Goal: Information Seeking & Learning: Ask a question

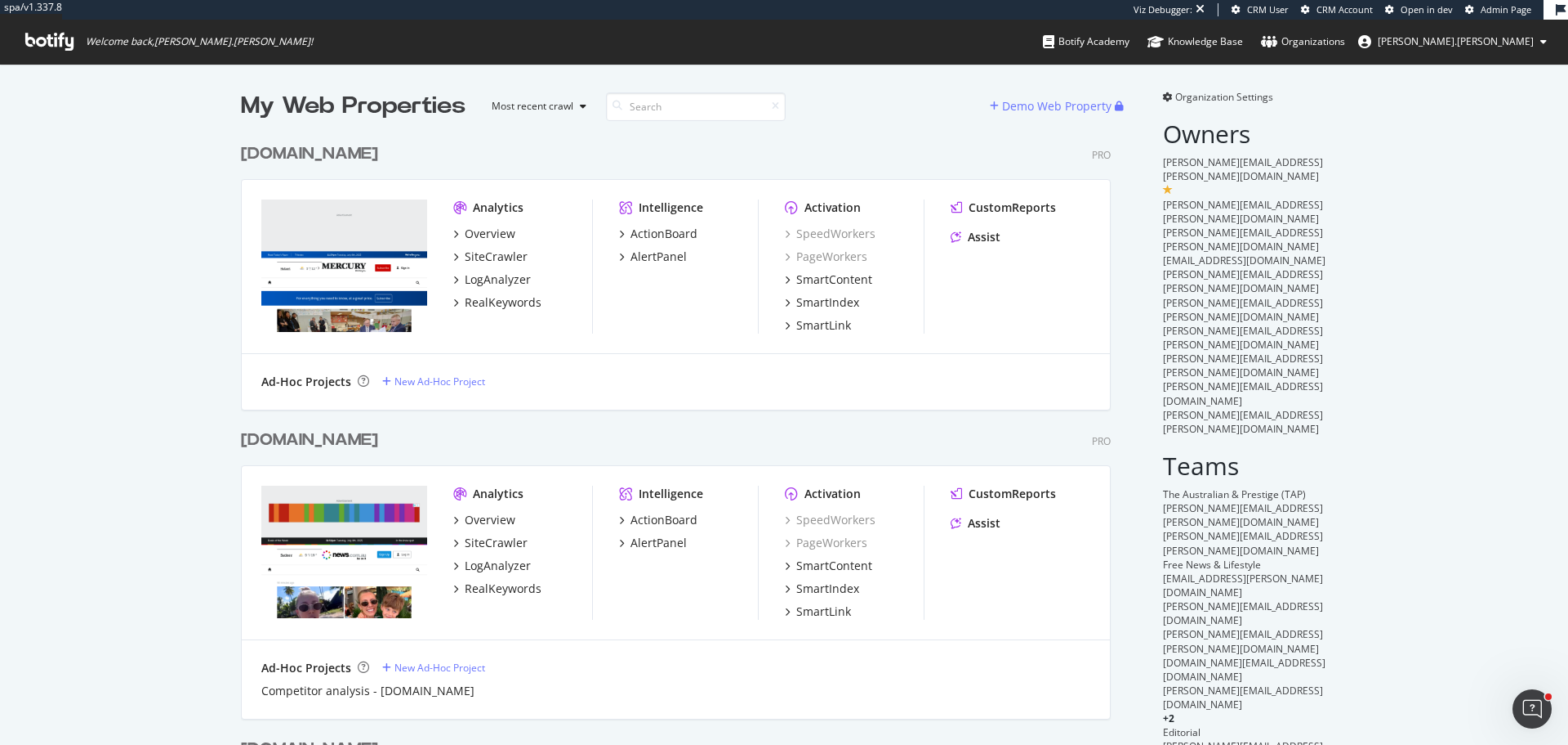
scroll to position [732, 1544]
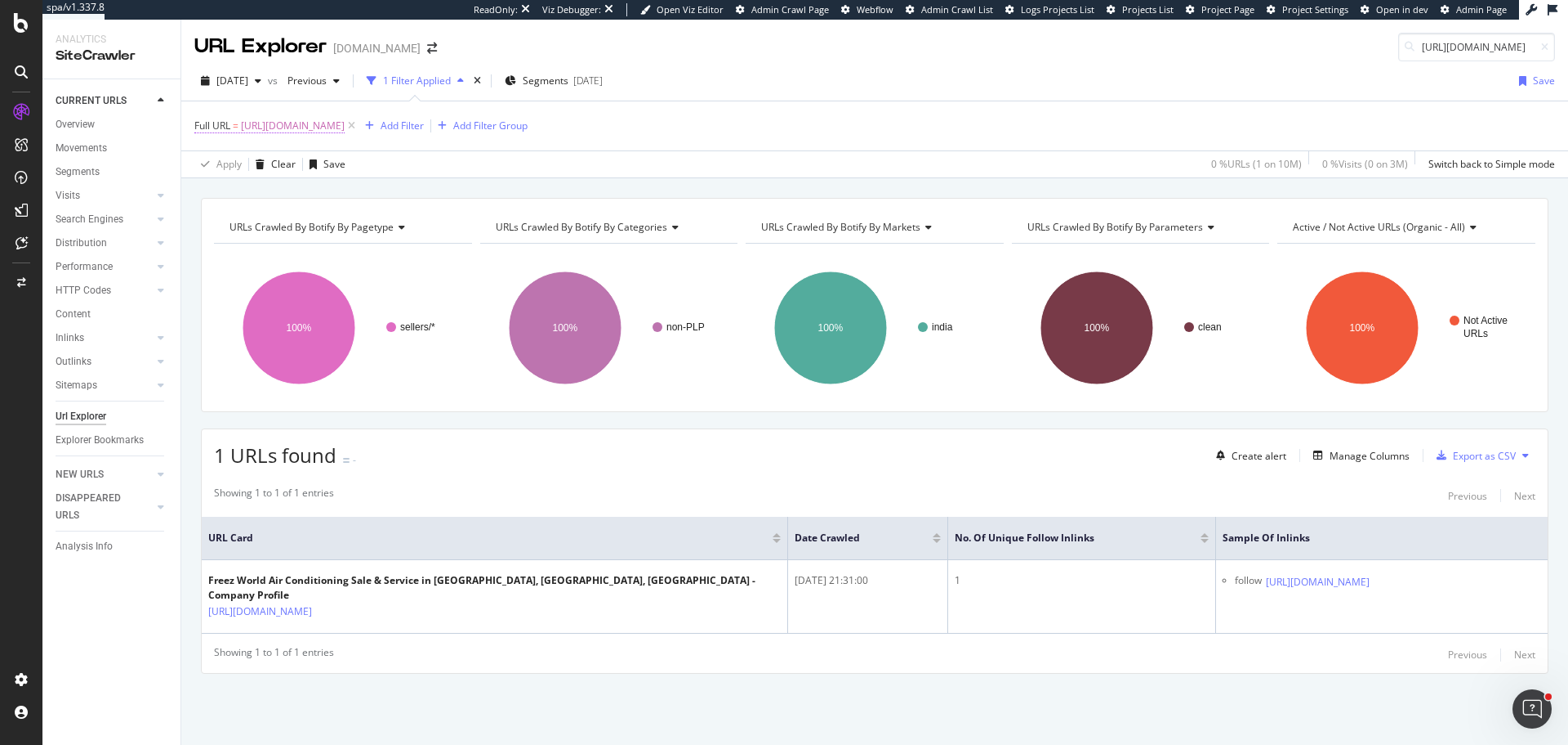
click at [345, 132] on span "https://www.tradeindia.com/freez-world-air-conditioning-sale-service-28573676/" at bounding box center [293, 126] width 104 height 23
click at [274, 195] on input "https://www.tradeindia.com/freez-world-air-conditioning-sale-service-28573676/" at bounding box center [286, 194] width 155 height 26
paste input "sigma-instrumentation-1652885"
type input "https://www.tradeindia.com/sigma-instrumentation-1652885/"
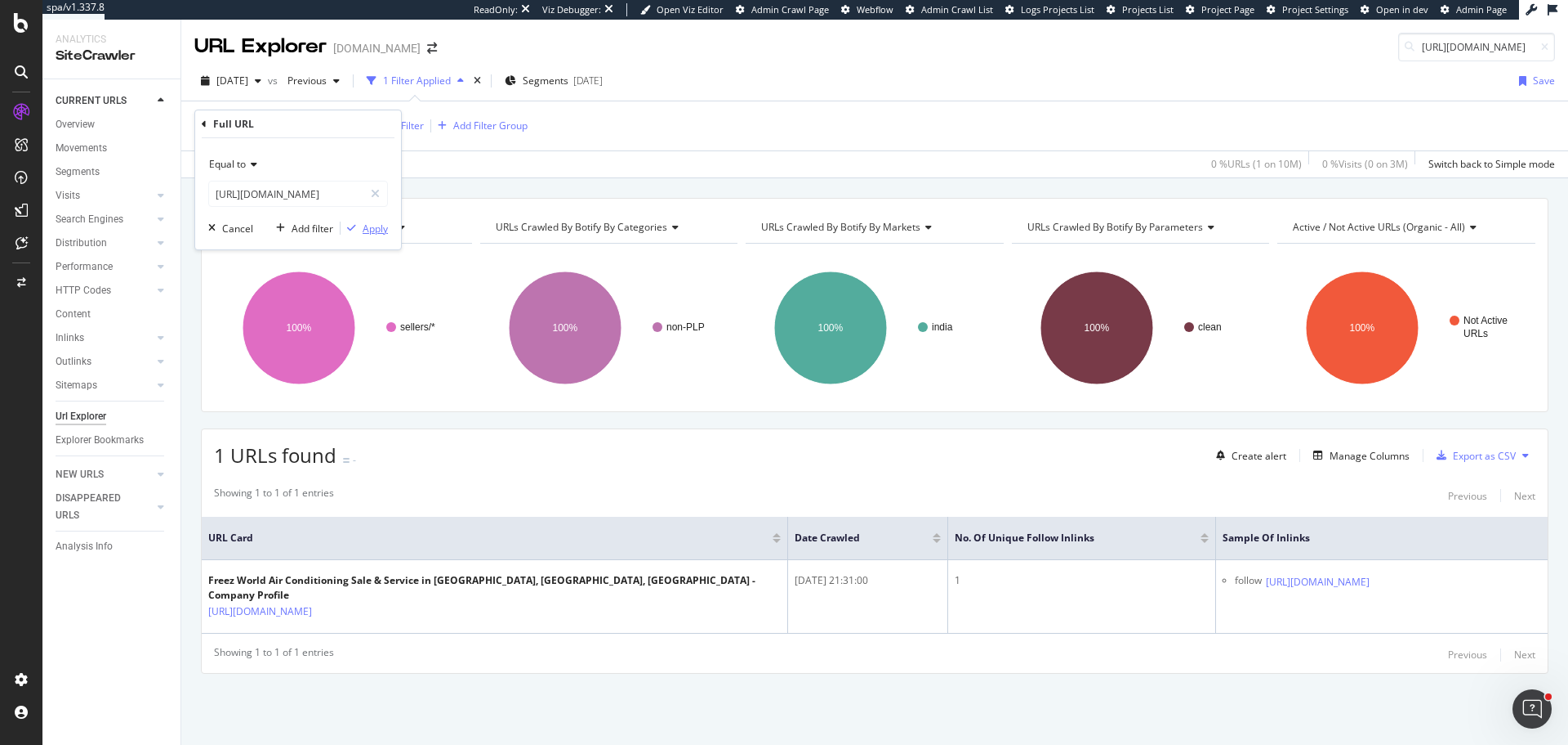
click at [372, 227] on div "Apply" at bounding box center [375, 229] width 25 height 14
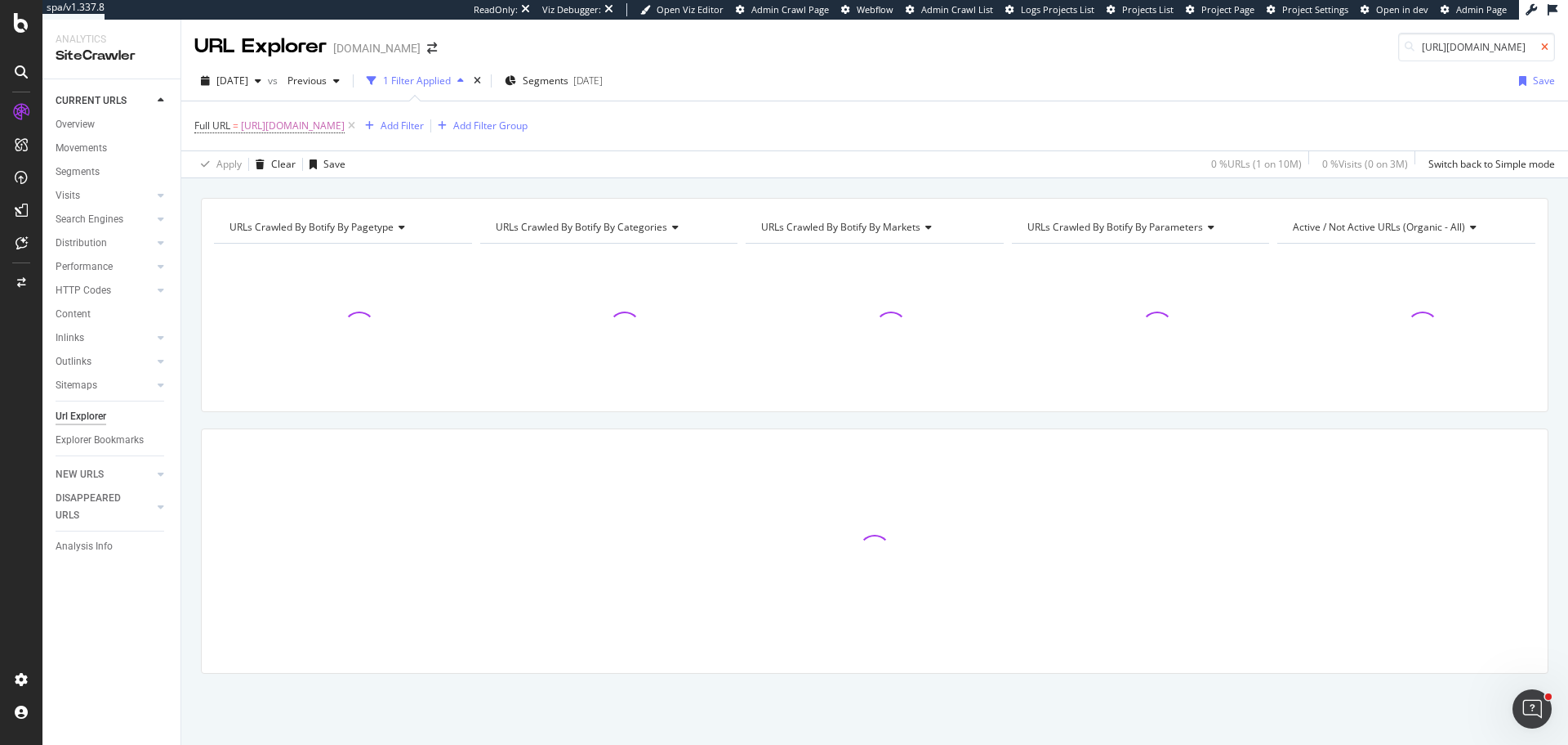
click at [1547, 47] on icon at bounding box center [1545, 48] width 8 height 10
click at [1111, 134] on div "Full URL = https://www.tradeindia.com/sigma-instrumentation-1652885/ Add Filter…" at bounding box center [874, 126] width 1361 height 49
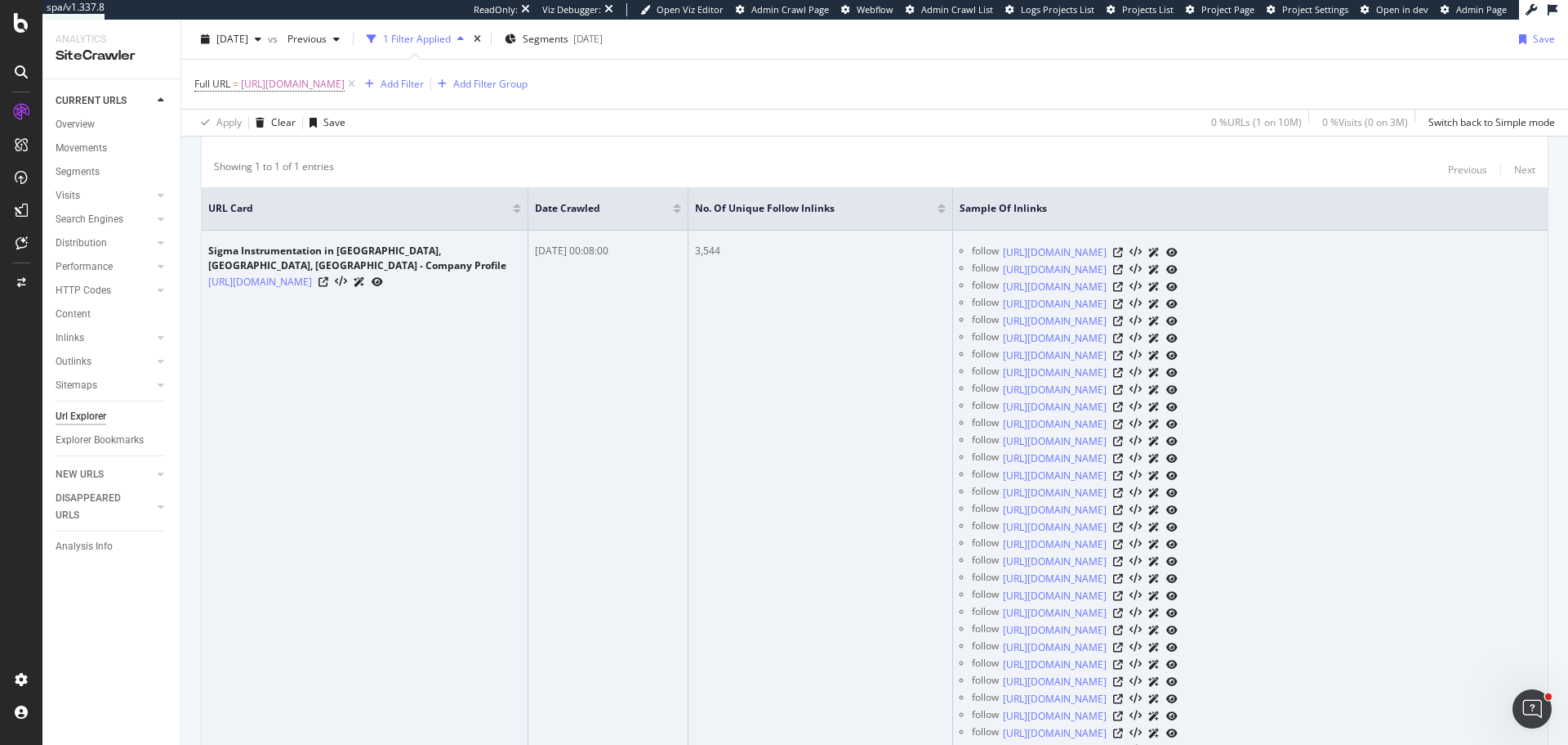
scroll to position [327, 0]
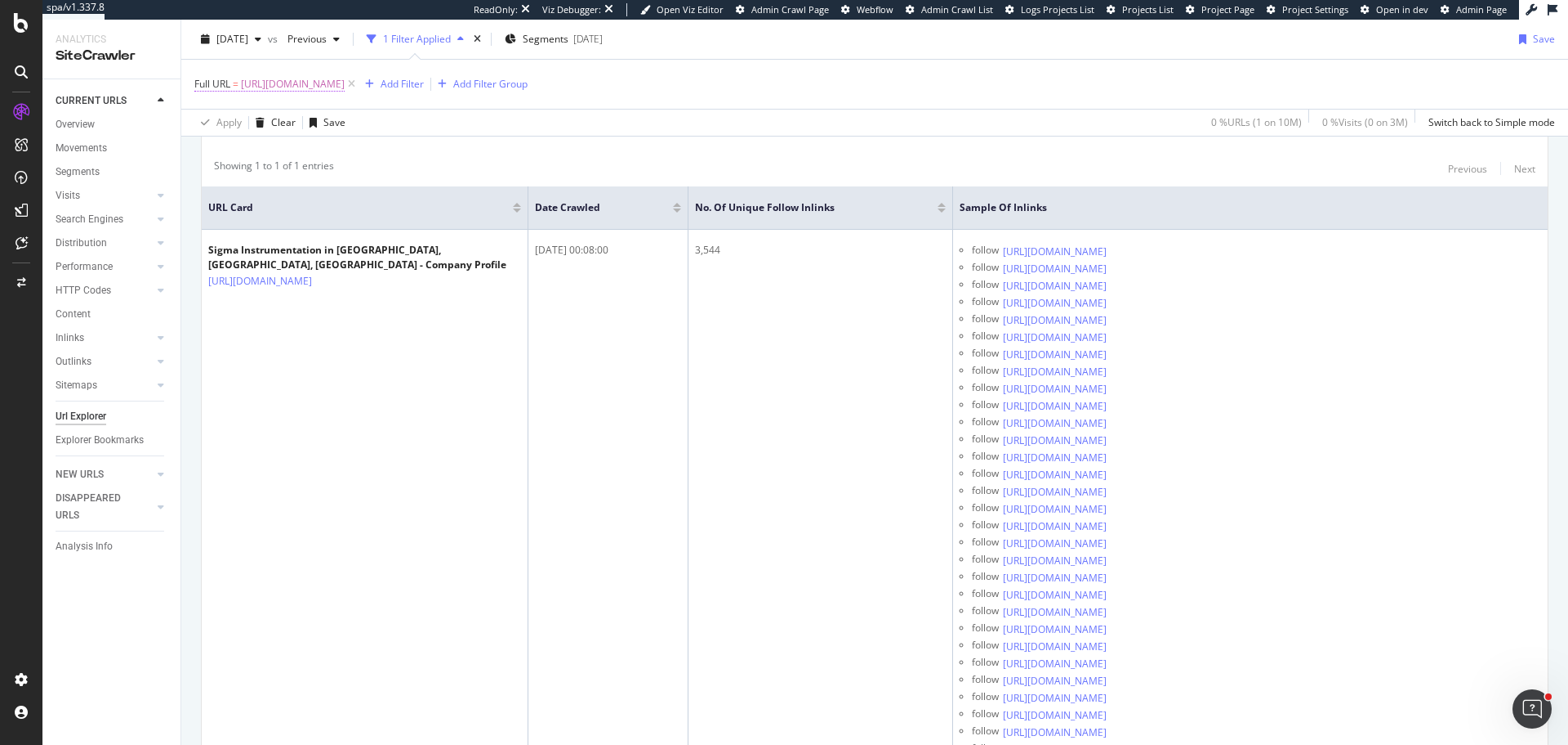
click at [345, 85] on span "https://www.tradeindia.com/sigma-instrumentation-1652885/" at bounding box center [293, 84] width 104 height 23
click at [292, 150] on input "https://www.tradeindia.com/sigma-instrumentation-1652885/" at bounding box center [286, 152] width 155 height 26
paste input "dsg-world-fashion-wear-31526084/men-shirts.html"
type input "https://www.tradeindia.com/dsg-world-fashion-wear-31526084/men-shirts.html"
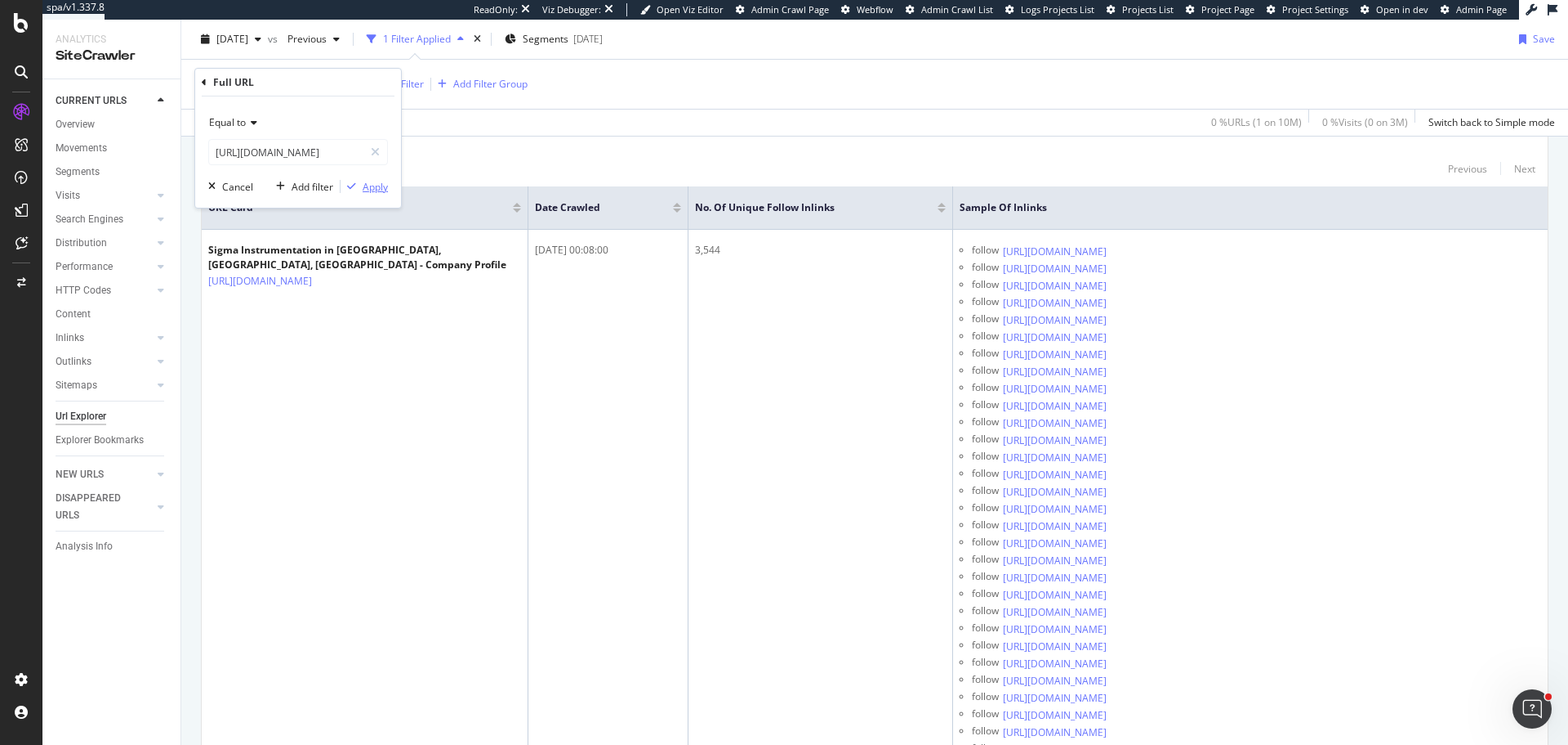
click at [362, 192] on div "Apply" at bounding box center [375, 187] width 25 height 14
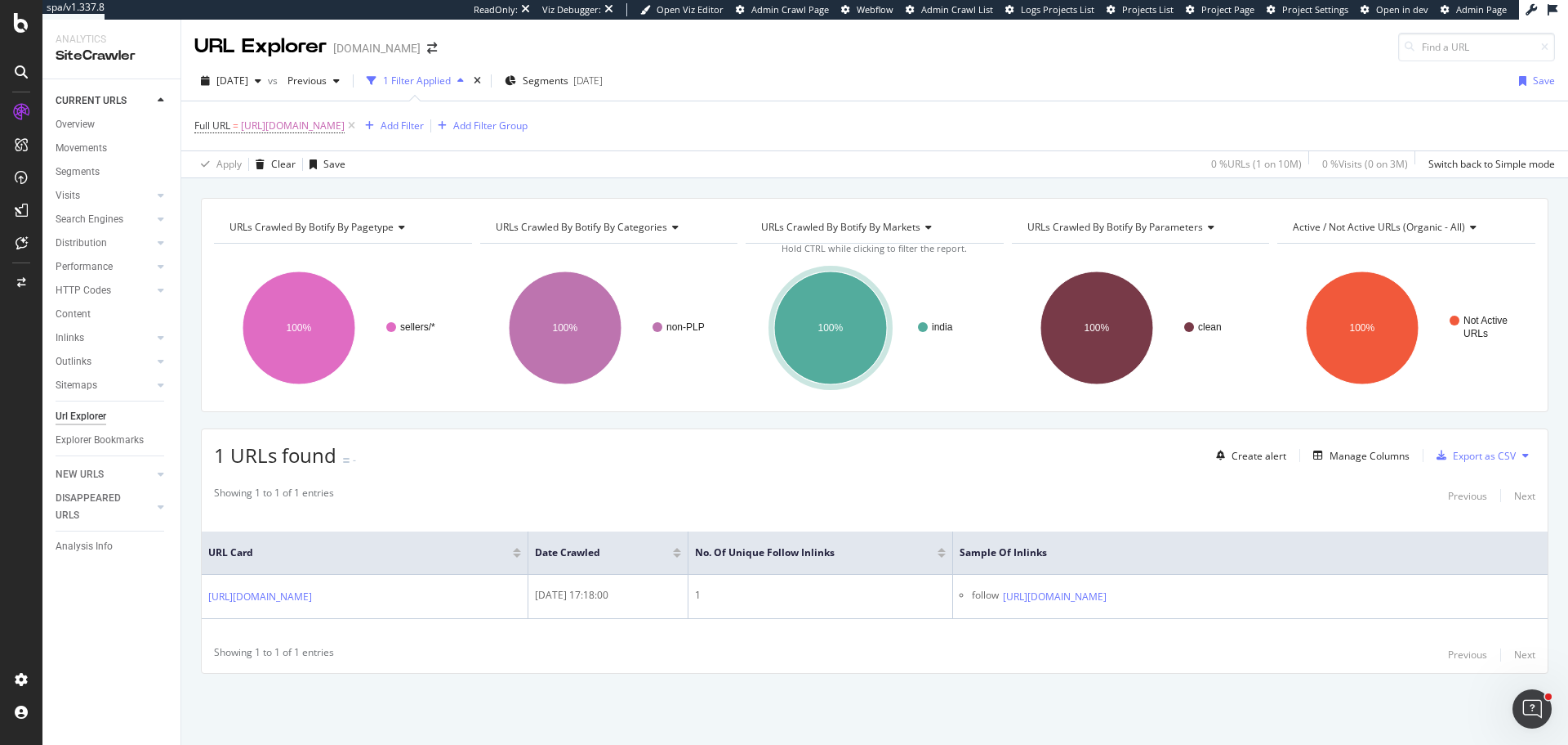
drag, startPoint x: 1405, startPoint y: 588, endPoint x: 1323, endPoint y: 490, distance: 127.8
click at [1123, 592] on icon at bounding box center [1118, 597] width 10 height 10
click at [810, 639] on div "Showing 1 to 1 of 1 entries Previous Next URL Card Date Crawled No. of Unique F…" at bounding box center [875, 575] width 1346 height 195
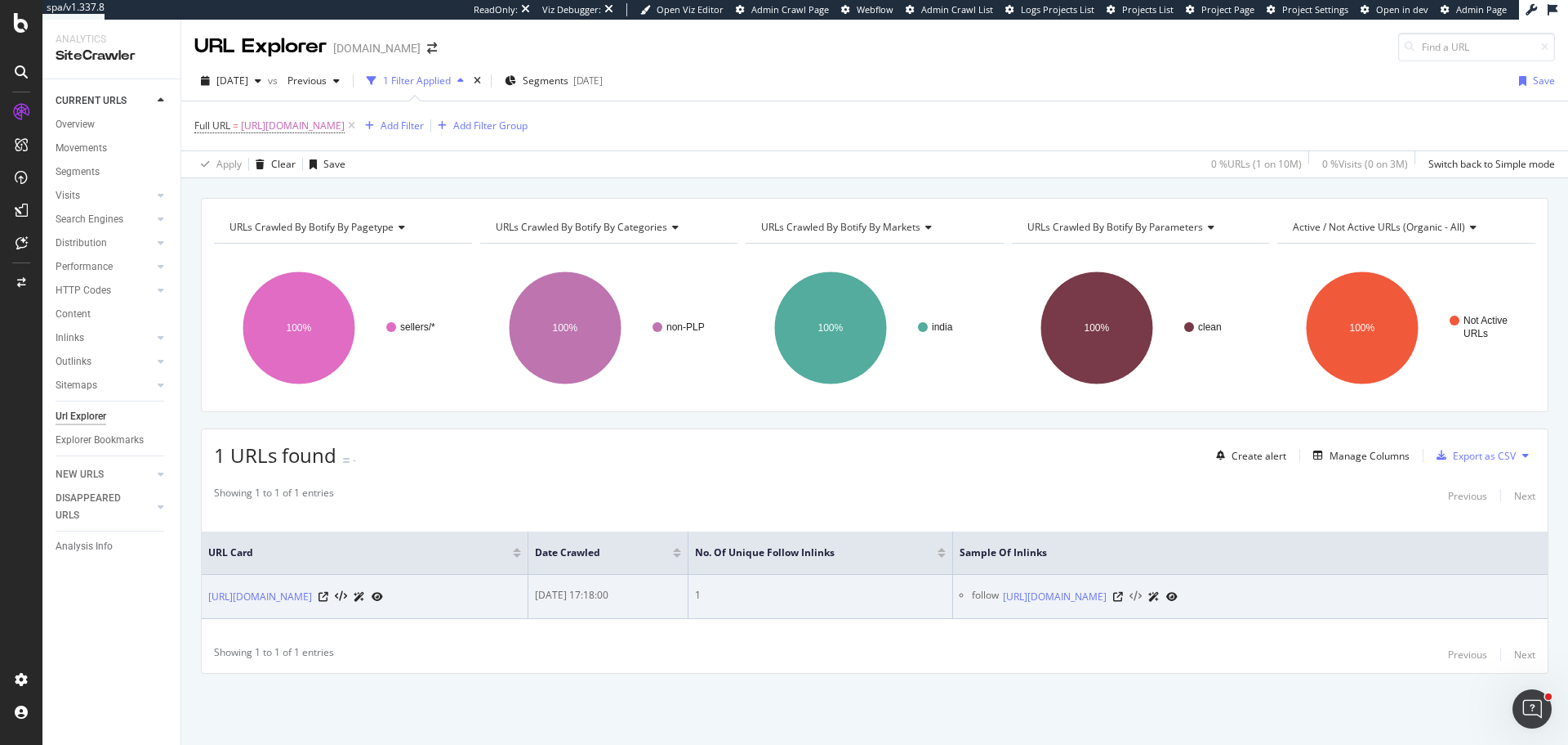
click at [1142, 591] on icon at bounding box center [1136, 596] width 12 height 11
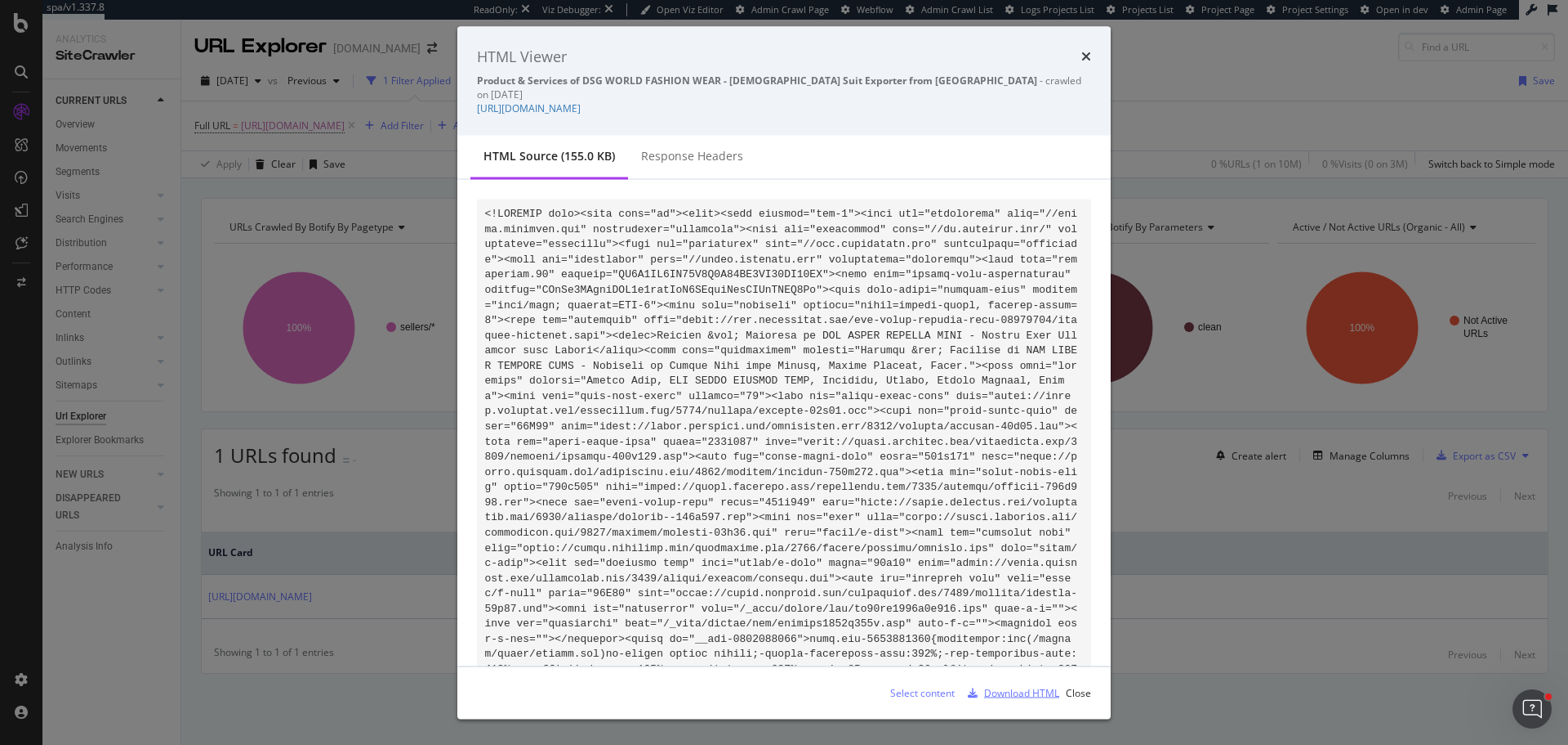
click at [1001, 686] on div "Download HTML" at bounding box center [1021, 691] width 76 height 14
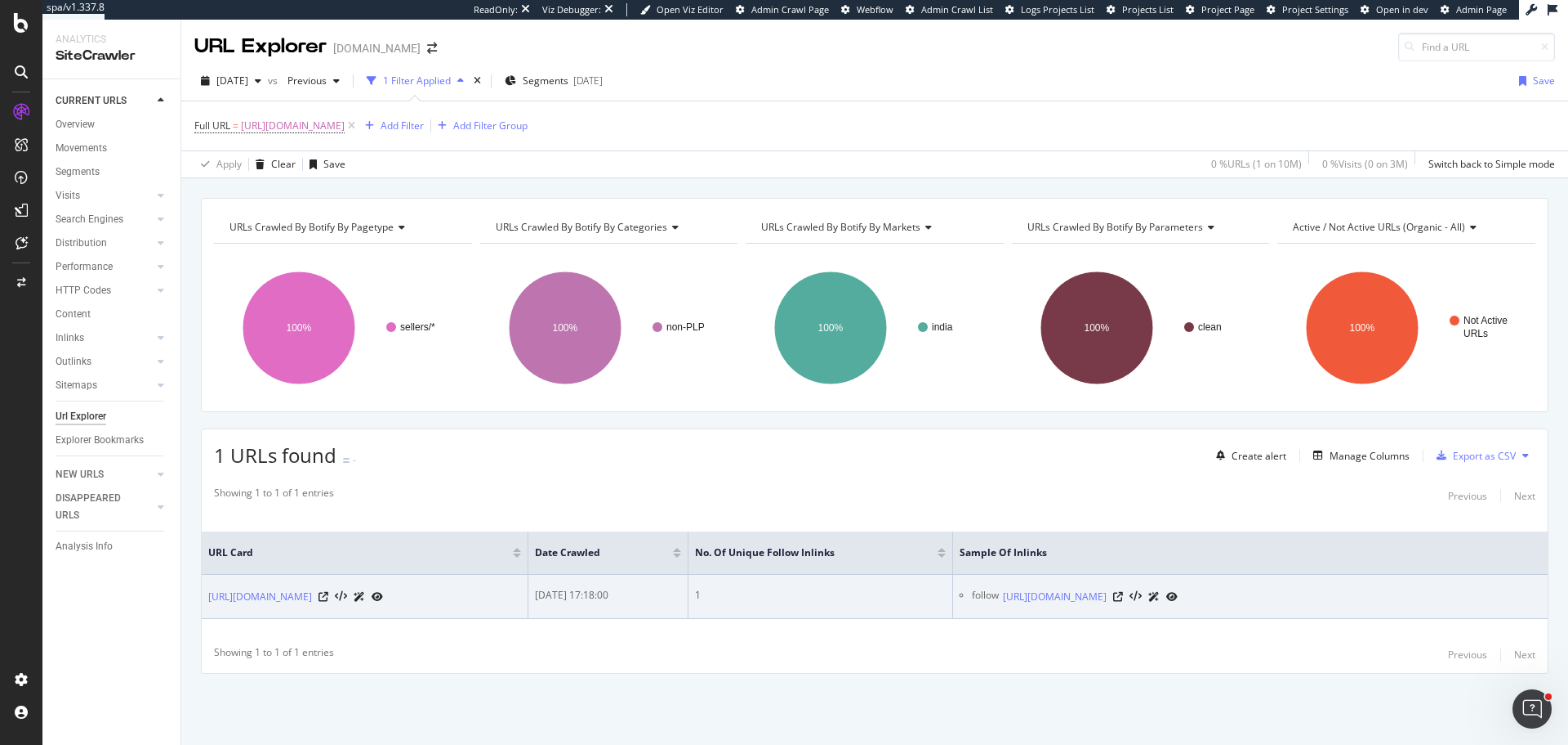
click at [385, 614] on td "https://www.tradeindia.com/dsg-world-fashion-wear-31526084/men-shirts.html" at bounding box center [365, 596] width 327 height 44
copy div "https://www.tradeindia.com/dsg-world-fashion-wear-31526084/men-shirts.html"
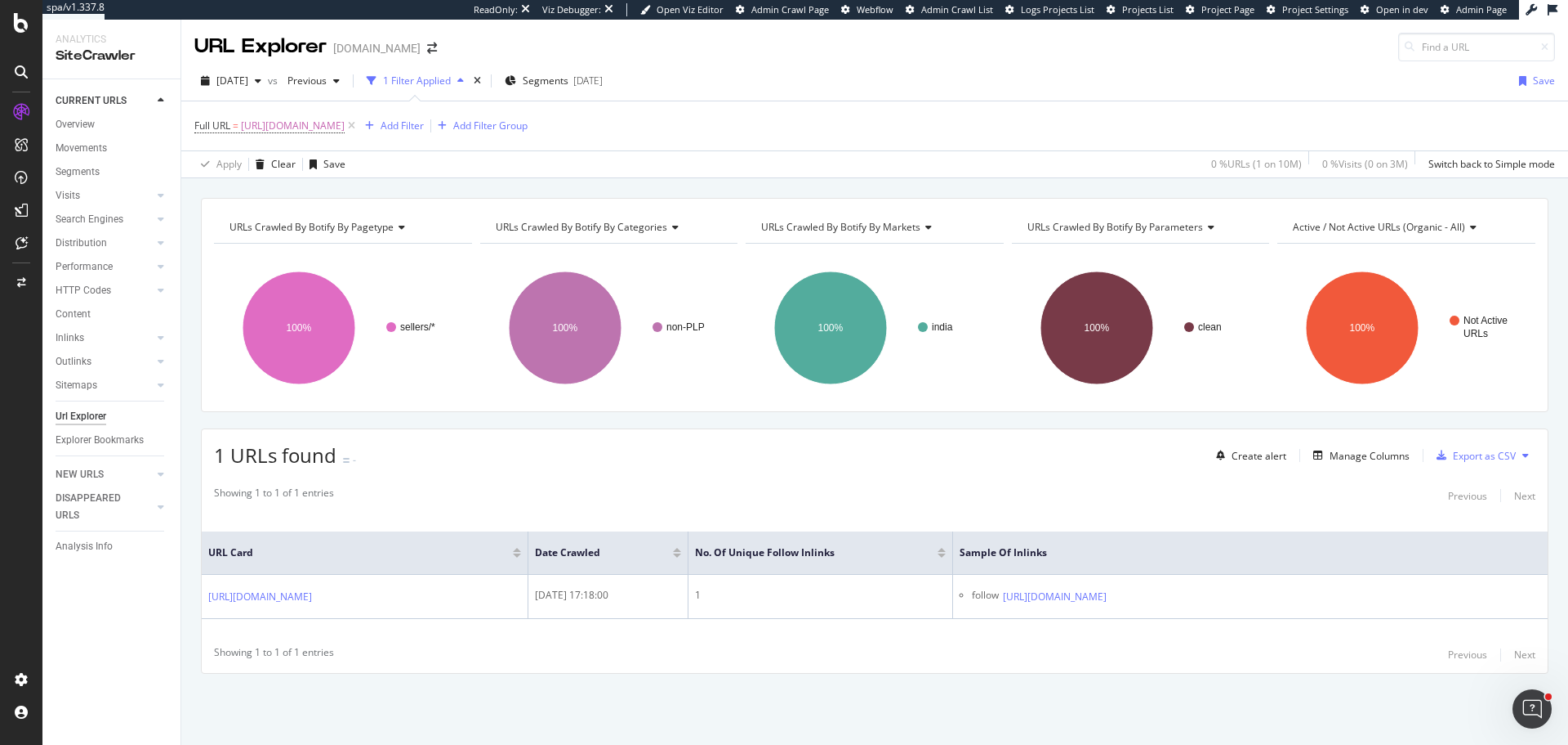
click at [740, 642] on div "Showing 1 to 1 of 1 entries Previous Next URL Card Date Crawled No. of Unique F…" at bounding box center [875, 575] width 1346 height 195
drag, startPoint x: 611, startPoint y: 167, endPoint x: 593, endPoint y: 162, distance: 18.7
click at [613, 167] on div "Apply Clear Save 0 % URLs ( 1 on 10M ) 0 % Visits ( 0 on 3M ) Switch back to Si…" at bounding box center [875, 164] width 1387 height 27
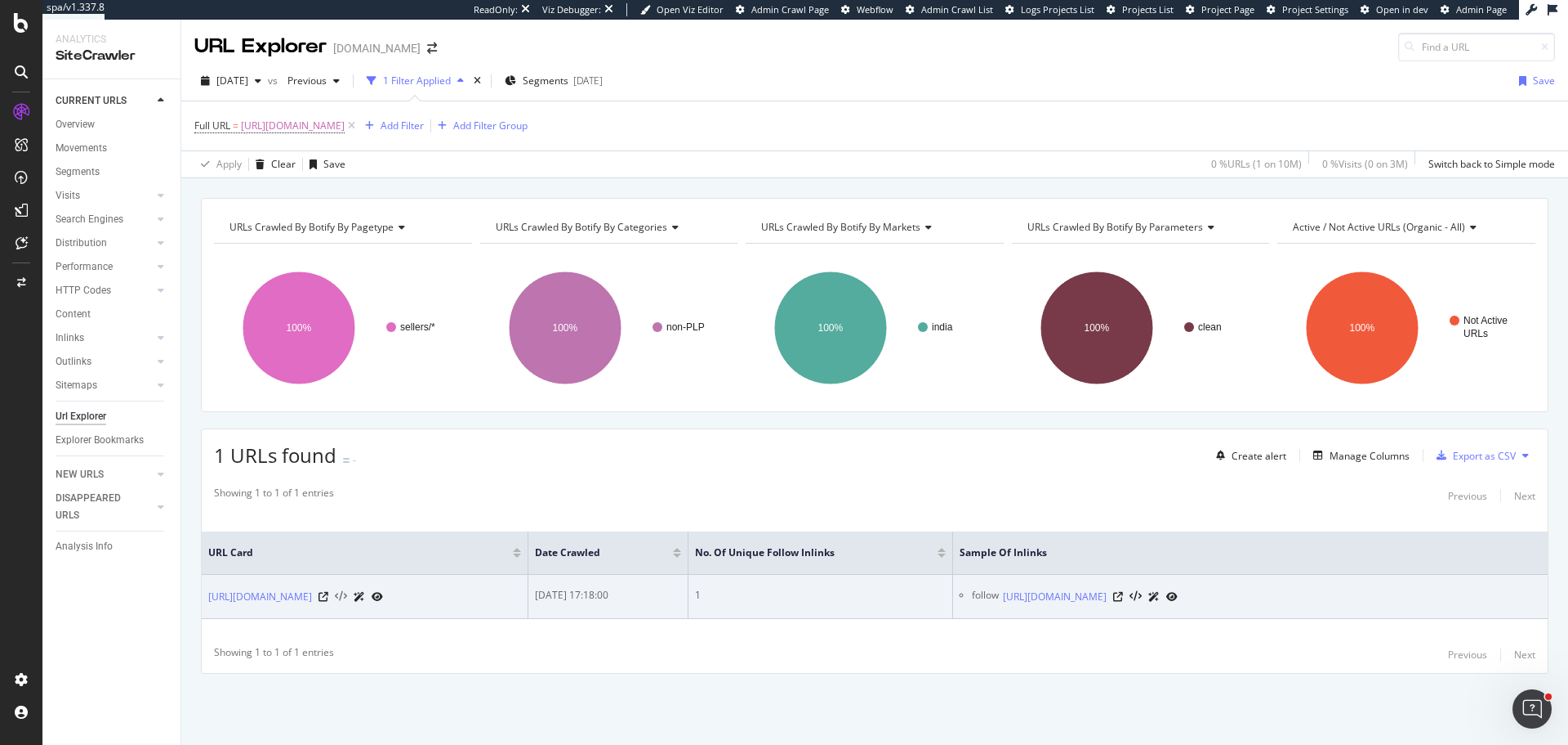
click at [347, 597] on icon at bounding box center [341, 596] width 12 height 11
click at [313, 617] on td "https://www.tradeindia.com/dsg-world-fashion-wear-31526084/men-shirts.html" at bounding box center [365, 596] width 327 height 44
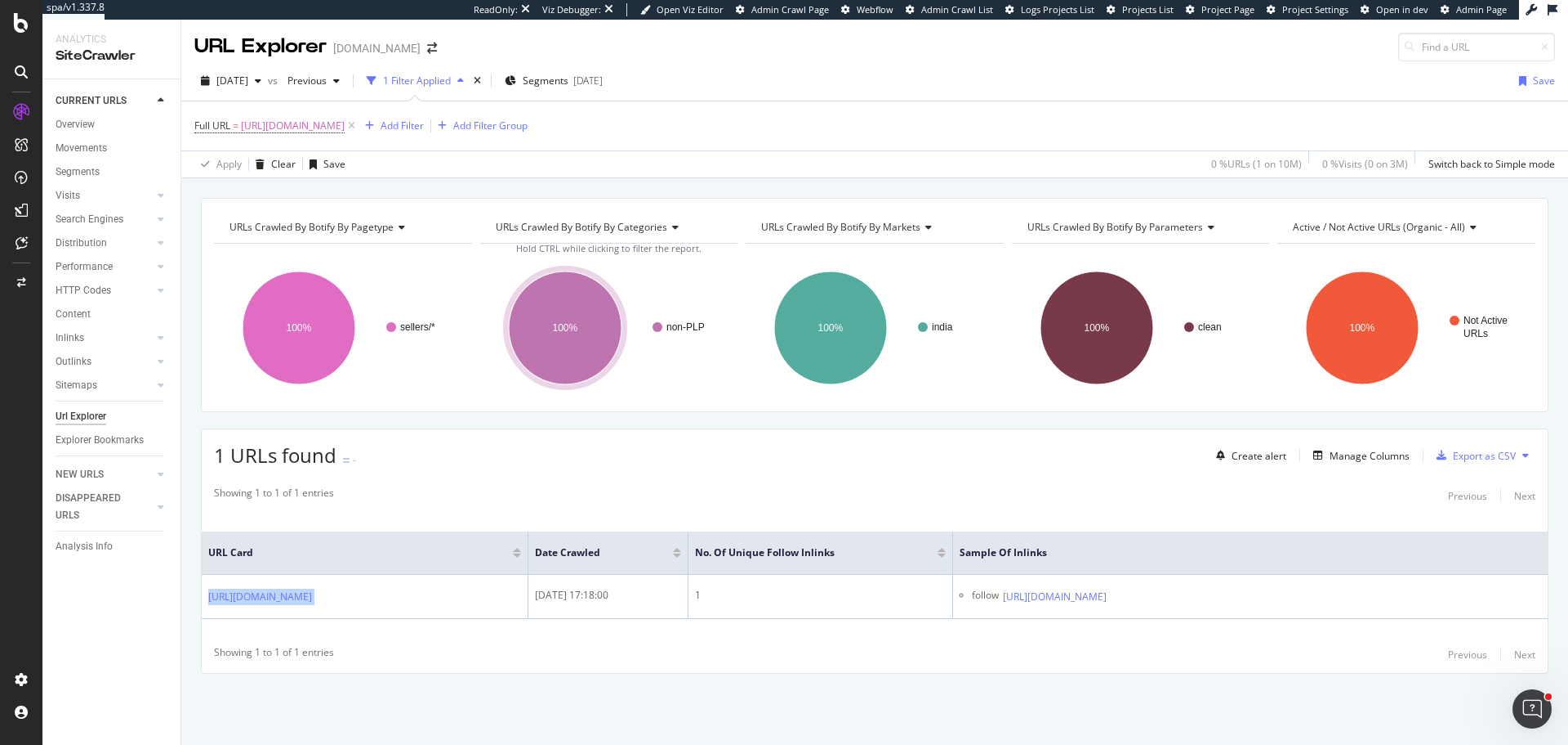
copy div "https://www.tradeindia.com/dsg-world-fashion-wear-31526084/men-shirts.html"
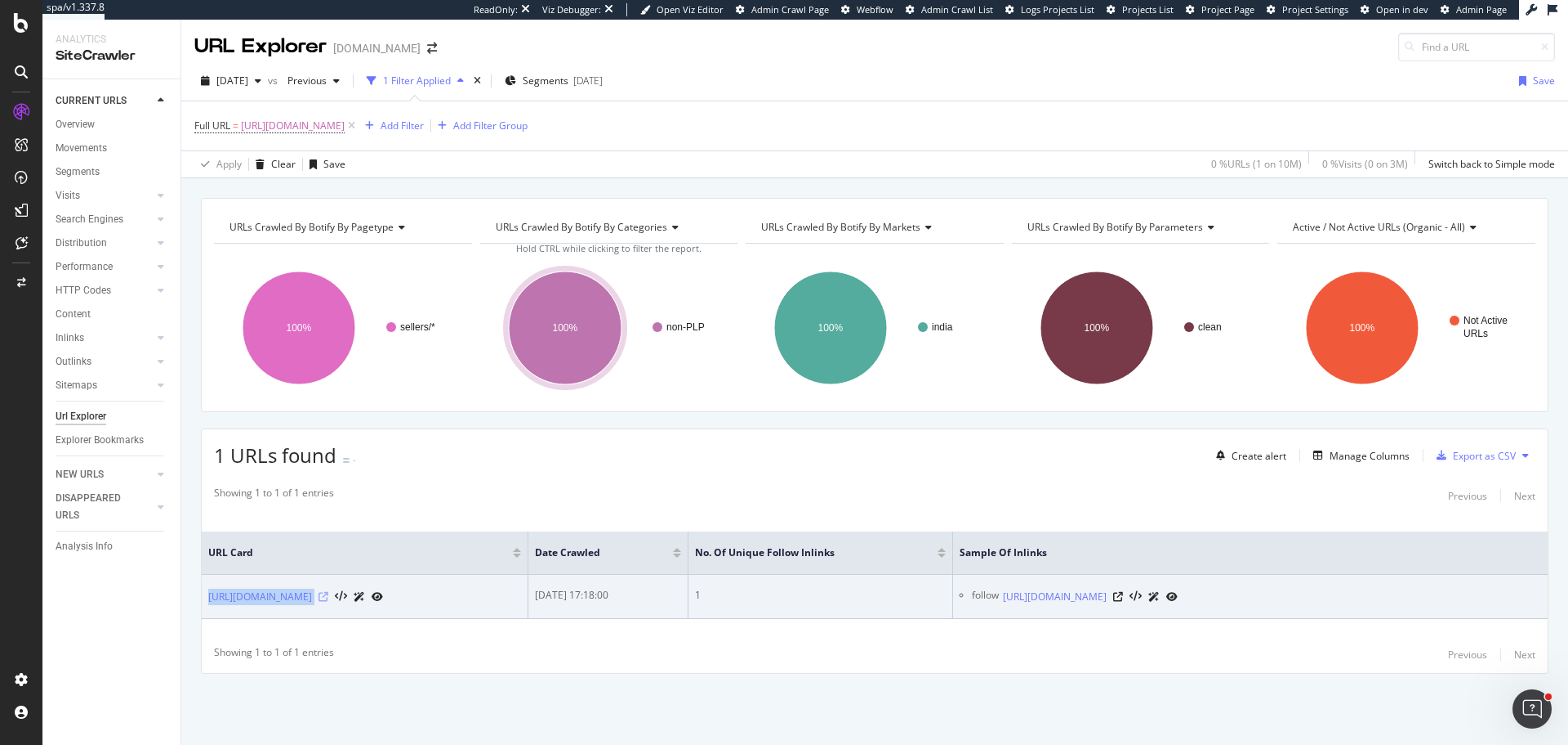
click at [383, 601] on div at bounding box center [351, 596] width 65 height 17
click at [329, 598] on icon at bounding box center [323, 597] width 10 height 10
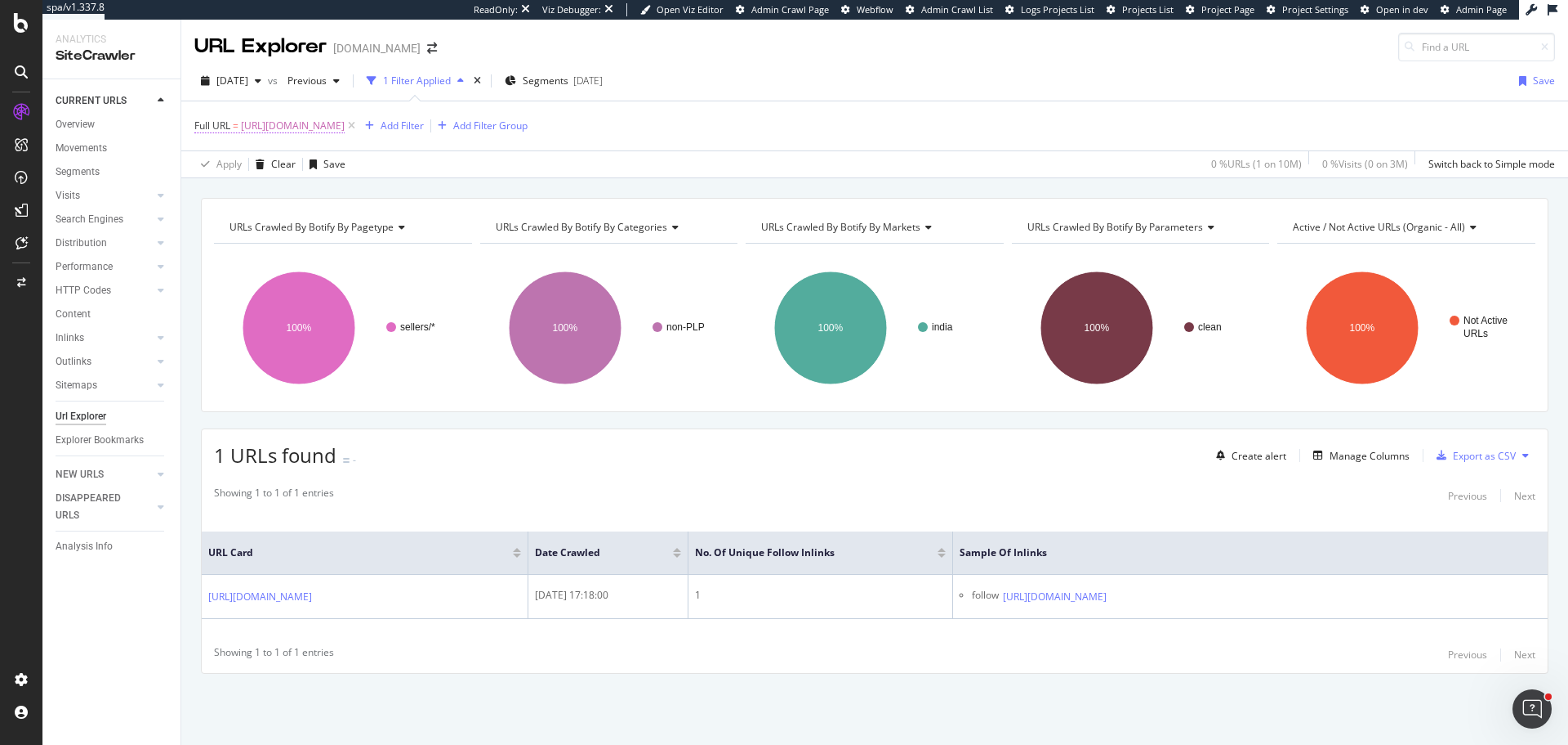
click at [345, 127] on span "https://www.tradeindia.com/dsg-world-fashion-wear-31526084/men-shirts.html" at bounding box center [293, 126] width 104 height 23
click at [309, 196] on input "https://www.tradeindia.com/dsg-world-fashion-wear-31526084/men-shirts.html" at bounding box center [286, 194] width 155 height 26
paste input "pvt-ltd-"
type input "https://www.tradeindia.com/dsg-world-fashion-wear-pvt-ltd-31526084/men-shirts.h…"
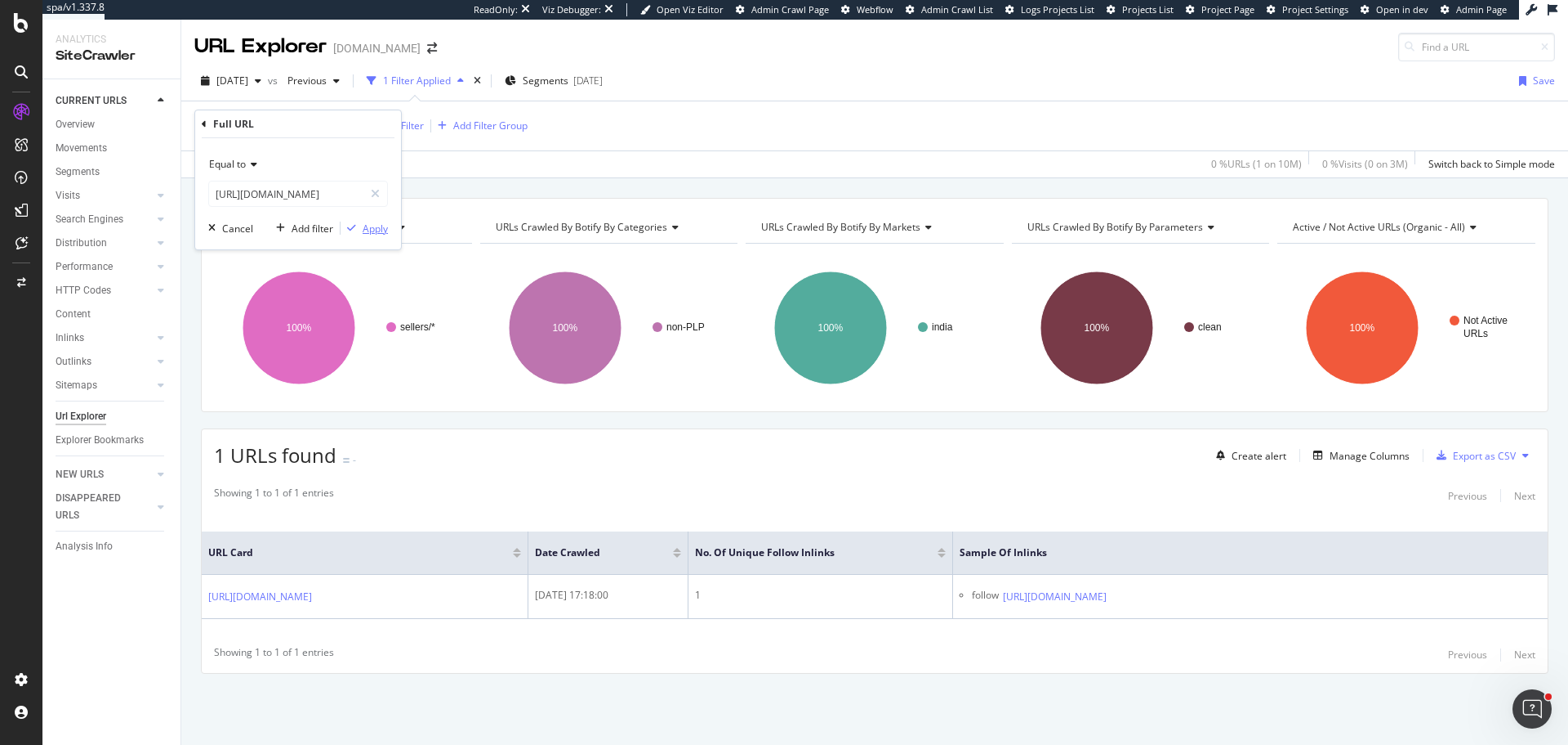
click at [376, 230] on div "Apply" at bounding box center [375, 229] width 25 height 14
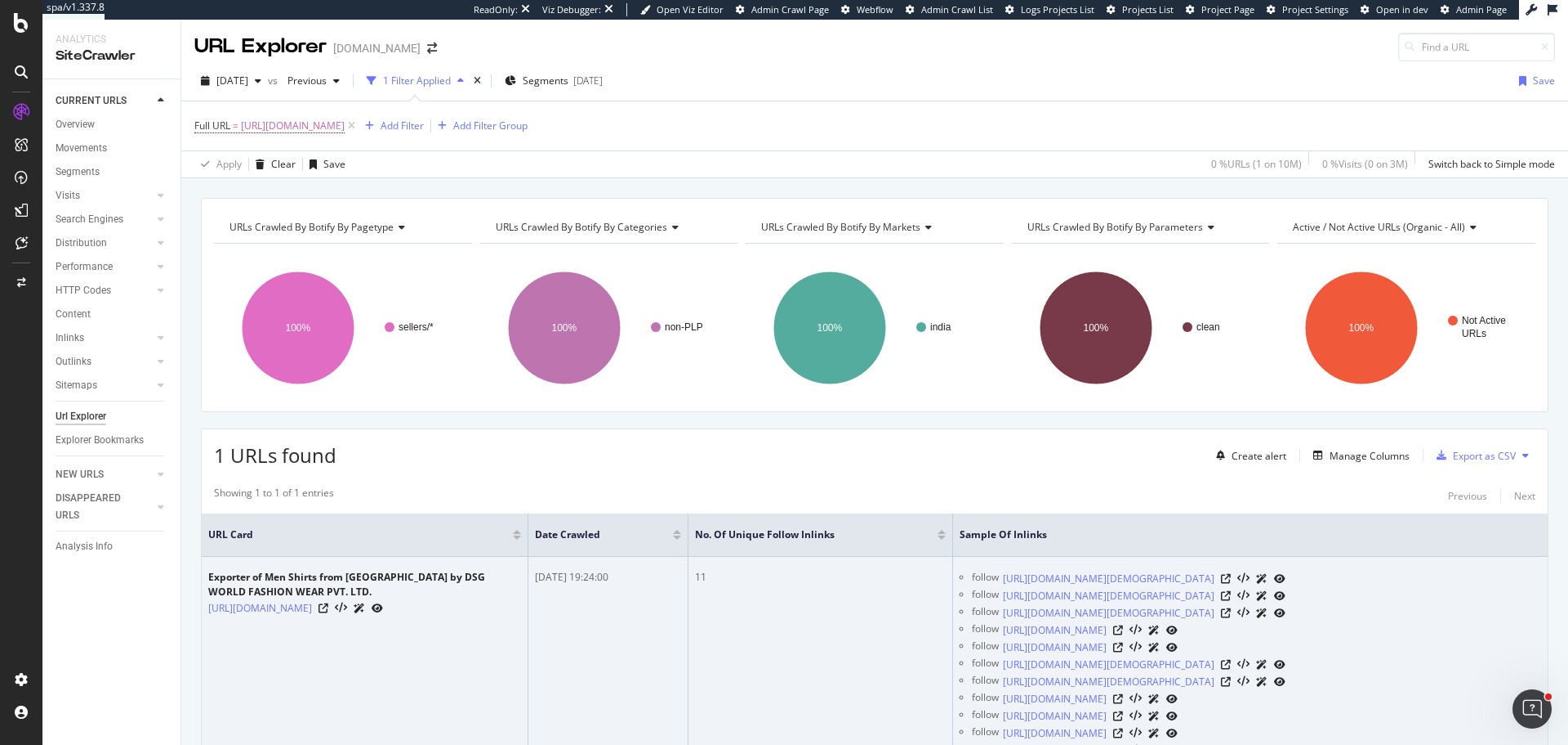
click at [902, 639] on td "11" at bounding box center [821, 664] width 265 height 216
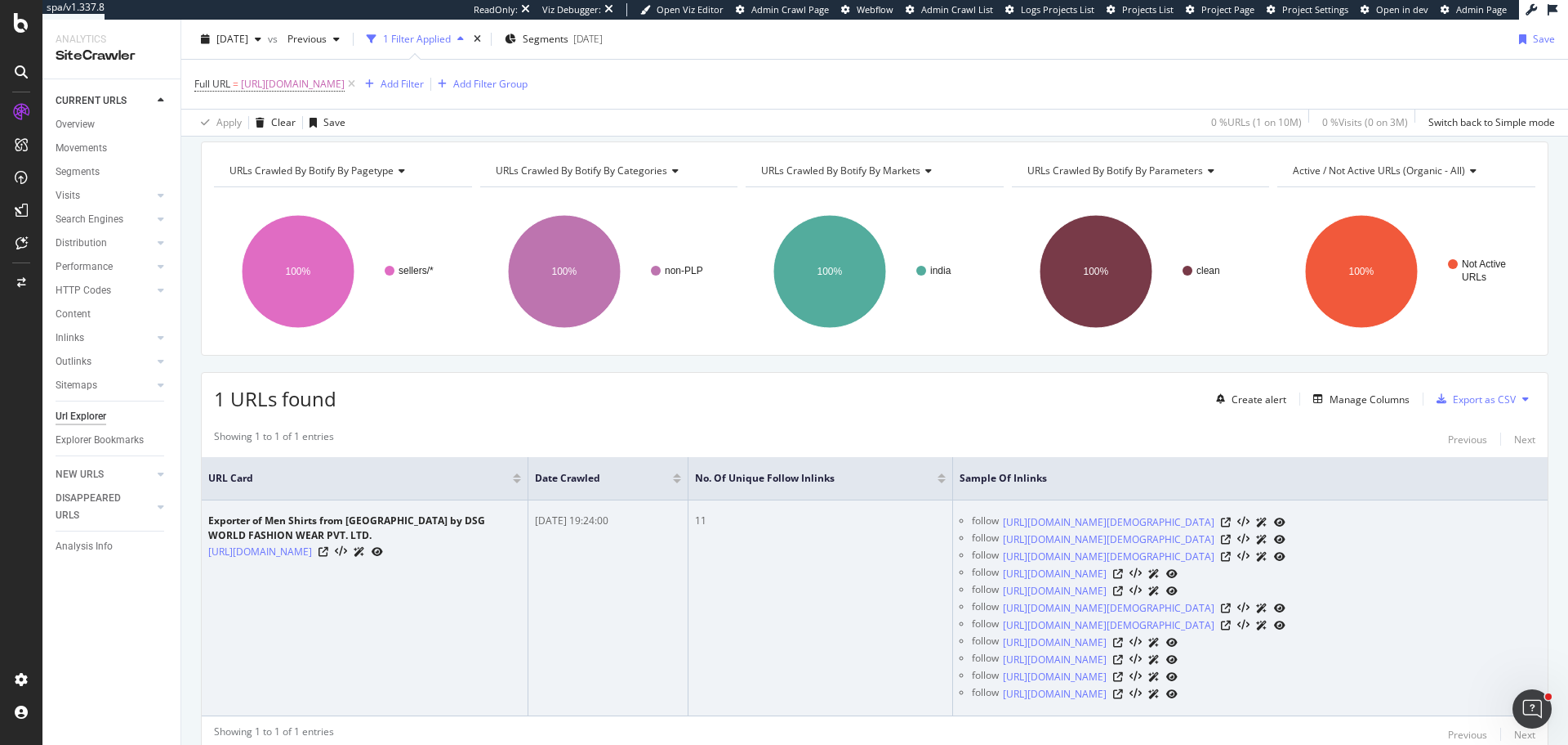
scroll to position [138, 0]
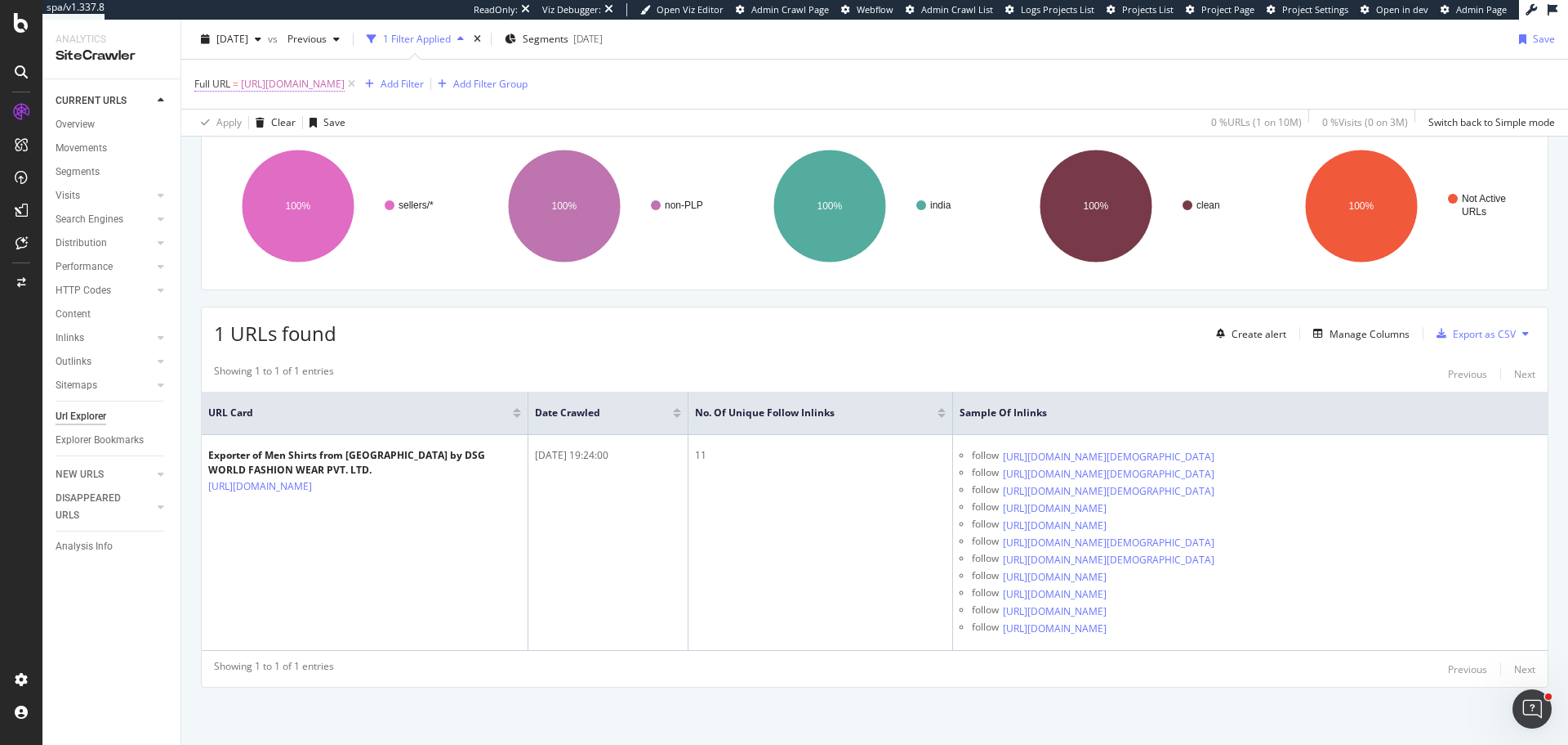
click at [345, 85] on span "https://www.tradeindia.com/dsg-world-fashion-wear-pvt-ltd-31526084/men-shirts.h…" at bounding box center [293, 84] width 104 height 23
click at [283, 154] on input "https://www.tradeindia.com/dsg-world-fashion-wear-pvt-ltd-31526084/men-shirts.h…" at bounding box center [286, 152] width 155 height 26
paste input "adcon-automation-pvt-ltd-996249/industrial-automation"
type input "https://www.tradeindia.com/adcon-automation-pvt-ltd-996249/industrial-automatio…"
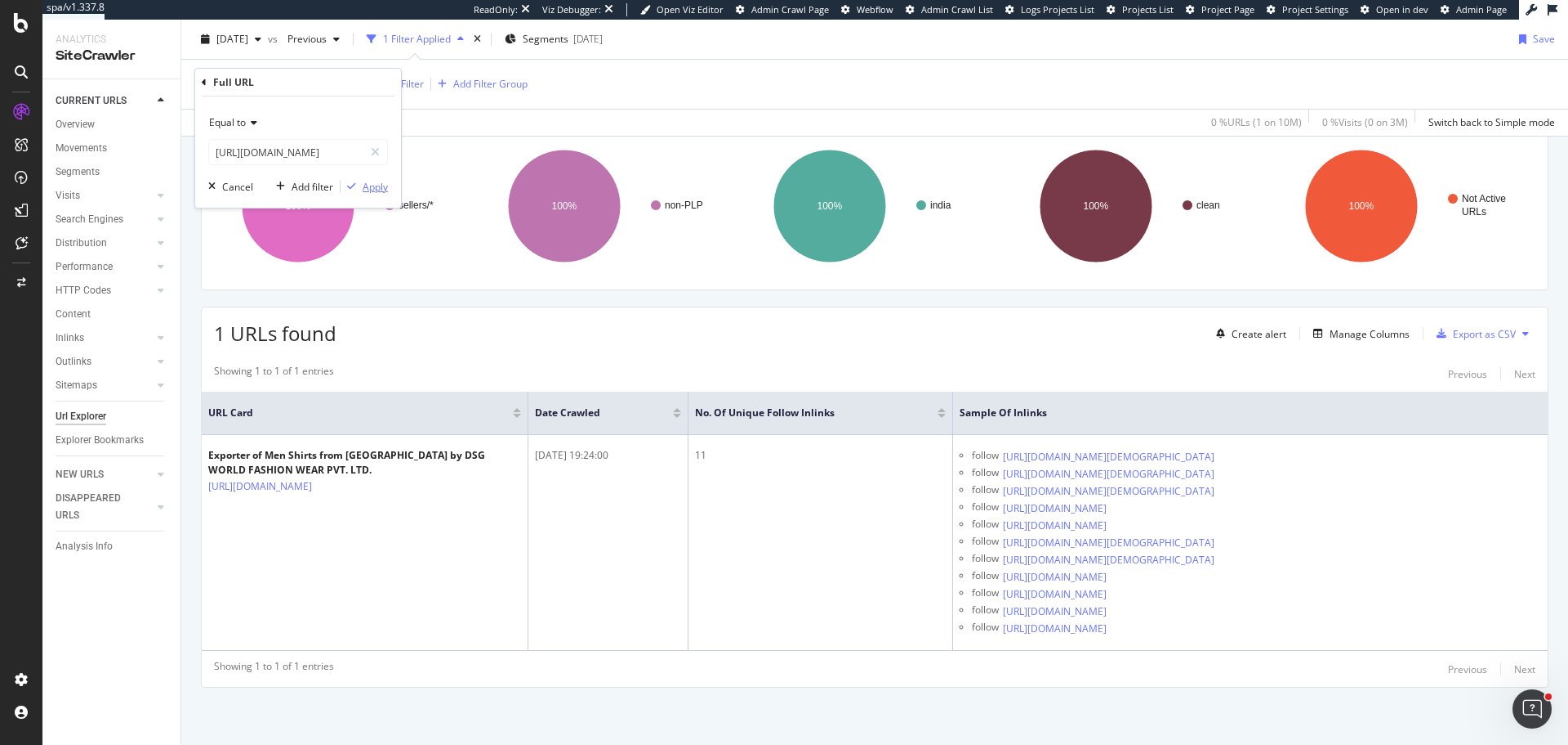
click at [368, 184] on div "Apply" at bounding box center [375, 187] width 25 height 14
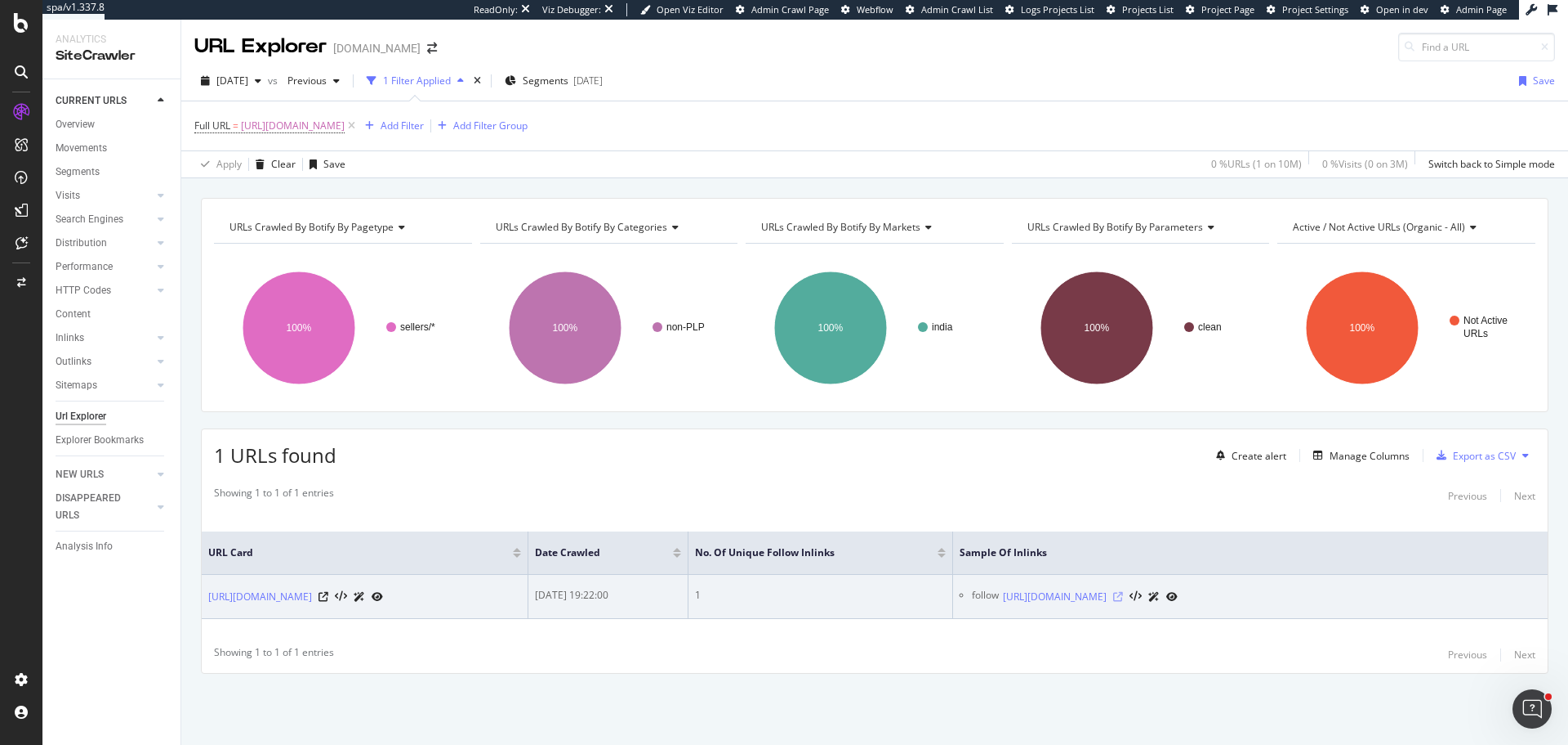
click at [1123, 592] on icon at bounding box center [1118, 597] width 10 height 10
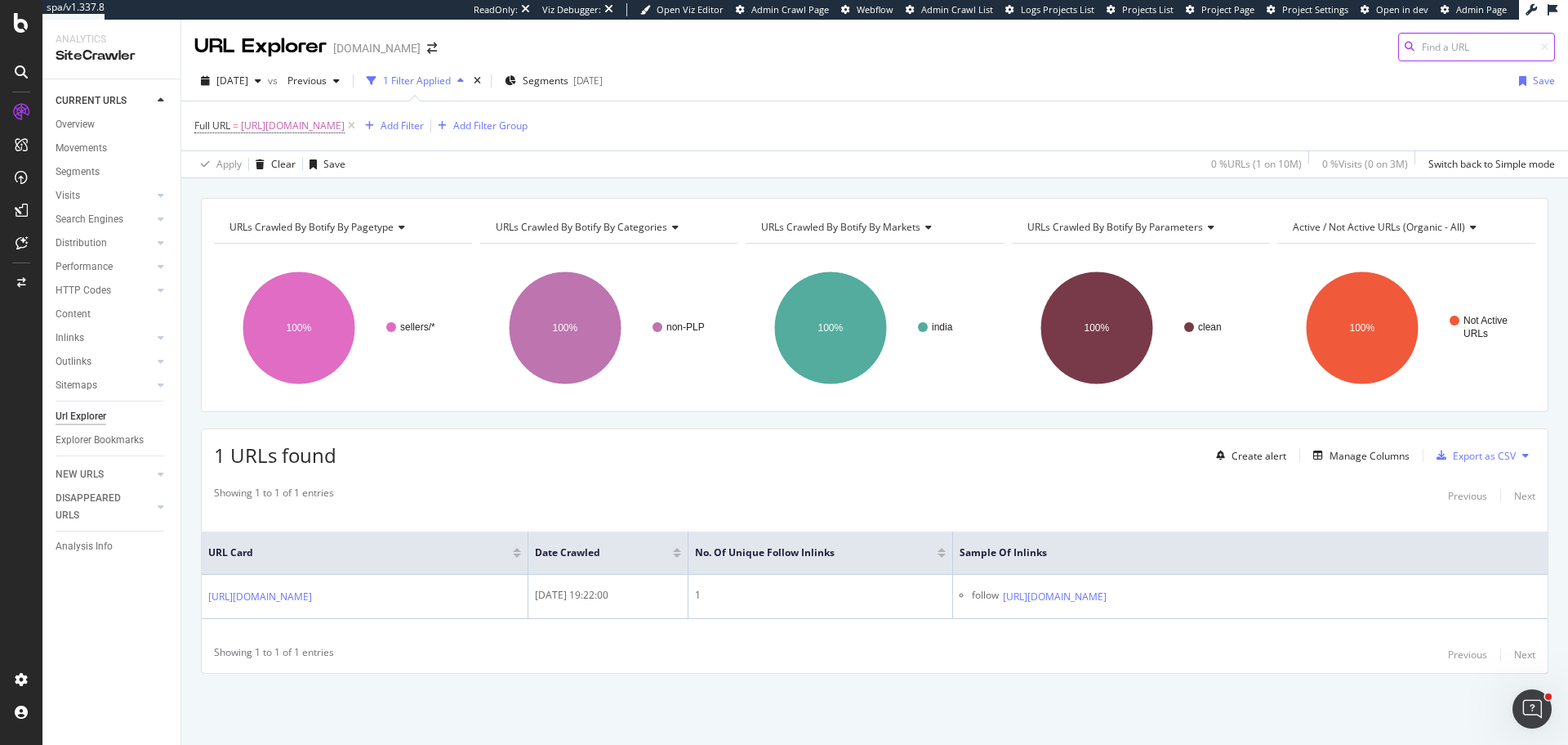
click at [1458, 42] on input at bounding box center [1476, 47] width 157 height 29
paste input "https://www.tradeindia.com/adcon-automation-pvt-ltd-996249/product-services.html"
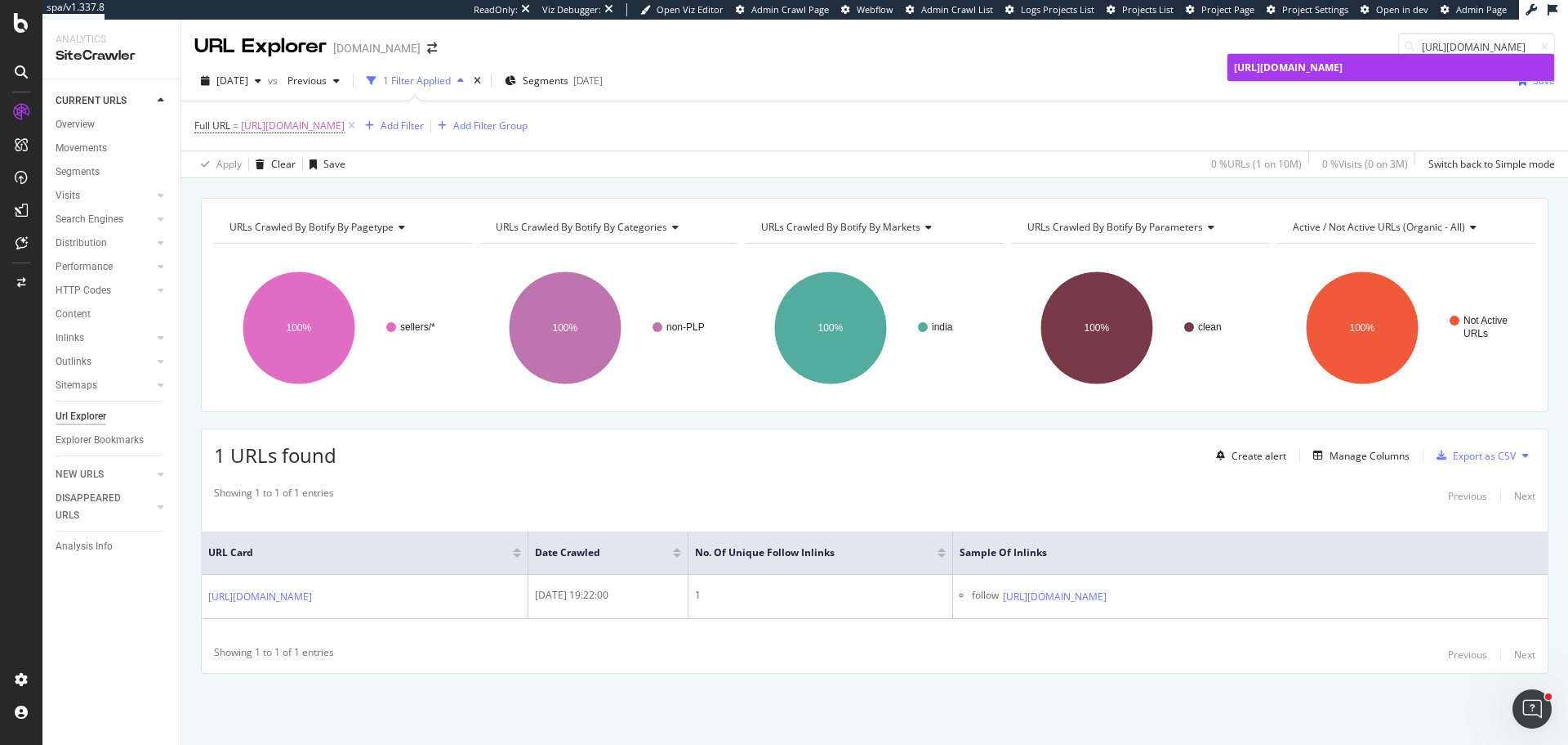
click at [1321, 75] on span "https://www.tradeindia.com/adcon-automation-pvt-ltd-996249/product-services.html" at bounding box center [1289, 67] width 109 height 14
click at [1472, 51] on input "https://www.tradeindia.com/adcon-automation-pvt-ltd-996249/product-services.html" at bounding box center [1476, 47] width 157 height 29
paste input "industrial-automation"
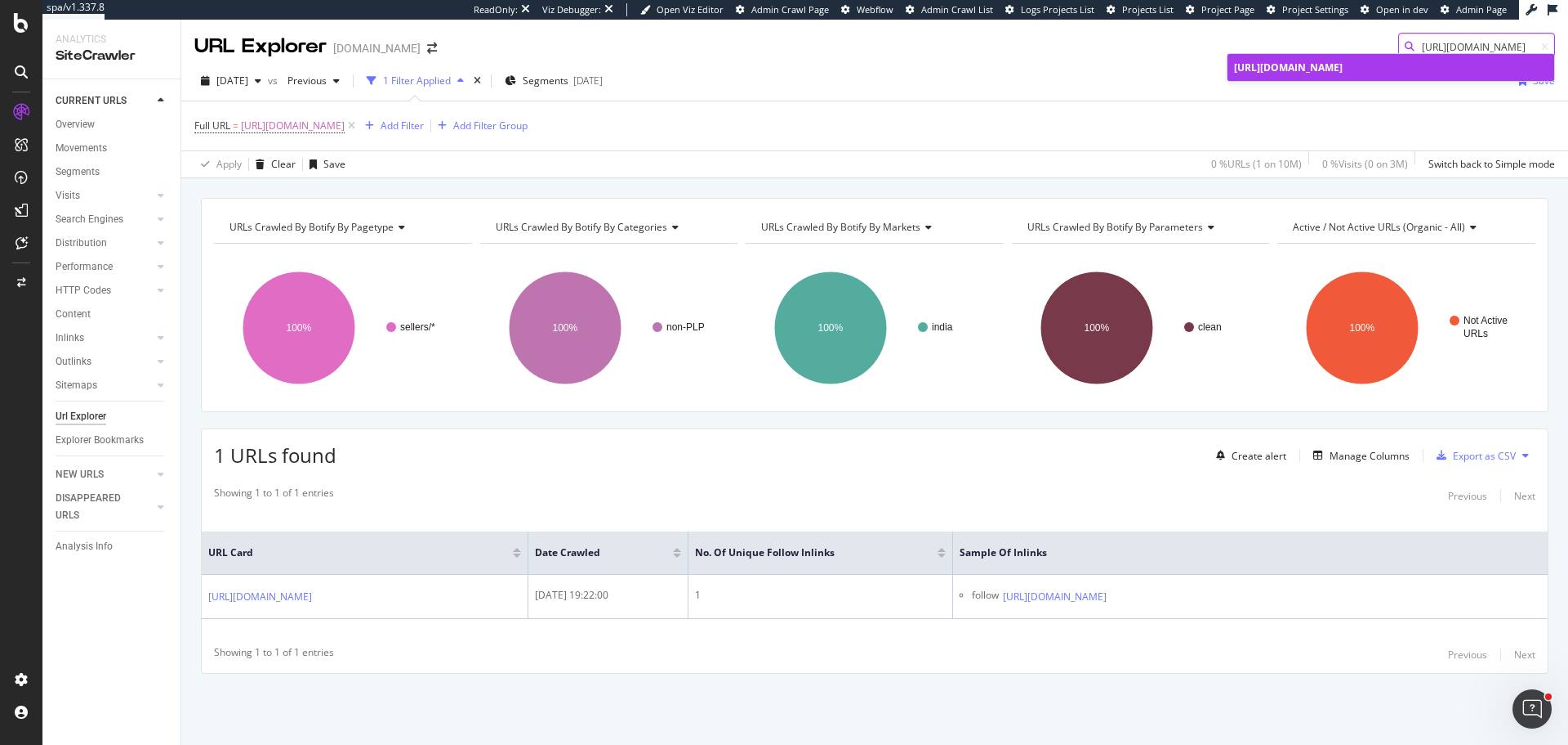
type input "https://www.tradeindia.com/adcon-automation-pvt-ltd-996249/industrial-automatio…"
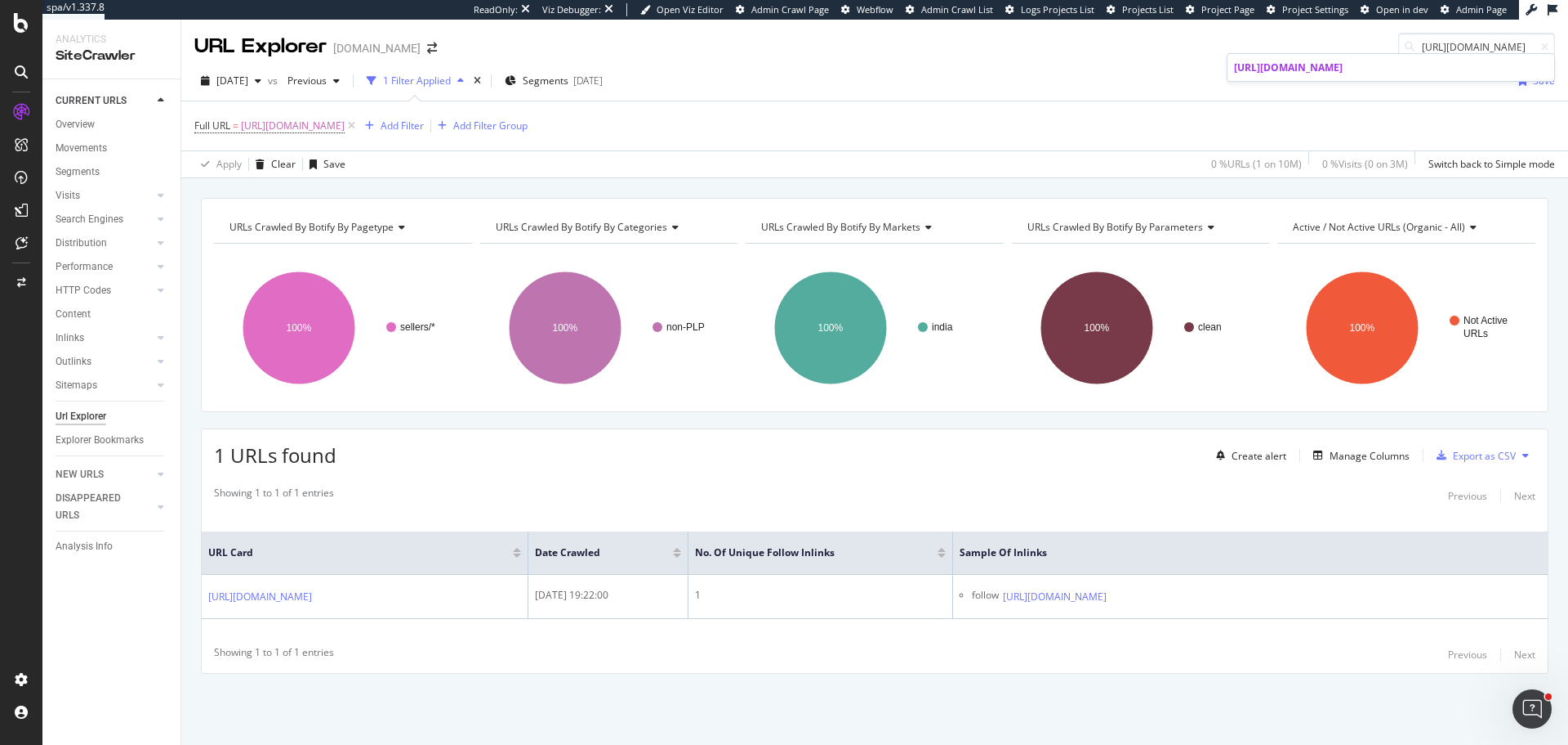
drag, startPoint x: 1327, startPoint y: 82, endPoint x: 1301, endPoint y: 82, distance: 26.0
click at [1327, 75] on span "https://www.tradeindia.com/adcon-automation-pvt-ltd-996249/industrial-automatio…" at bounding box center [1289, 67] width 109 height 14
click at [345, 127] on span "https://www.tradeindia.com/adcon-automation-pvt-ltd-996249/industrial-automatio…" at bounding box center [293, 126] width 104 height 23
click at [319, 198] on input "https://www.tradeindia.com/adcon-automation-pvt-ltd-996249/industrial-automatio…" at bounding box center [286, 194] width 155 height 26
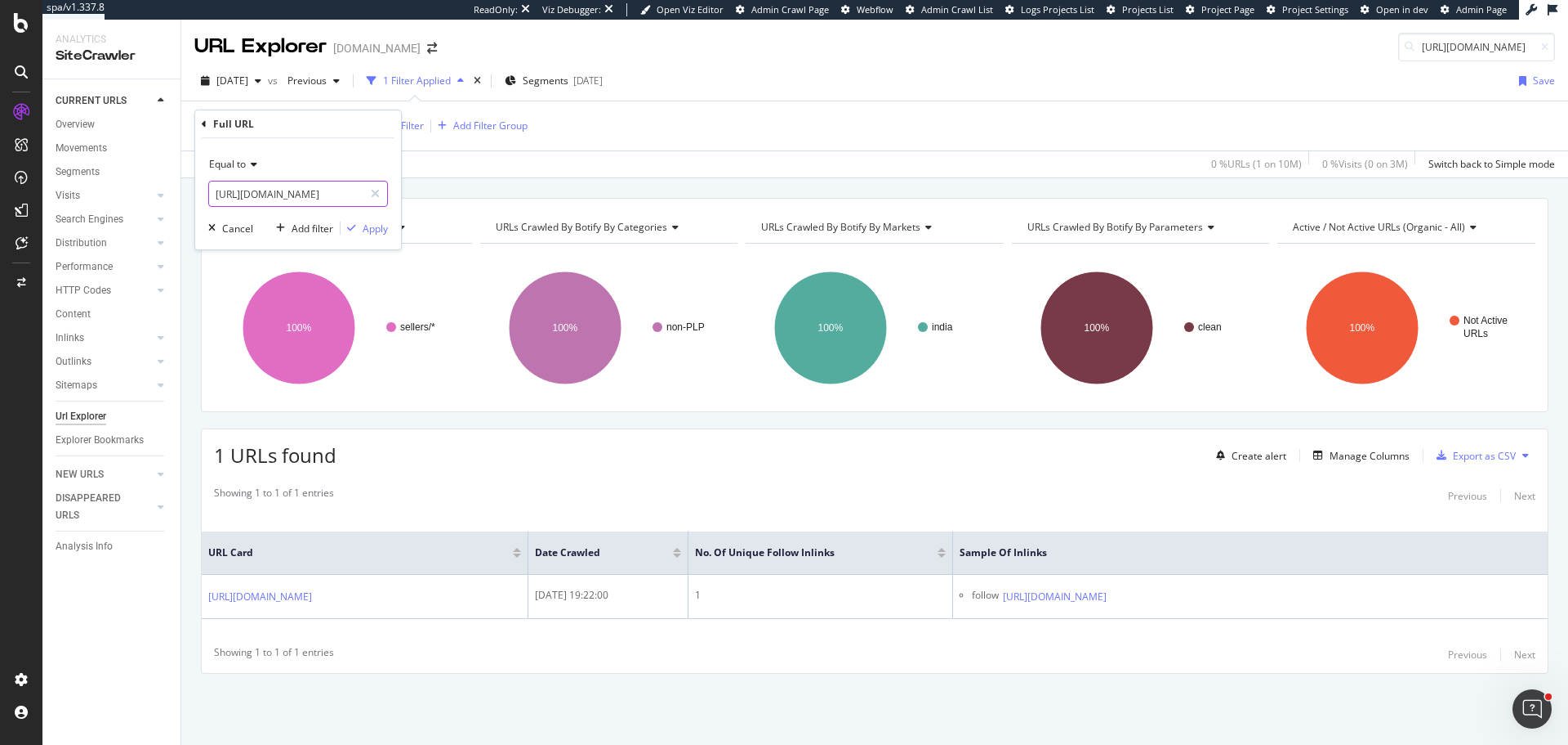
paste input "howrah/mild-steel-bright-bars-city-228090"
type input "https://www.tradeindia.com/howrah/mild-steel-bright-bars-city-228090.html"
click at [385, 239] on div "Equal to https://www.tradeindia.com/howrah/mild-steel-bright-bars-city-228090.h…" at bounding box center [298, 194] width 205 height 111
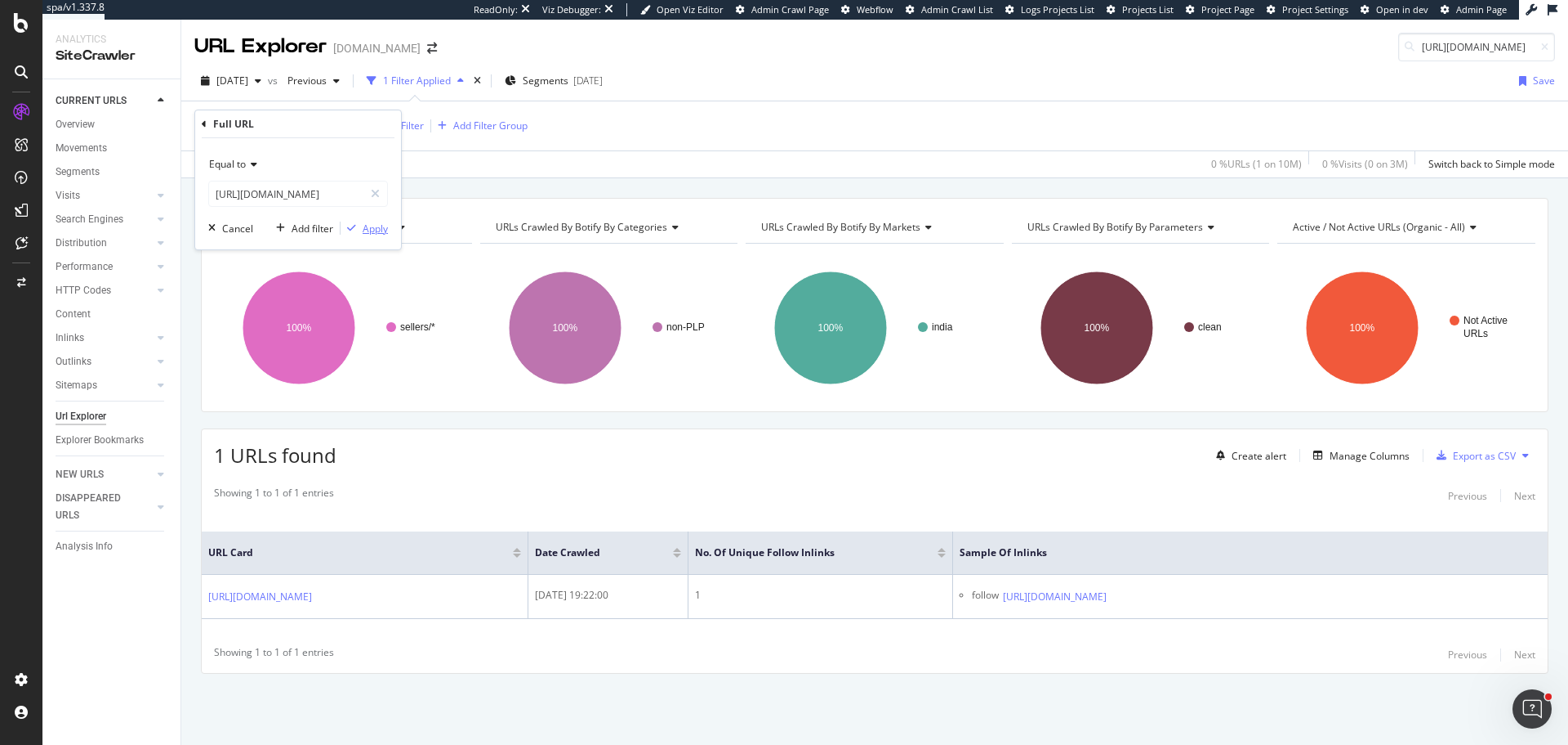
click at [378, 223] on div "Apply" at bounding box center [375, 229] width 25 height 14
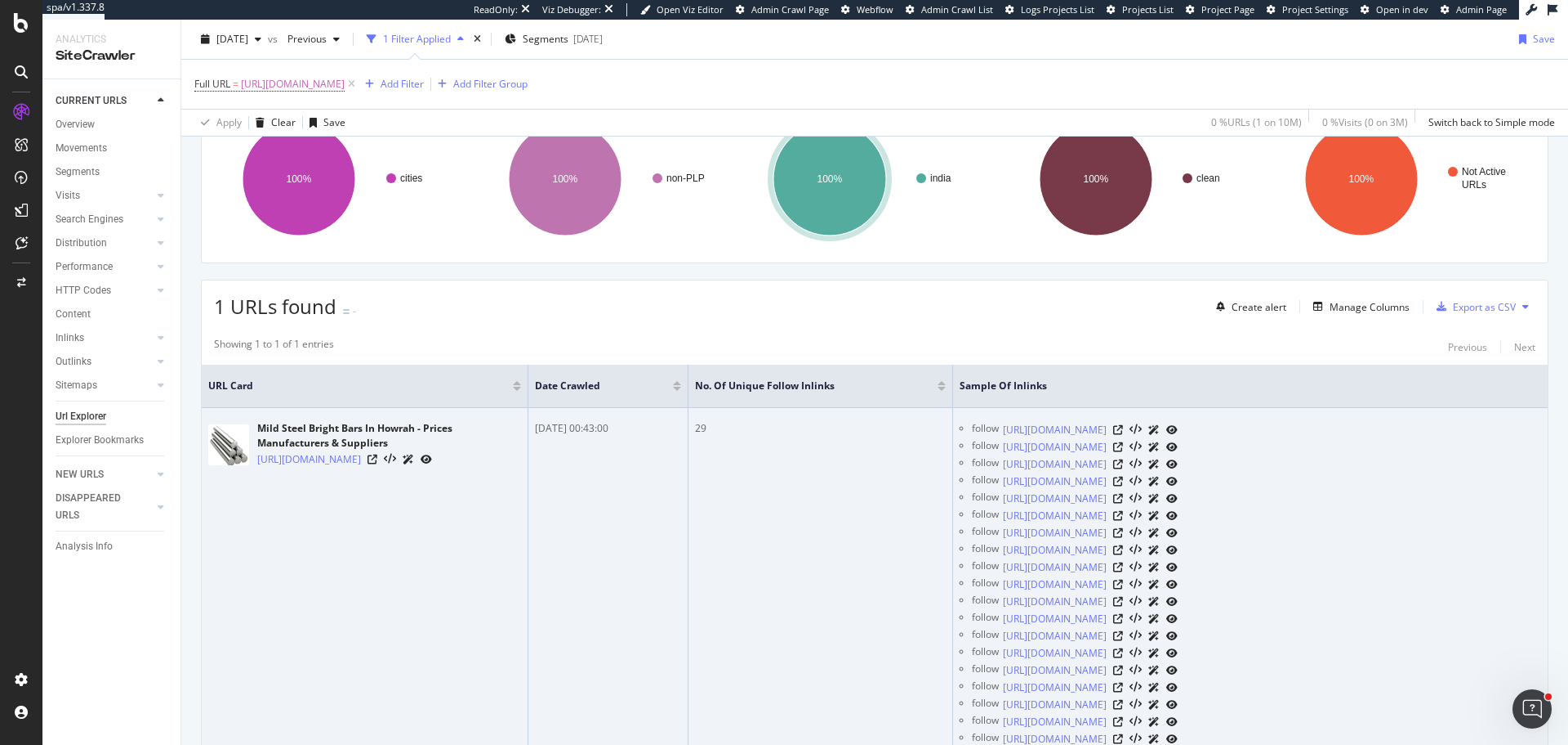
scroll to position [163, 0]
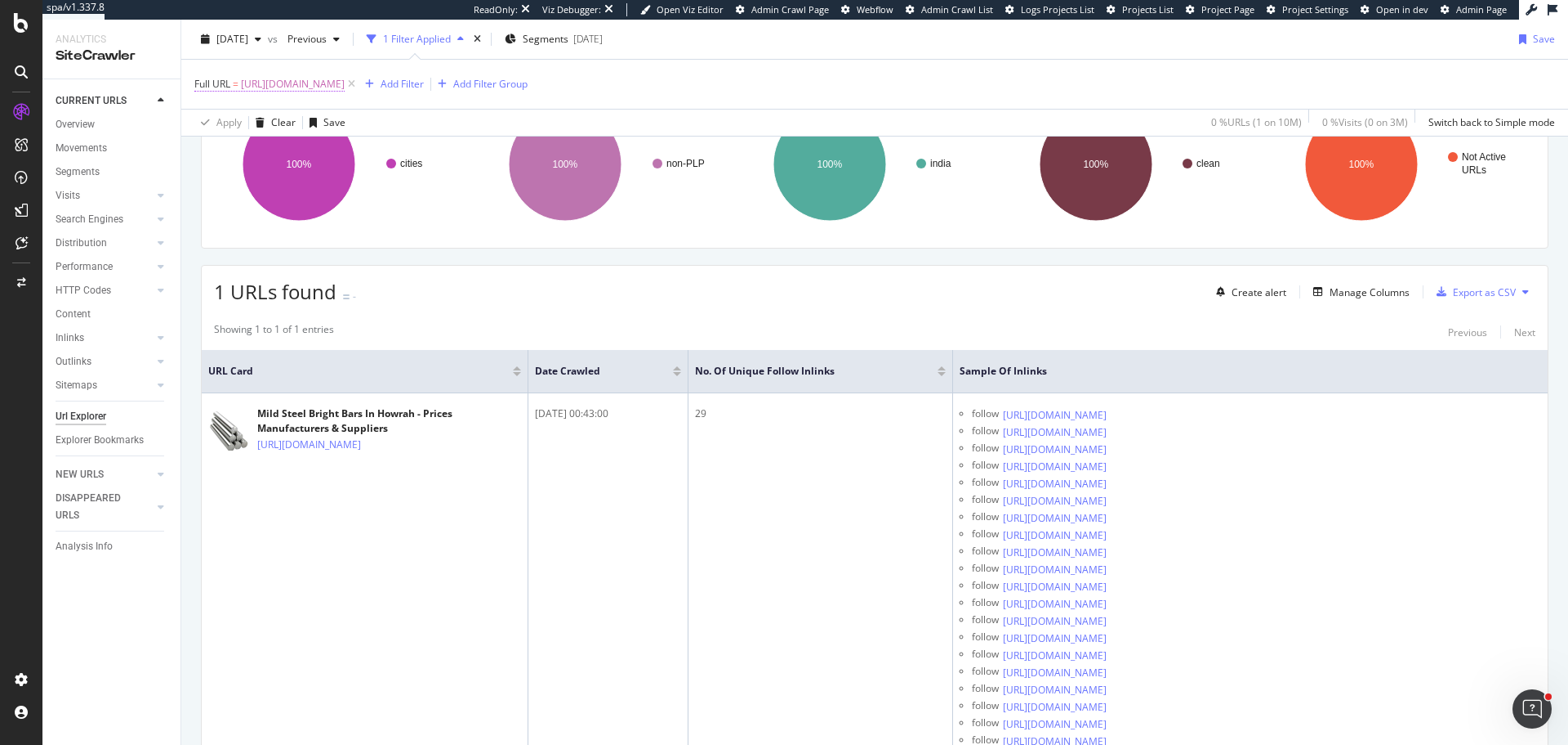
click at [345, 84] on span "https://www.tradeindia.com/howrah/mild-steel-bright-bars-city-228090.html" at bounding box center [293, 84] width 104 height 23
click at [261, 159] on input "https://www.tradeindia.com/howrah/mild-steel-bright-bars-city-228090.html" at bounding box center [286, 152] width 155 height 26
paste input "delhi/morphy-richards-food-processor-city-228067"
type input "https://www.tradeindia.com/delhi/morphy-richards-food-processor-city-228067.html"
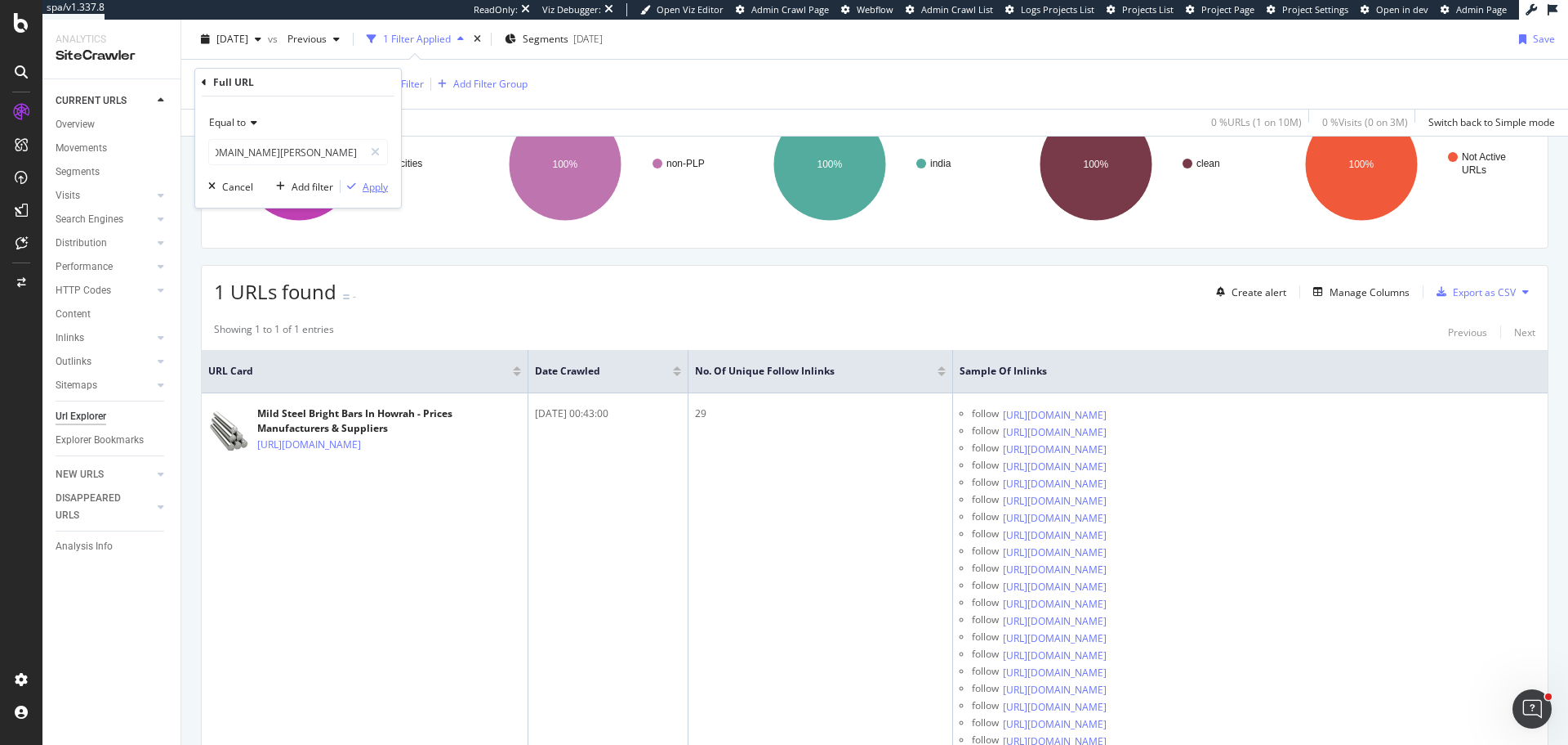
click at [374, 190] on div "Apply" at bounding box center [375, 187] width 25 height 14
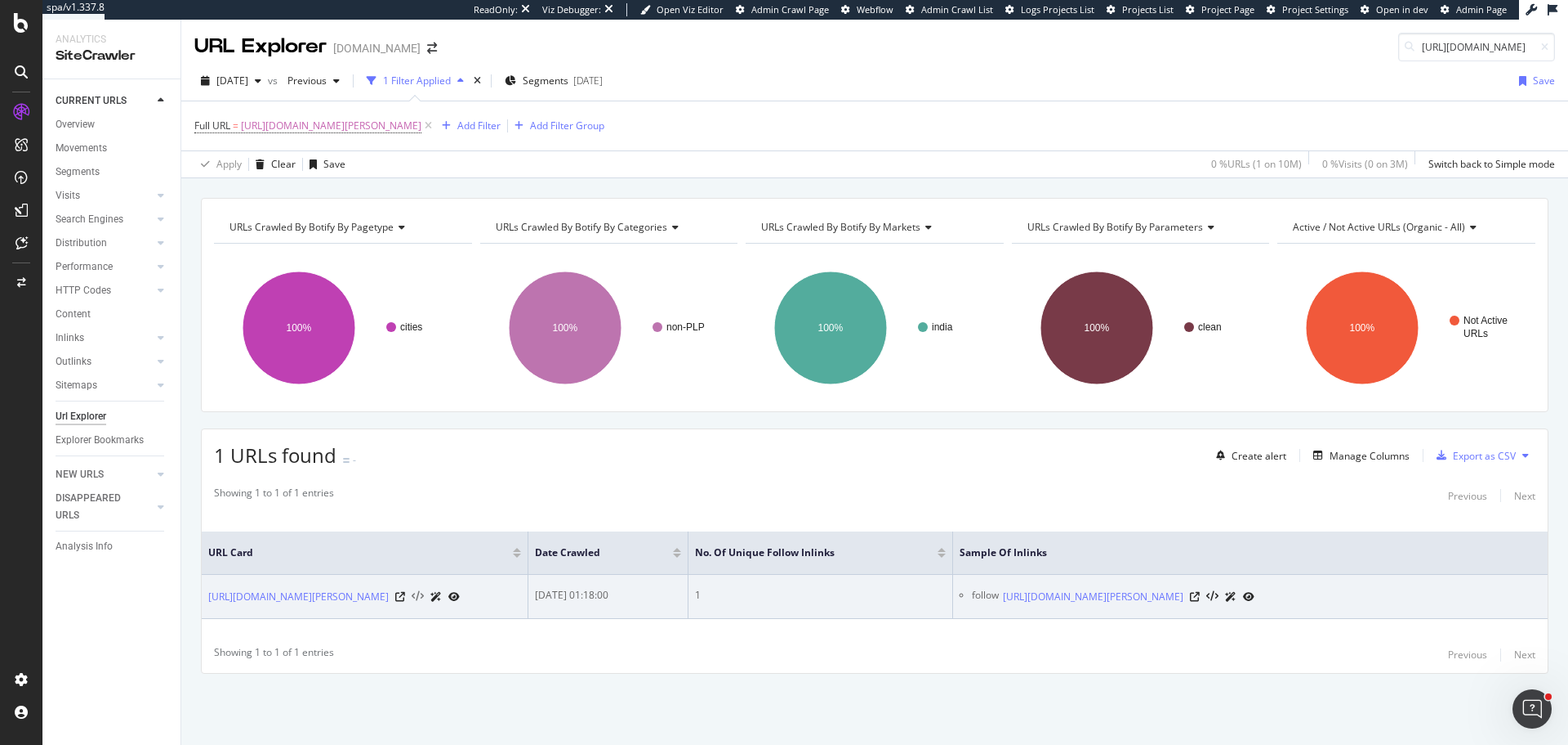
click at [424, 595] on icon at bounding box center [418, 596] width 12 height 11
click at [1200, 592] on icon at bounding box center [1195, 597] width 10 height 10
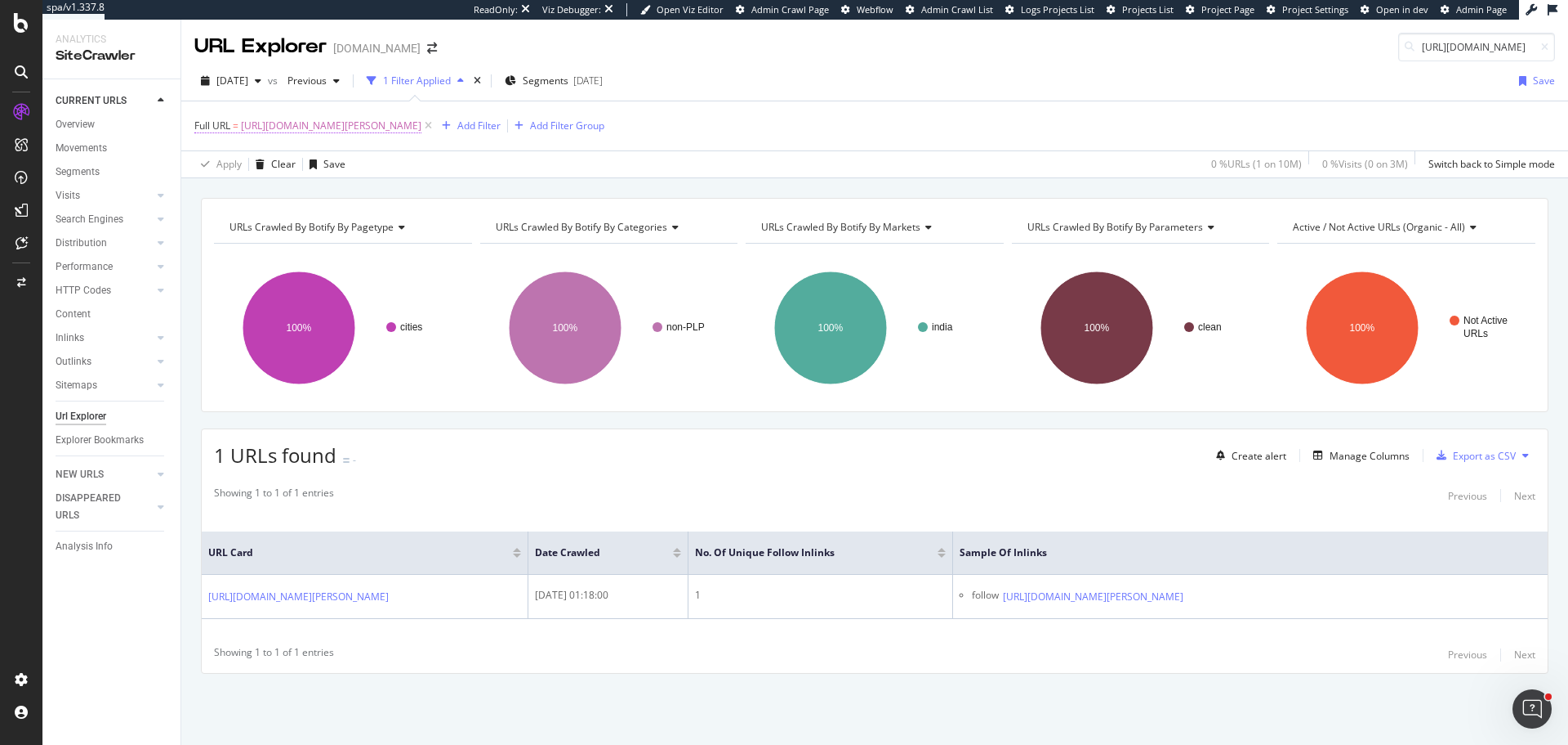
click at [421, 125] on span "https://www.tradeindia.com/delhi/morphy-richards-food-processor-city-228067.html" at bounding box center [331, 126] width 181 height 23
click at [274, 198] on input "https://www.tradeindia.com/delhi/morphy-richards-food-processor-city-228067.html" at bounding box center [286, 194] width 155 height 26
paste input "jaipur/ladies-kurtis-city-197559"
type input "https://www.tradeindia.com/jaipur/ladies-kurtis-city-197559.html"
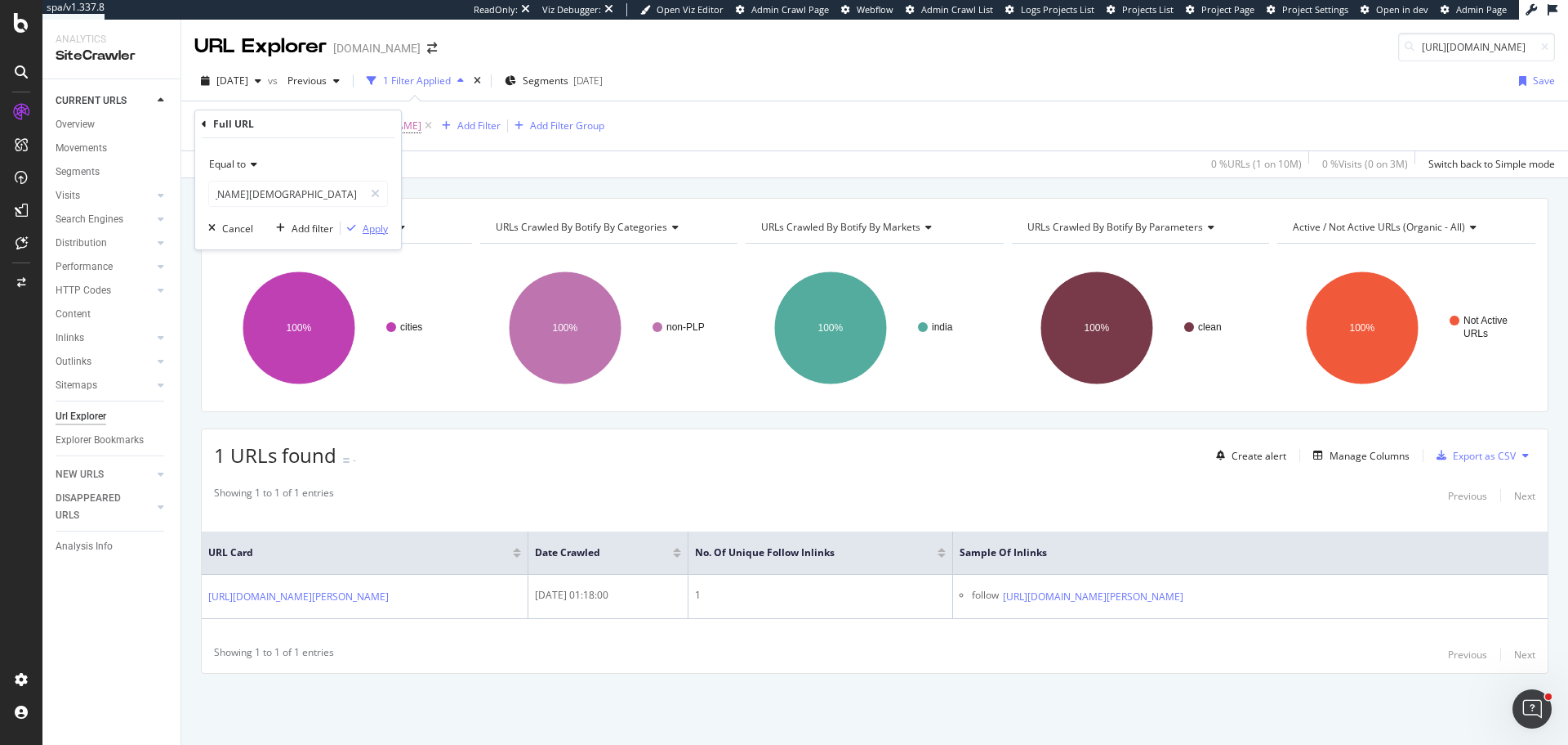
click at [378, 232] on div "Apply" at bounding box center [375, 229] width 25 height 14
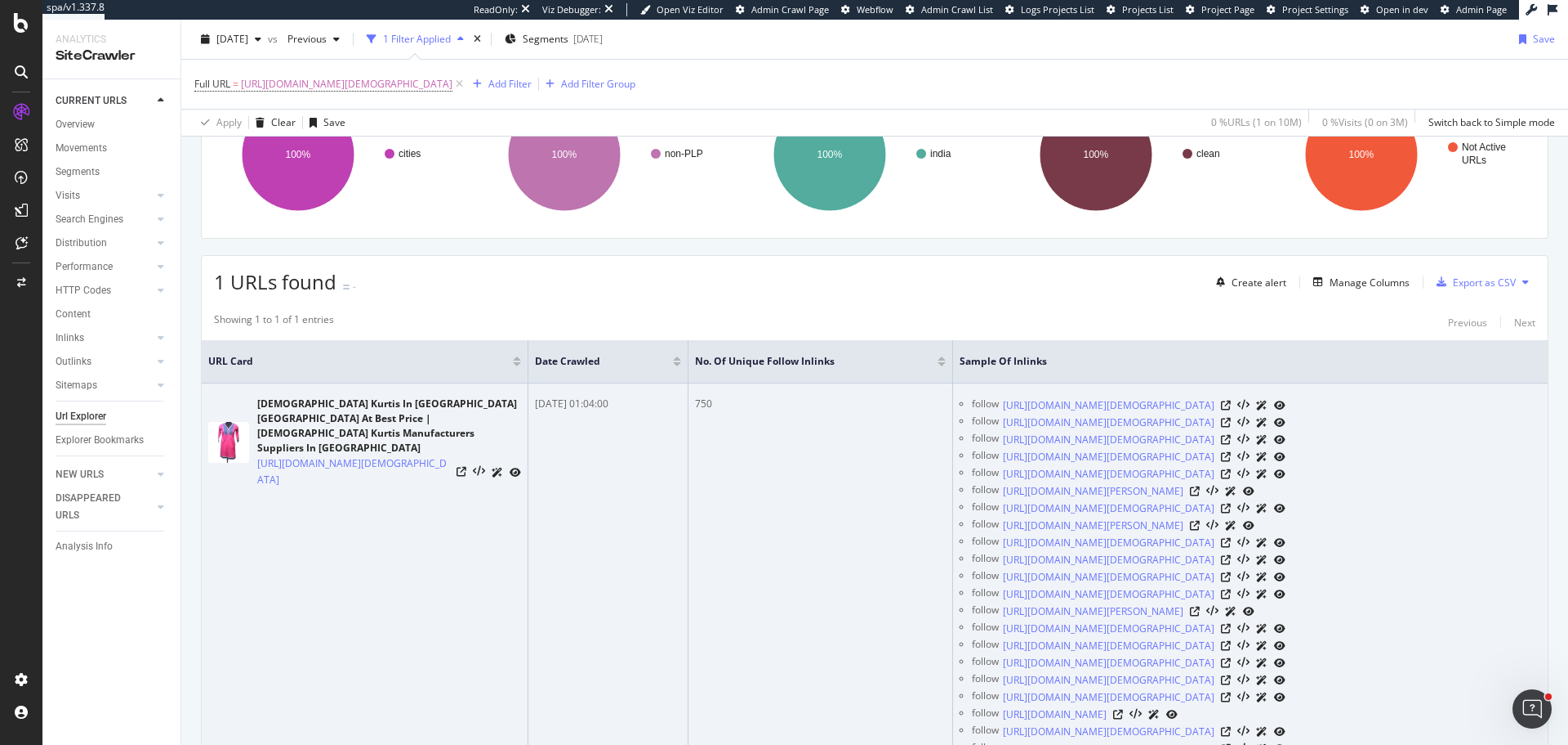
scroll to position [163, 0]
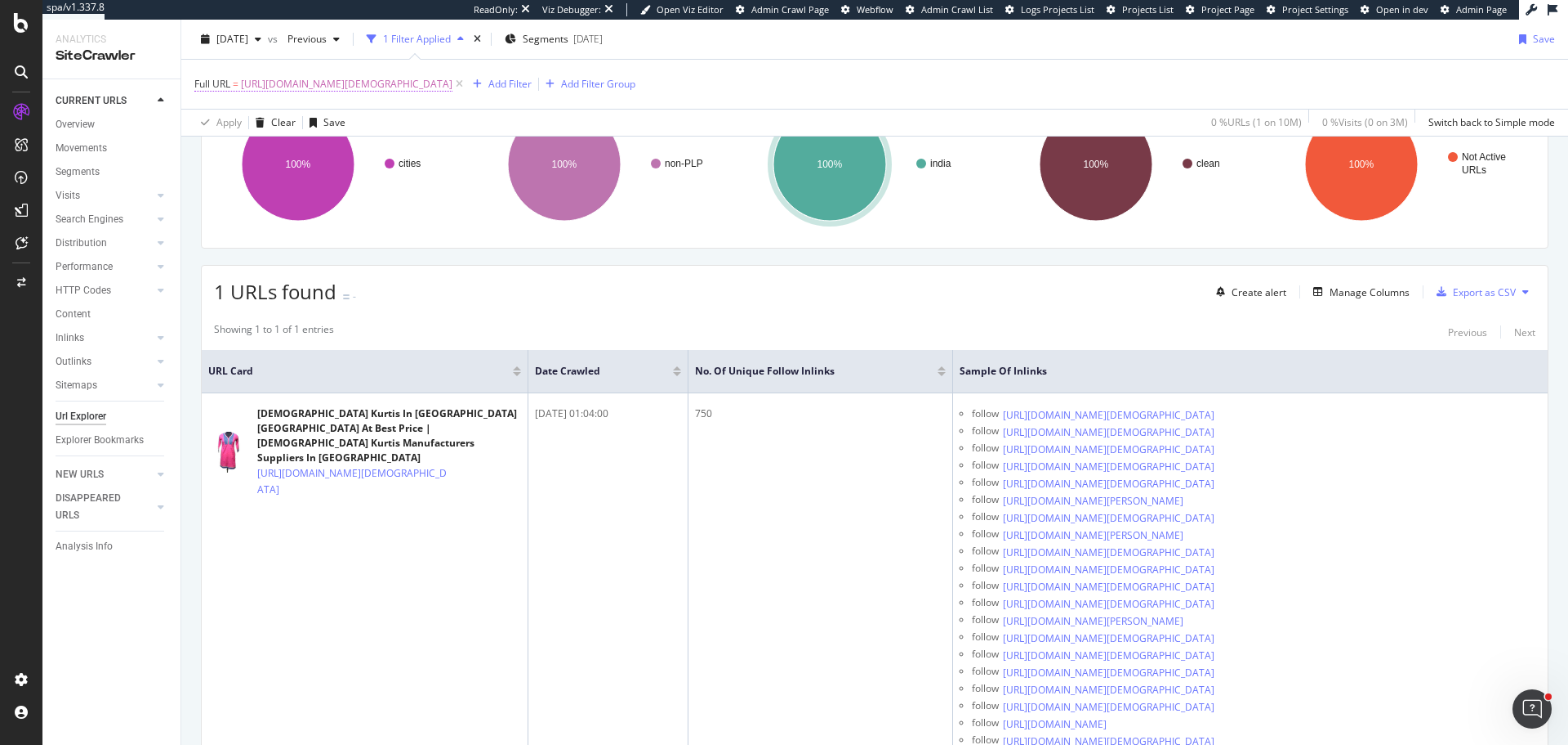
click at [442, 77] on span "https://www.tradeindia.com/jaipur/ladies-kurtis-city-197559.html" at bounding box center [346, 84] width 211 height 23
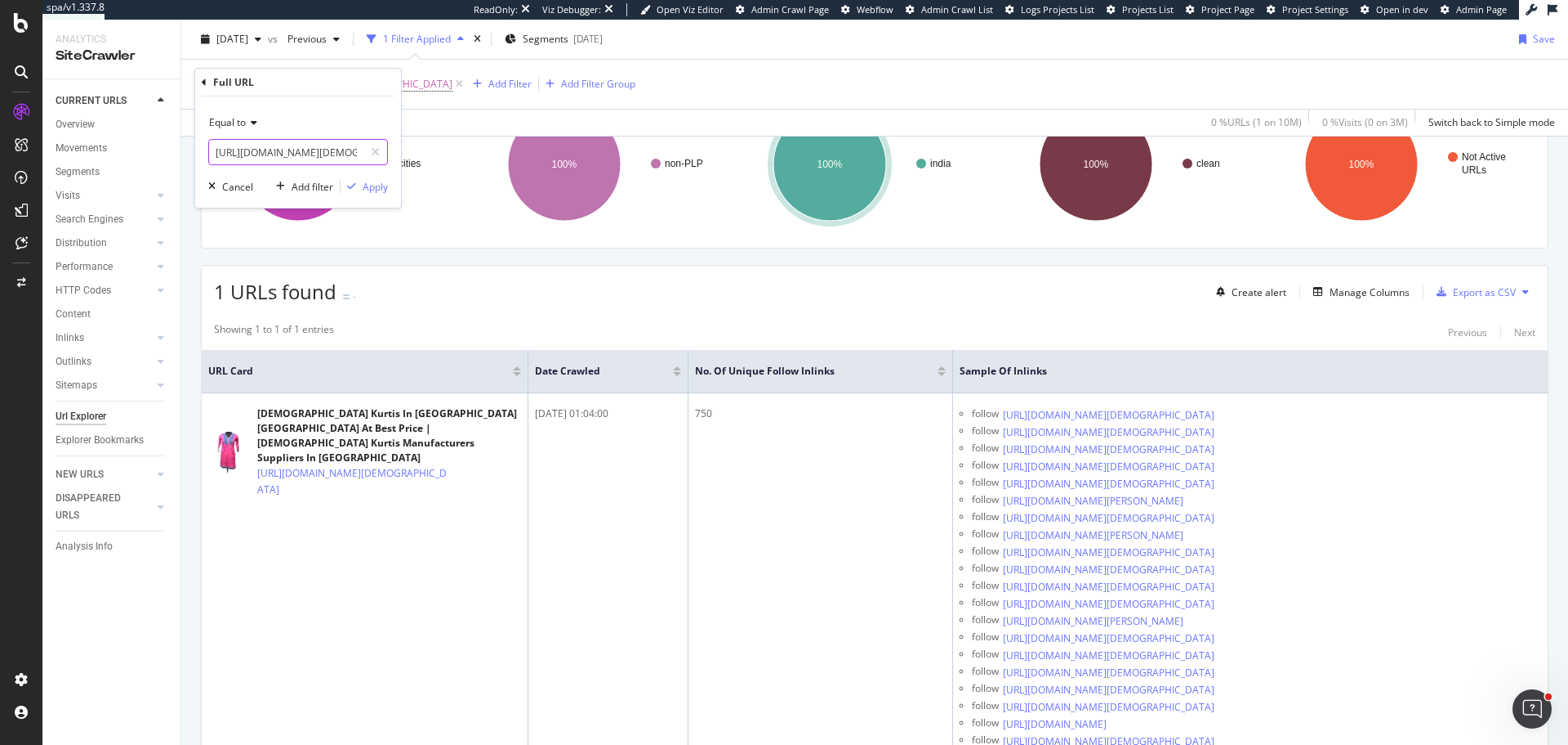
click at [267, 148] on input "https://www.tradeindia.com/jaipur/ladies-kurtis-city-197559.html" at bounding box center [286, 152] width 155 height 26
paste input "products/pharma-franchise-in-manipur-c5846833"
type input "https://www.tradeindia.com/products/pharma-franchise-in-manipur-c5846833.html"
click at [384, 188] on div "Apply" at bounding box center [375, 187] width 25 height 14
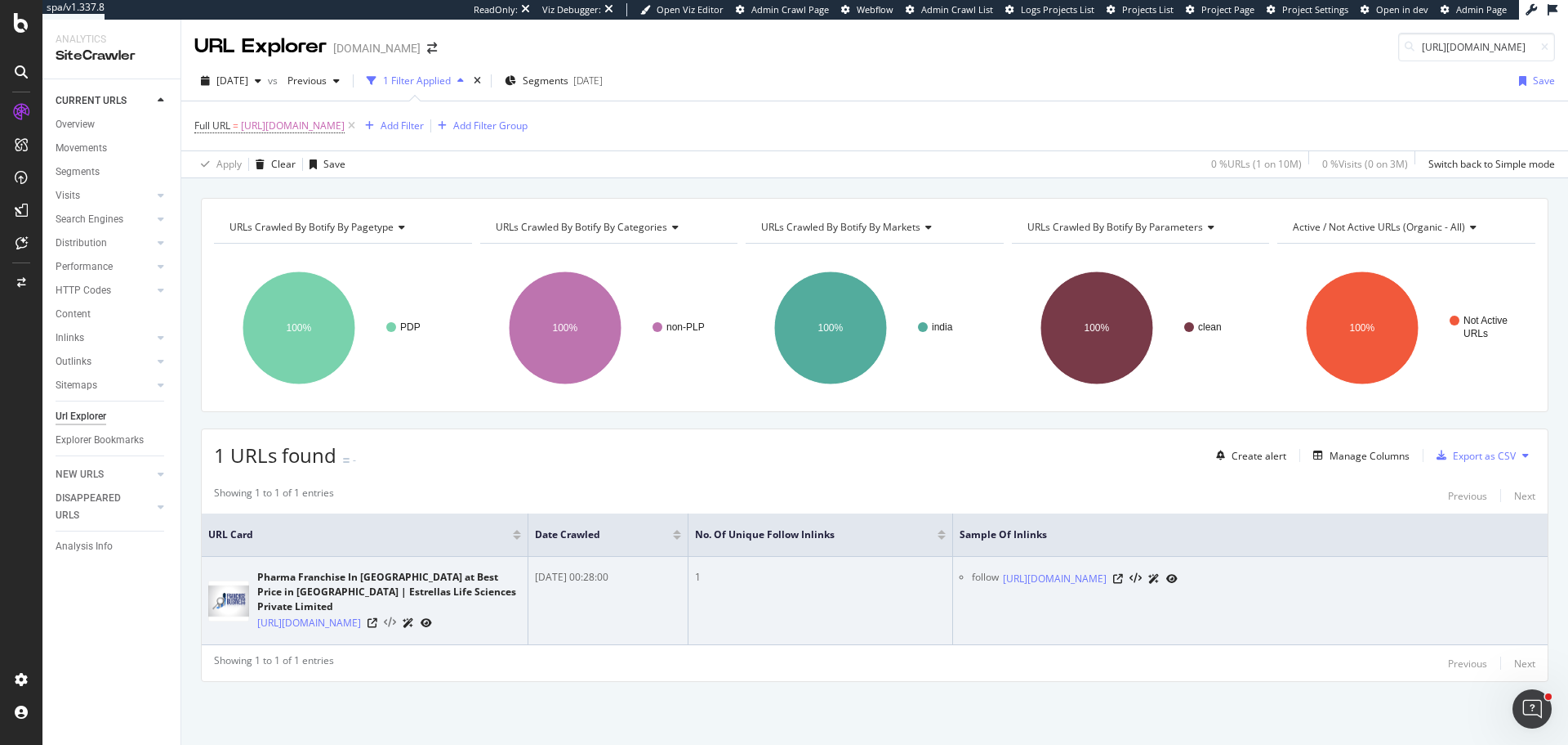
click at [396, 617] on icon at bounding box center [390, 622] width 12 height 11
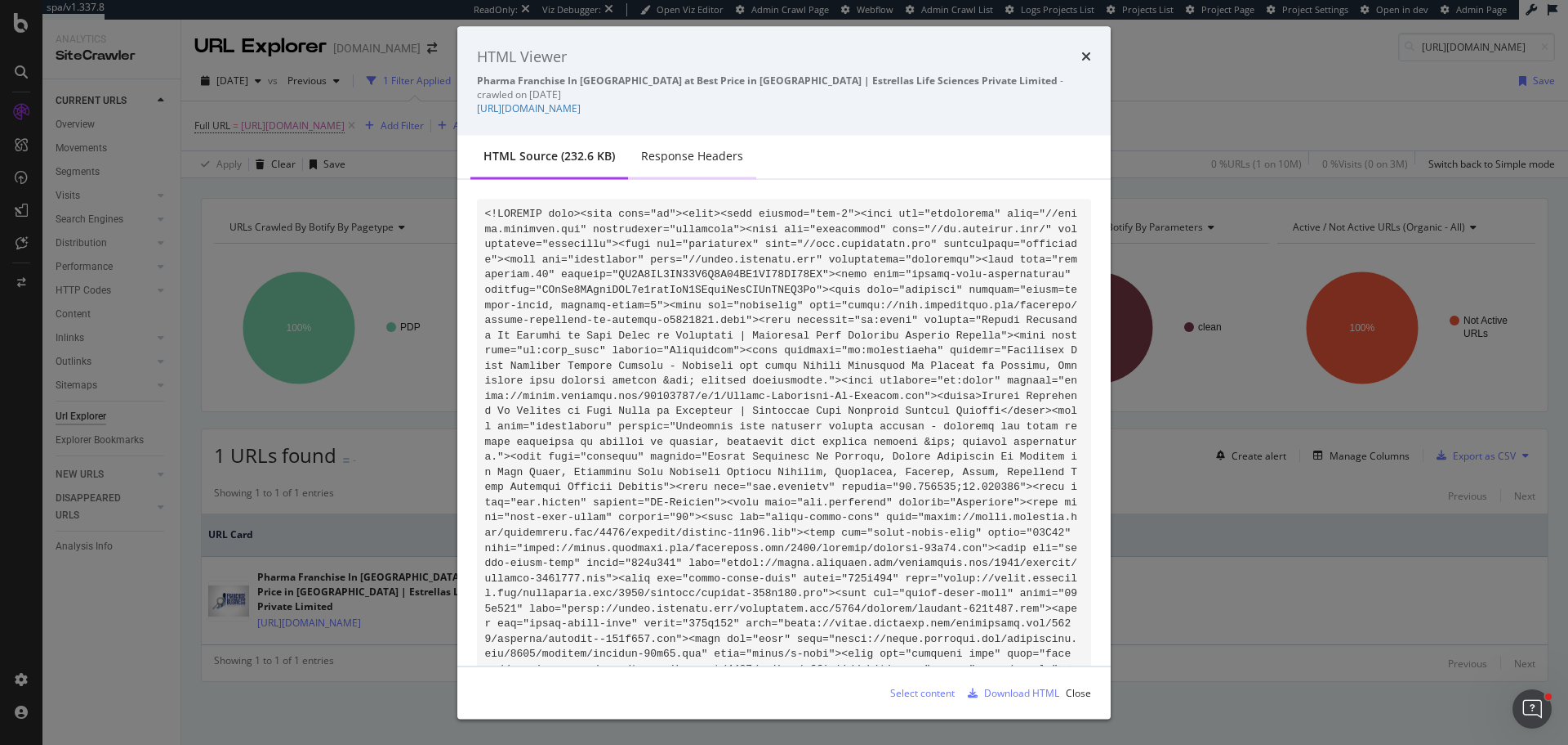
click at [672, 147] on div "Response Headers" at bounding box center [692, 155] width 102 height 16
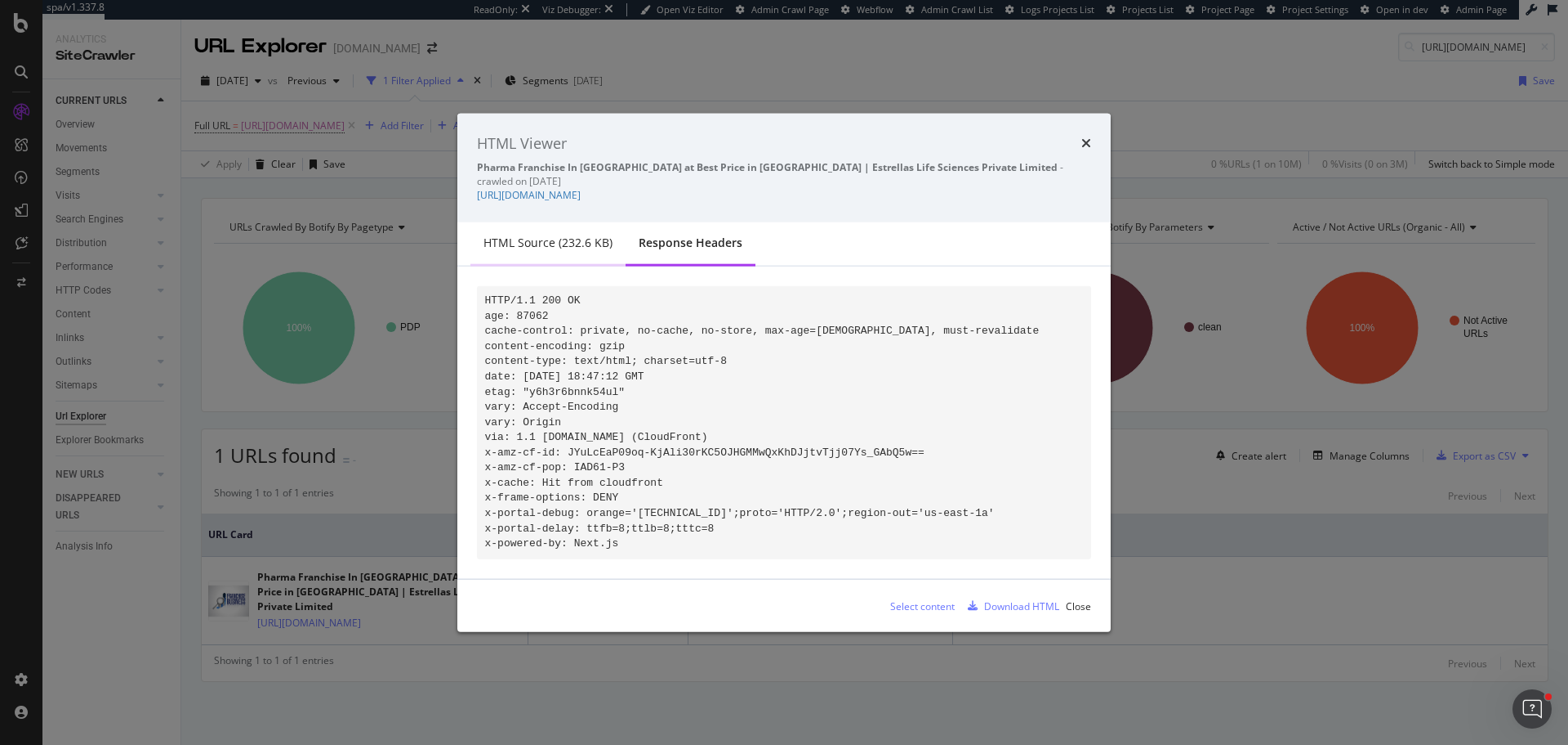
click at [574, 242] on div "HTML source (232.6 KB)" at bounding box center [548, 243] width 155 height 45
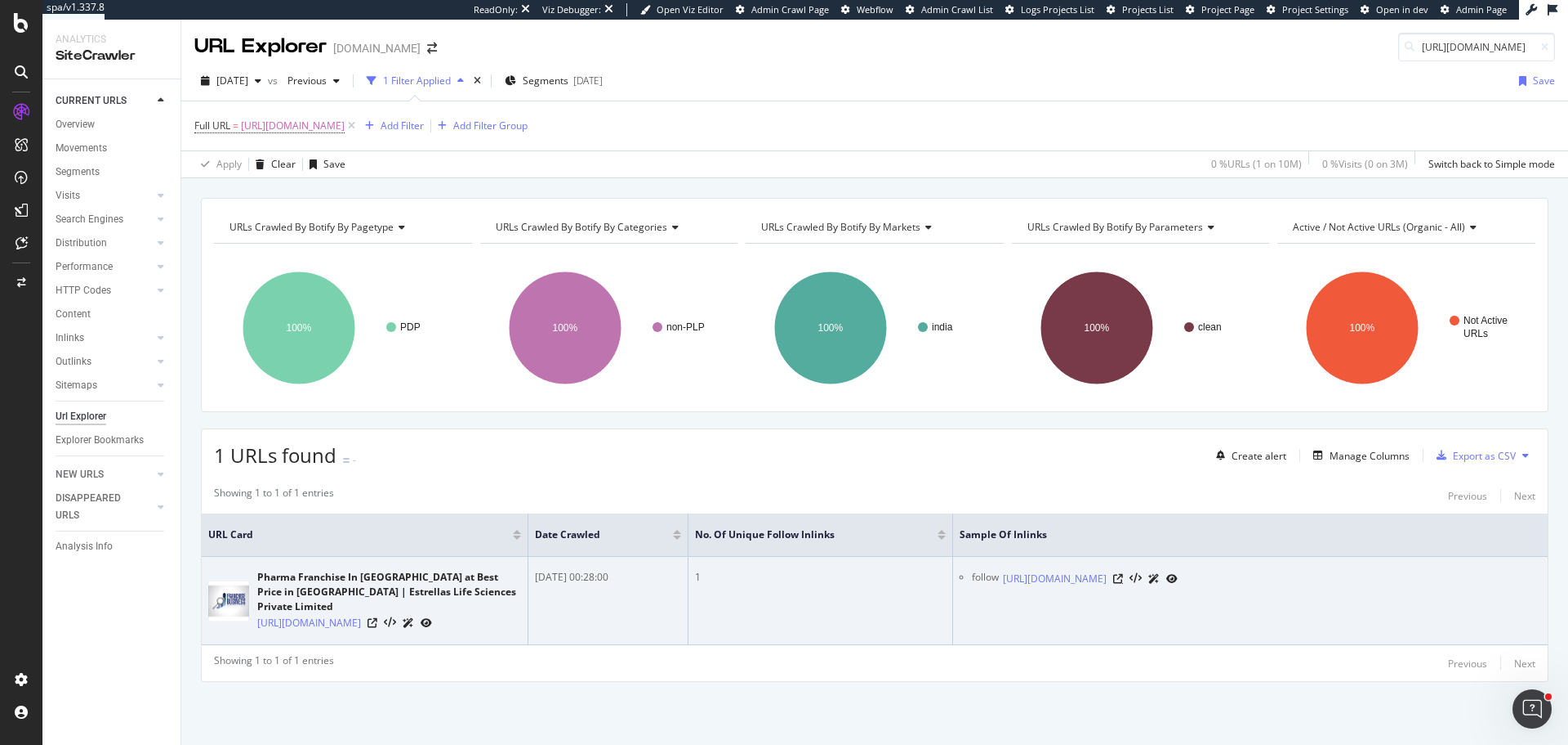
click at [1123, 577] on icon at bounding box center [1118, 579] width 10 height 10
click at [391, 638] on td "Pharma Franchise In Manipur at Best Price in Ahmedabad | Estrellas Life Science…" at bounding box center [365, 601] width 327 height 88
copy div "https://www.tradeindia.com/products/pharma-franchise-in-manipur-c5846833.html"
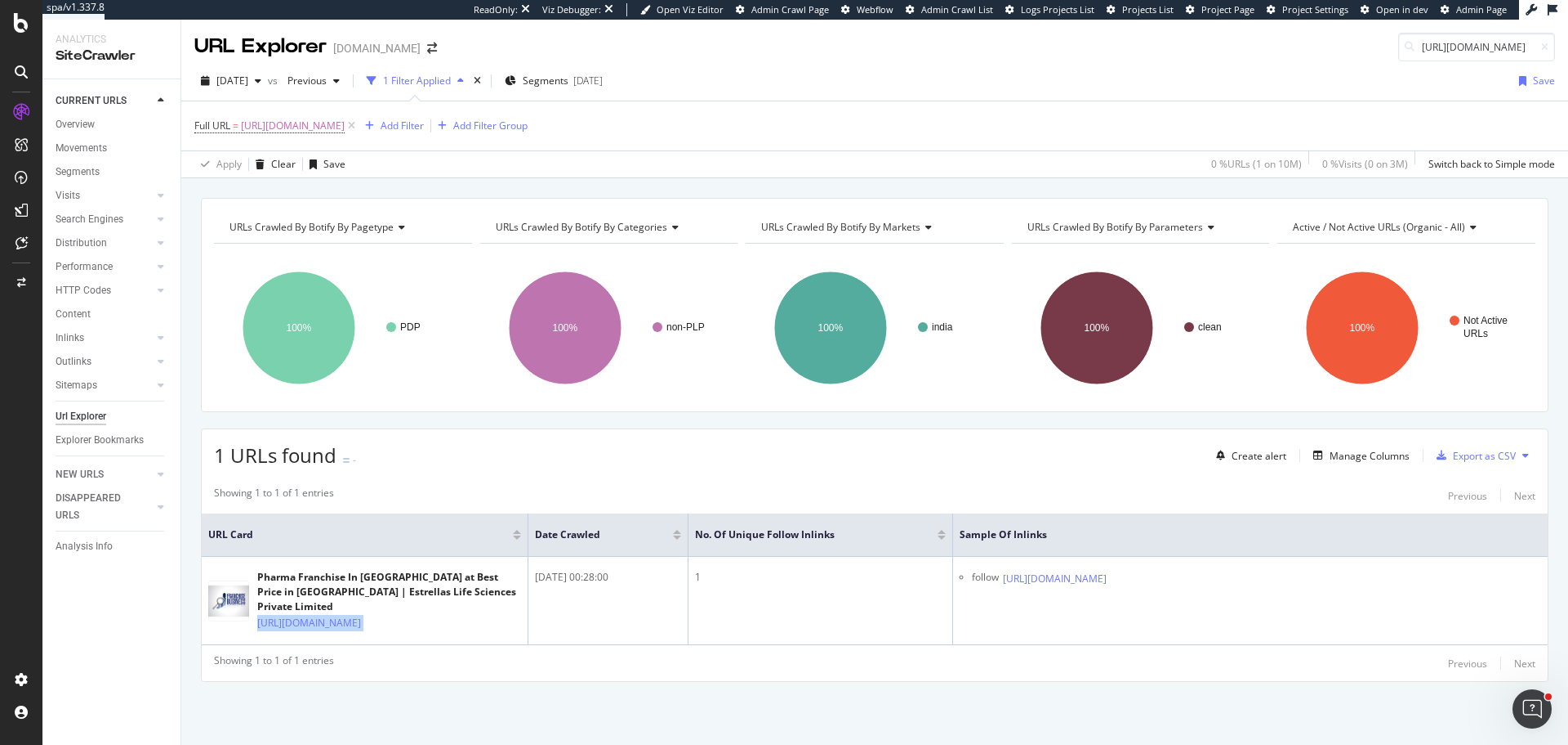
copy div "https://www.tradeindia.com/products/pharma-franchise-in-manipur-c5846833.html"
click at [1487, 39] on input "https://www.tradeindia.com/adcon-automation-pvt-ltd-996249/industrial-automatio…" at bounding box center [1476, 47] width 157 height 29
paste input "products/pharma-franchise-in-cuttack-c5846822"
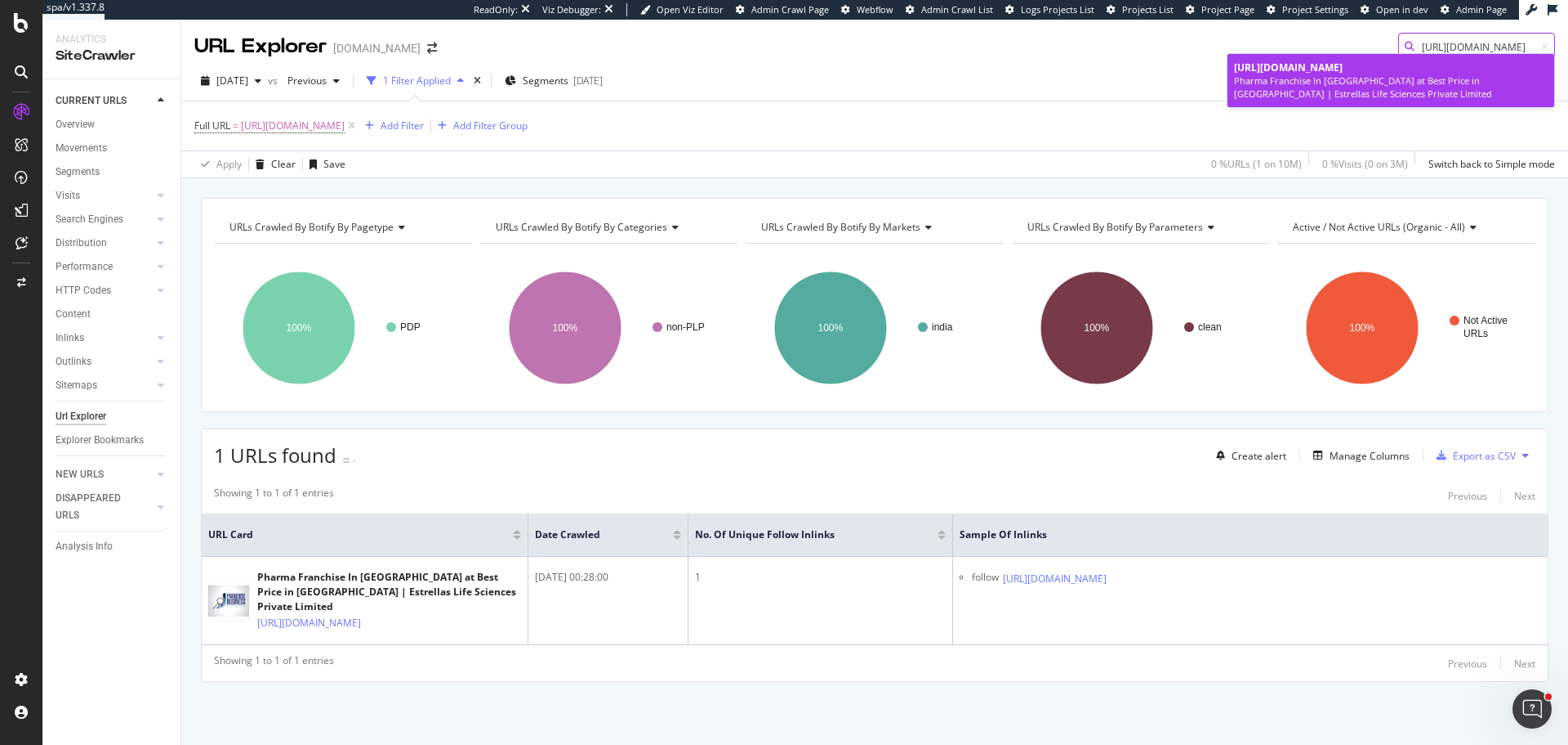
type input "https://www.tradeindia.com/products/pharma-franchise-in-cuttack-c5846822.html"
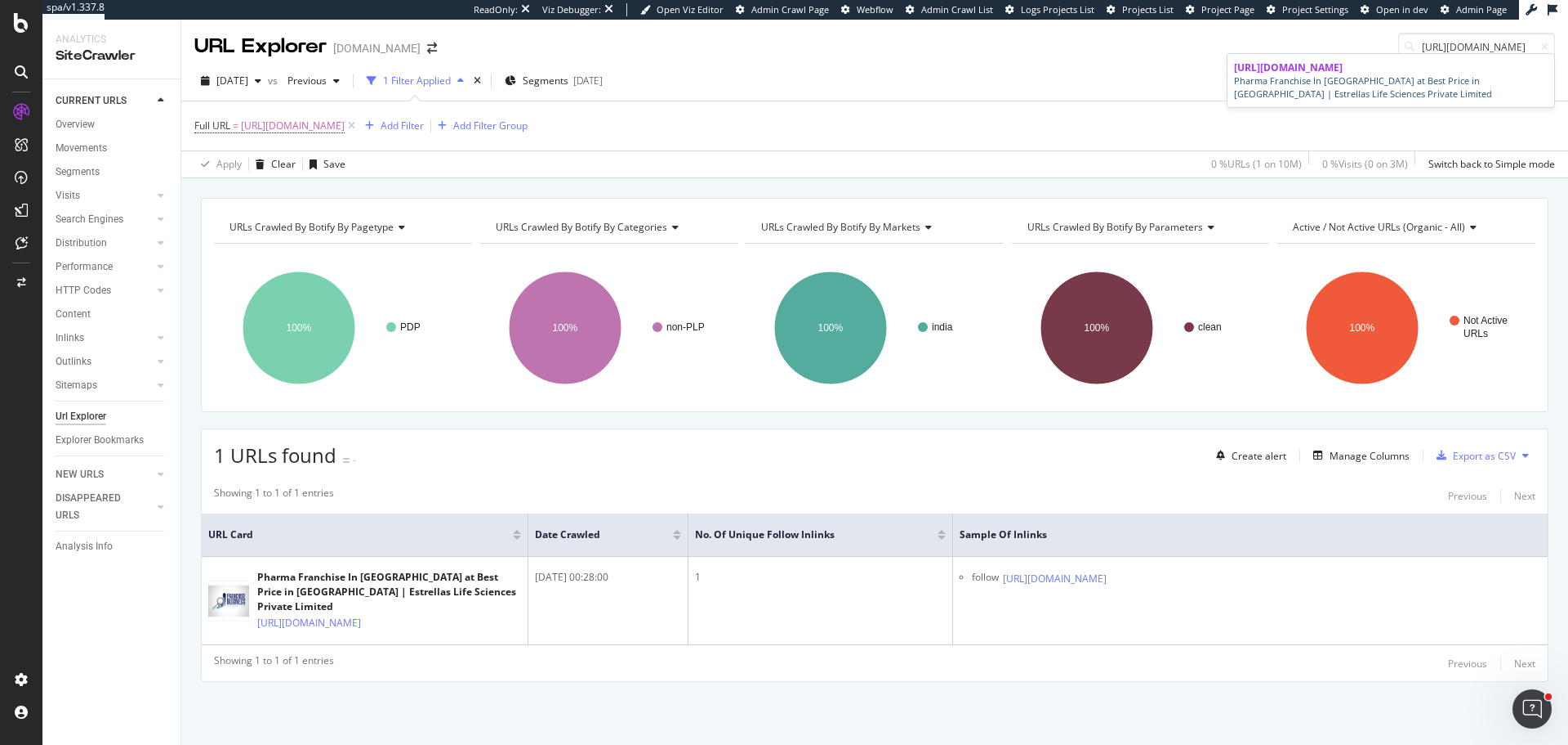
drag, startPoint x: 1364, startPoint y: 66, endPoint x: 1330, endPoint y: 58, distance: 34.9
click at [1343, 66] on span "https://www.tradeindia.com/products/pharma-franchise-in-cuttack-c5846822.html" at bounding box center [1289, 67] width 109 height 14
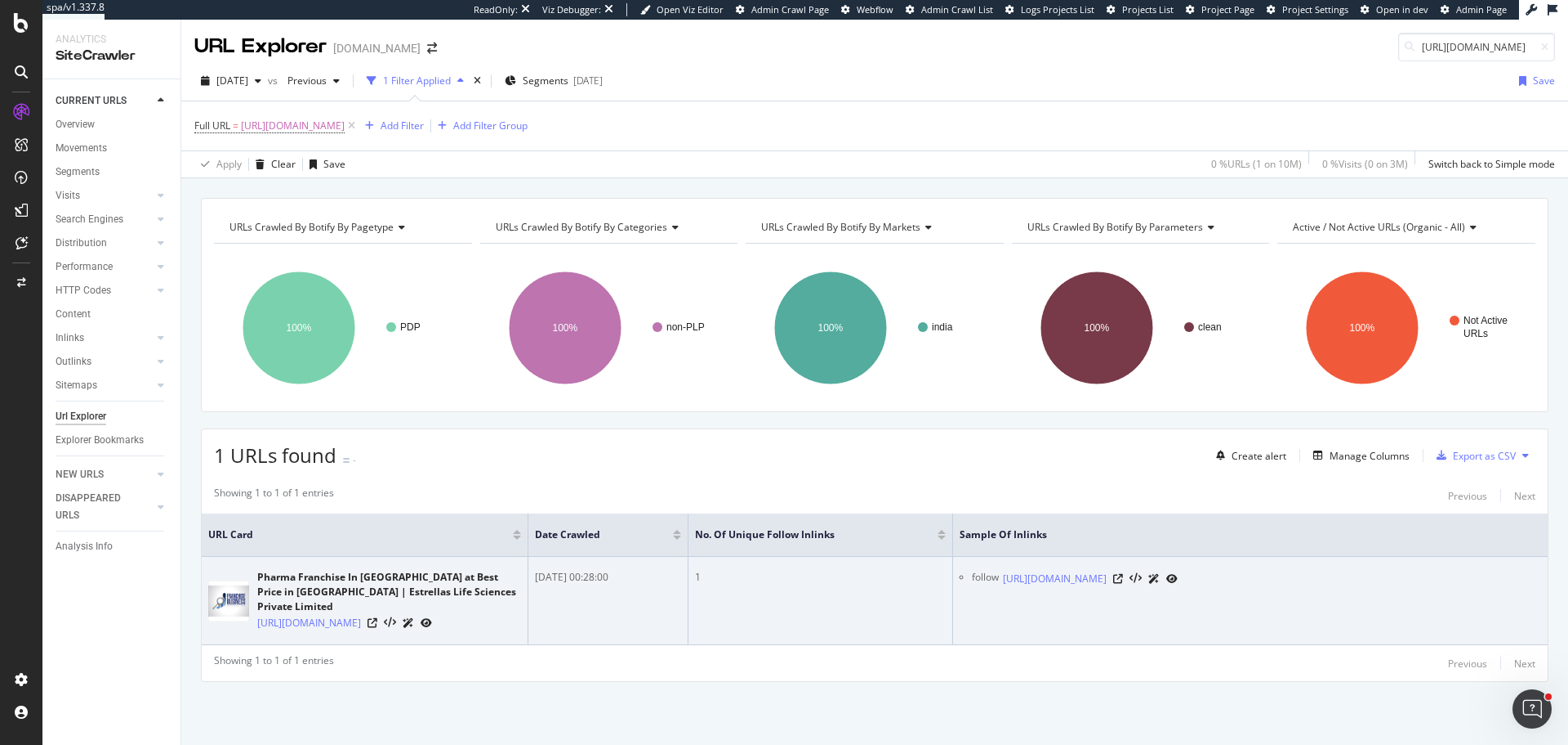
click at [398, 643] on td "Pharma Franchise In Manipur at Best Price in Ahmedabad | Estrellas Life Science…" at bounding box center [365, 601] width 327 height 88
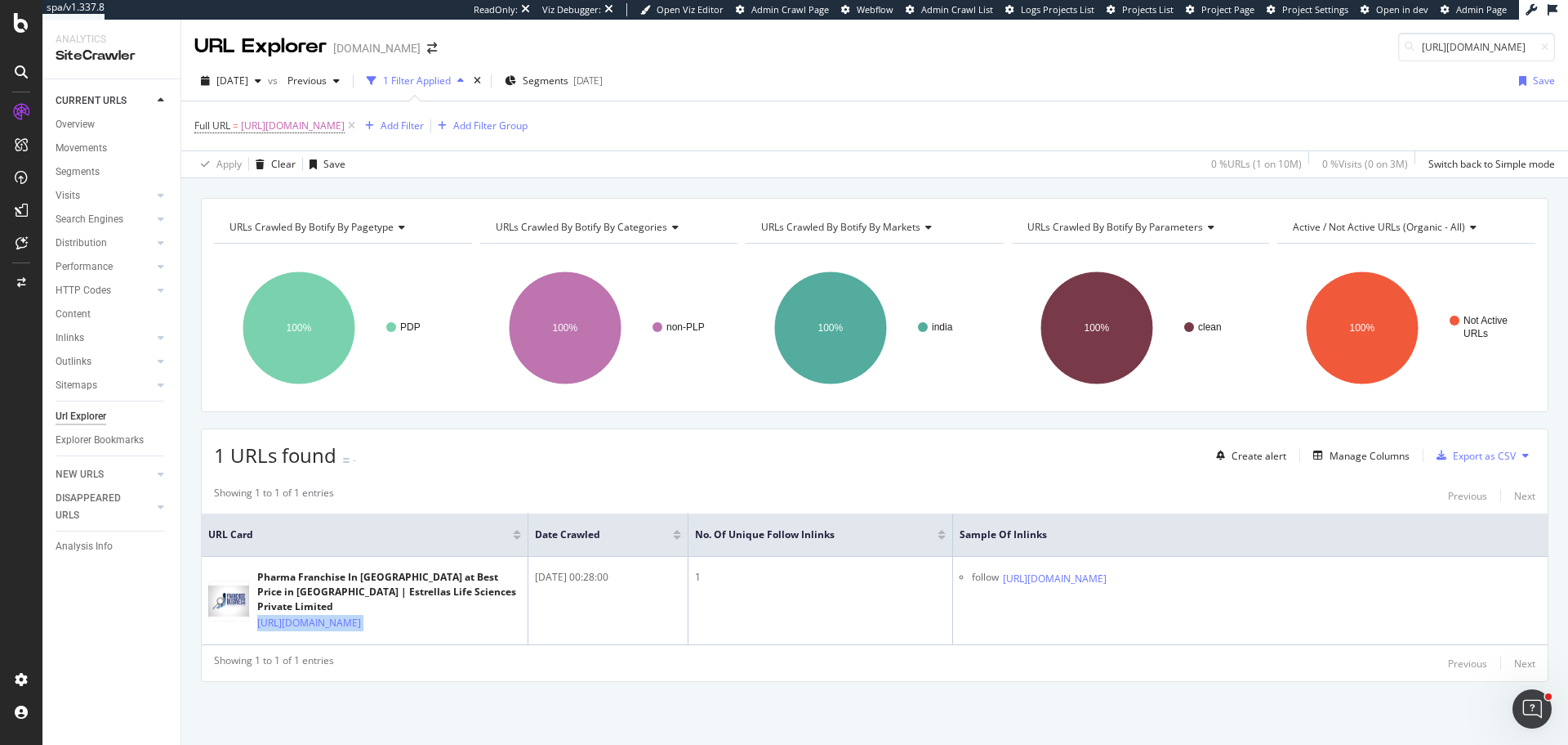
copy div "https://www.tradeindia.com/products/pharma-franchise-in-manipur-c5846833.html"
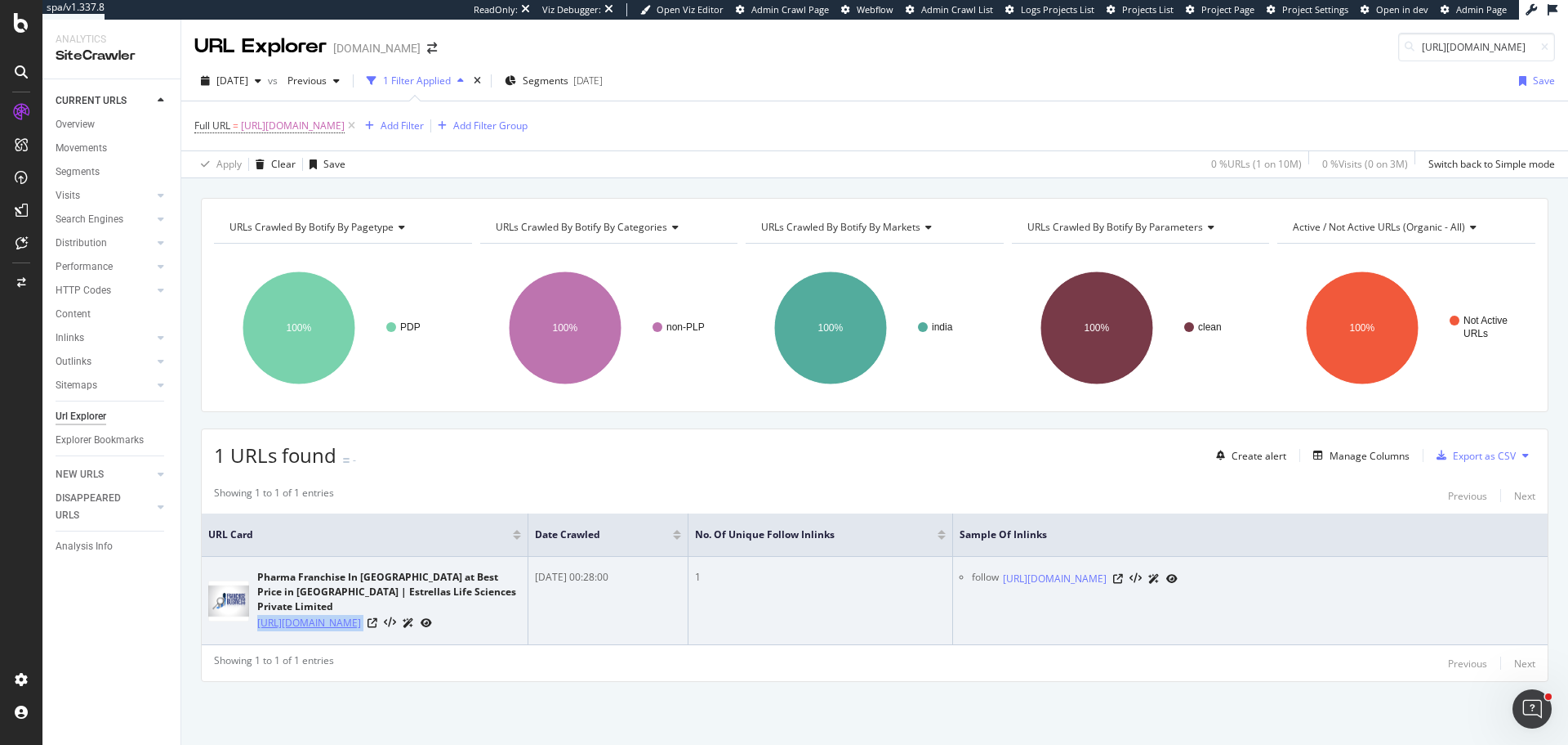
click at [346, 615] on link "https://www.tradeindia.com/products/pharma-franchise-in-manipur-c5846833.html" at bounding box center [309, 623] width 104 height 16
click at [378, 618] on icon at bounding box center [373, 623] width 10 height 10
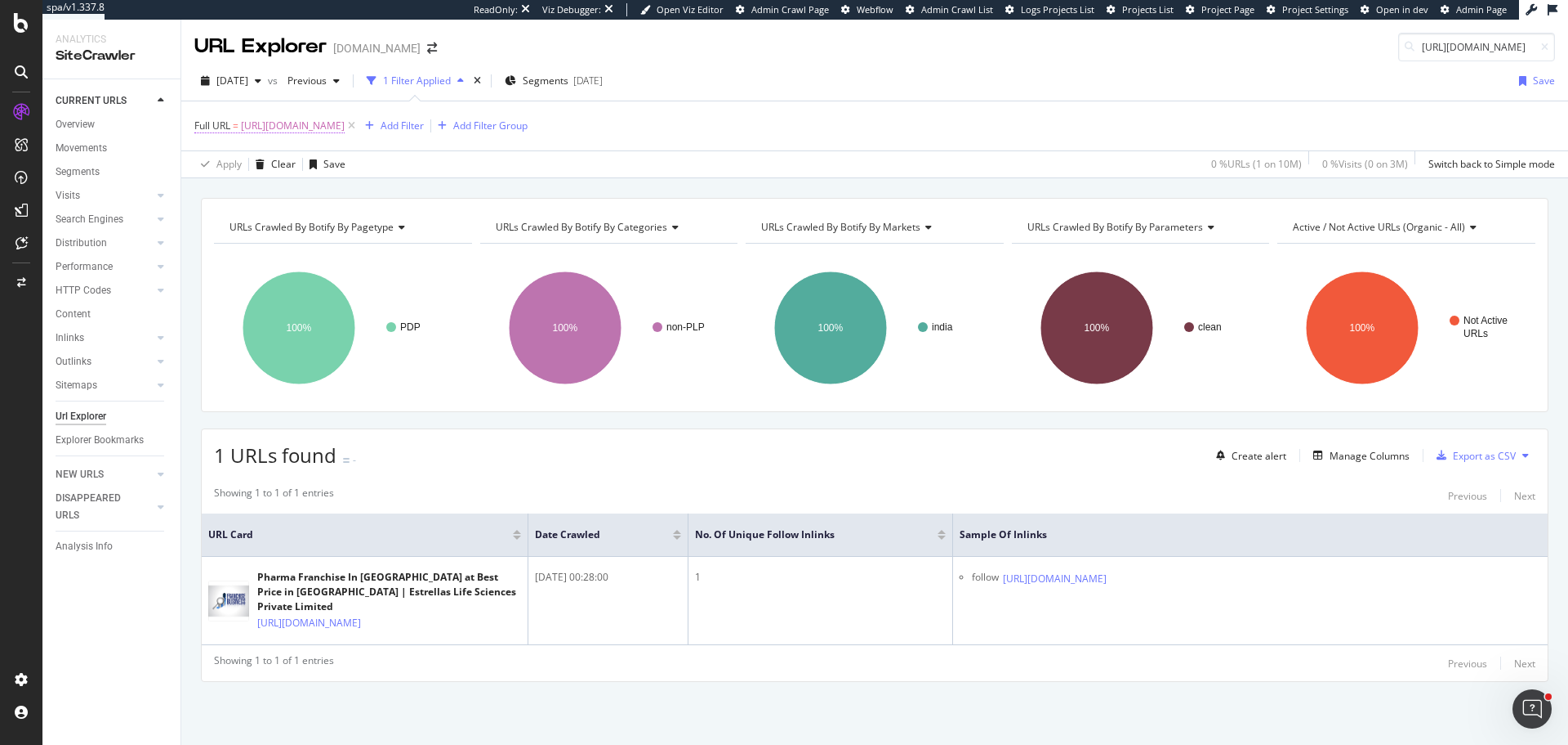
click at [345, 127] on span "https://www.tradeindia.com/products/pharma-franchise-in-manipur-c5846833.html" at bounding box center [293, 126] width 104 height 23
click at [328, 197] on input "https://www.tradeindia.com/products/pharma-franchise-in-manipur-c5846833.html" at bounding box center [286, 194] width 155 height 26
paste input "china-clay-powder-c11251910"
type input "https://www.tradeindia.com/products/china-clay-powder-c11251910.html"
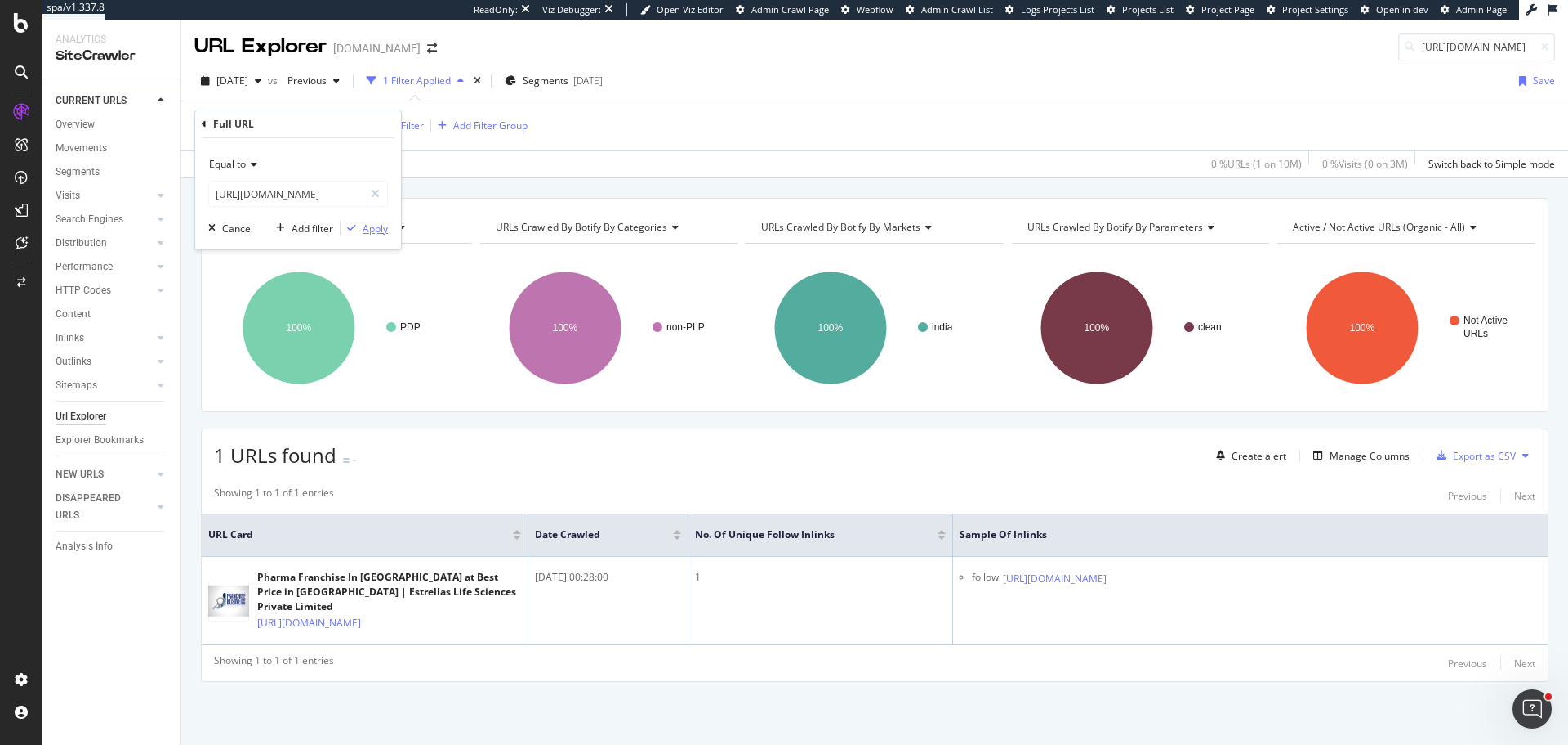
click at [377, 227] on div "Apply" at bounding box center [375, 229] width 25 height 14
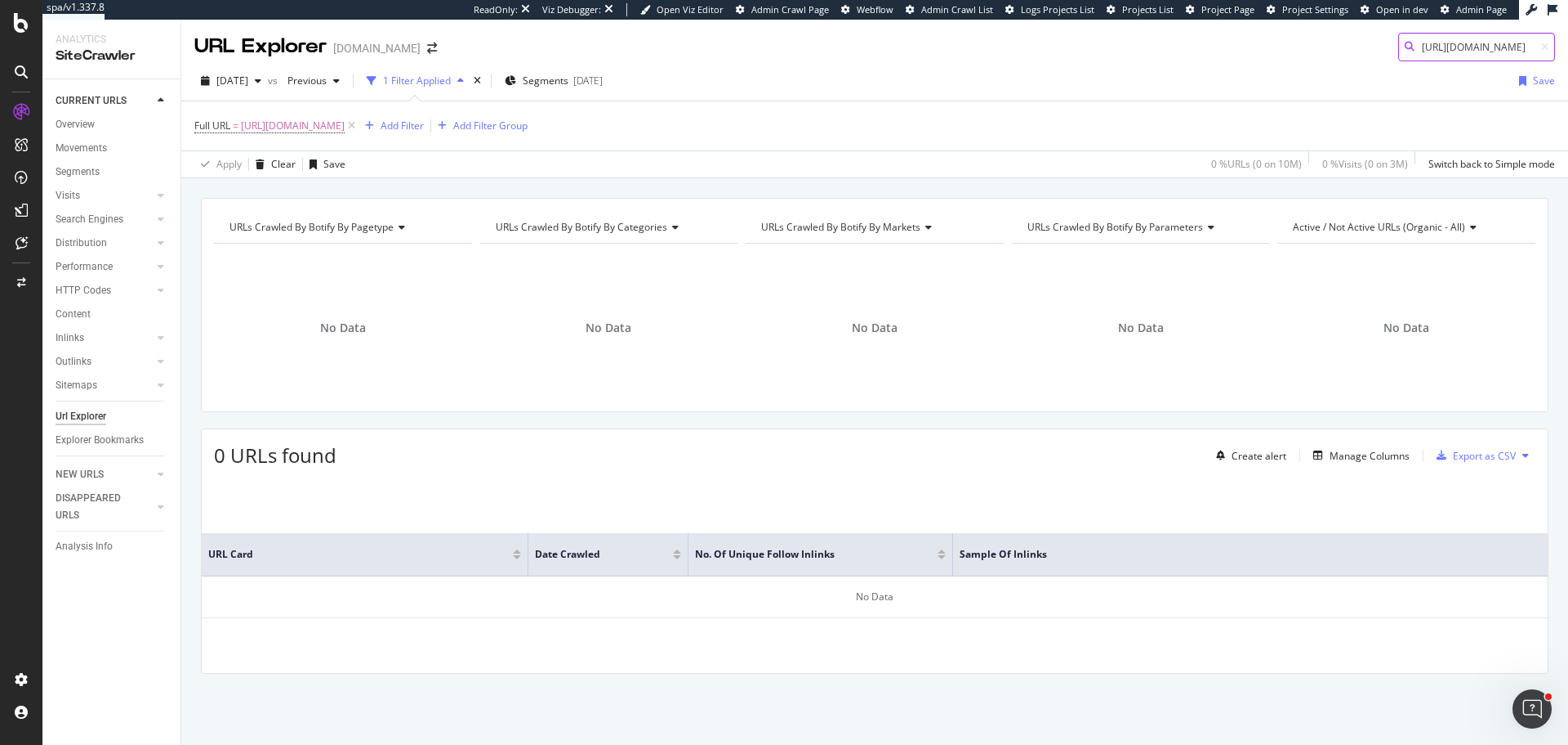
click at [1481, 55] on body "spa/v1.337.8 ReadOnly: Viz Debugger: Open Viz Editor Admin Crawl Page Webflow A…" at bounding box center [784, 372] width 1568 height 745
paste input "china-clay-powder-c11251910"
type input "https://www.tradeindia.com/products/china-clay-powder-c11251910.html"
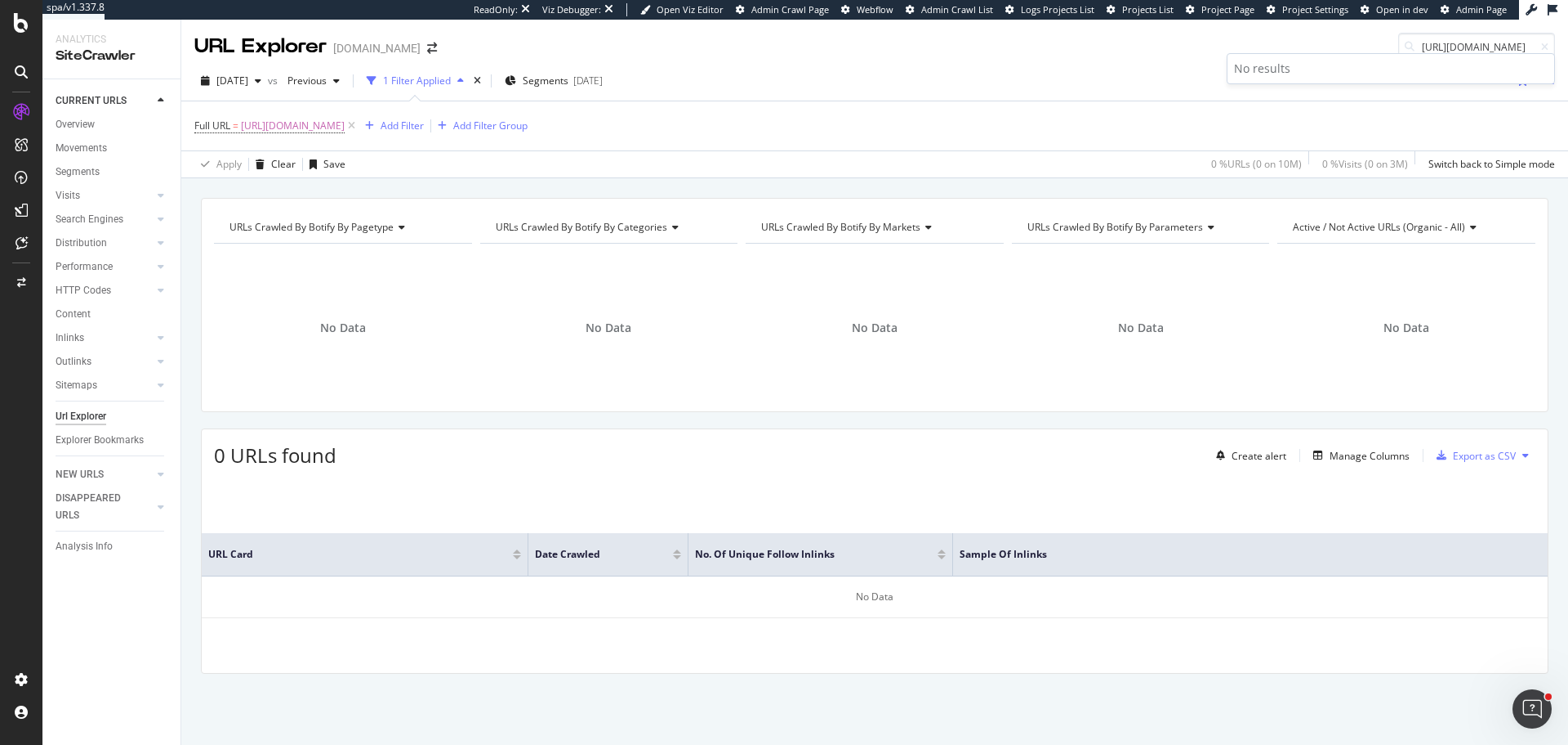
click at [427, 138] on div "Full URL = https://www.tradeindia.com/products/china-clay-powder-c11251910.html…" at bounding box center [874, 126] width 1361 height 49
click at [345, 126] on span "https://www.tradeindia.com/products/china-clay-powder-c11251910.html" at bounding box center [293, 126] width 104 height 23
click at [301, 189] on input "https://www.tradeindia.com/products/china-clay-powder-c11251910.html" at bounding box center [286, 194] width 155 height 26
paste input "rolling-mill-gearbox-c4028321"
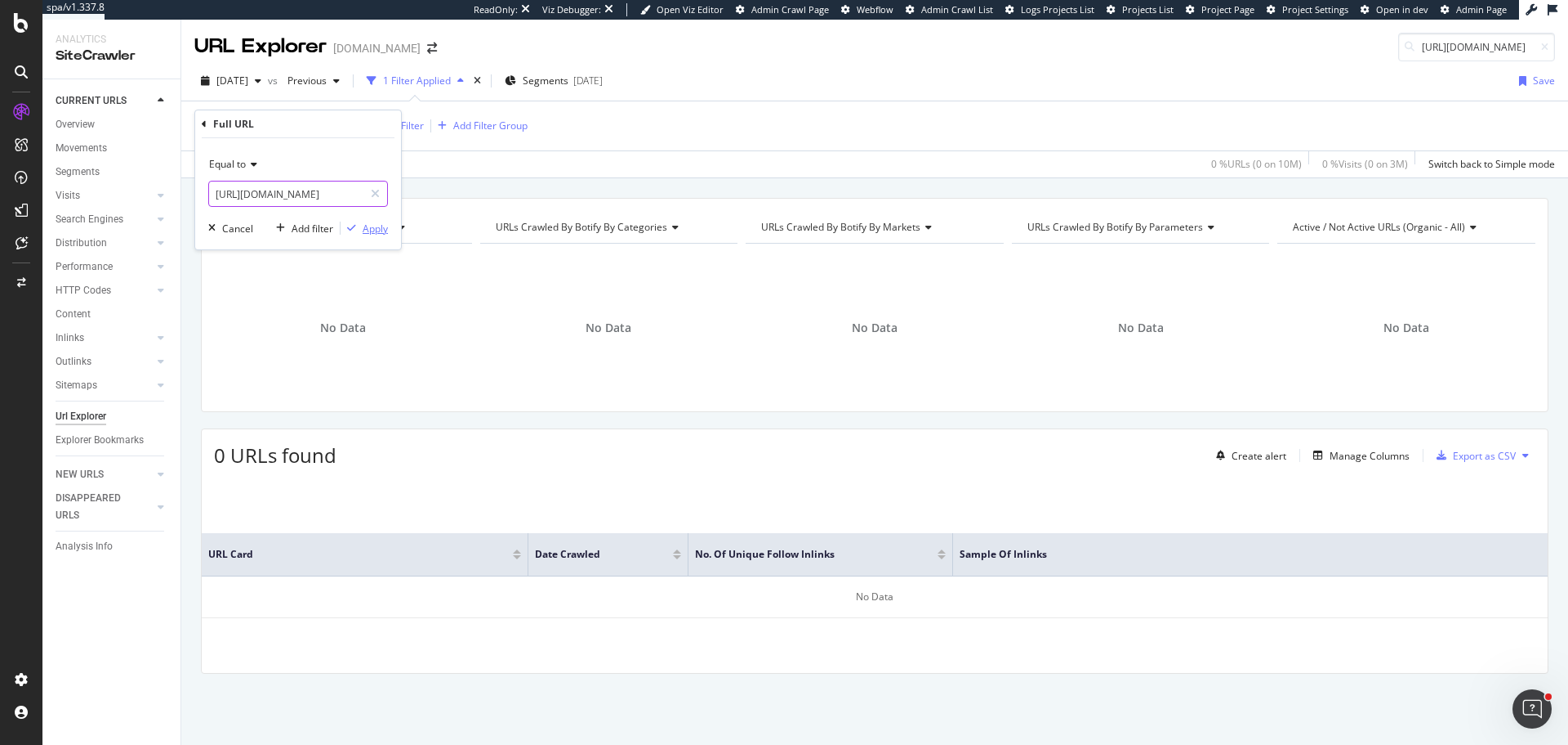
type input "https://www.tradeindia.com/products/rolling-mill-gearbox-c4028321.html"
click at [363, 230] on div "Apply" at bounding box center [375, 229] width 25 height 14
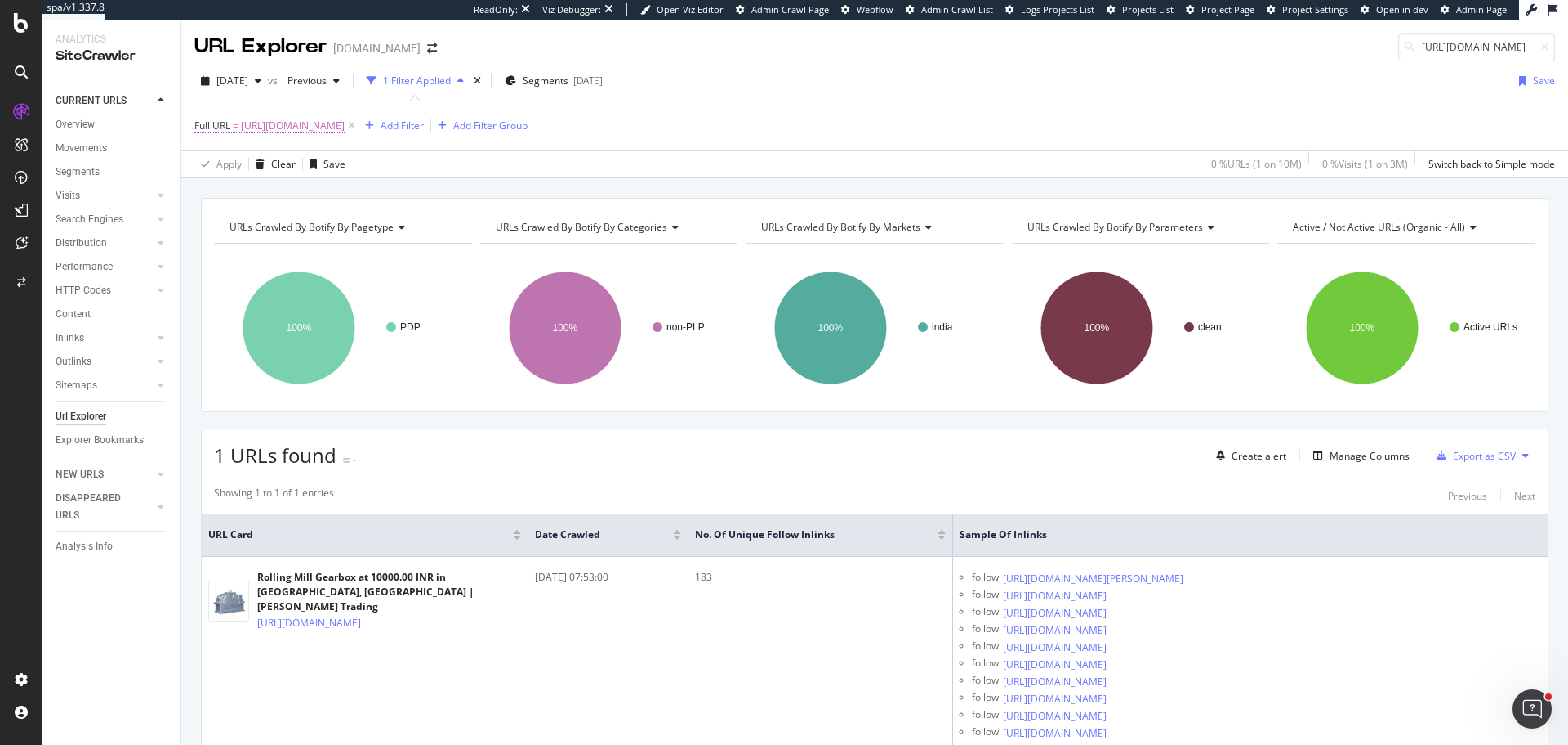
click at [345, 132] on span "https://www.tradeindia.com/products/rolling-mill-gearbox-c4028321.html" at bounding box center [293, 126] width 104 height 23
click at [312, 188] on input "https://www.tradeindia.com/products/rolling-mill-gearbox-c4028321.html" at bounding box center [286, 194] width 155 height 26
paste input "turmeric-skin-cream-c8962993"
type input "https://www.tradeindia.com/products/turmeric-skin-cream-c8962993.html"
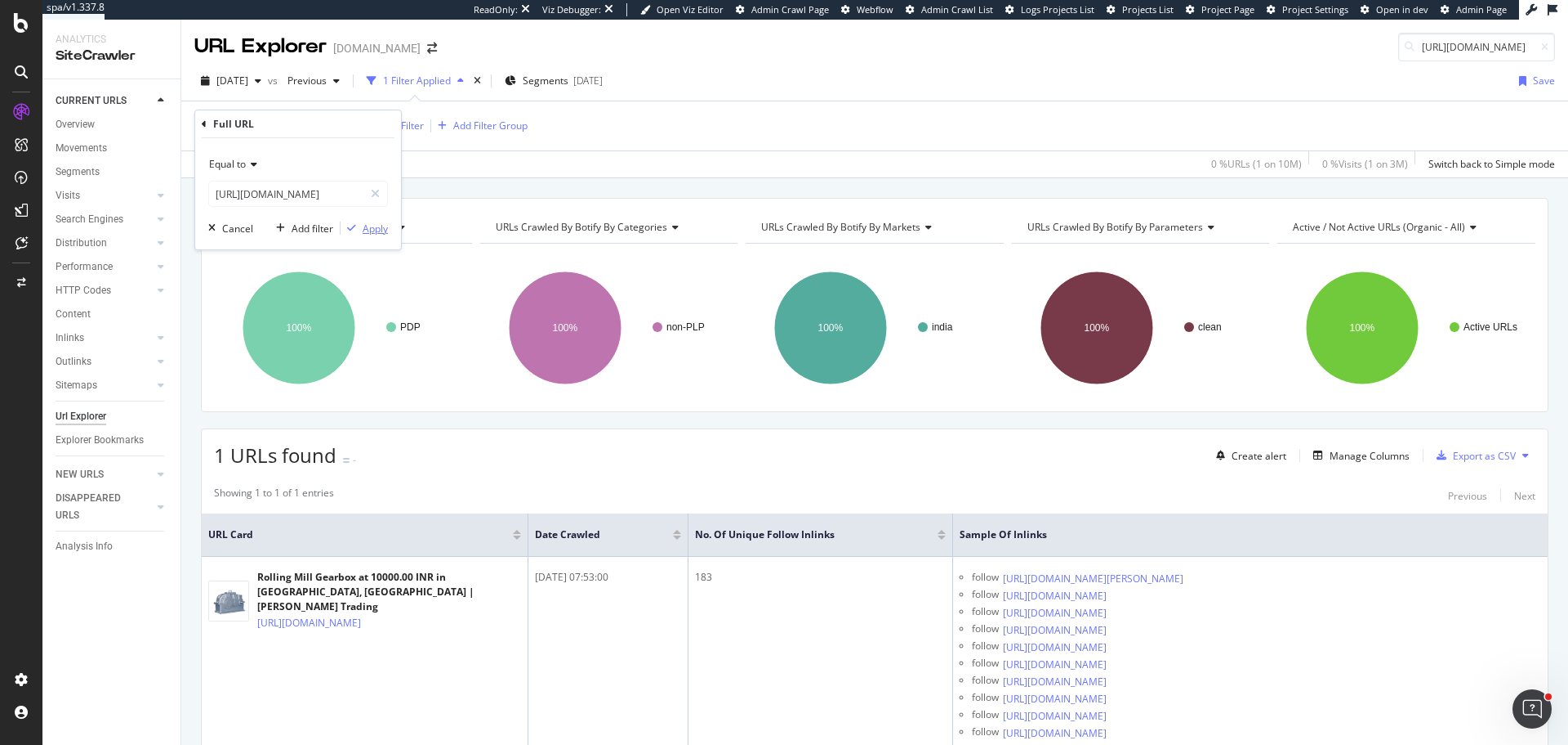
click at [373, 234] on div "Apply" at bounding box center [375, 229] width 25 height 14
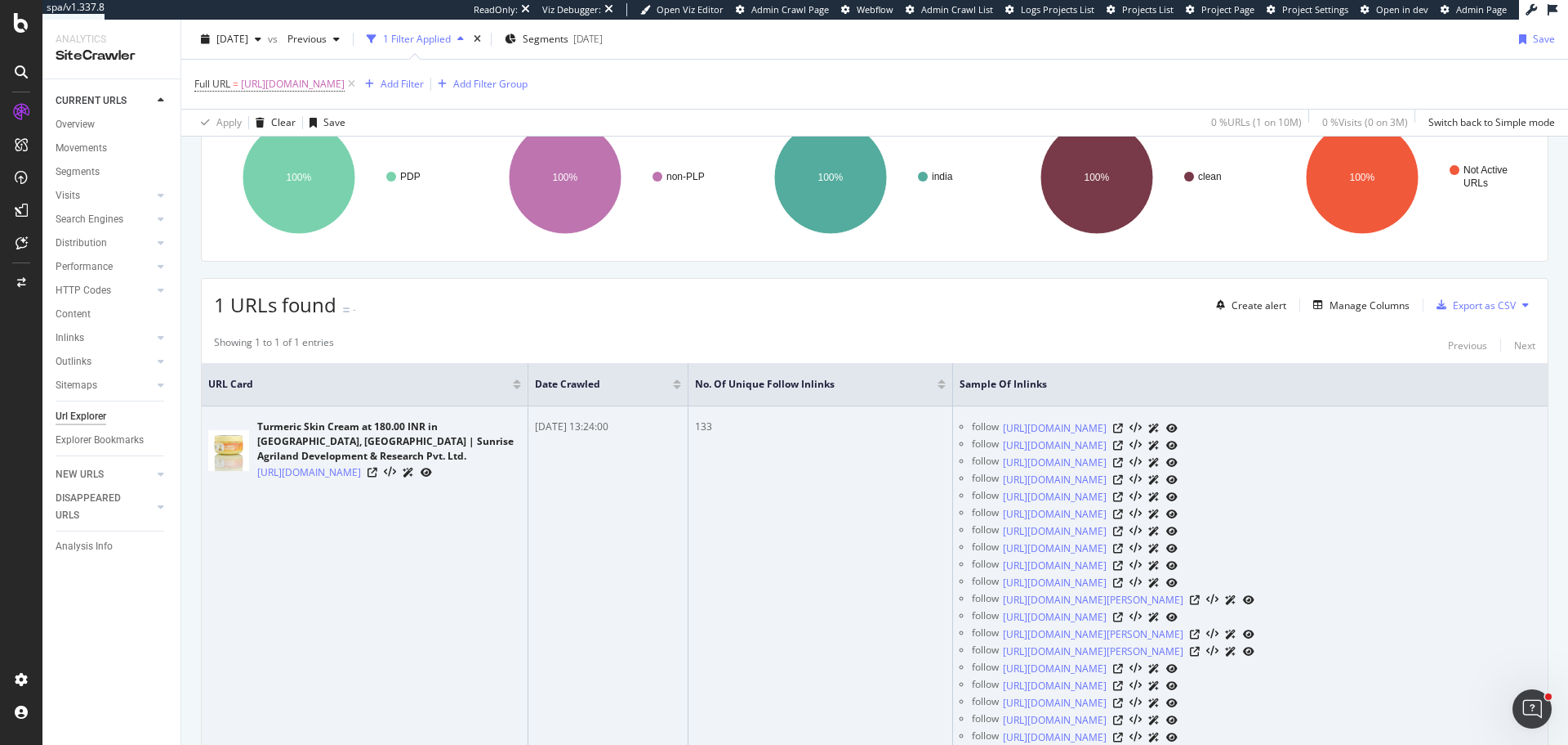
scroll to position [163, 0]
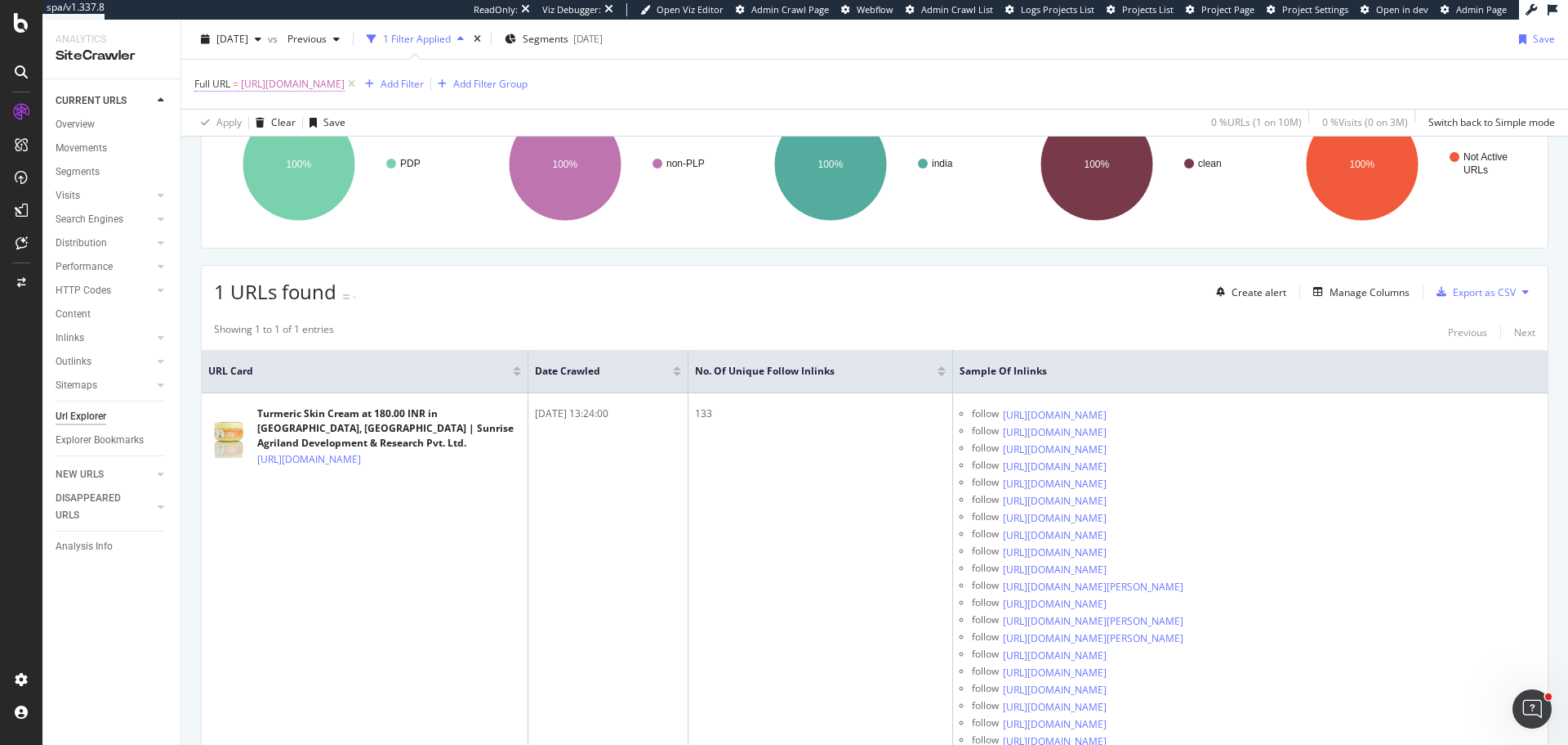
click at [345, 81] on span "https://www.tradeindia.com/products/turmeric-skin-cream-c8962993.html" at bounding box center [293, 84] width 104 height 23
click at [292, 152] on input "https://www.tradeindia.com/products/turmeric-skin-cream-c8962993.html" at bounding box center [286, 152] width 155 height 26
paste input "air-washer-unit-c8437534"
type input "https://www.tradeindia.com/products/air-washer-unit-c8437534.html"
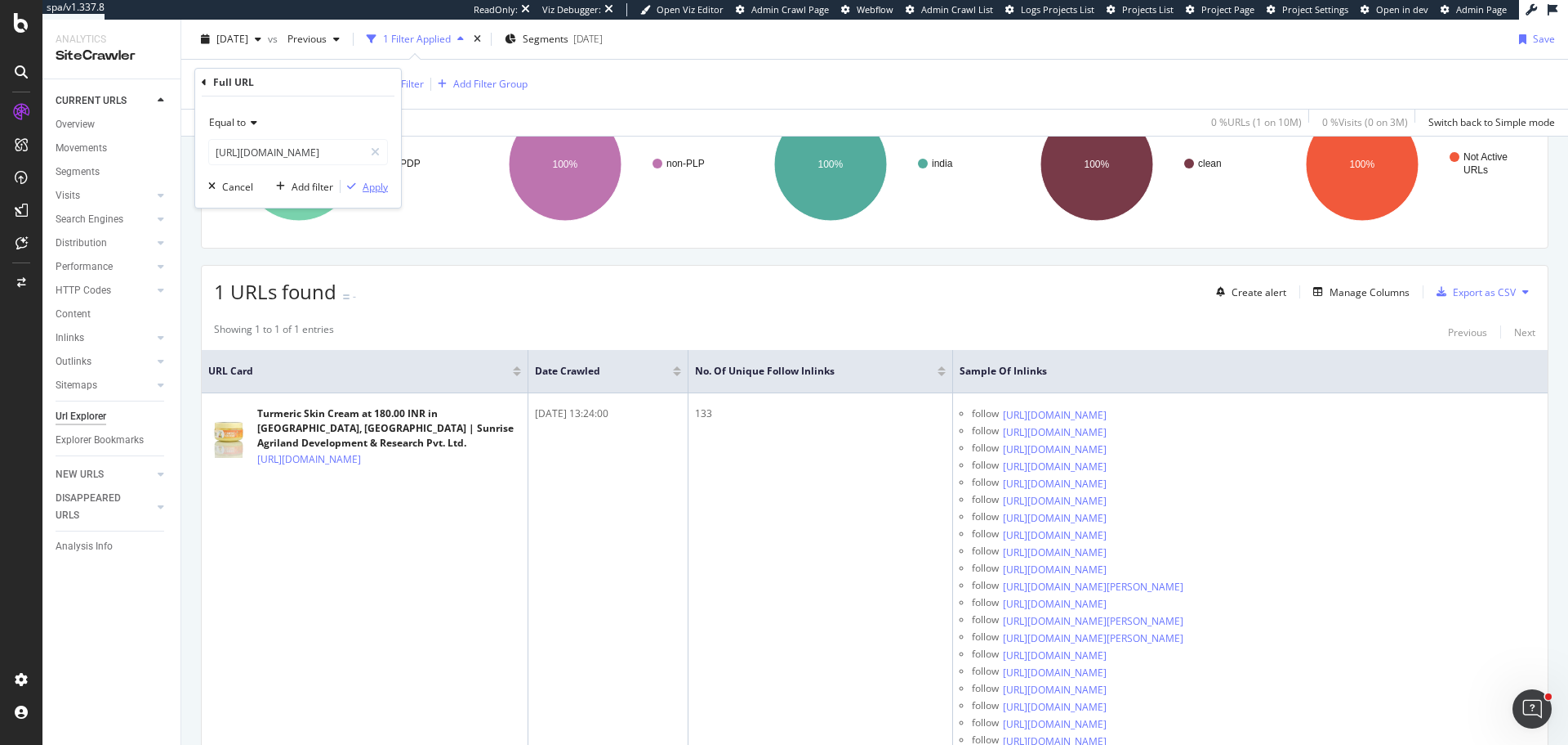
click at [362, 183] on div "Apply" at bounding box center [375, 187] width 25 height 14
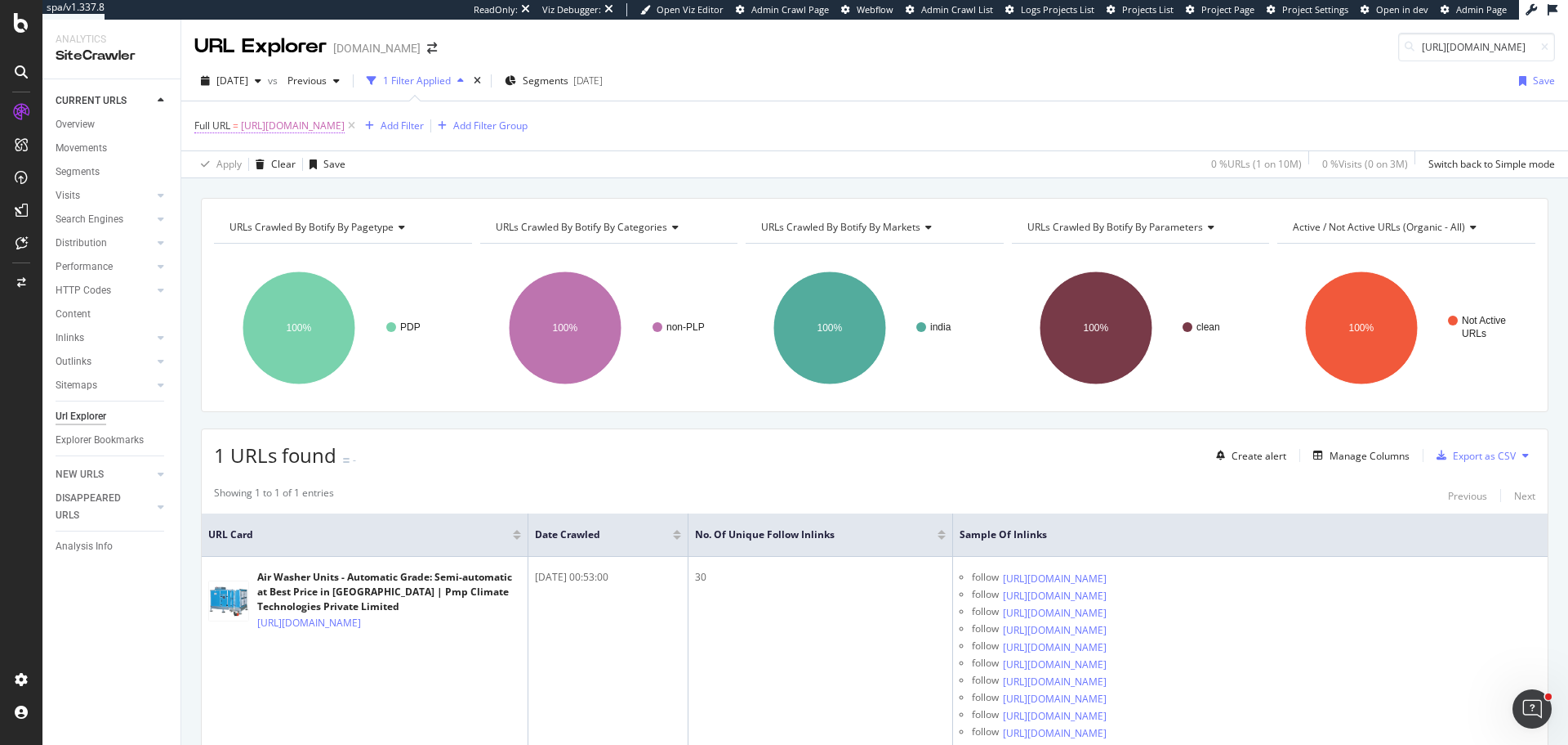
click at [345, 132] on span "https://www.tradeindia.com/products/air-washer-unit-c8437534.html" at bounding box center [293, 126] width 104 height 23
click at [299, 199] on input "https://www.tradeindia.com/products/air-washer-unit-c8437534.html" at bounding box center [286, 194] width 155 height 26
paste input "herbal-heena-mehandi-c10627373"
type input "https://www.tradeindia.com/products/herbal-heena-mehandi-c10627373.html"
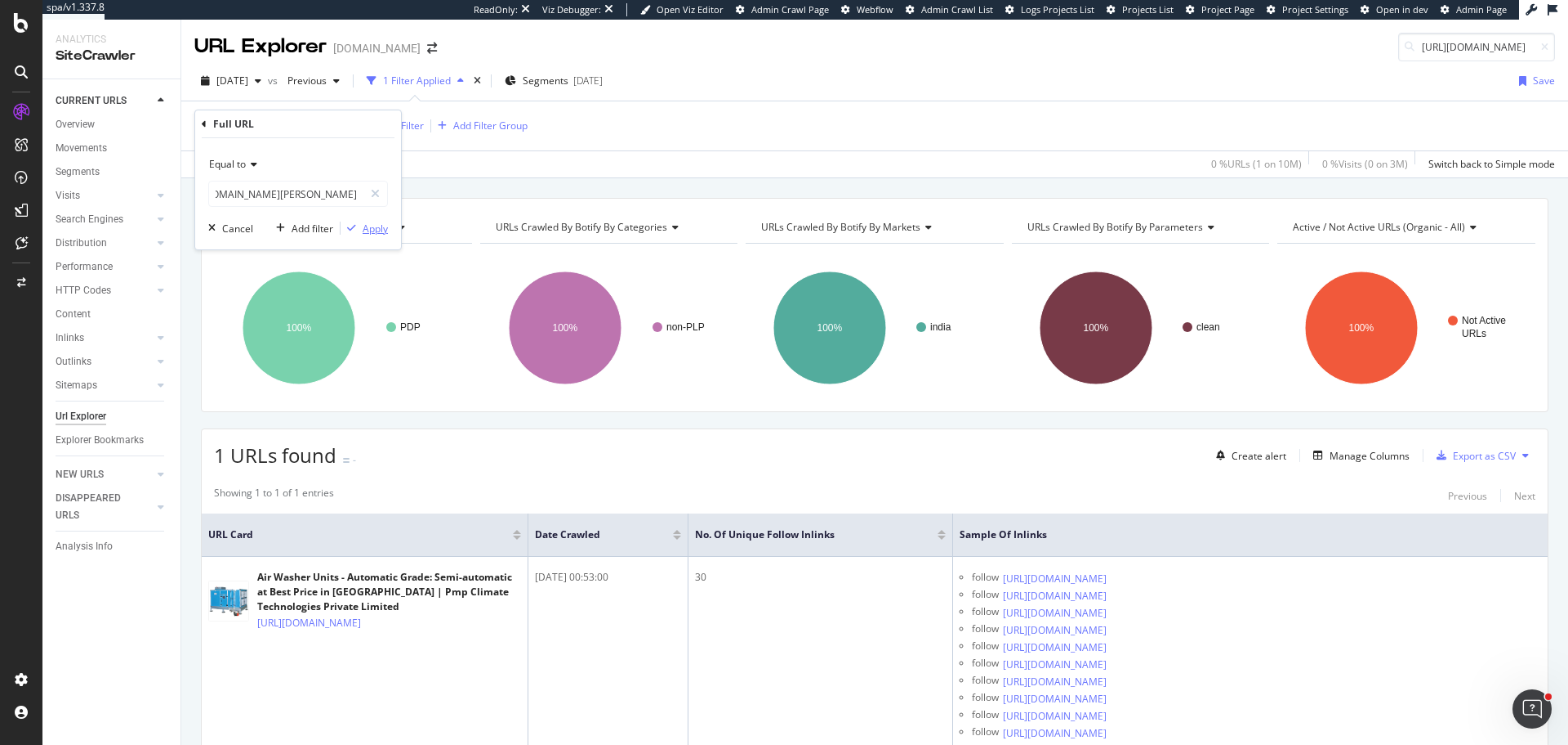
click at [378, 235] on div "Apply" at bounding box center [364, 228] width 48 height 14
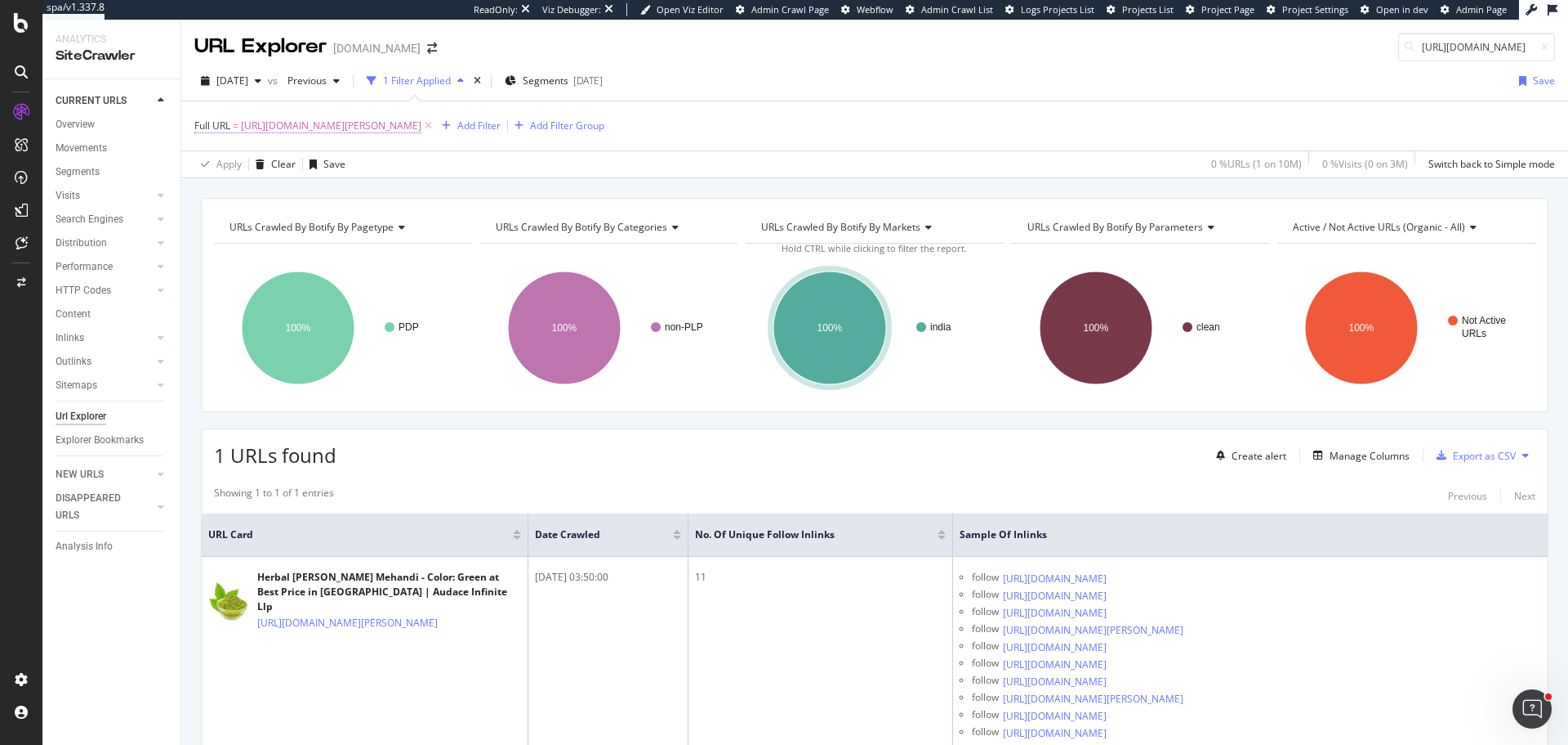
click at [421, 127] on span "https://www.tradeindia.com/products/herbal-heena-mehandi-c10627373.html" at bounding box center [331, 126] width 181 height 23
click at [343, 201] on input "https://www.tradeindia.com/products/herbal-heena-mehandi-c10627373.html" at bounding box center [286, 194] width 155 height 26
paste input "brush-cutters-c4649396"
type input "https://www.tradeindia.com/products/brush-cutters-c4649396.html"
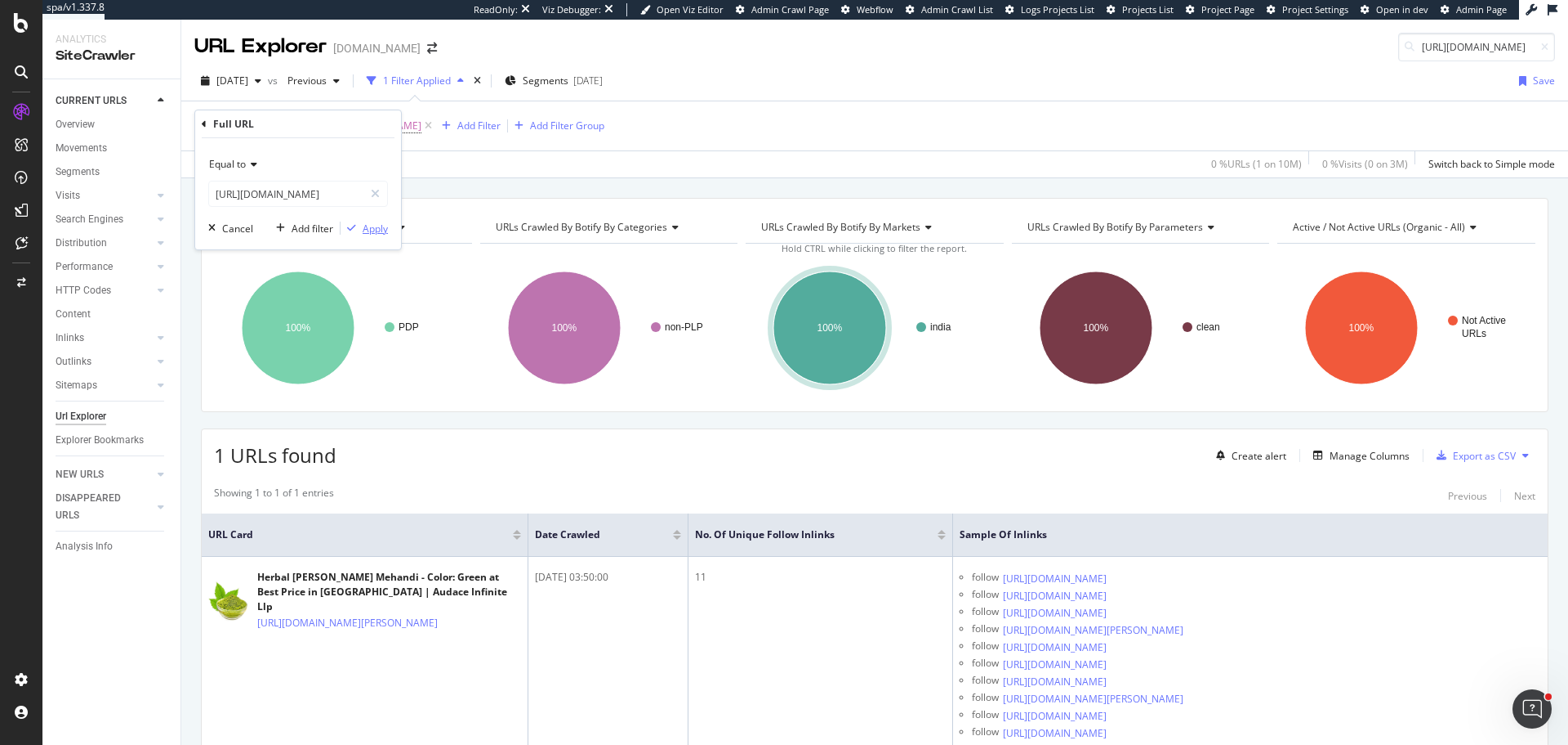
click at [374, 228] on div "Apply" at bounding box center [375, 229] width 25 height 14
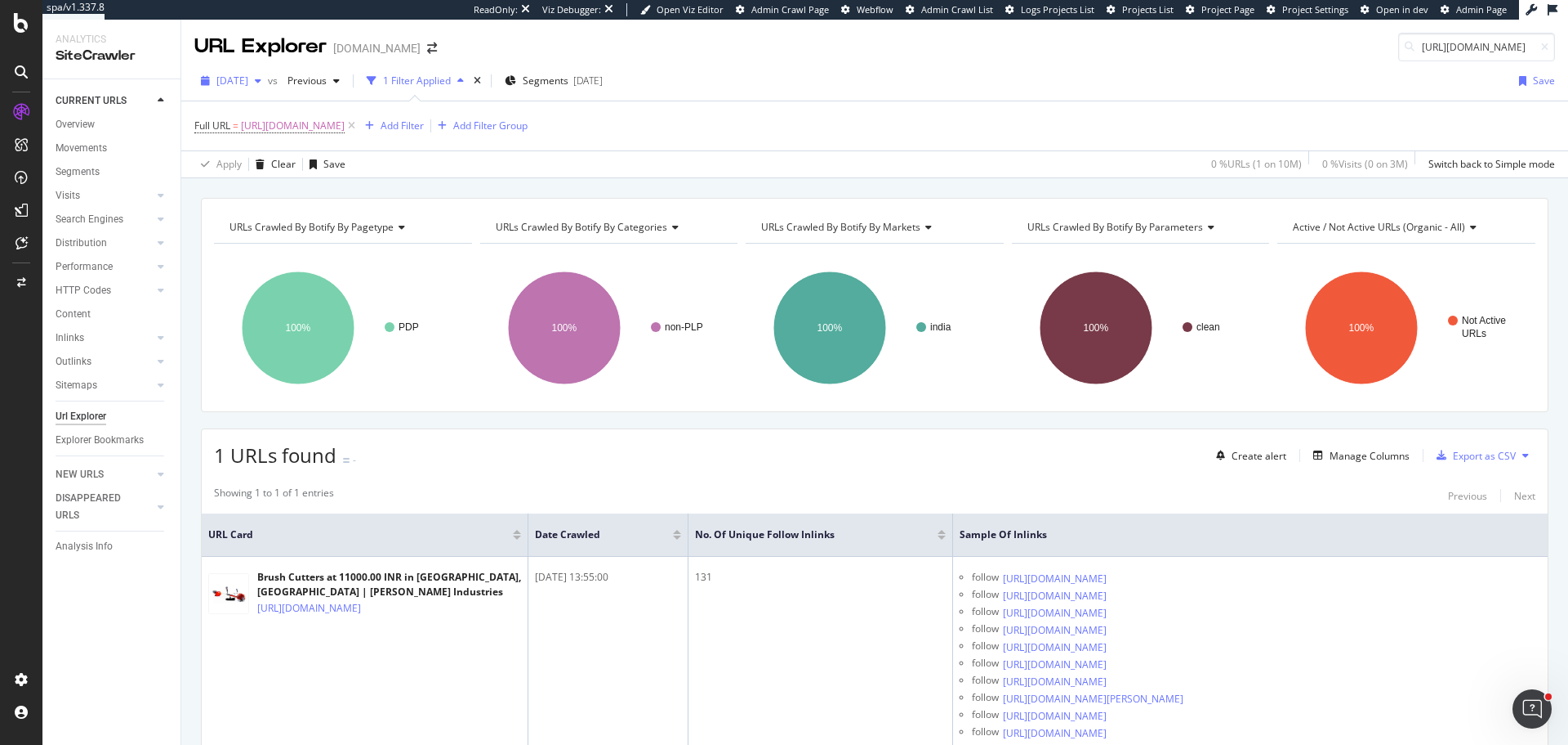
click at [249, 84] on span "2025 Aug. 10th" at bounding box center [233, 81] width 32 height 14
click at [1013, 170] on div "Apply Clear Save 0 % URLs ( 1 on 10M ) 0 % Visits ( 0 on 3M ) Switch back to Si…" at bounding box center [875, 164] width 1387 height 27
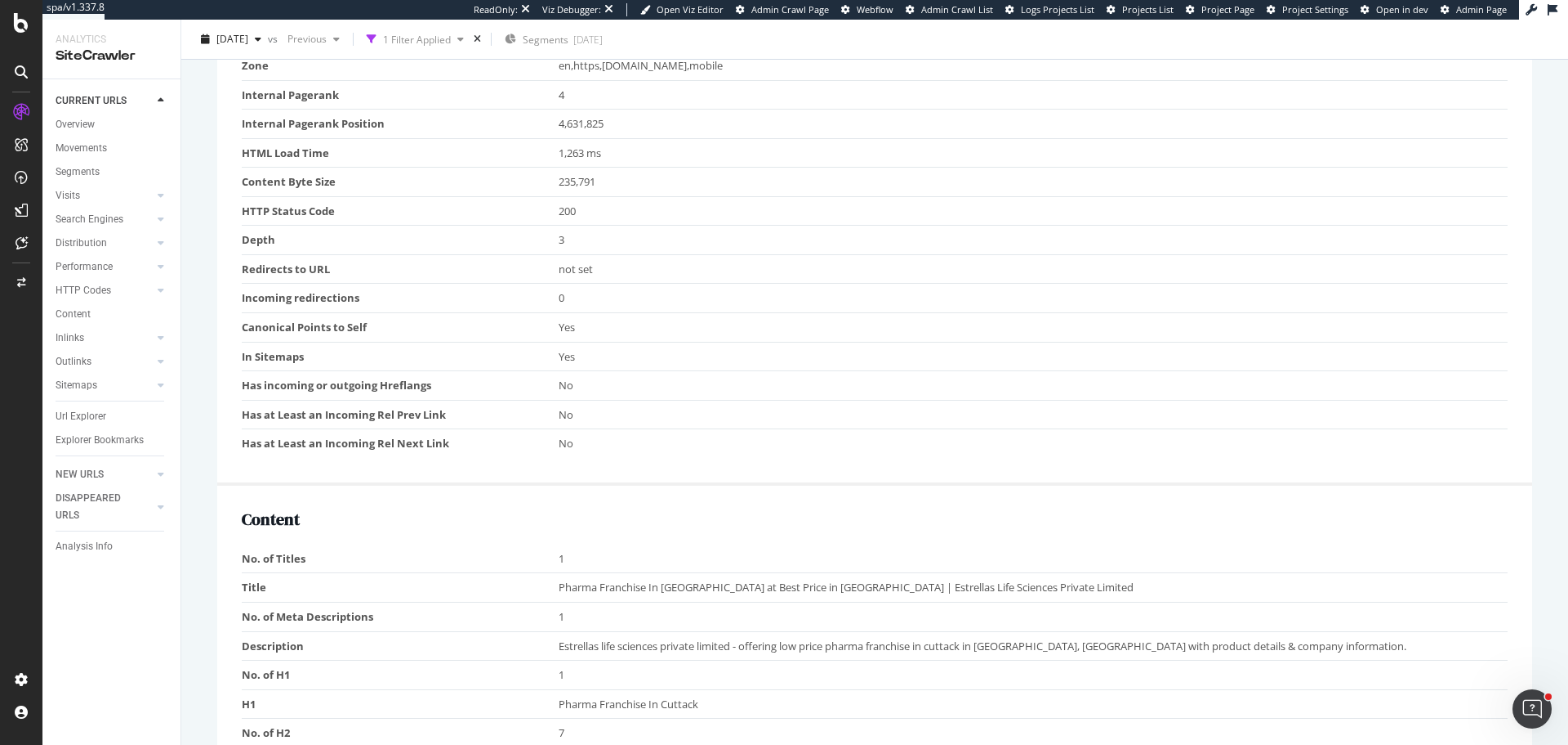
scroll to position [490, 0]
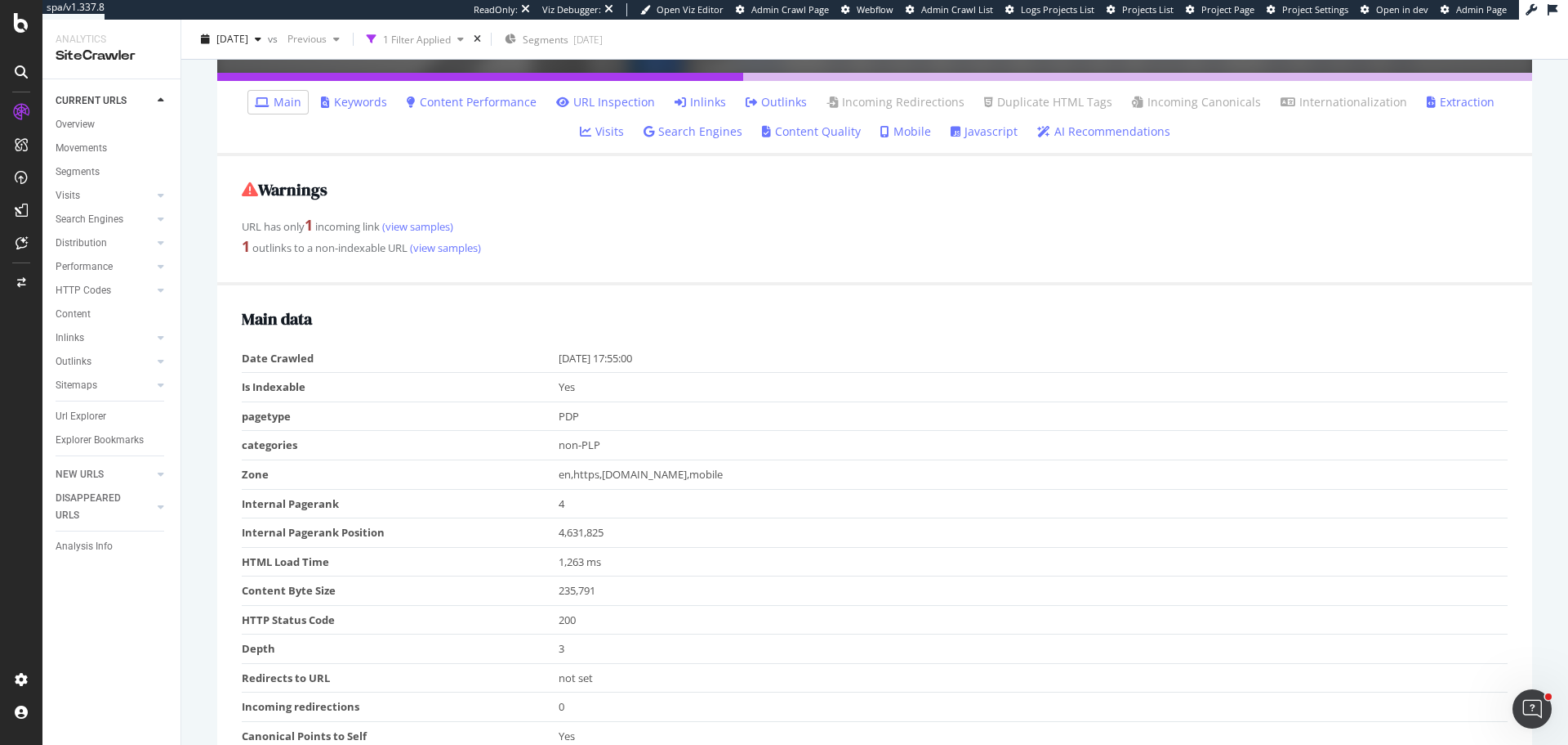
click at [249, 191] on icon at bounding box center [250, 189] width 16 height 16
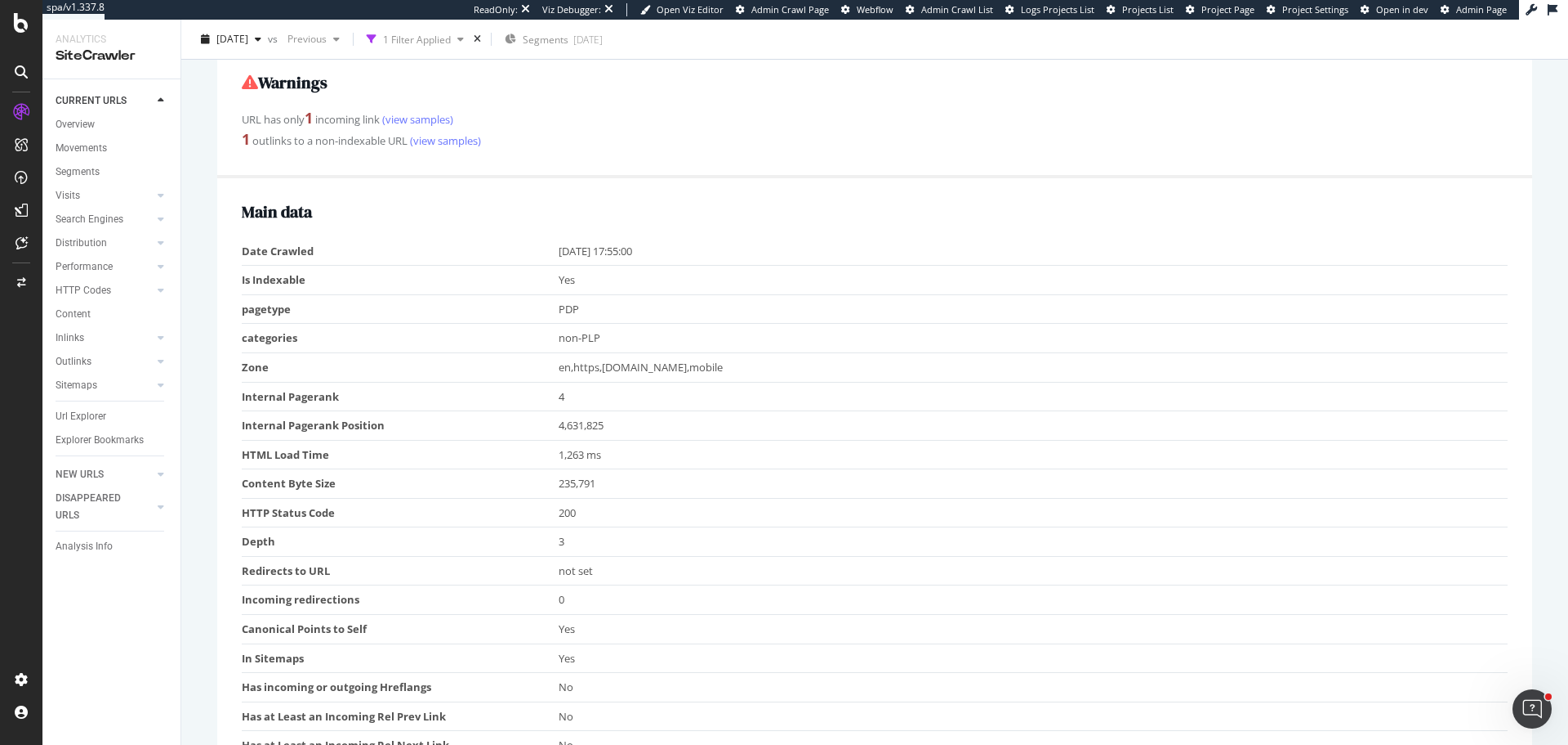
scroll to position [409, 0]
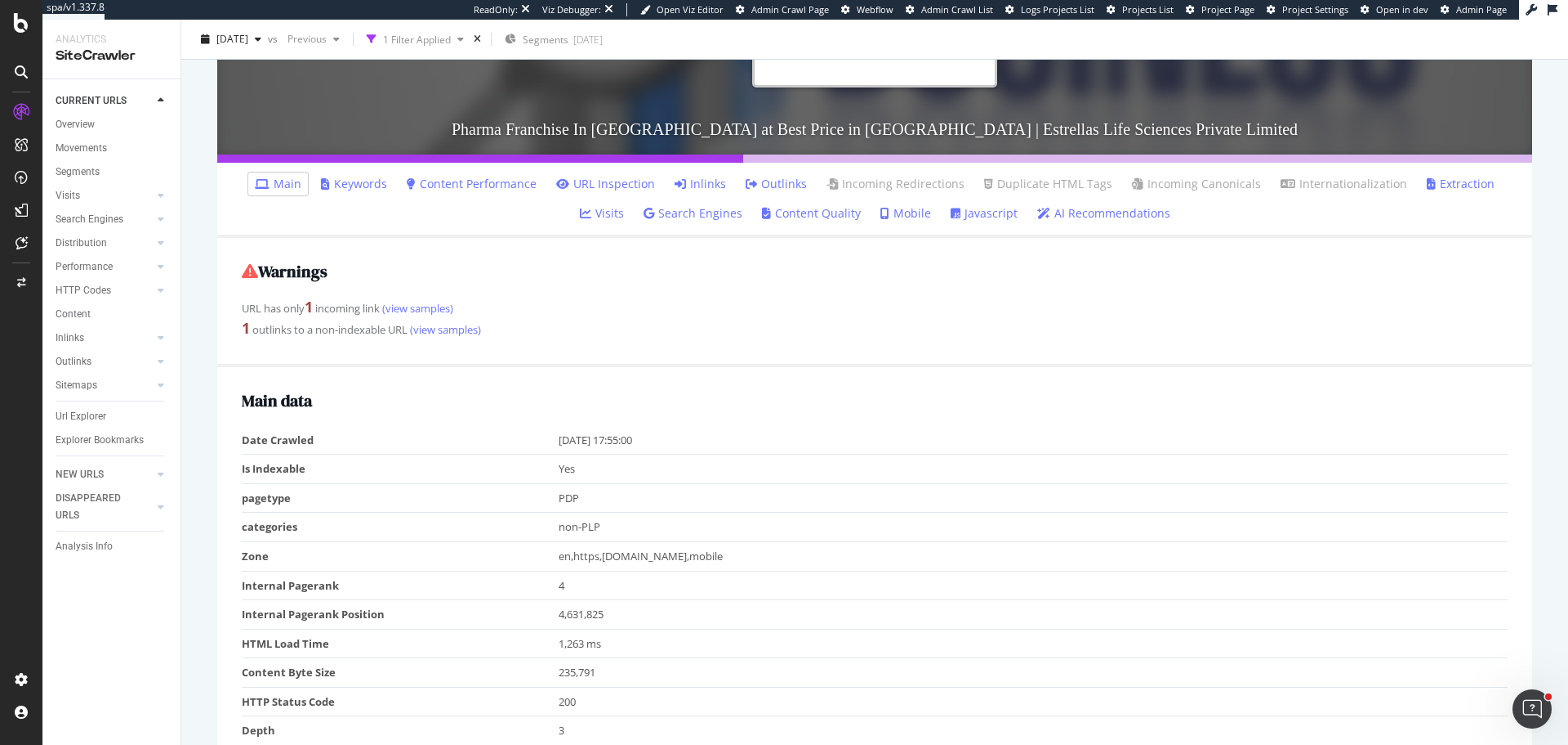
click at [749, 183] on link "Outlinks" at bounding box center [776, 183] width 61 height 16
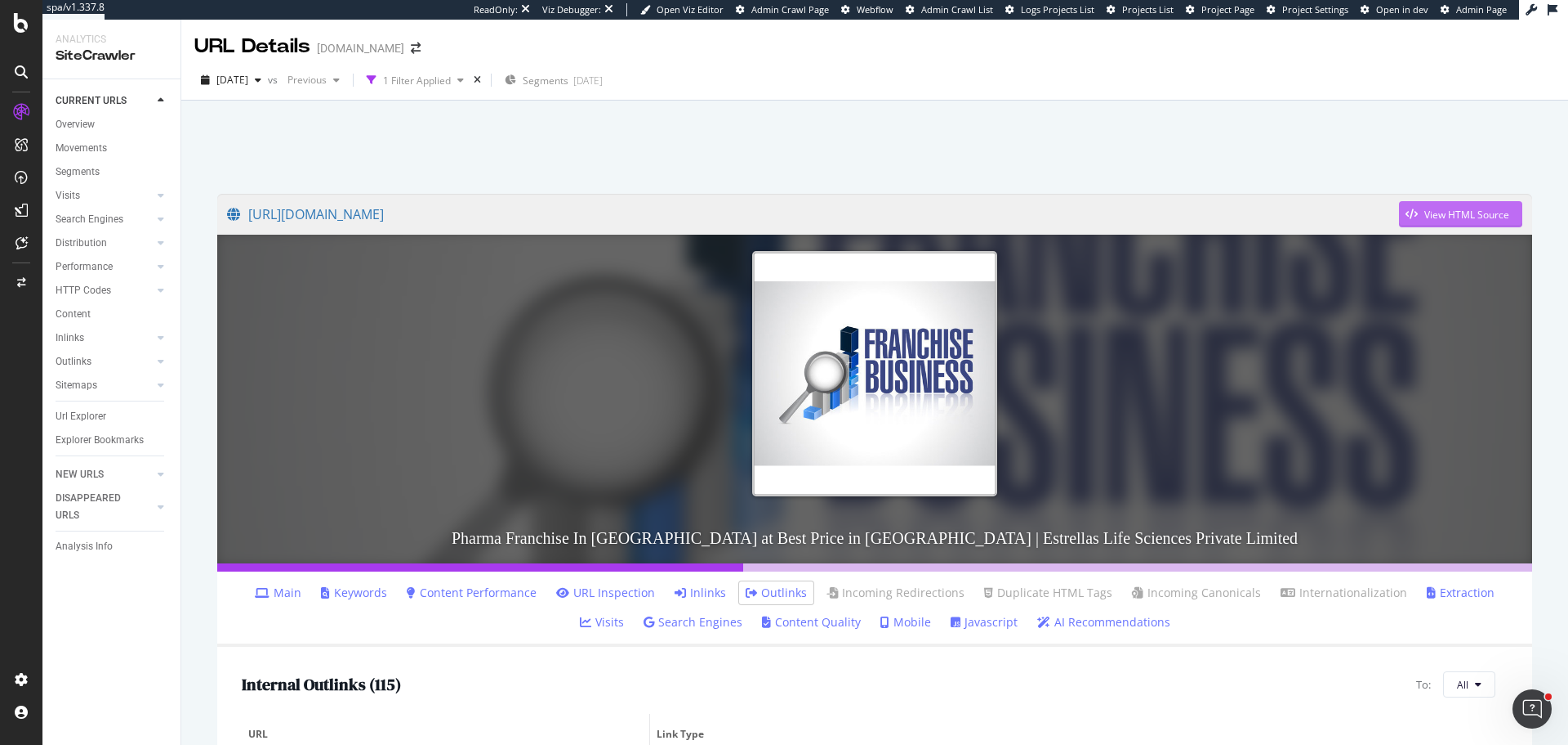
click at [1425, 217] on div "View HTML Source" at bounding box center [1467, 214] width 85 height 14
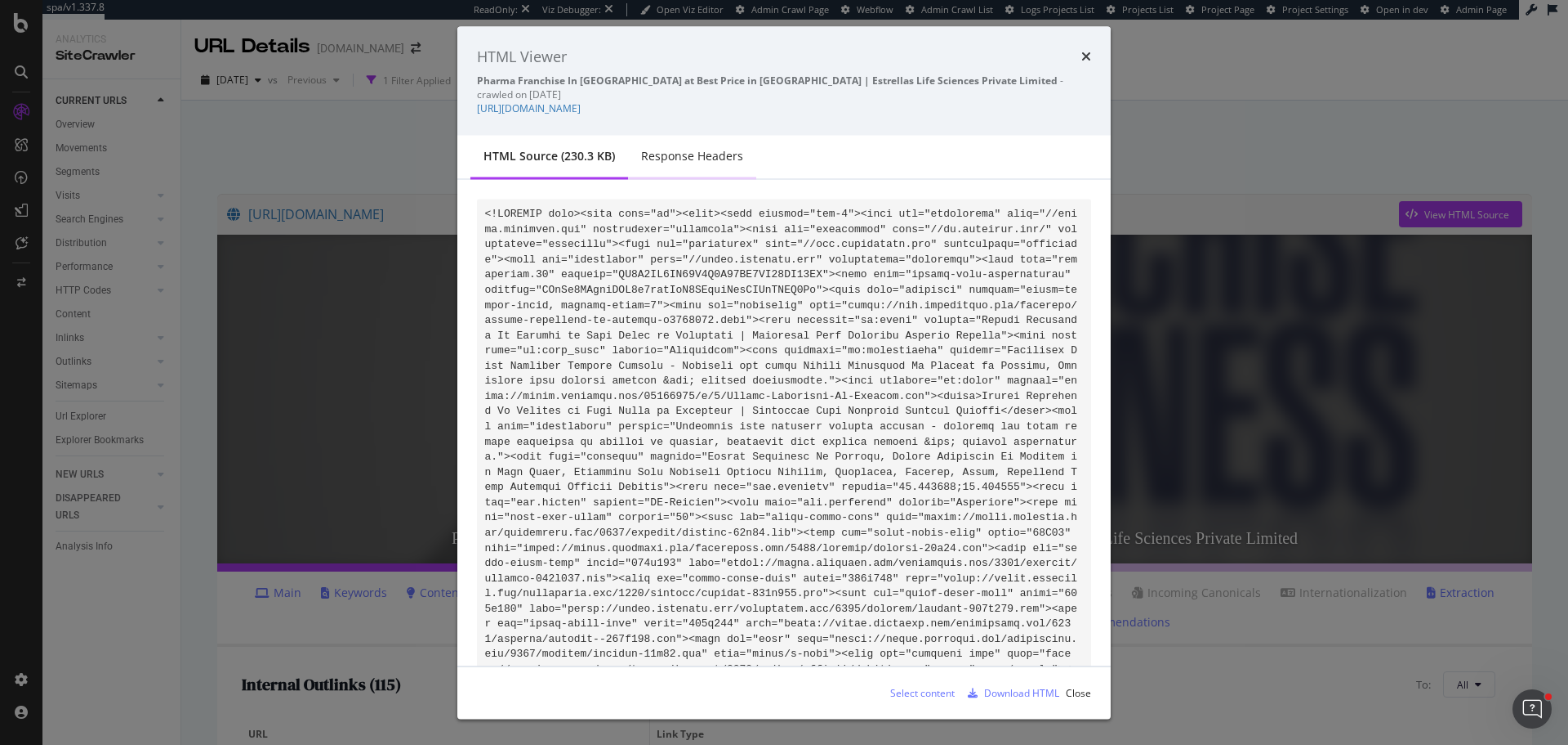
click at [705, 147] on div "Response Headers" at bounding box center [692, 155] width 102 height 16
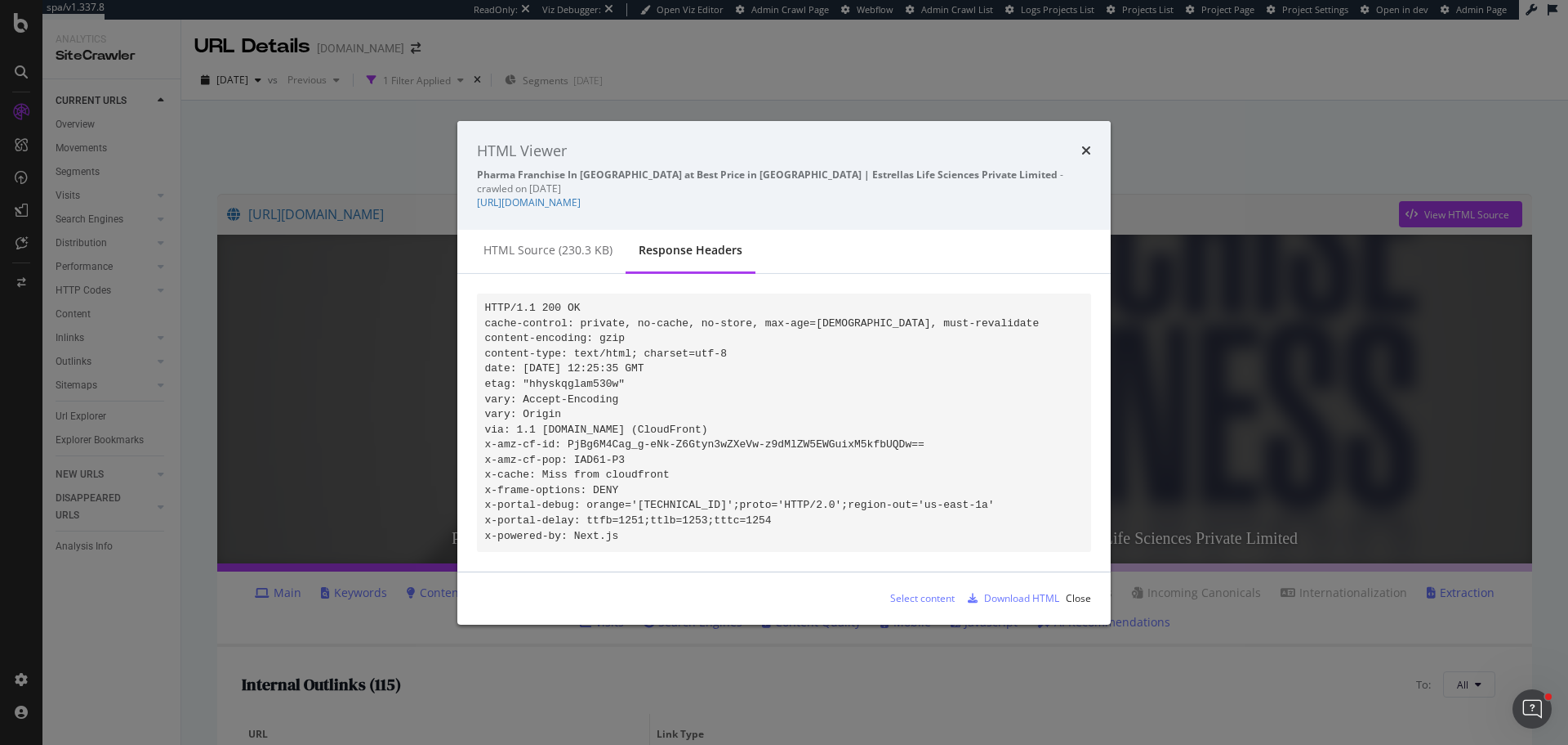
drag, startPoint x: 525, startPoint y: 234, endPoint x: 537, endPoint y: 234, distance: 12.0
click at [525, 242] on div "HTML source (230.3 KB)" at bounding box center [548, 250] width 129 height 16
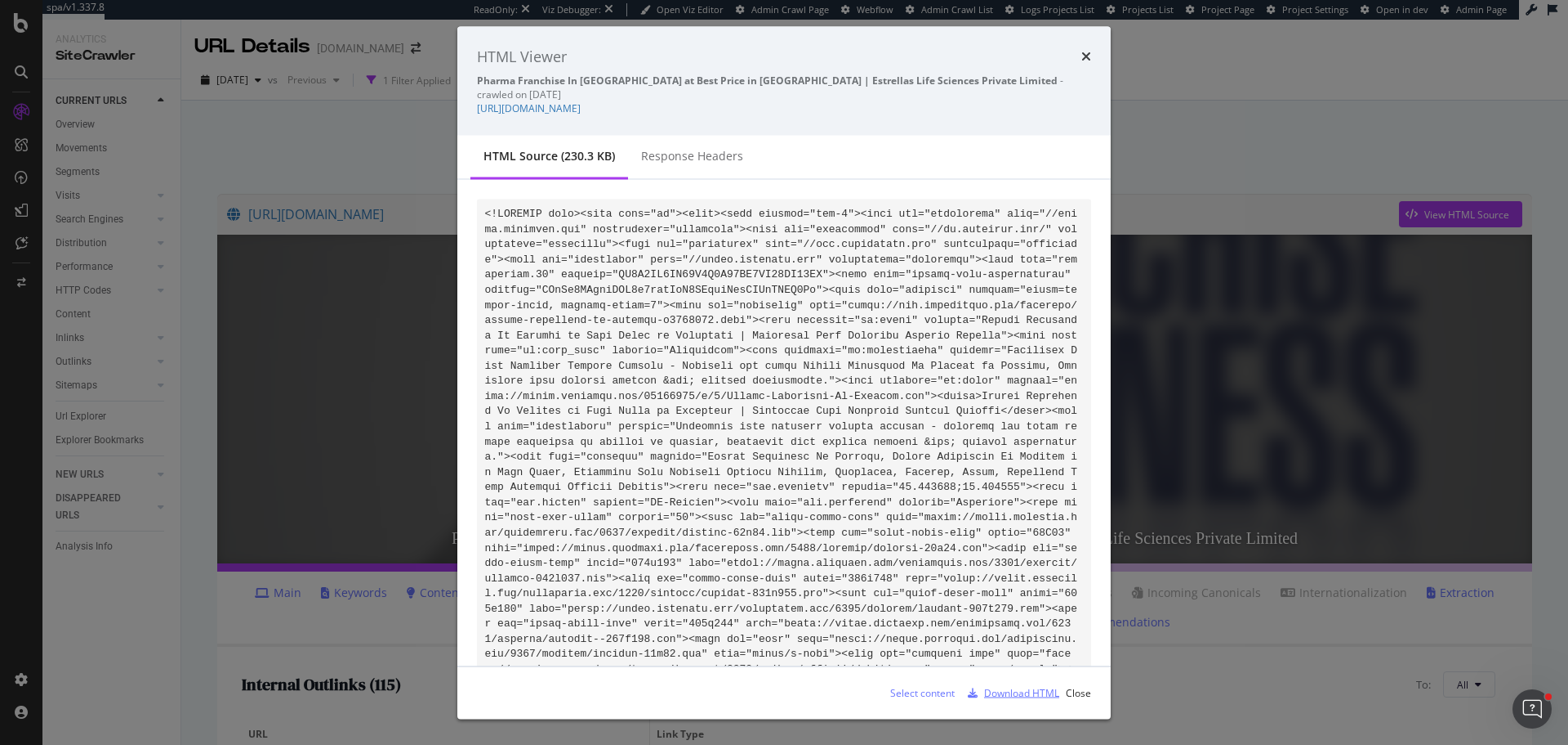
click at [1005, 697] on div "Download HTML" at bounding box center [1021, 691] width 76 height 14
click at [154, 682] on div "HTML Viewer Pharma Franchise In Cuttack at Best Price in Ahmedabad | Estrellas …" at bounding box center [784, 372] width 1568 height 745
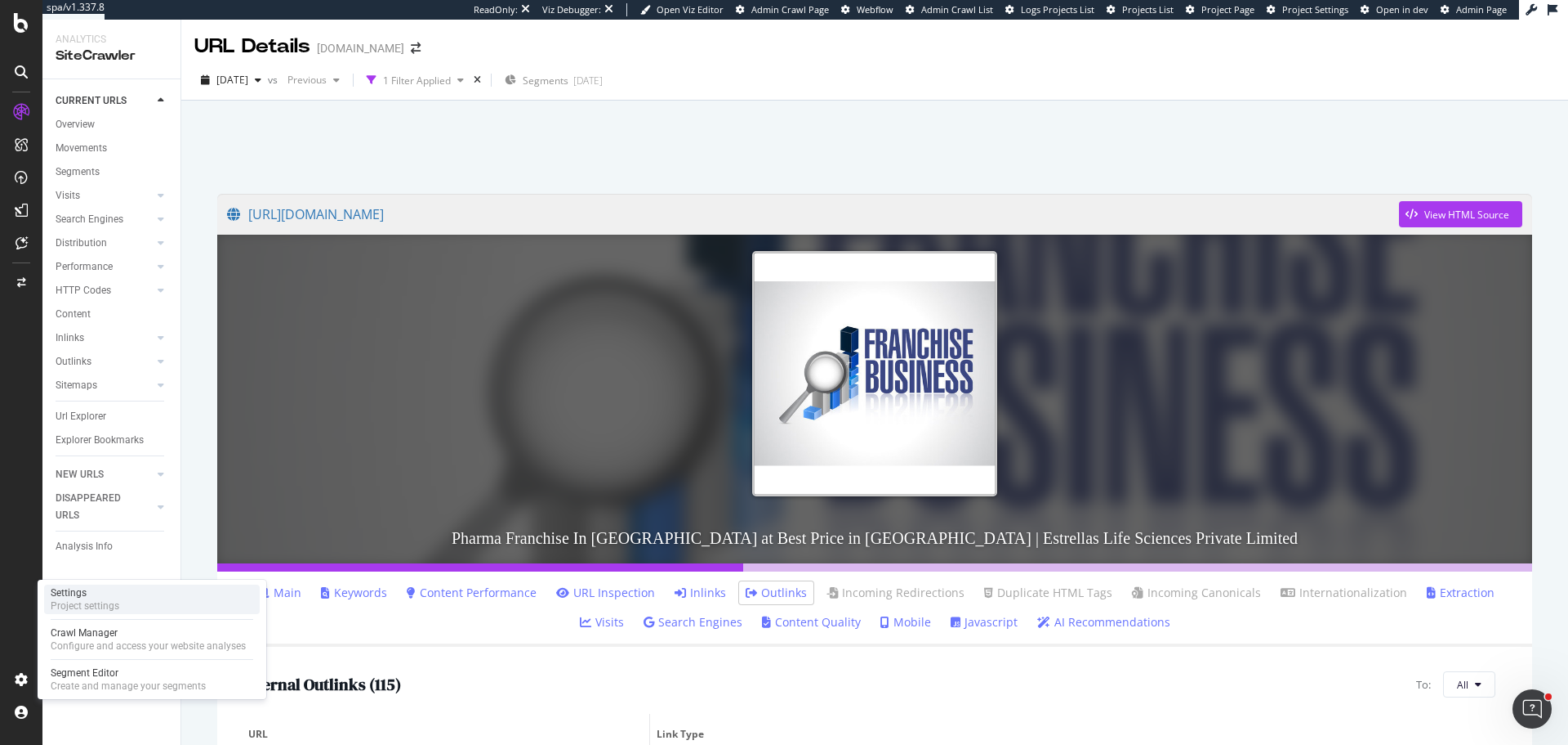
click at [164, 599] on div "Settings Project settings" at bounding box center [152, 599] width 216 height 30
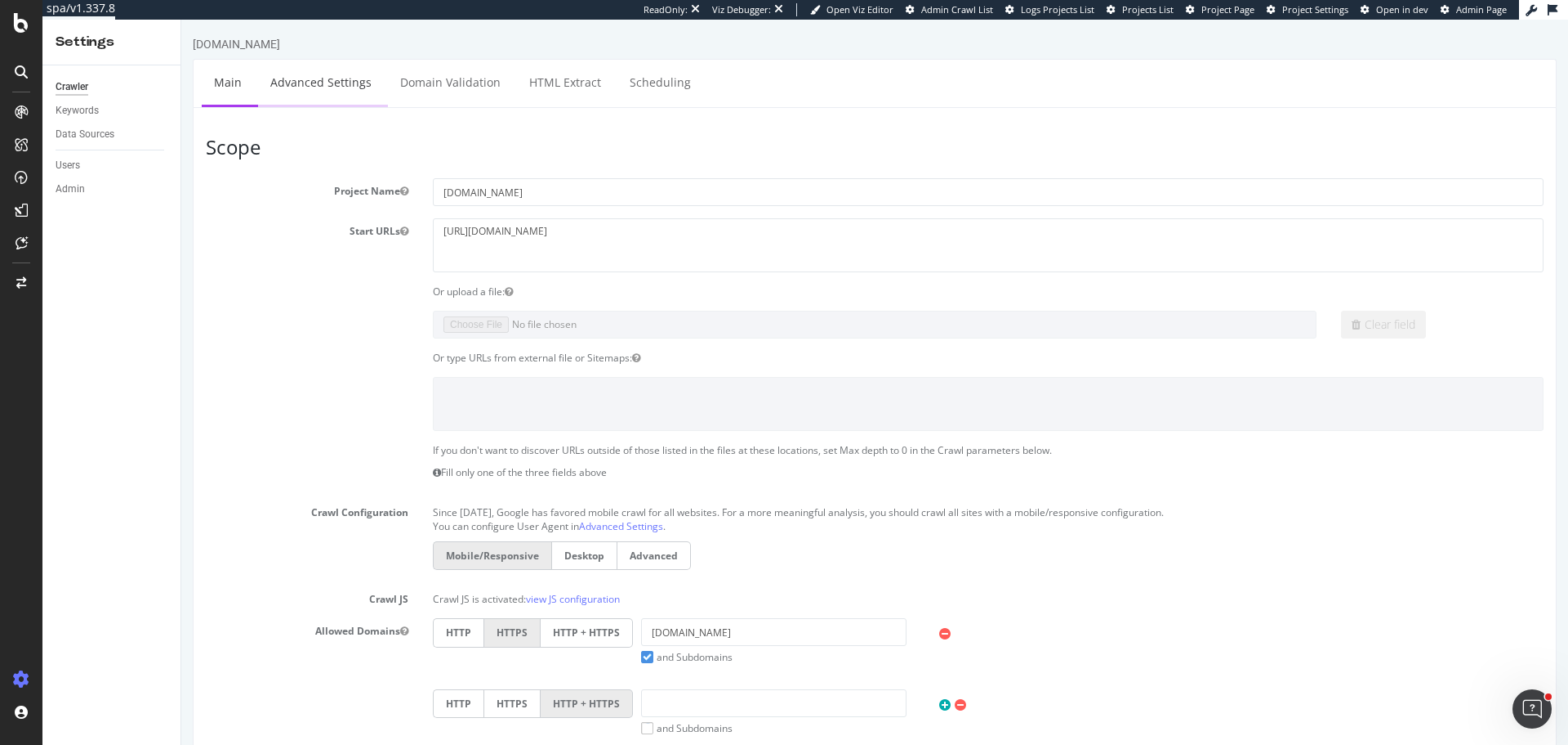
click at [309, 66] on link "Advanced Settings" at bounding box center [321, 82] width 126 height 45
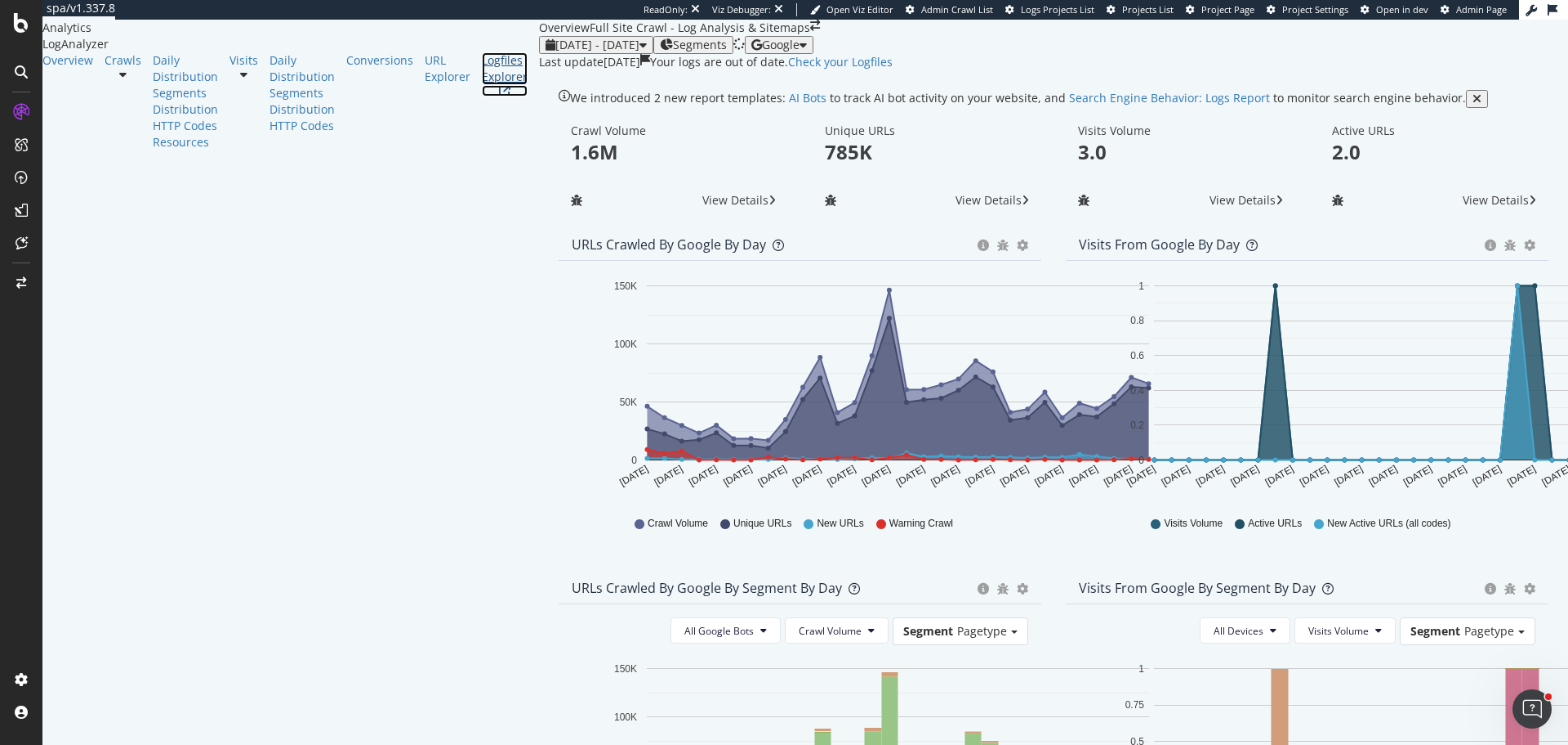
click at [482, 85] on div "Logfiles Explorer" at bounding box center [505, 69] width 46 height 32
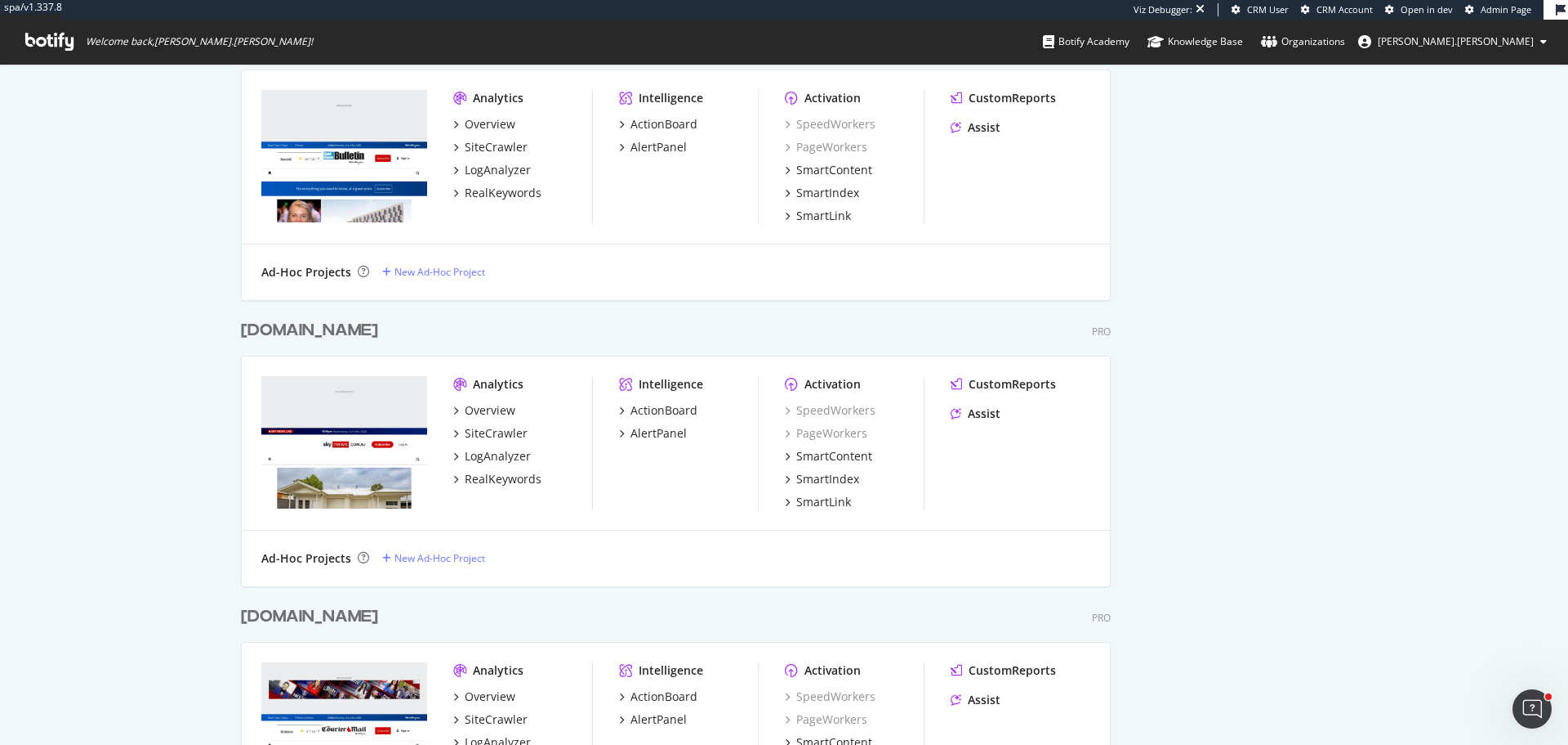
scroll to position [4789, 0]
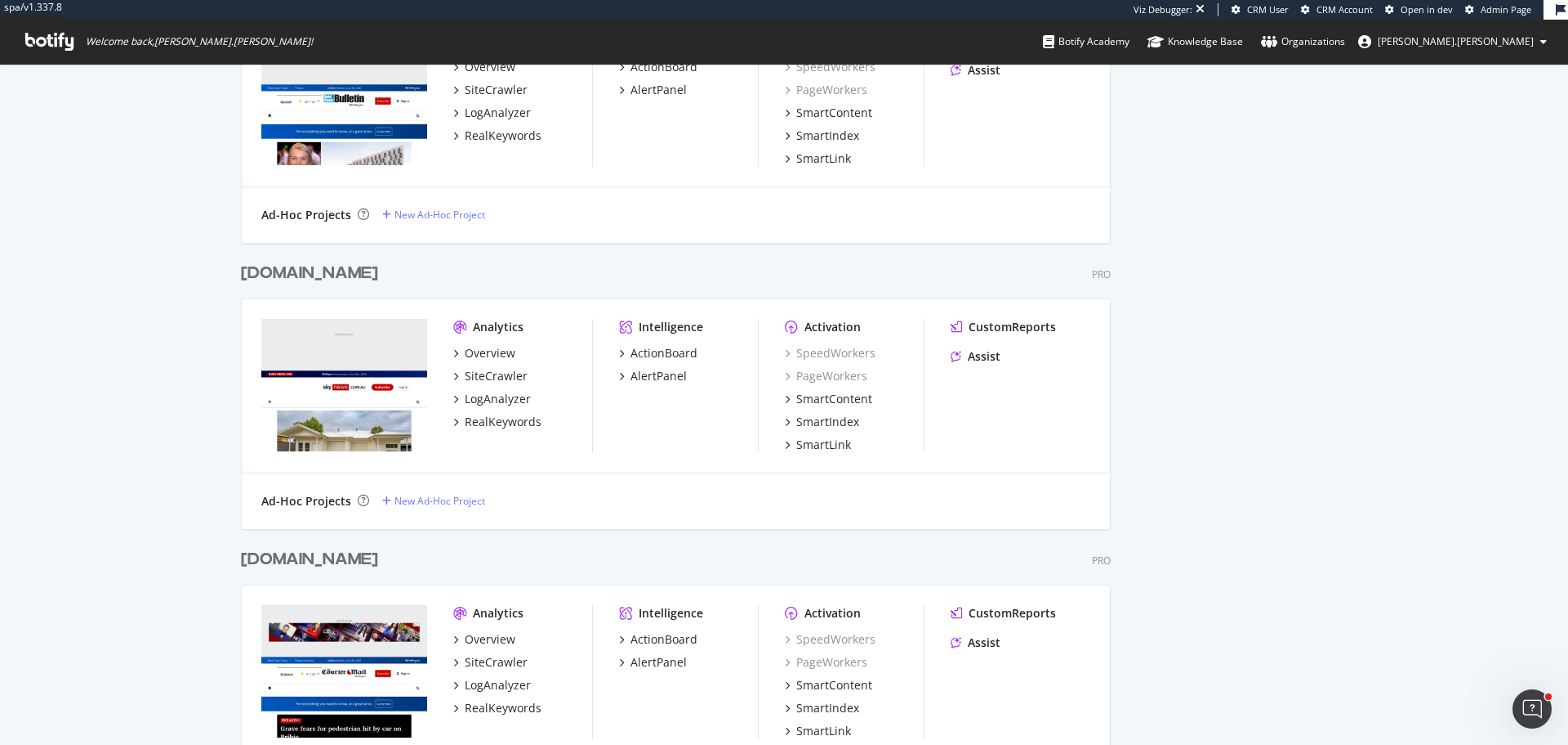
click at [334, 274] on div "www.skynews.com.au" at bounding box center [310, 274] width 138 height 24
drag, startPoint x: 390, startPoint y: 556, endPoint x: 397, endPoint y: 538, distance: 19.3
click at [378, 556] on div "www.couriermail.com.au" at bounding box center [310, 560] width 138 height 24
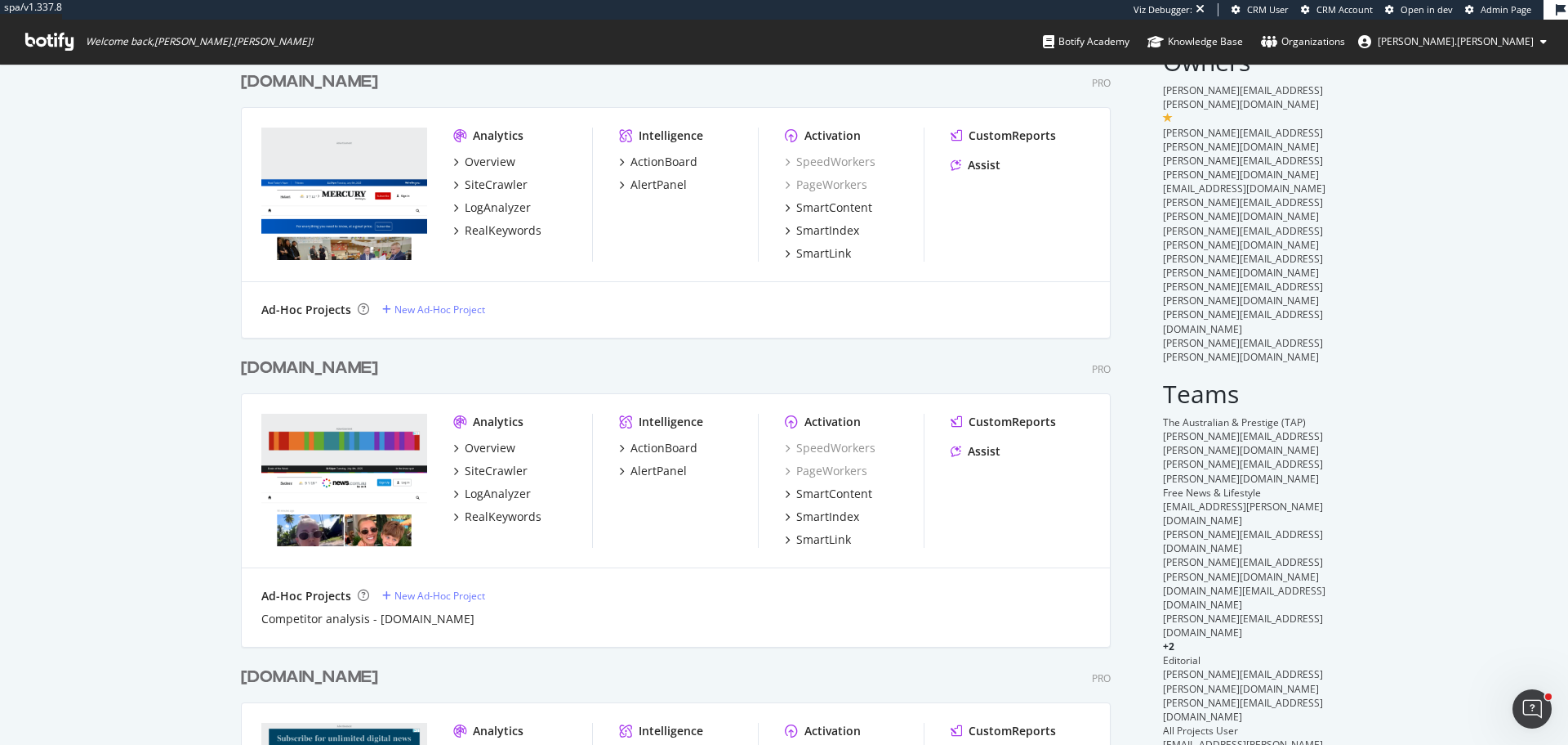
scroll to position [0, 0]
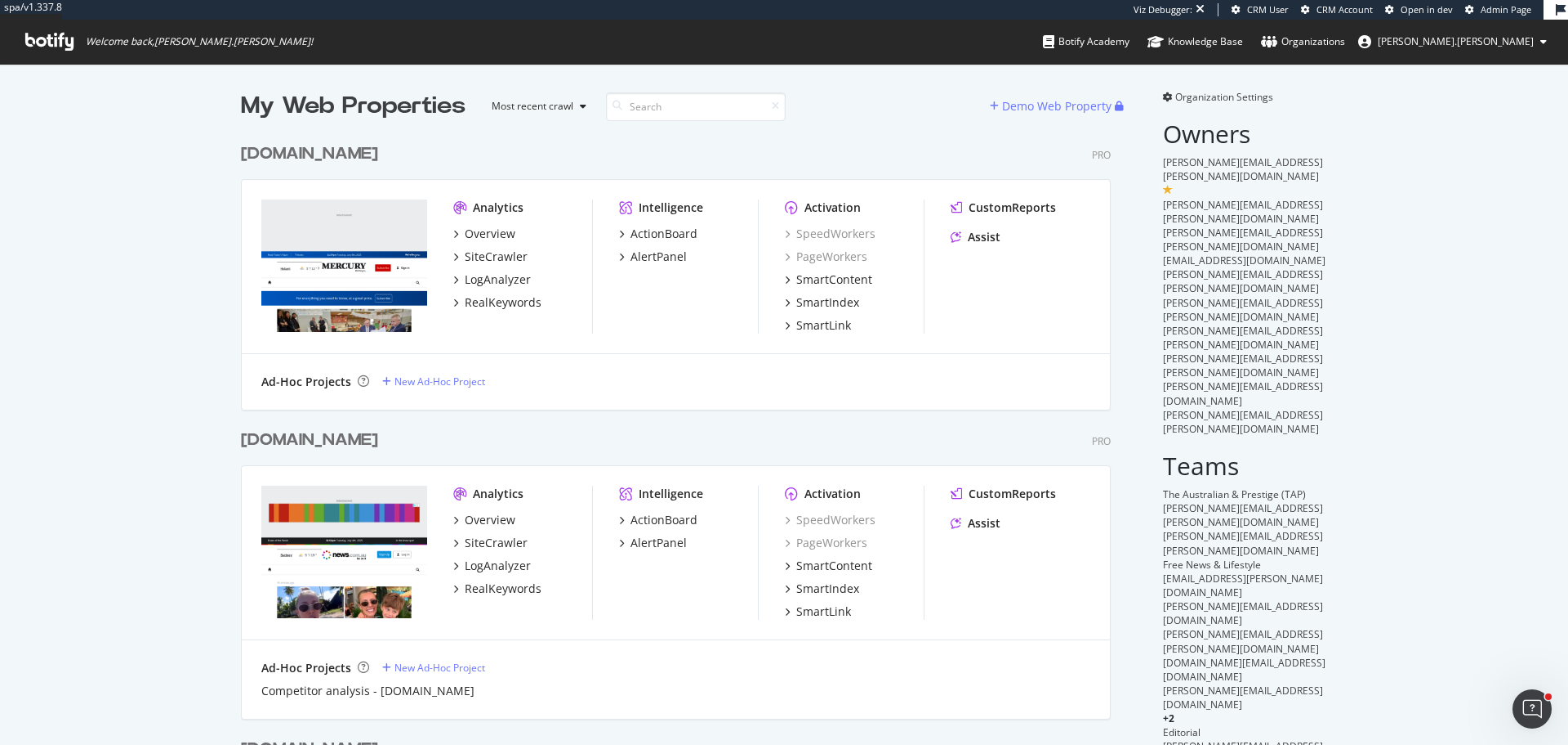
click at [370, 154] on div "www.themercury.com.au" at bounding box center [310, 154] width 138 height 24
click at [298, 440] on div "news.com.au" at bounding box center [310, 440] width 138 height 24
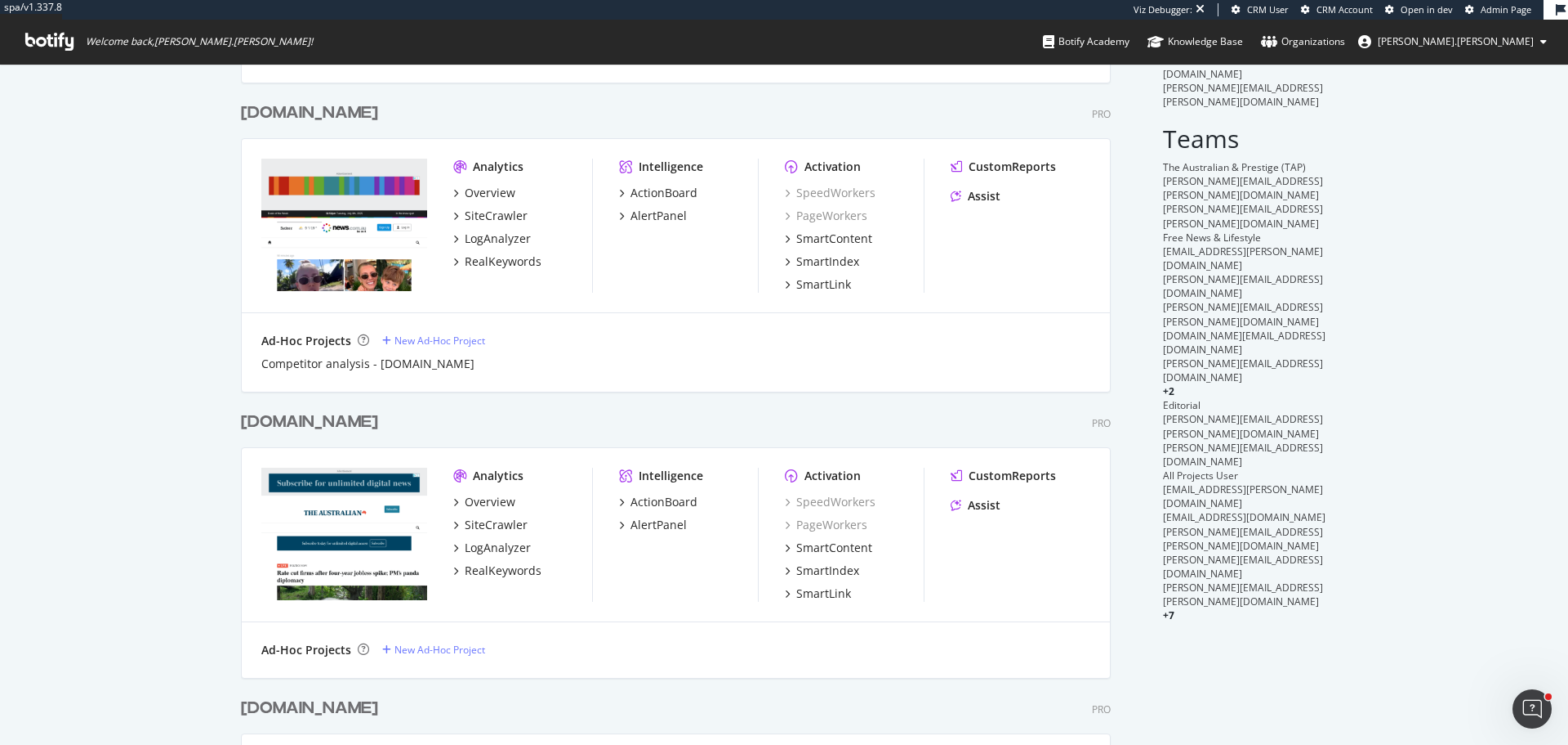
click at [340, 425] on div "www.theaustralian.com.au" at bounding box center [310, 422] width 138 height 24
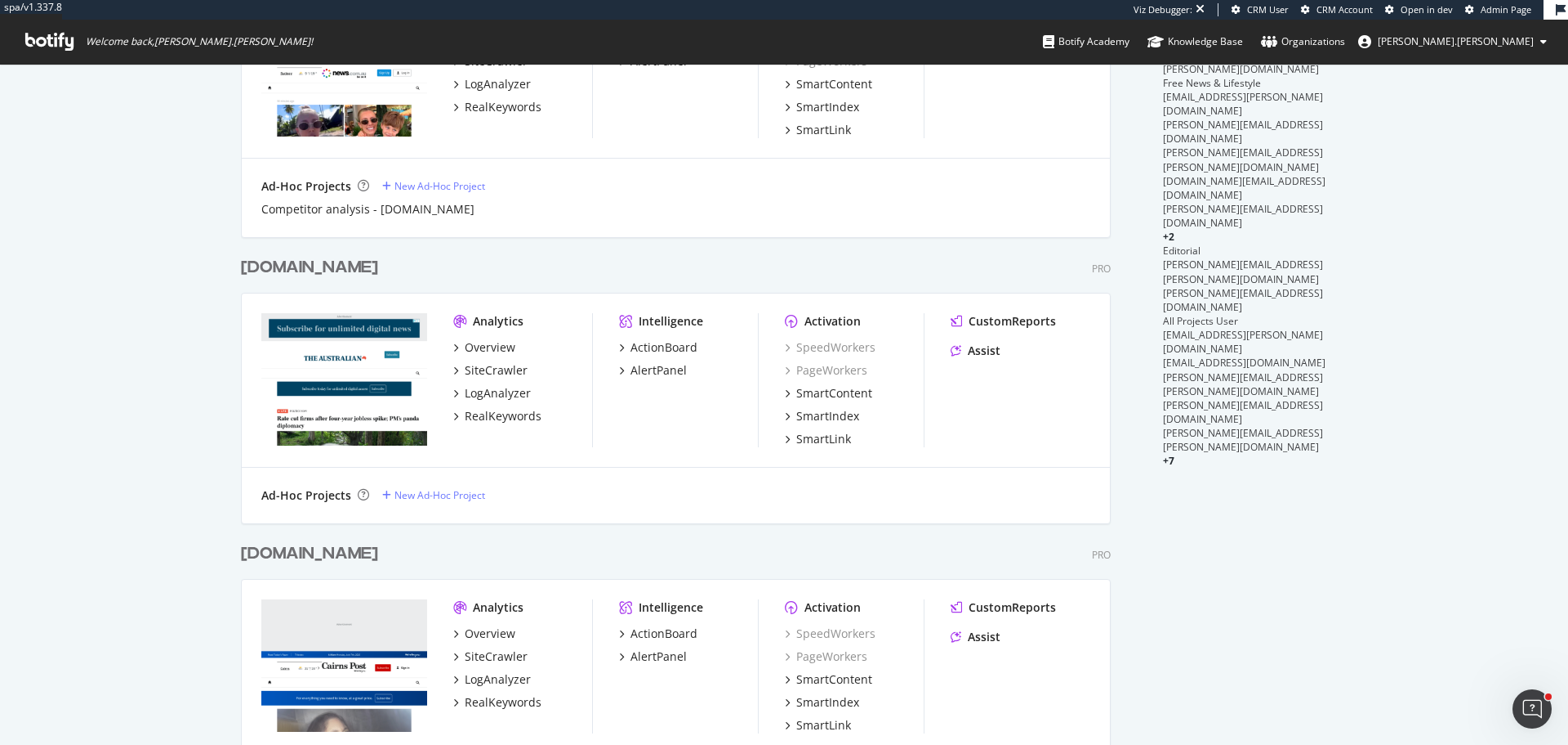
scroll to position [654, 0]
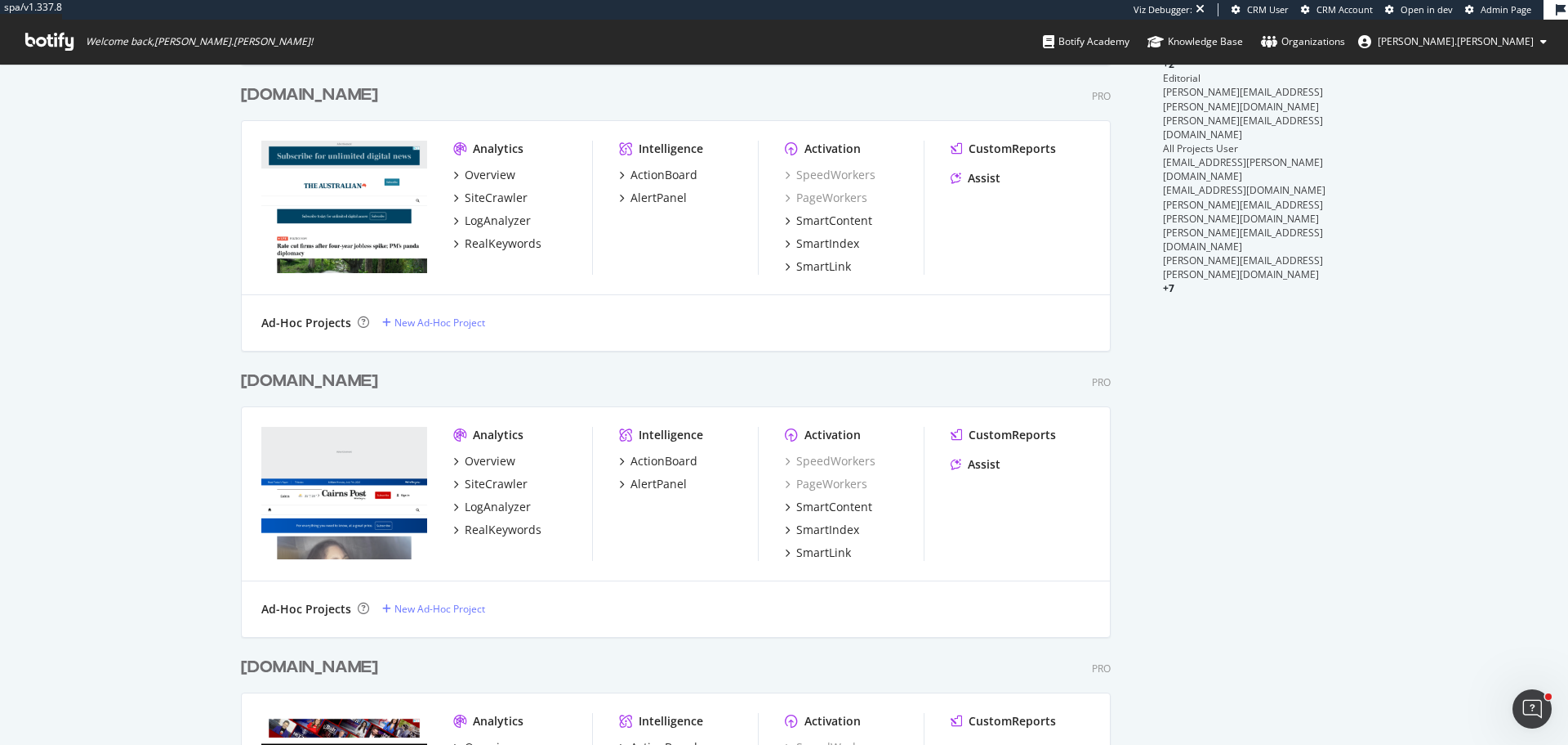
click at [357, 376] on div "www.cairnspost.com.au" at bounding box center [310, 381] width 138 height 24
click at [359, 669] on div "www.vogue.com.au" at bounding box center [310, 668] width 138 height 24
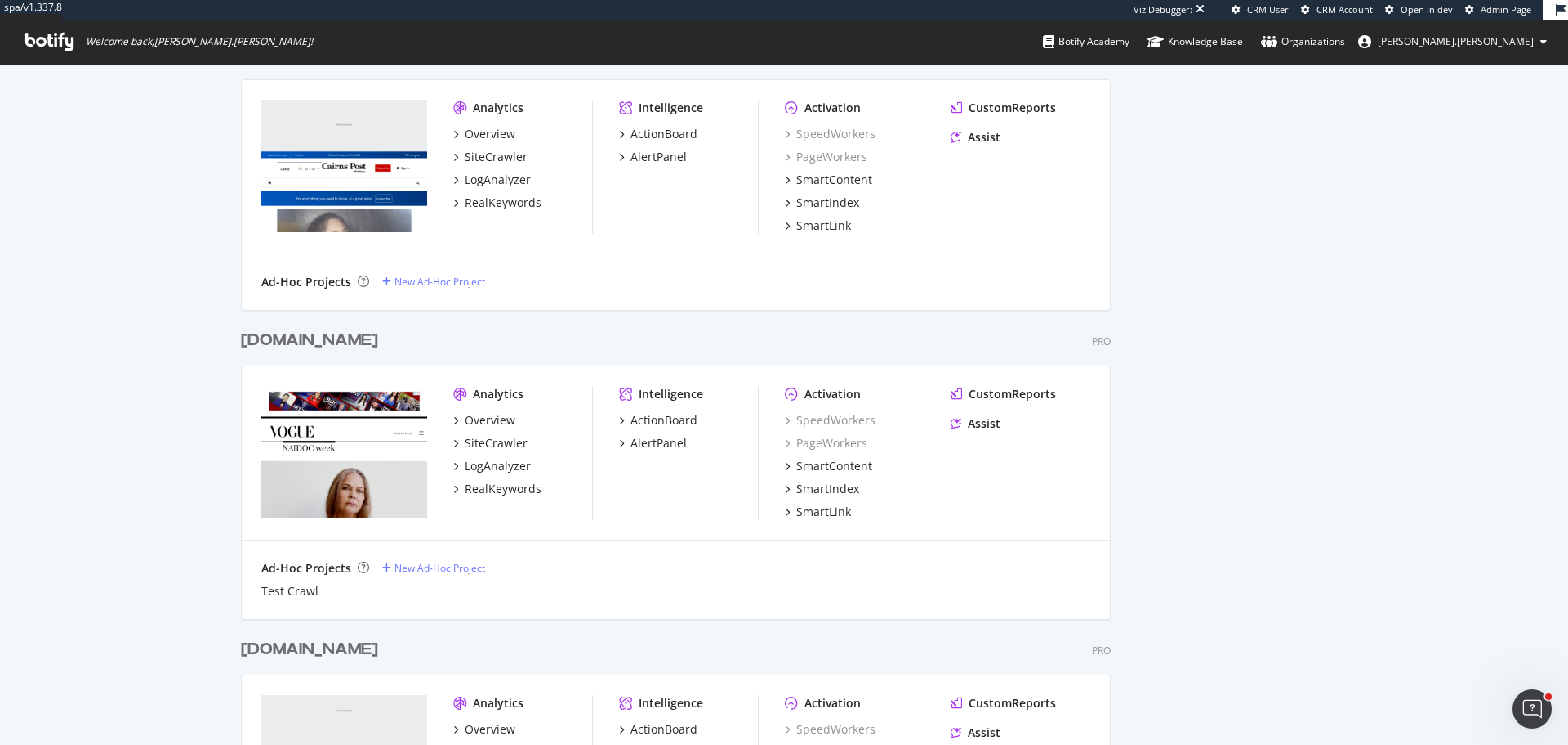
scroll to position [1226, 0]
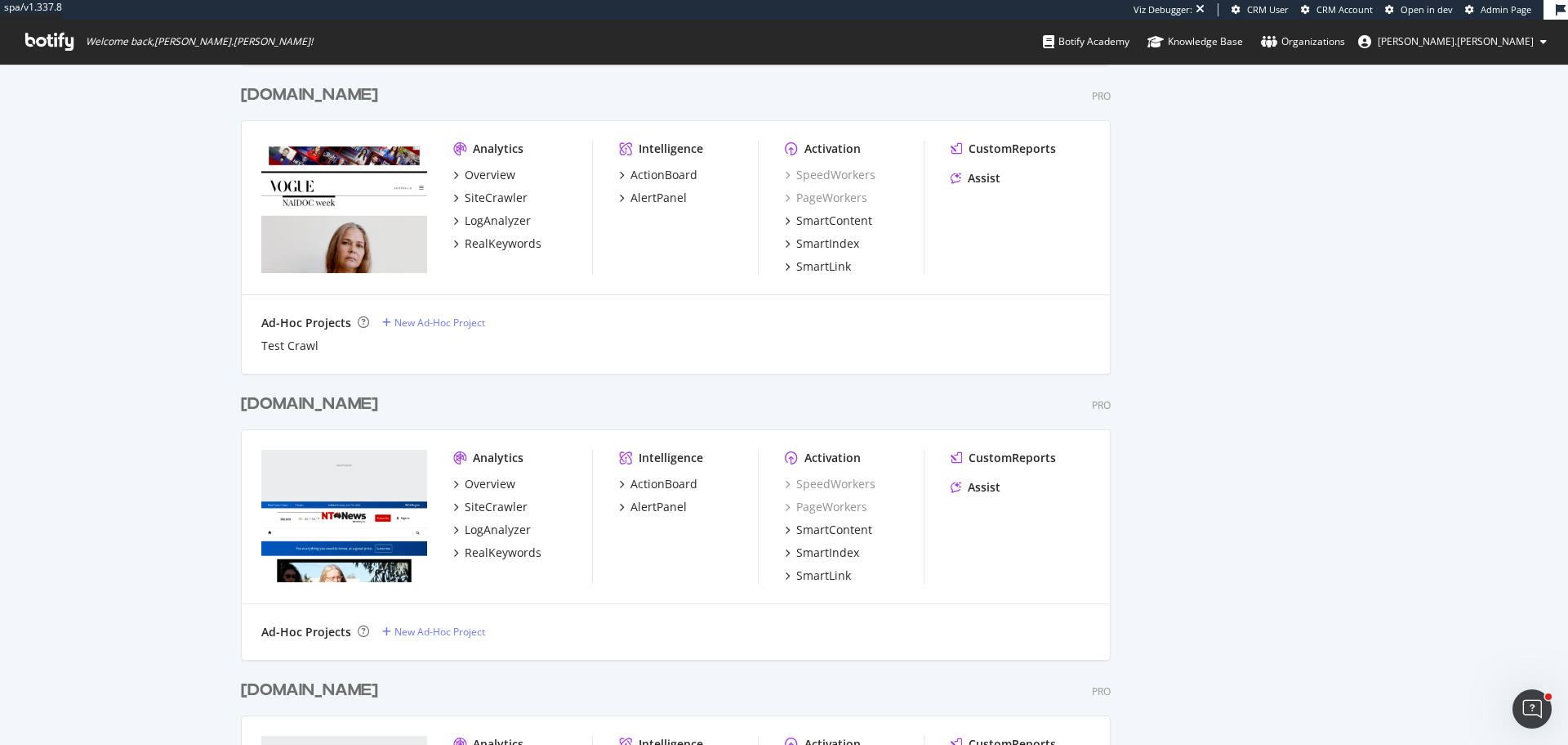
click at [337, 403] on div "www.ntnews.com.au" at bounding box center [310, 404] width 138 height 24
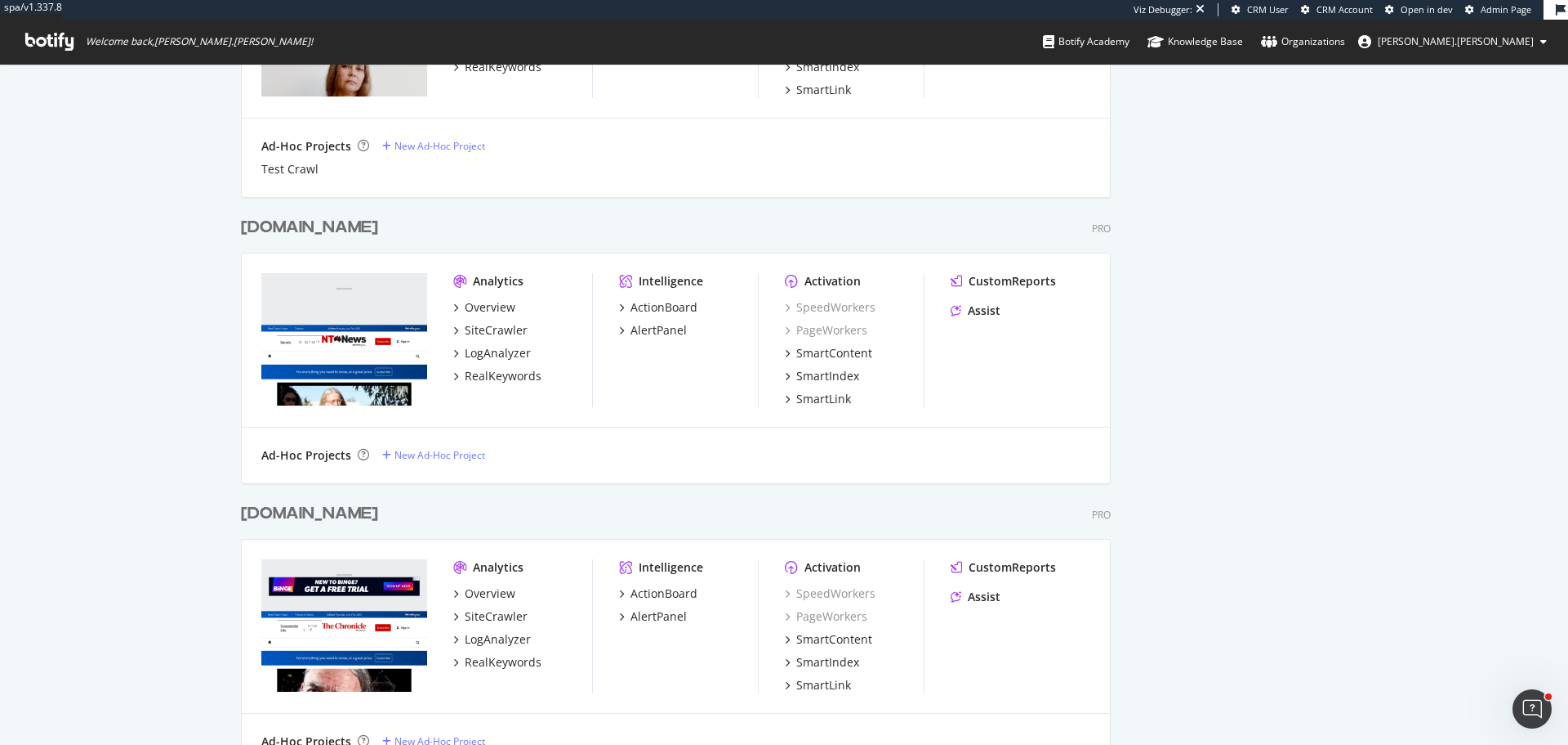
scroll to position [1553, 0]
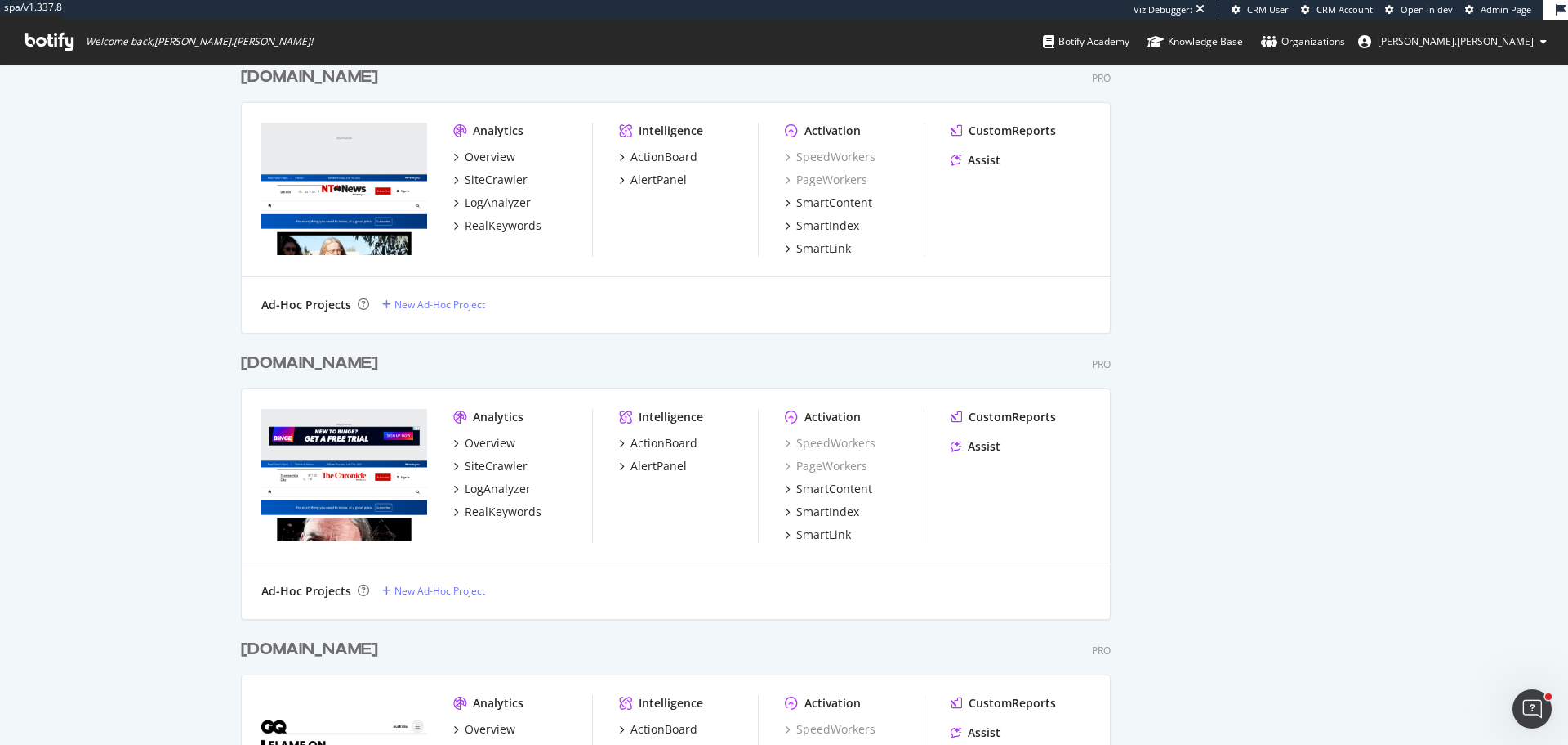
click at [361, 371] on div "[DOMAIN_NAME]" at bounding box center [310, 364] width 138 height 24
click at [338, 645] on div "www.gq.com.au" at bounding box center [310, 650] width 138 height 24
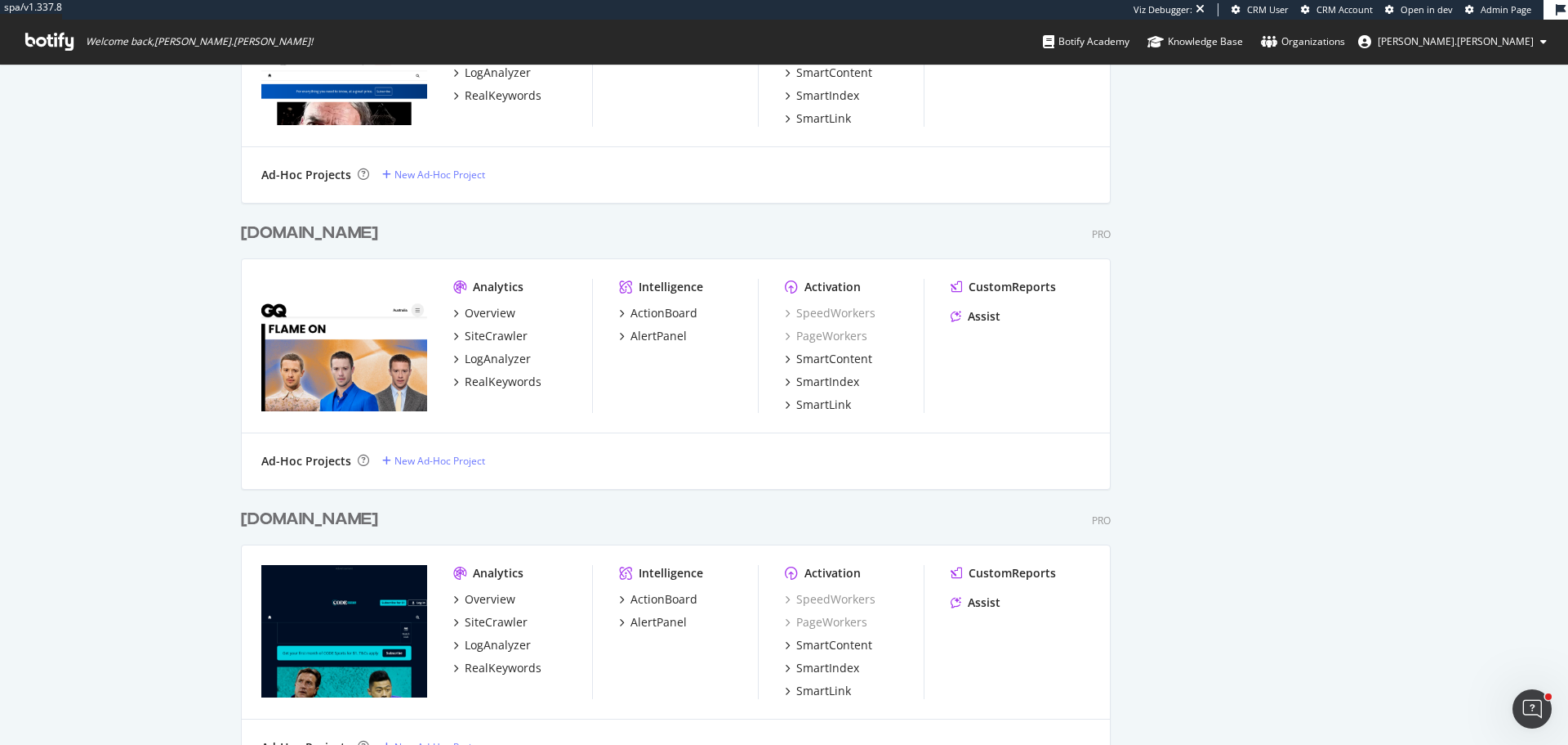
scroll to position [2125, 0]
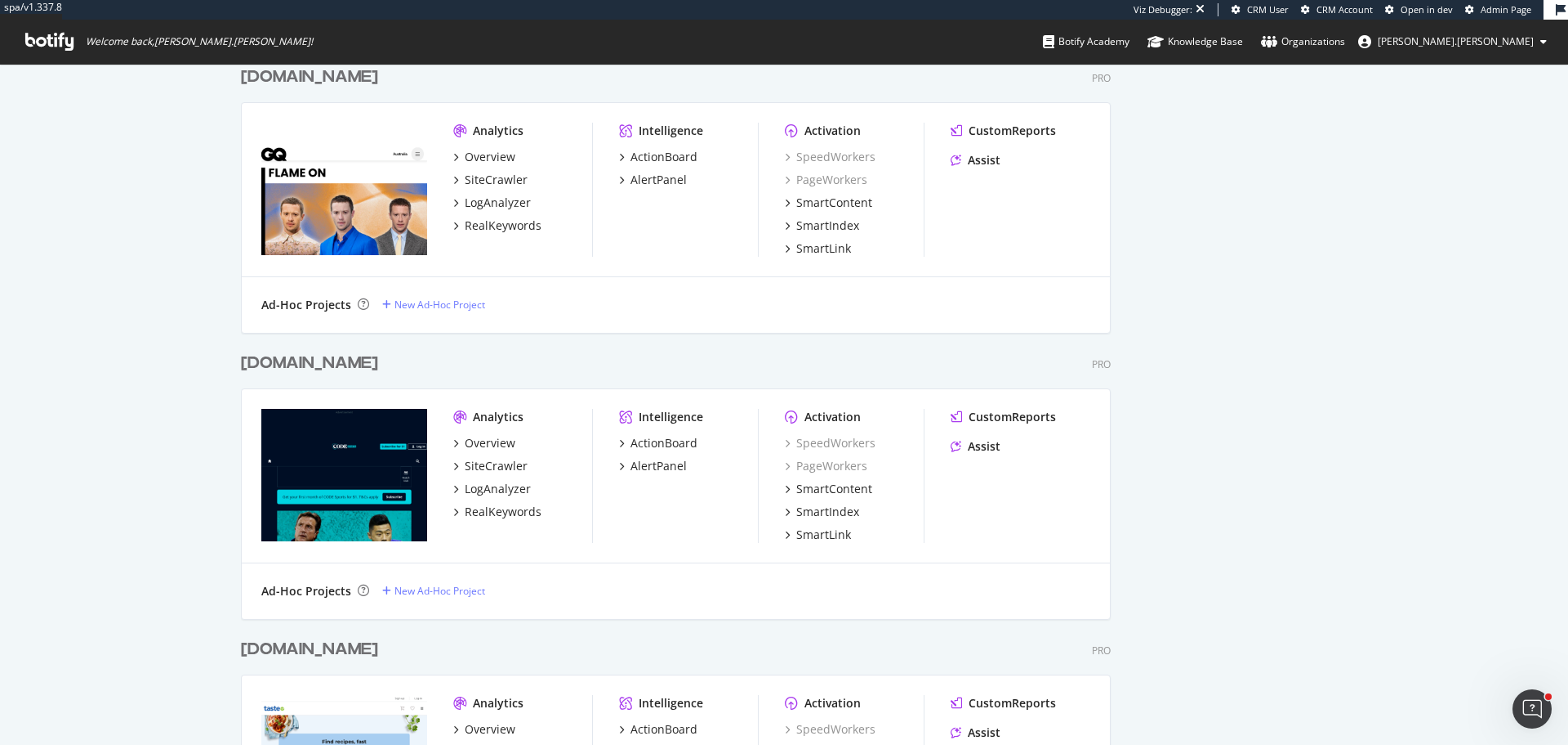
click at [345, 366] on div "www.codesports.com.au" at bounding box center [310, 364] width 138 height 24
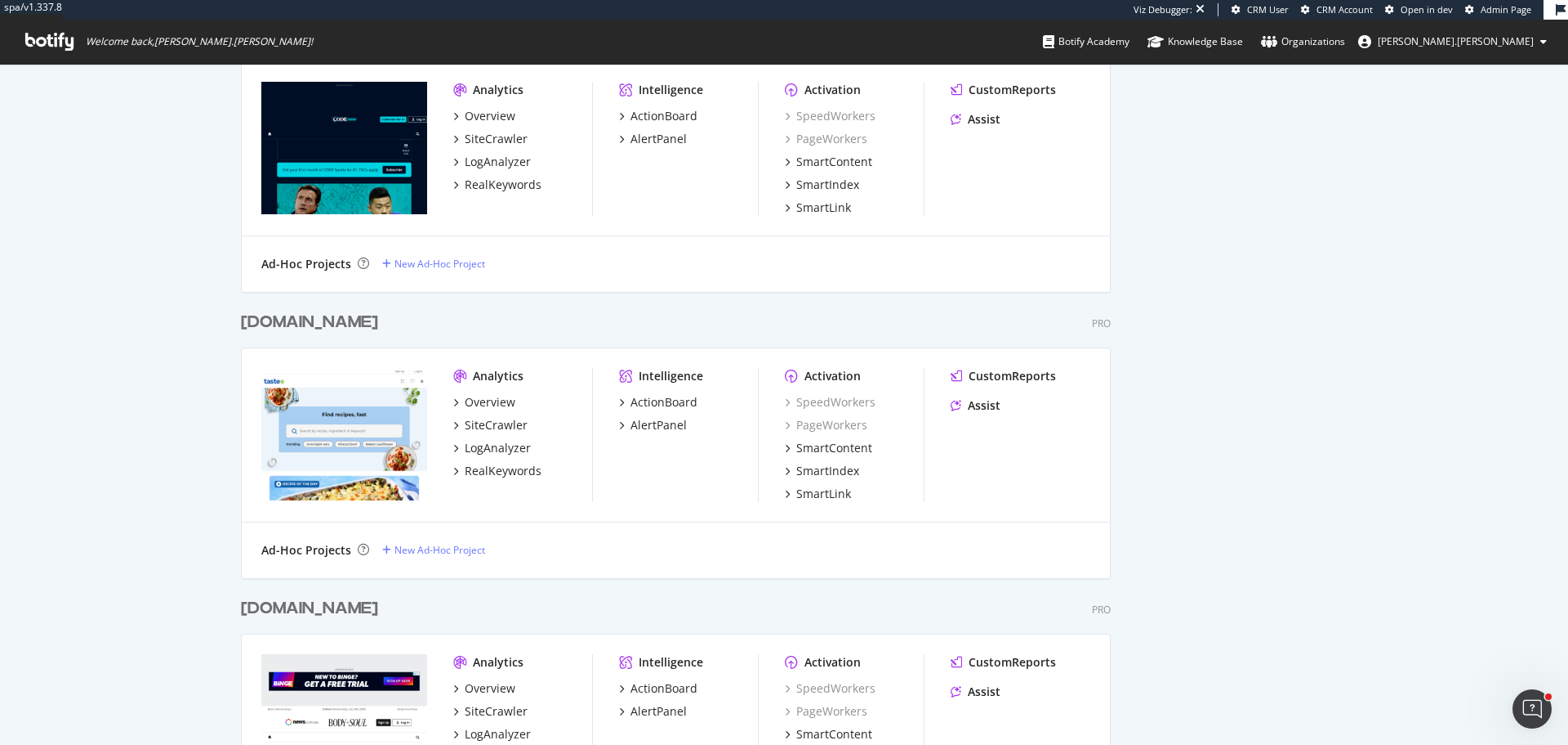
click at [323, 323] on div "www.taste.com.au" at bounding box center [310, 323] width 138 height 24
click at [368, 614] on div "www.bodyandsoul.com.au" at bounding box center [310, 608] width 138 height 24
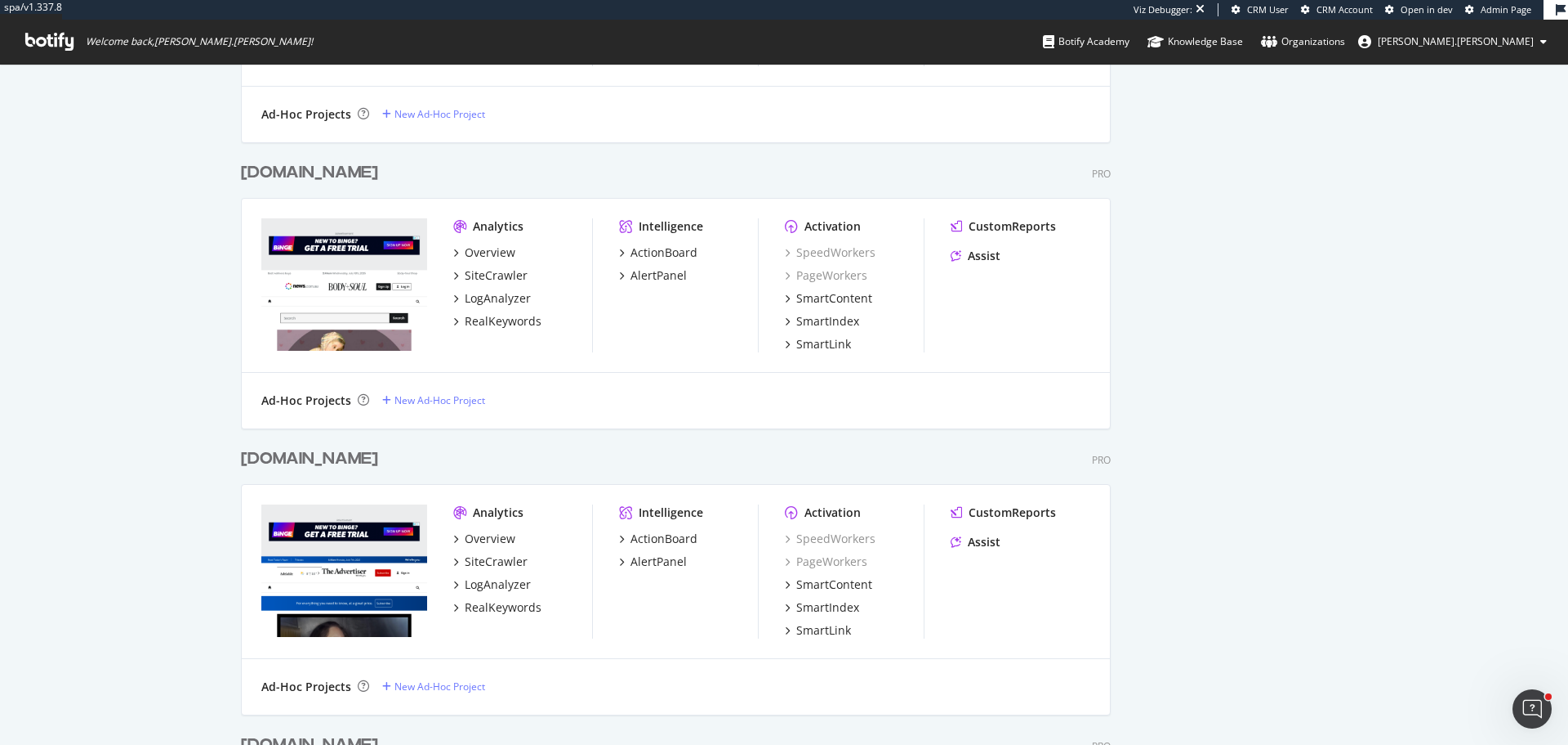
scroll to position [3024, 0]
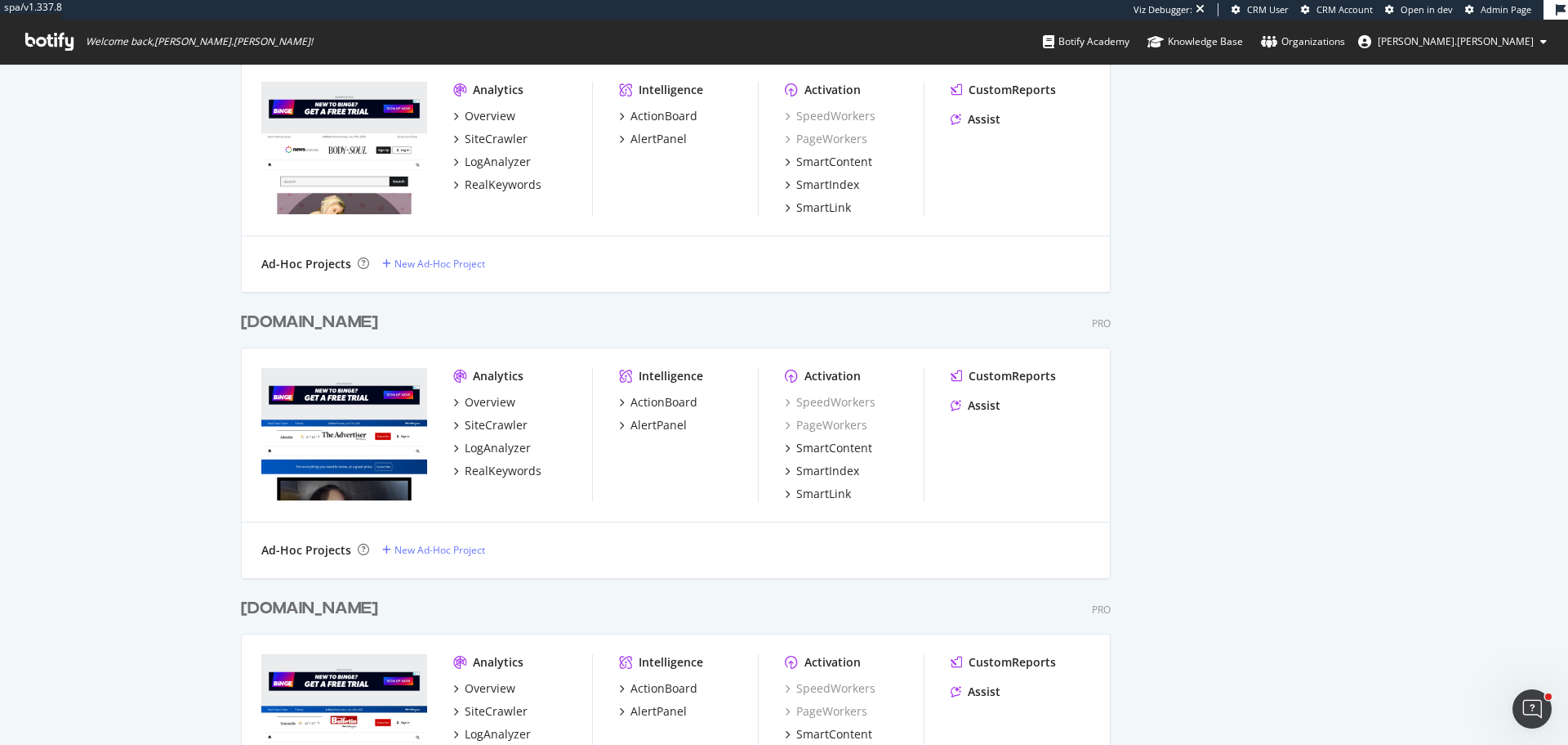
click at [330, 328] on div "www.adelaidenow.com.au" at bounding box center [310, 323] width 138 height 24
click at [346, 609] on div "www.townsvillebulletin.com.au" at bounding box center [310, 608] width 138 height 24
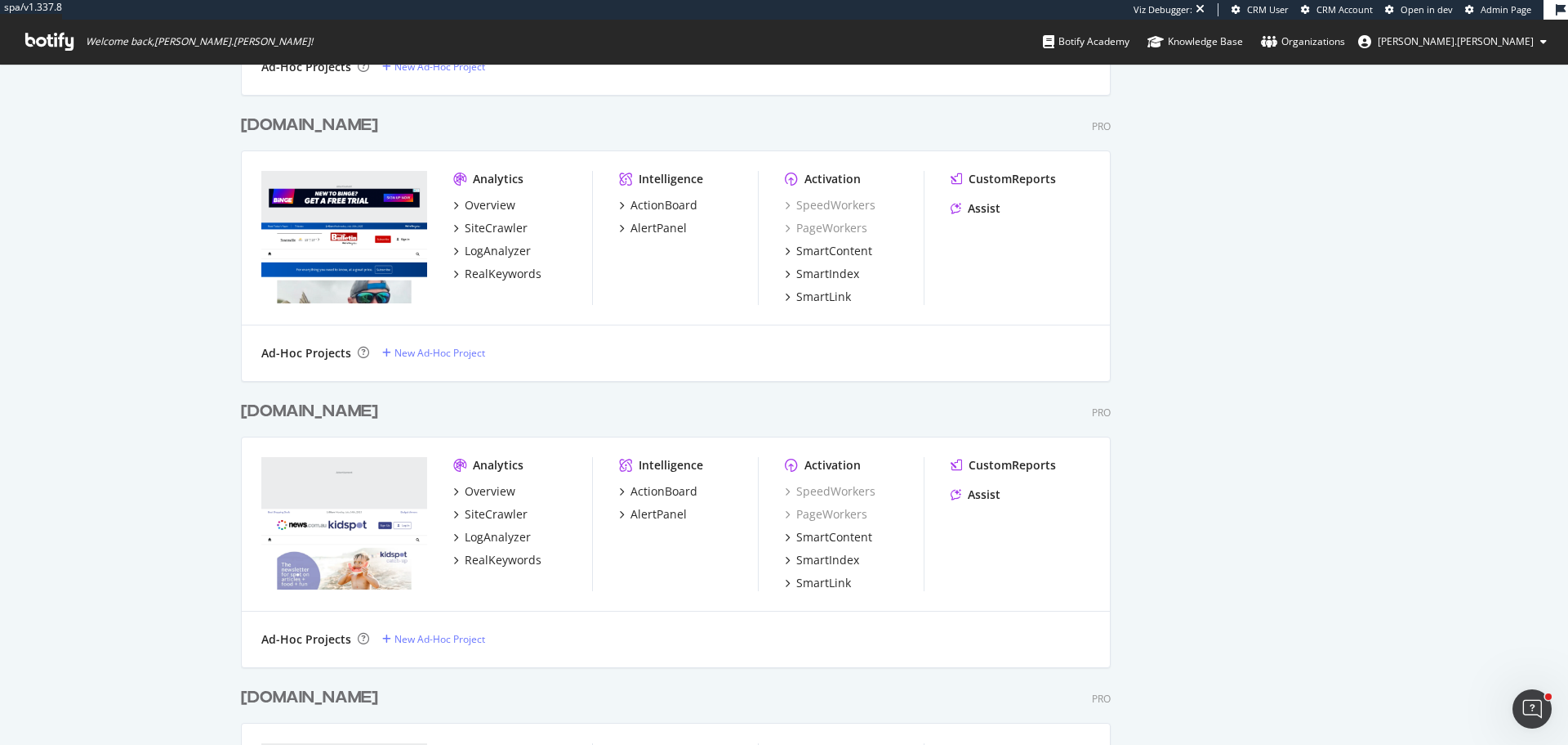
scroll to position [3514, 0]
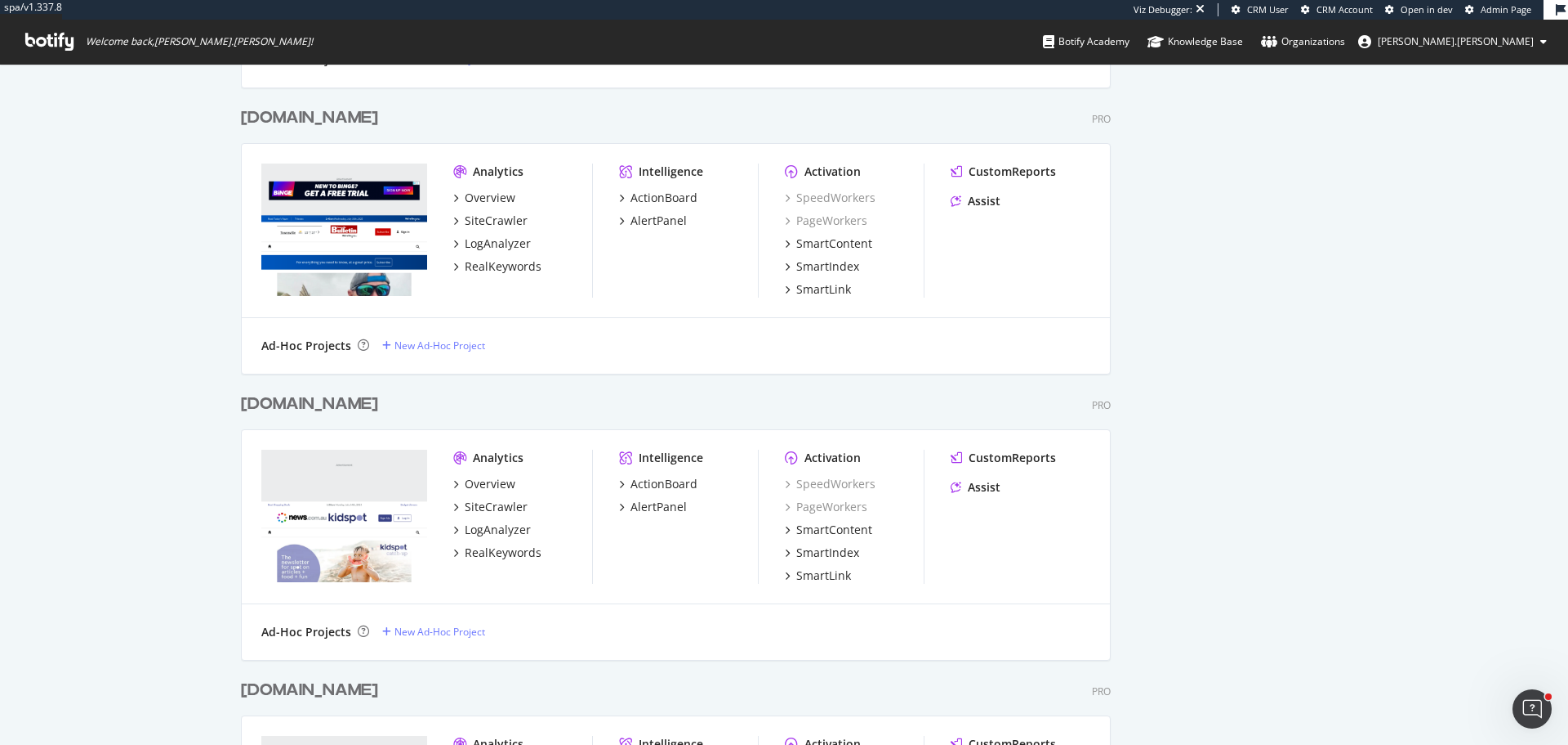
click at [335, 409] on div "www.kidspot.com.au" at bounding box center [310, 404] width 138 height 24
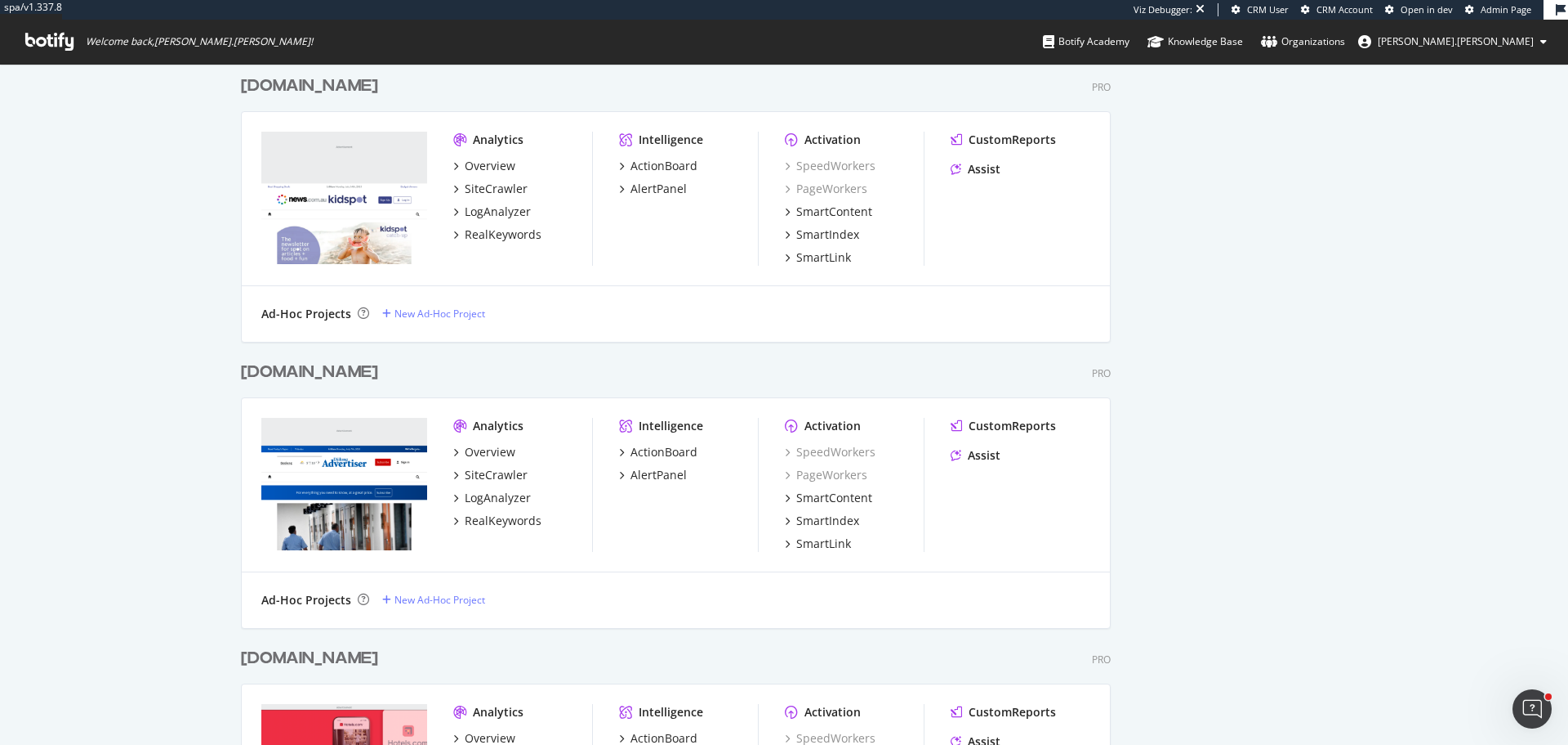
scroll to position [3841, 0]
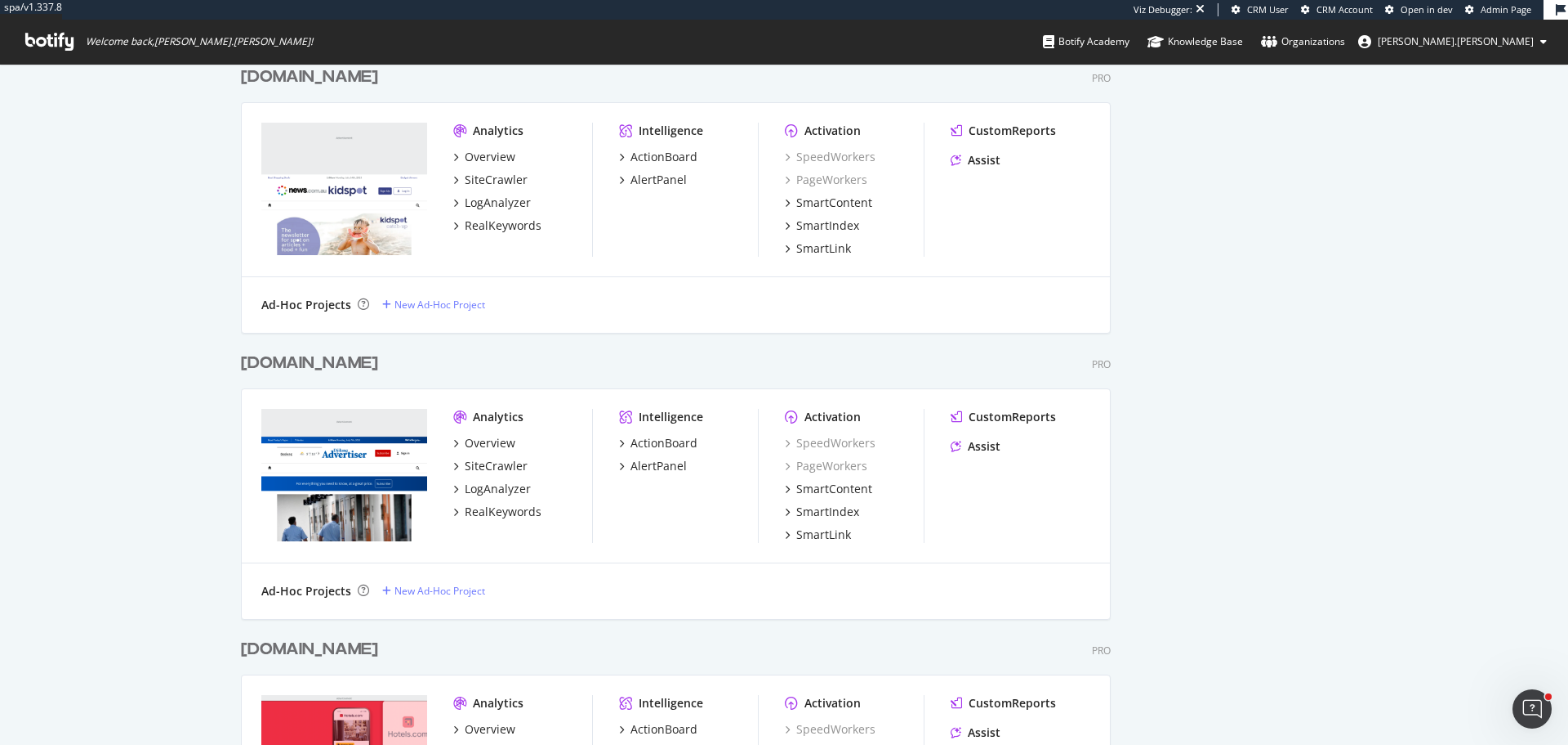
click at [378, 370] on div "www.geelongadvertiser.com.au" at bounding box center [310, 364] width 138 height 24
click at [374, 651] on div "www.heraldsun.com.au" at bounding box center [310, 650] width 138 height 24
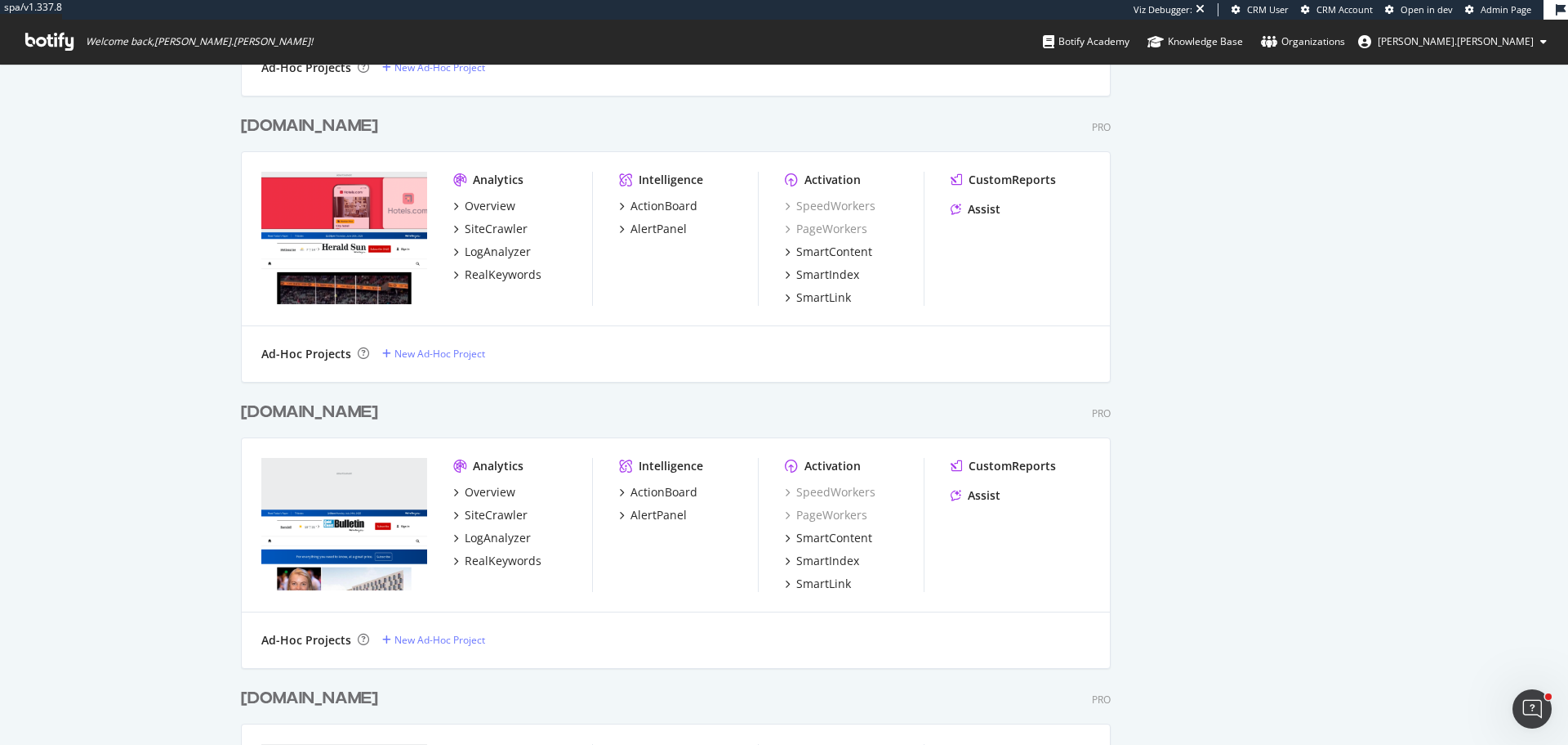
scroll to position [4414, 0]
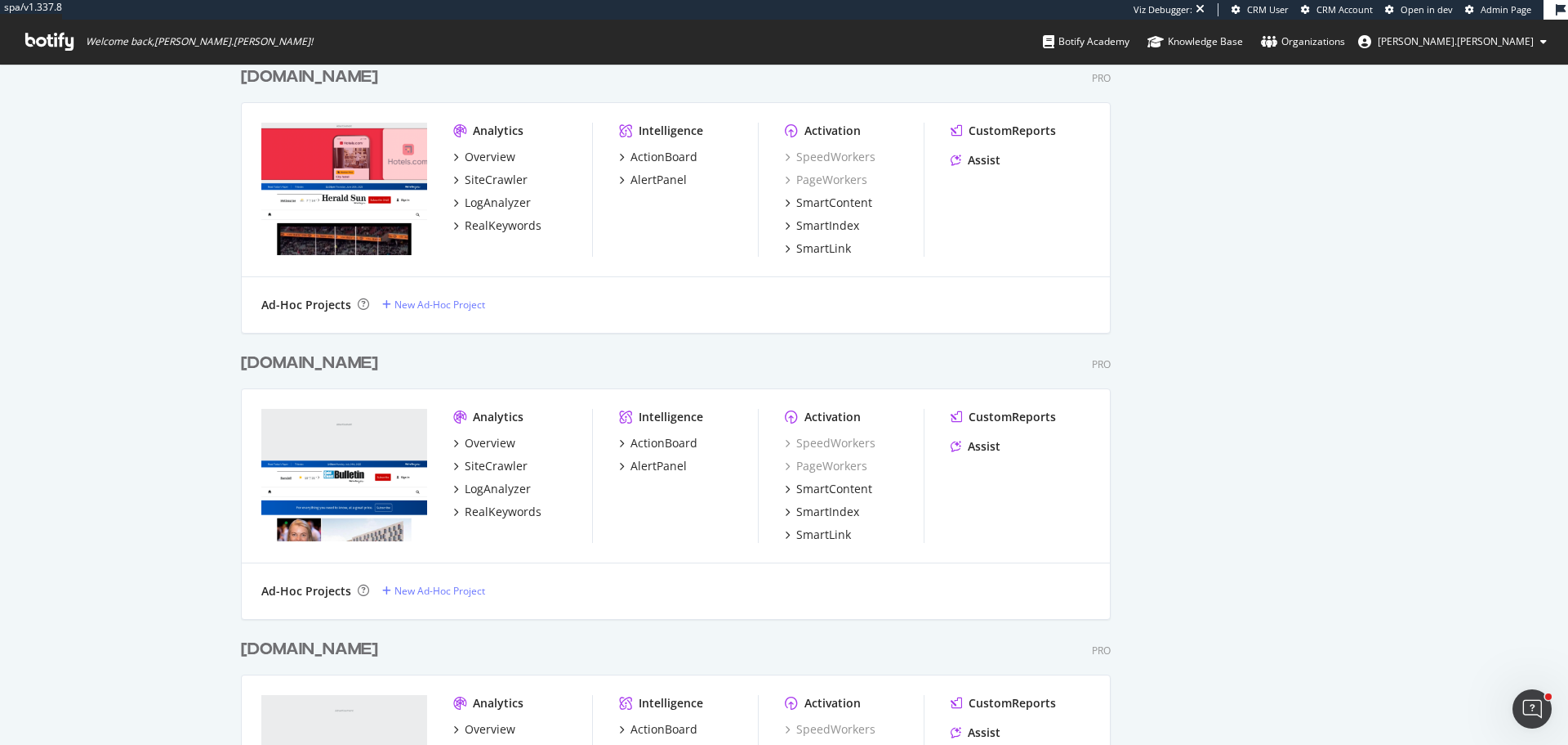
click at [371, 365] on div "www.goldcoastbulletin.com.au" at bounding box center [310, 364] width 138 height 24
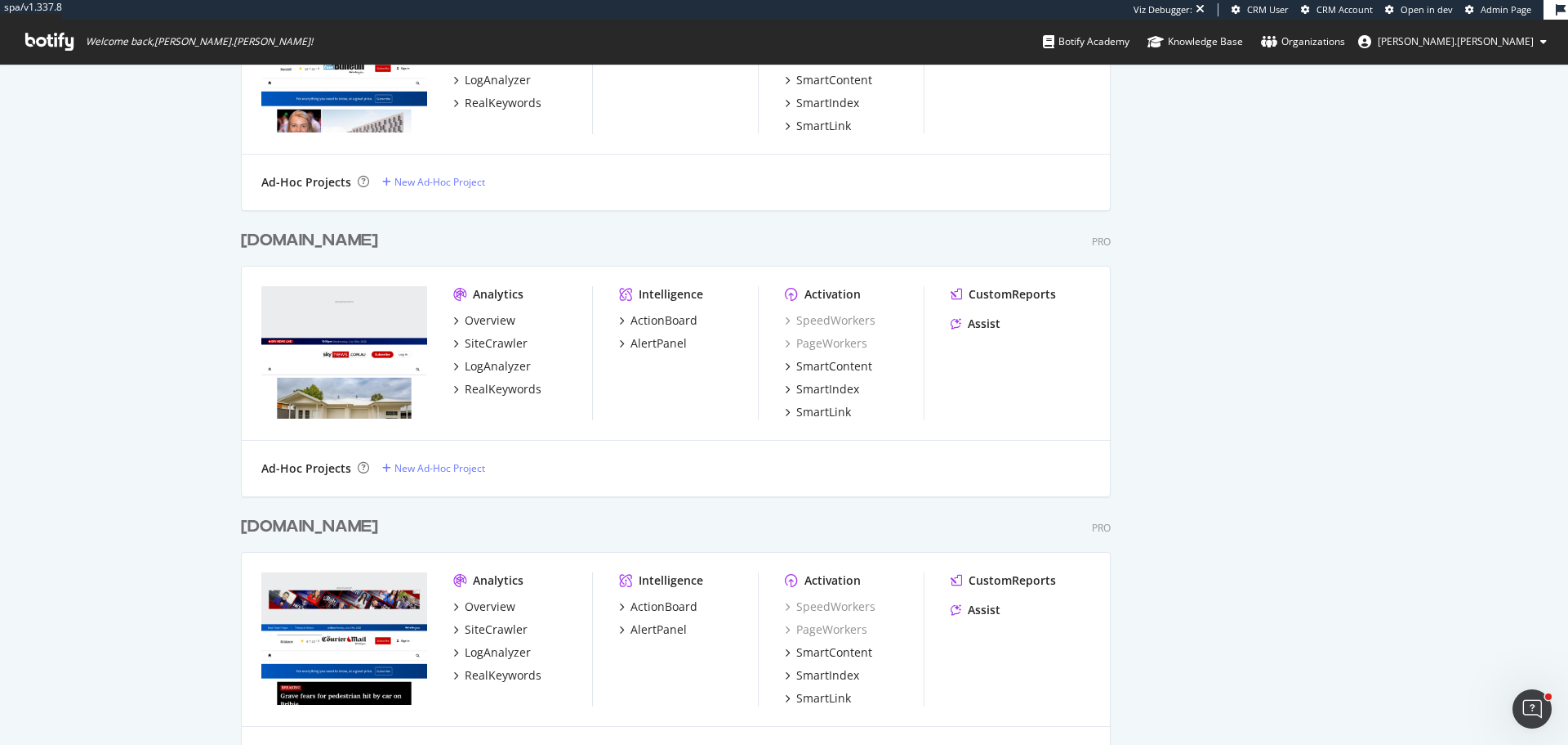
scroll to position [5068, 0]
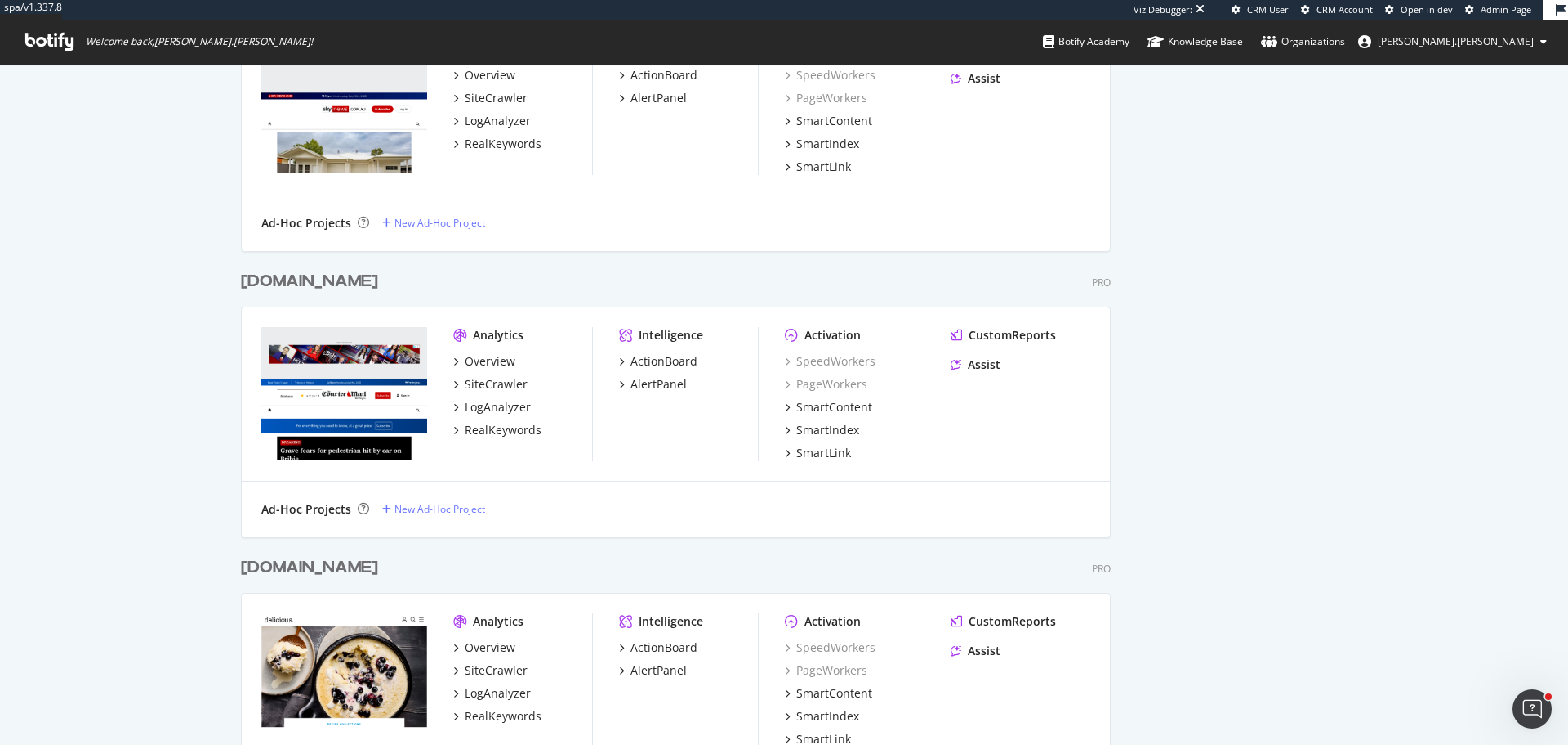
click at [364, 280] on div "www.couriermail.com.au" at bounding box center [310, 282] width 138 height 24
click at [366, 570] on div "www.delicious.com.au" at bounding box center [310, 567] width 138 height 24
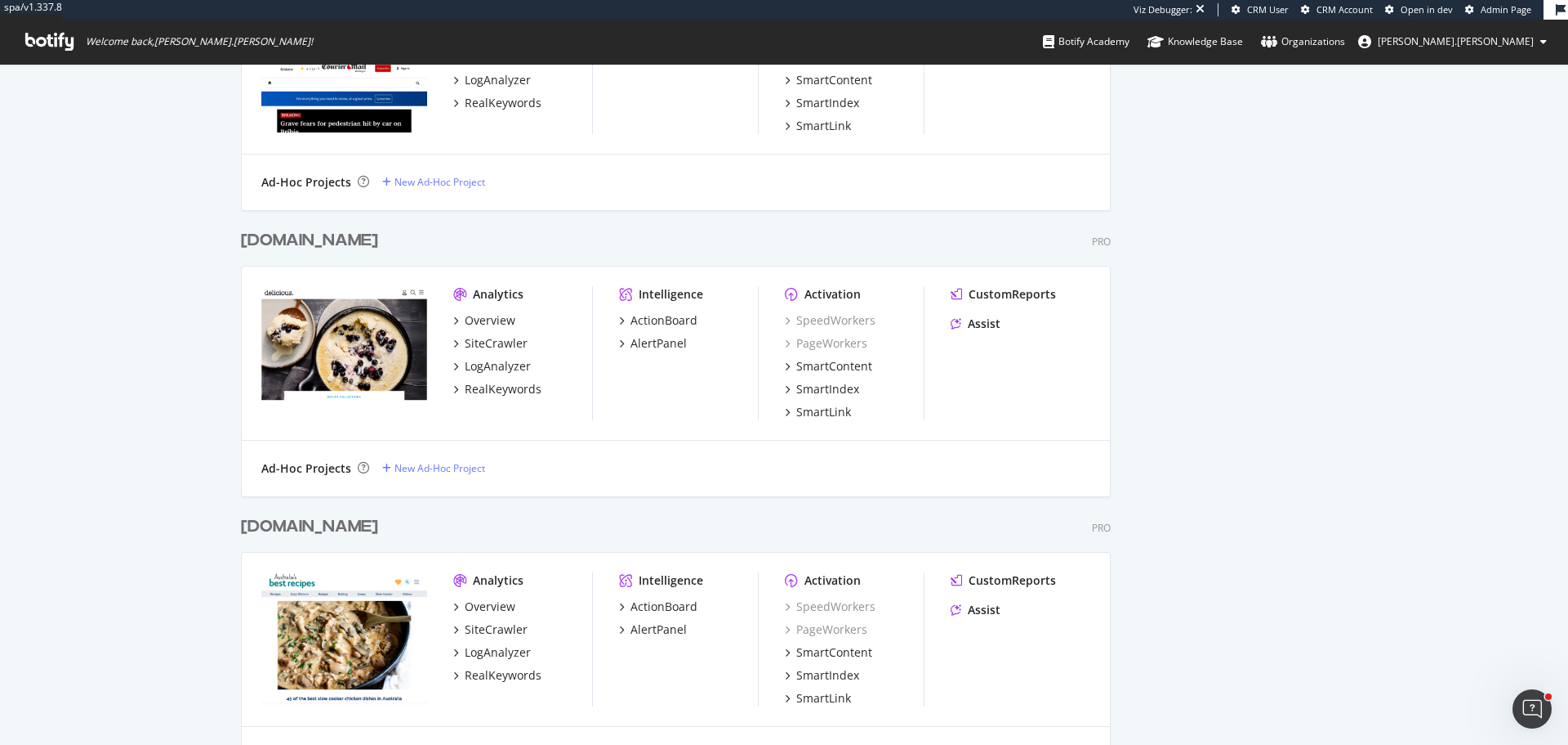
scroll to position [5640, 0]
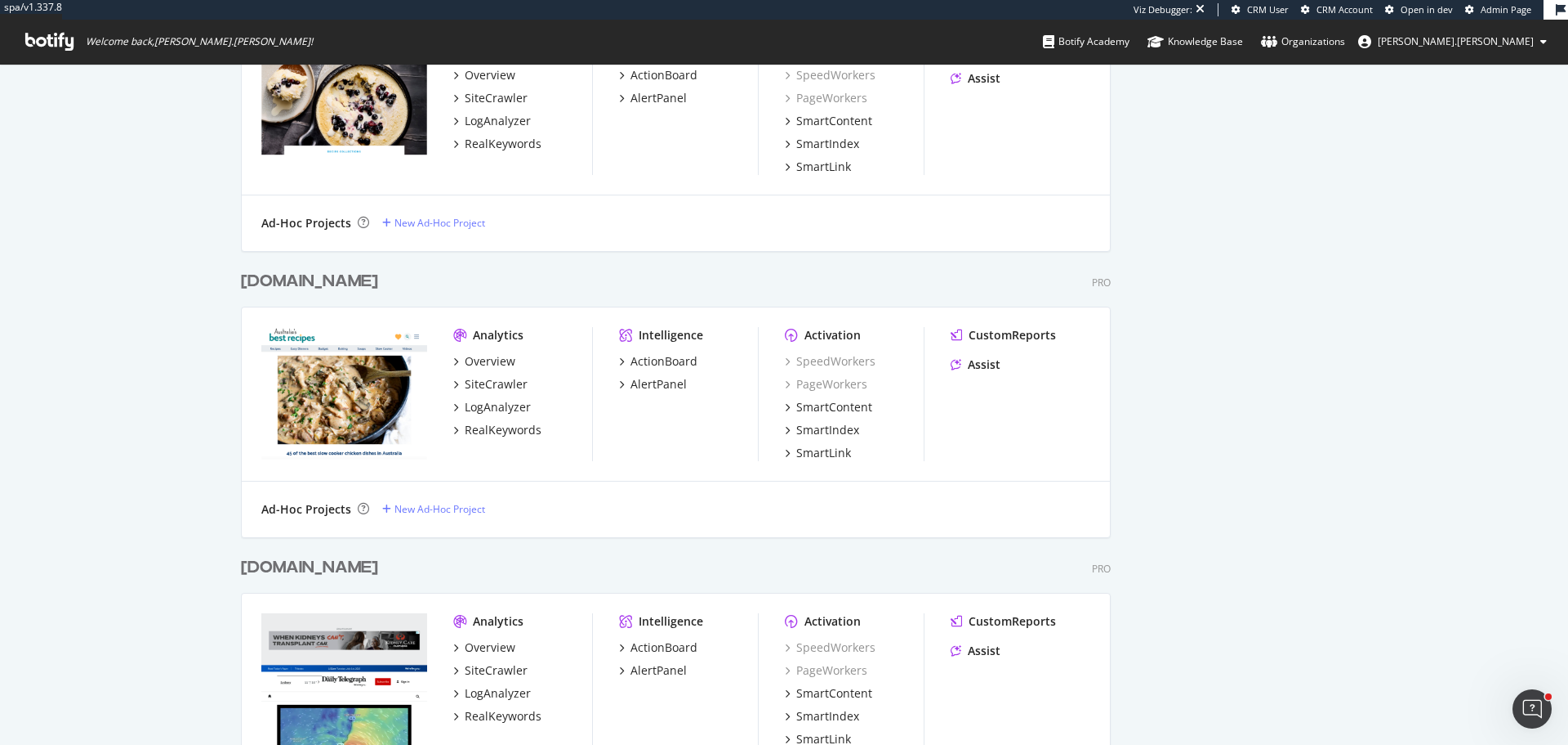
click at [329, 286] on div "www.bestrecipes.com.au" at bounding box center [310, 282] width 138 height 24
click at [312, 561] on div "www.dailytelegraph.com.au" at bounding box center [310, 567] width 138 height 24
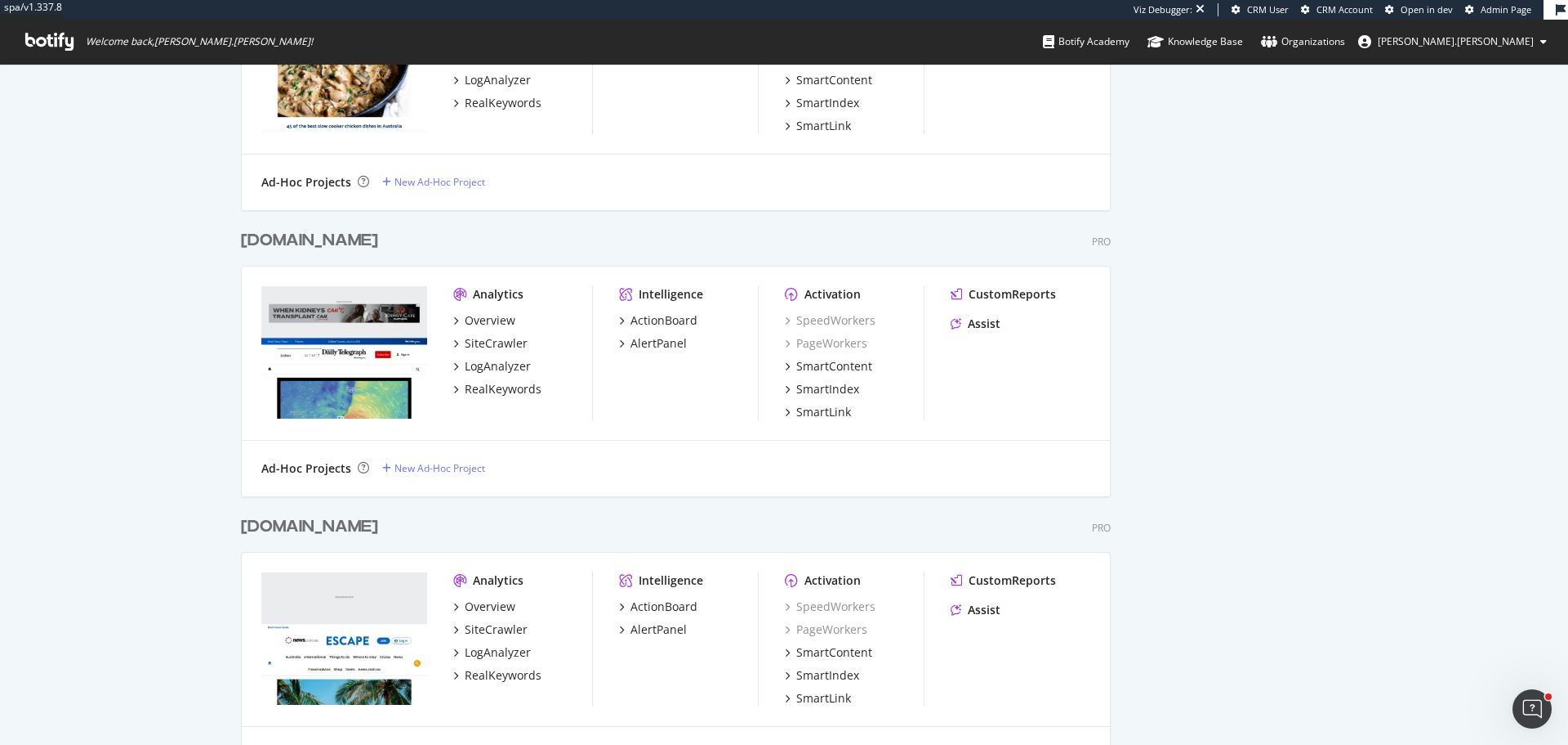
scroll to position [6053, 0]
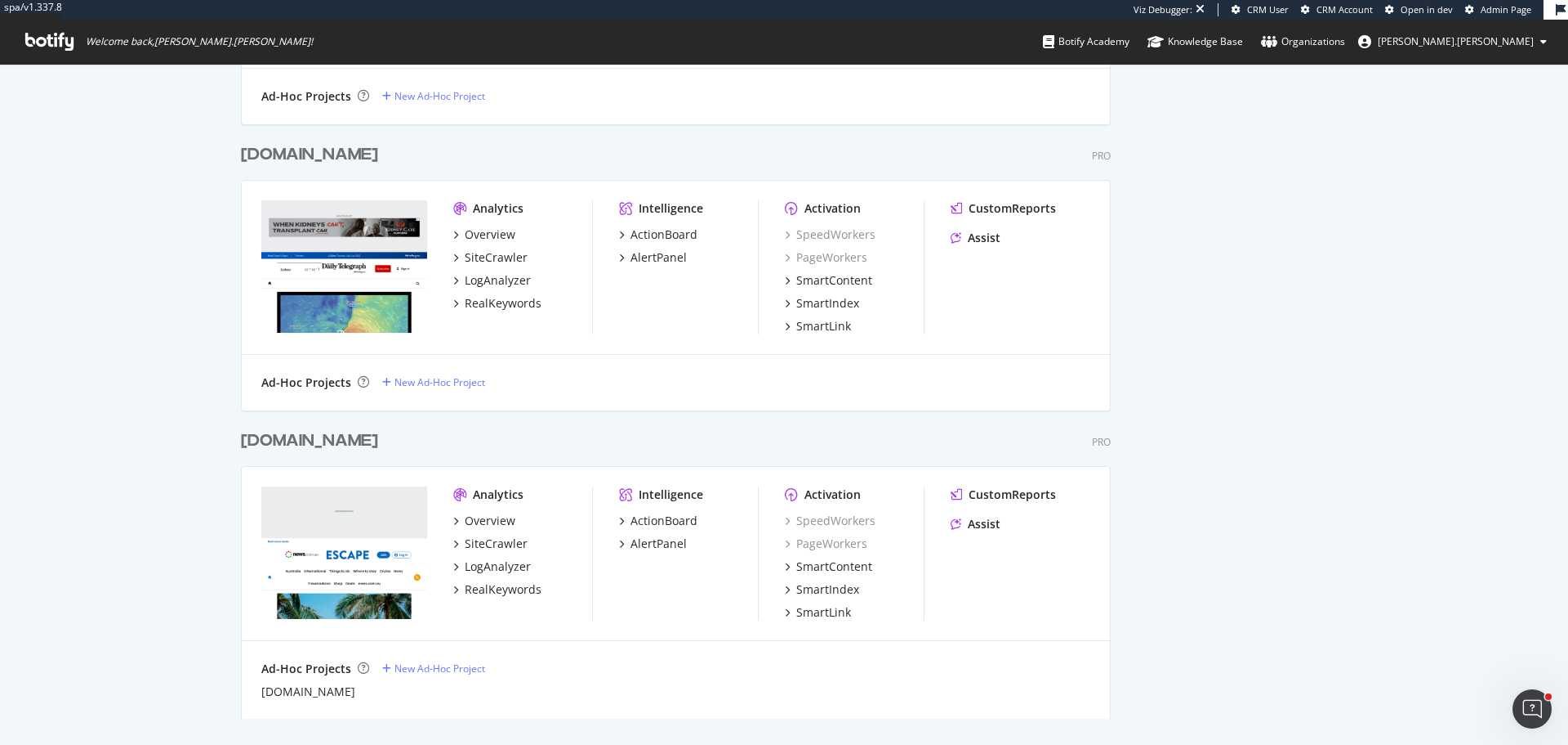
click at [327, 442] on div "www.escape.com.au" at bounding box center [310, 441] width 138 height 24
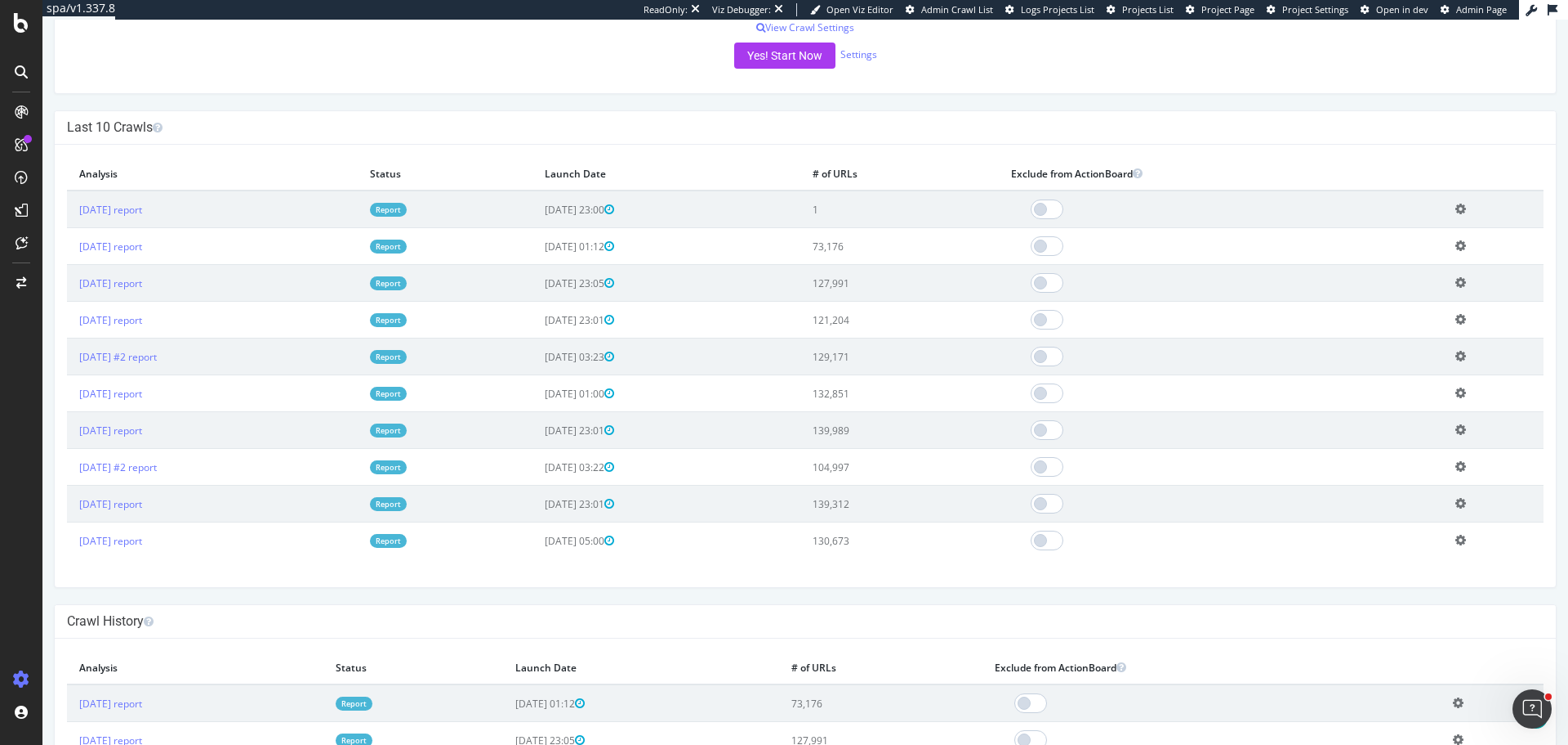
scroll to position [409, 0]
click at [407, 243] on link "Report" at bounding box center [388, 243] width 37 height 14
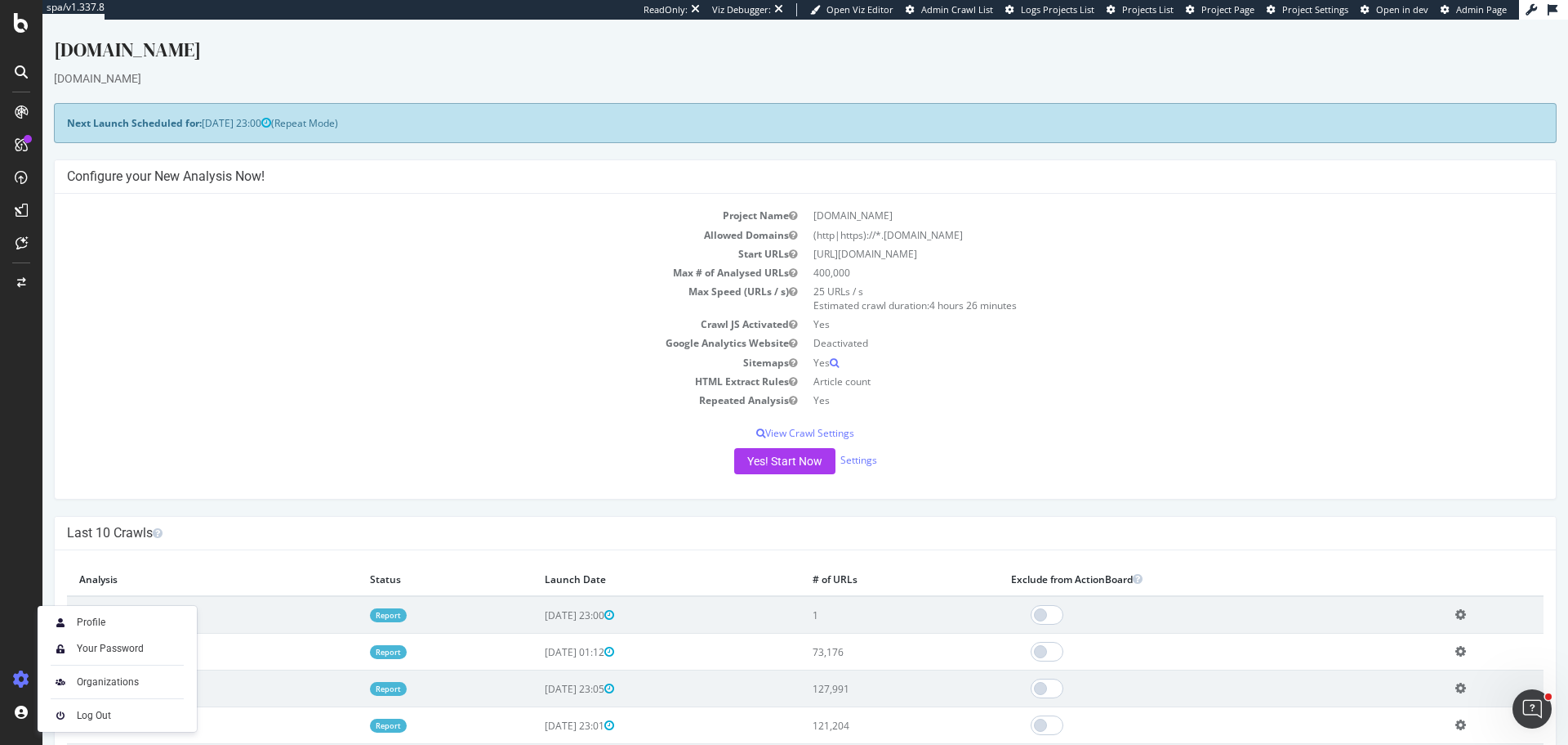
click at [407, 646] on link "Report" at bounding box center [388, 652] width 37 height 14
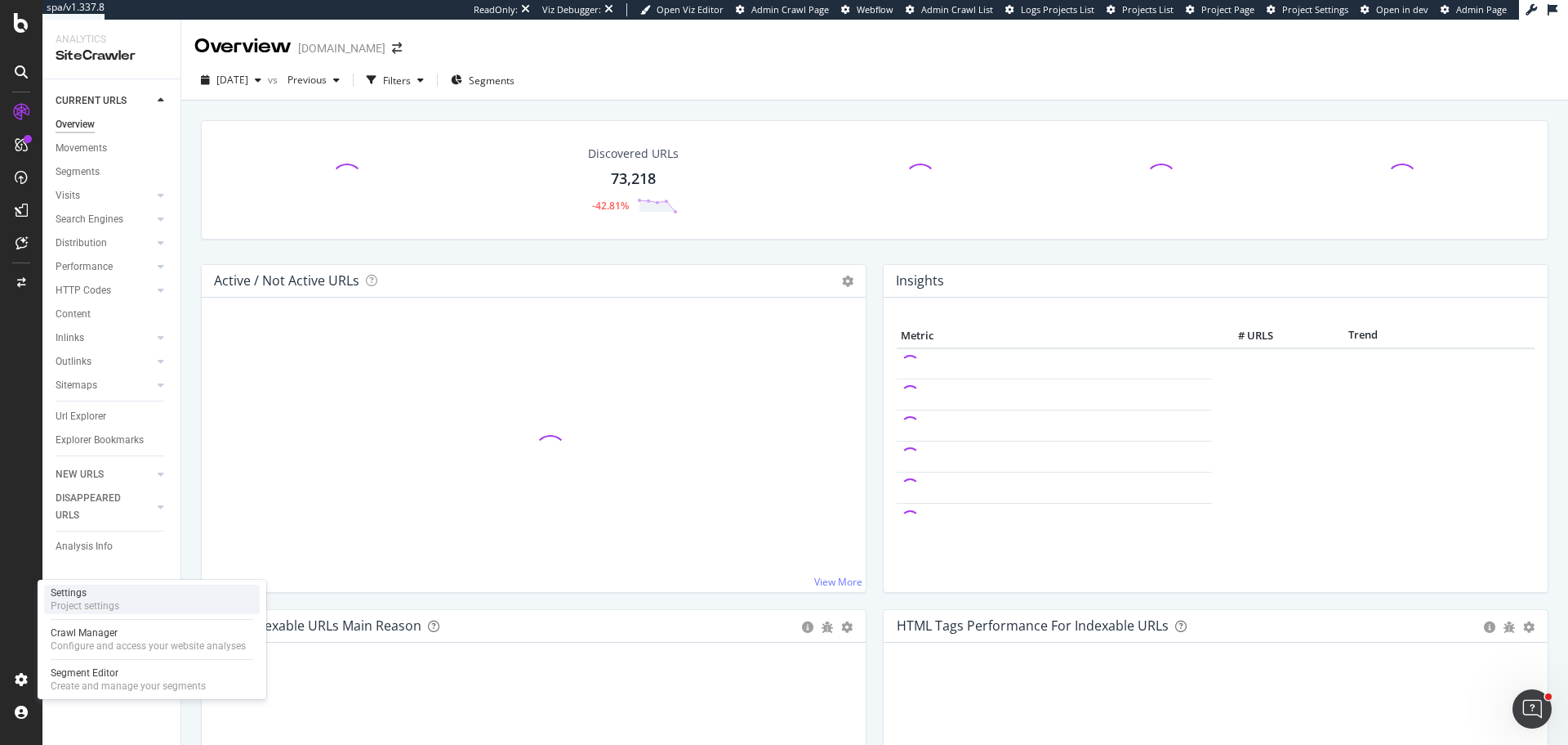
click at [125, 624] on div "Crawl Manager Configure and access your website analyses" at bounding box center [152, 639] width 216 height 30
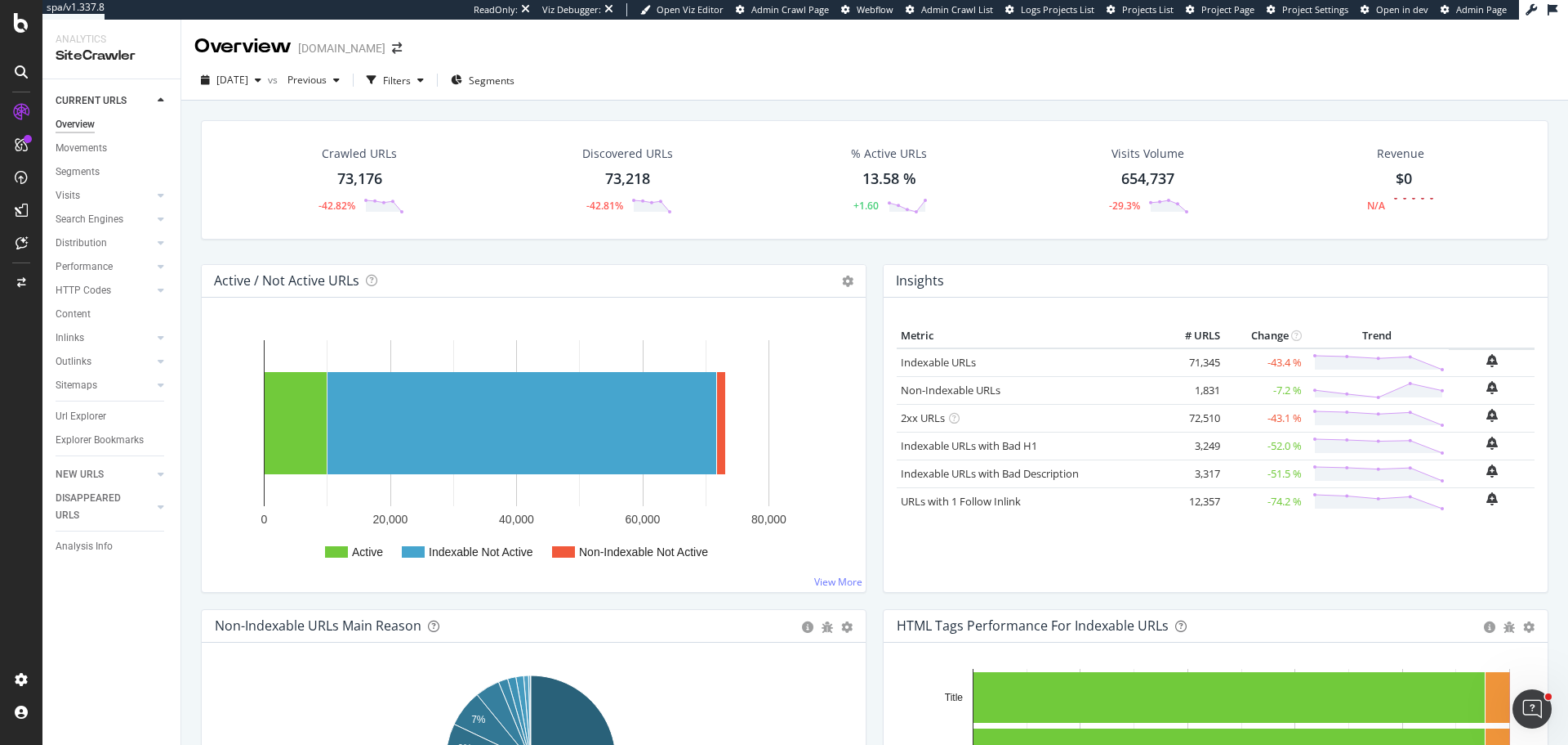
drag, startPoint x: 96, startPoint y: 549, endPoint x: 101, endPoint y: 531, distance: 18.7
click at [96, 549] on div "Analysis Info" at bounding box center [83, 546] width 57 height 17
click at [93, 149] on div "Movements" at bounding box center [81, 149] width 52 height 17
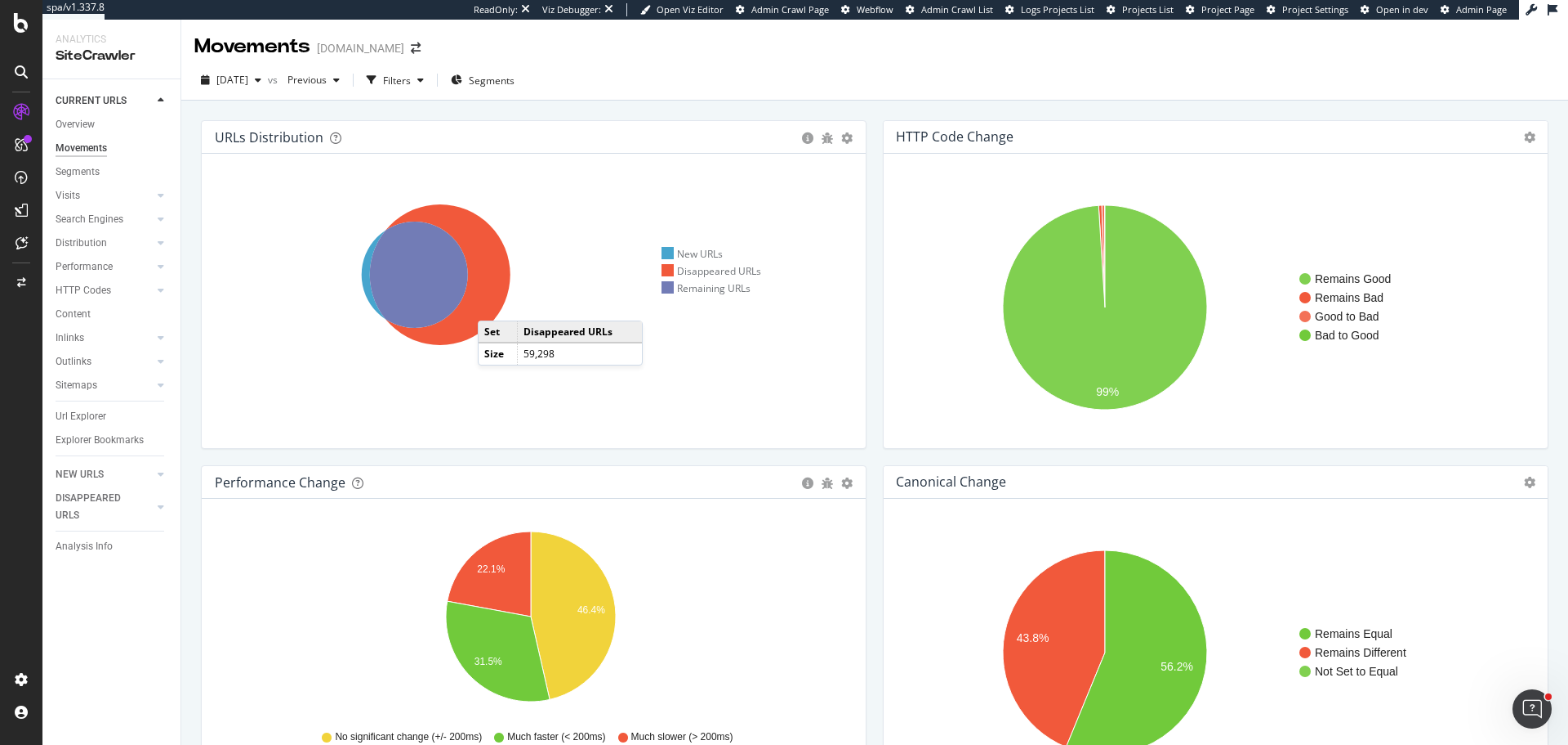
click at [492, 302] on icon at bounding box center [440, 274] width 140 height 140
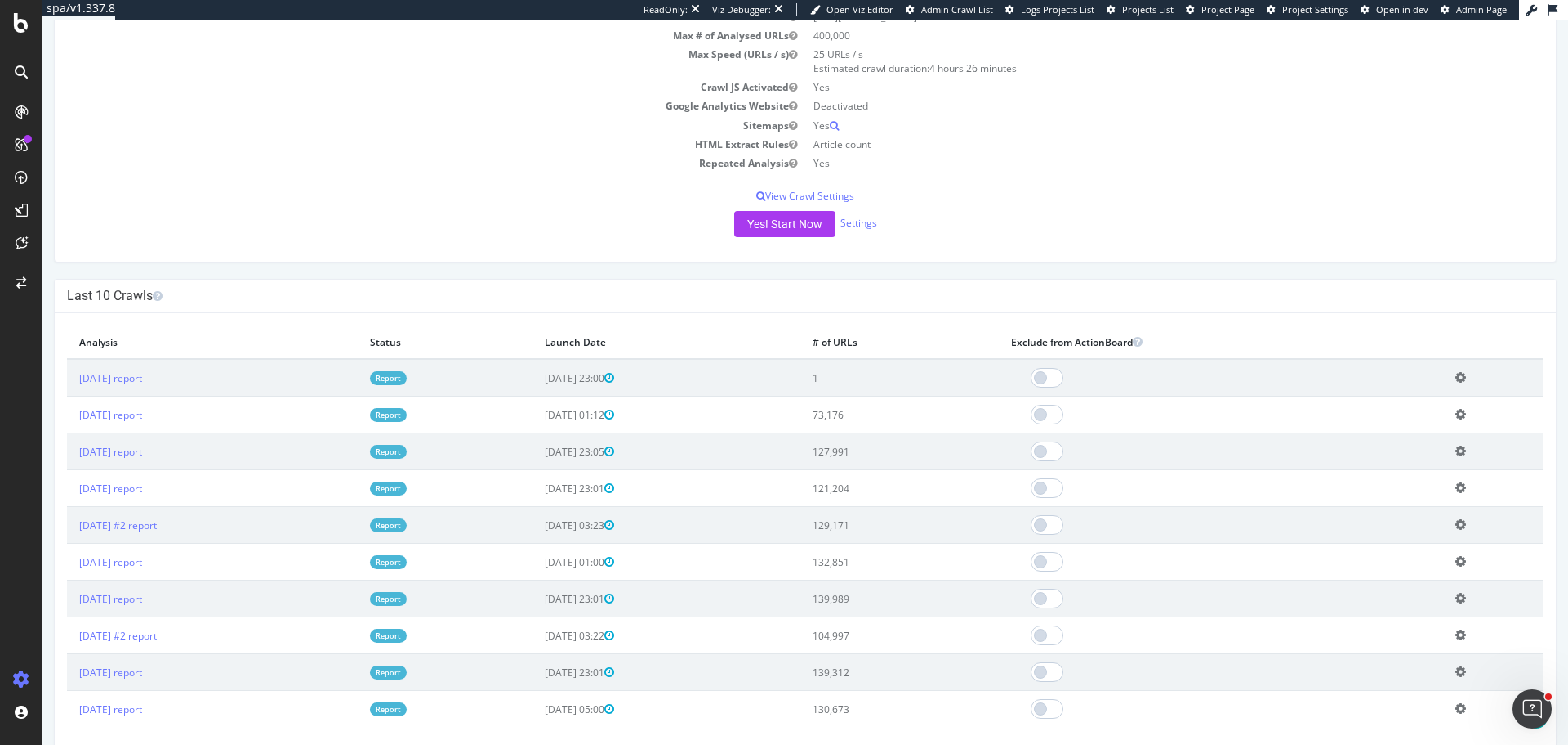
scroll to position [246, 0]
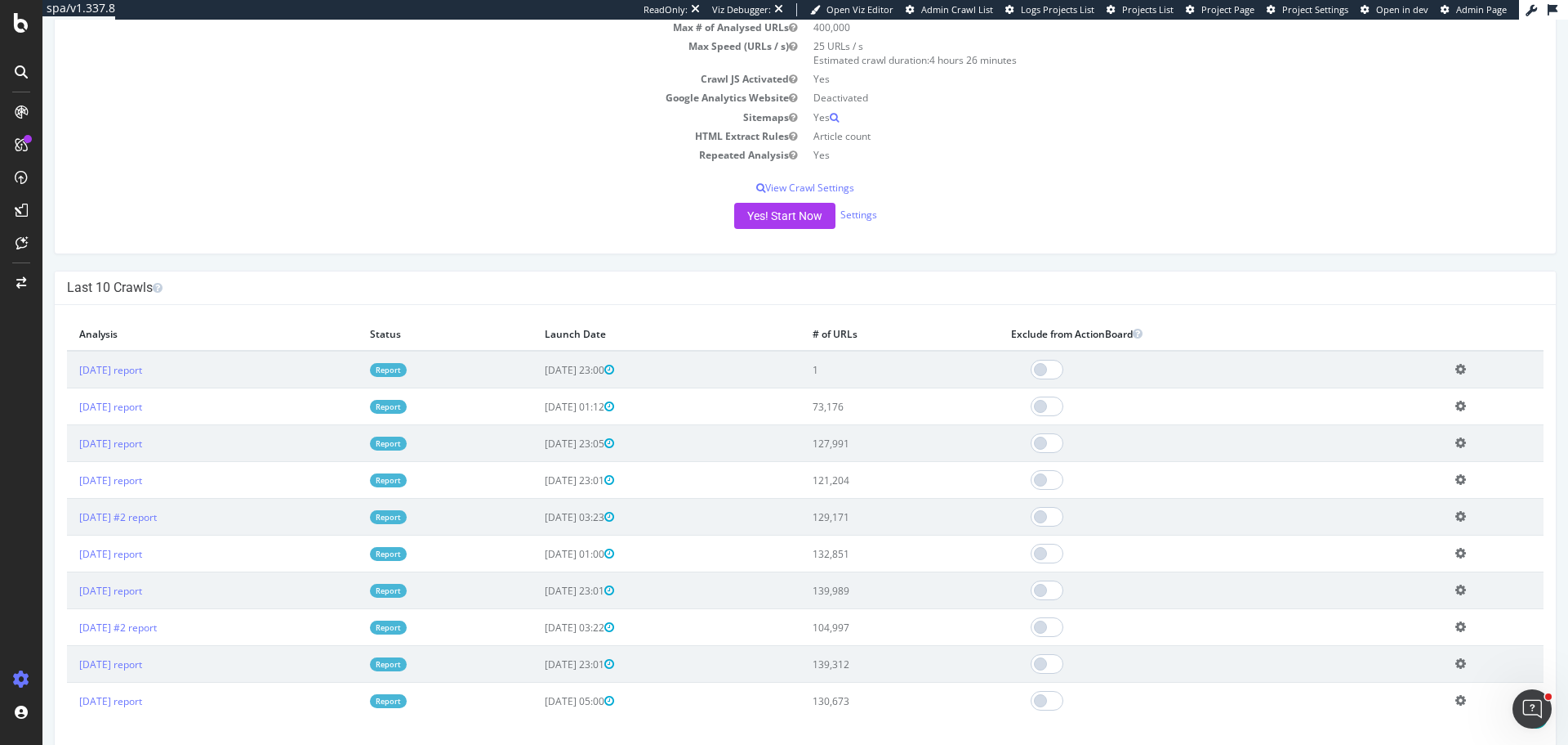
click at [407, 369] on link "Report" at bounding box center [388, 370] width 37 height 14
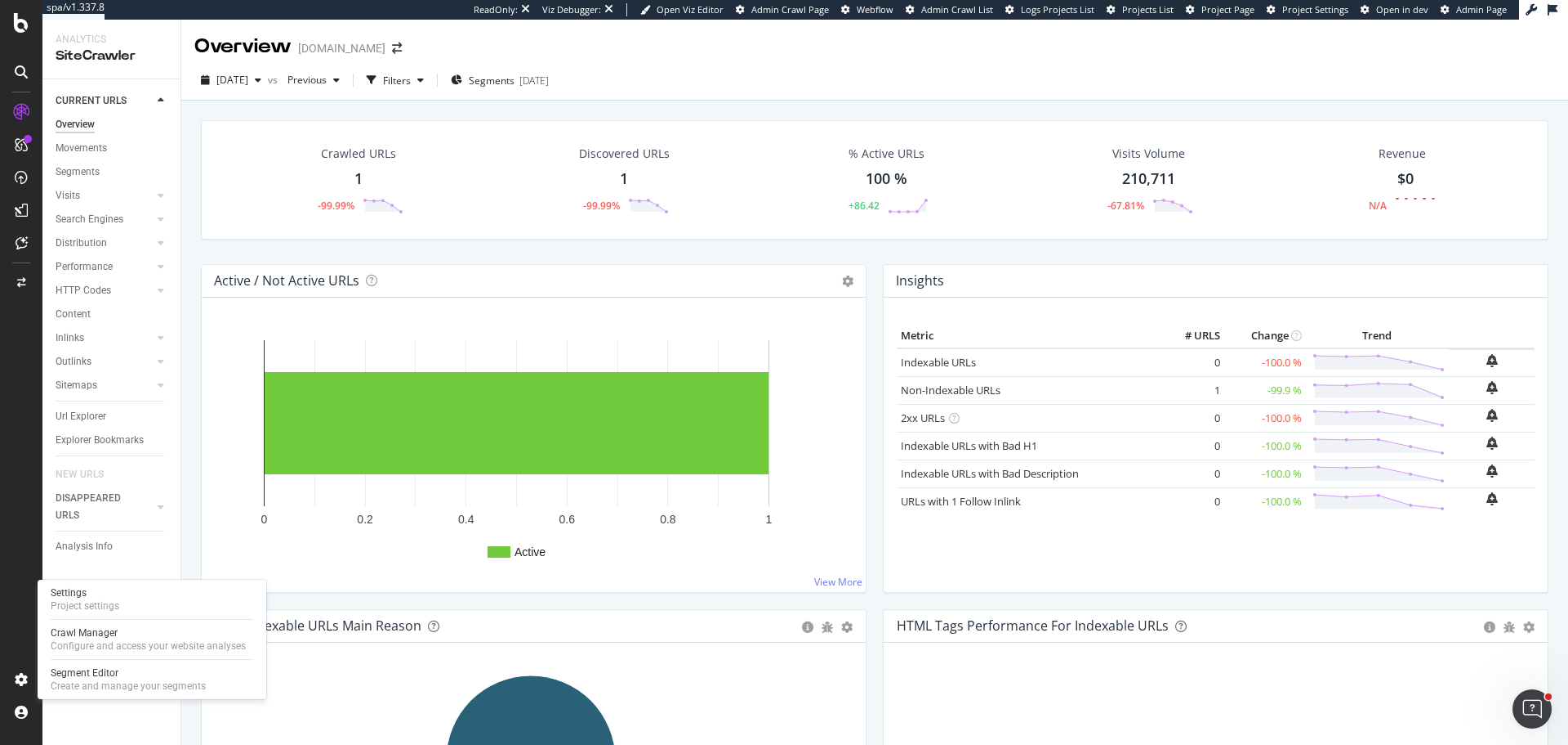
drag, startPoint x: 69, startPoint y: 635, endPoint x: 83, endPoint y: 454, distance: 181.5
click at [69, 635] on div "Crawl Manager" at bounding box center [149, 632] width 195 height 13
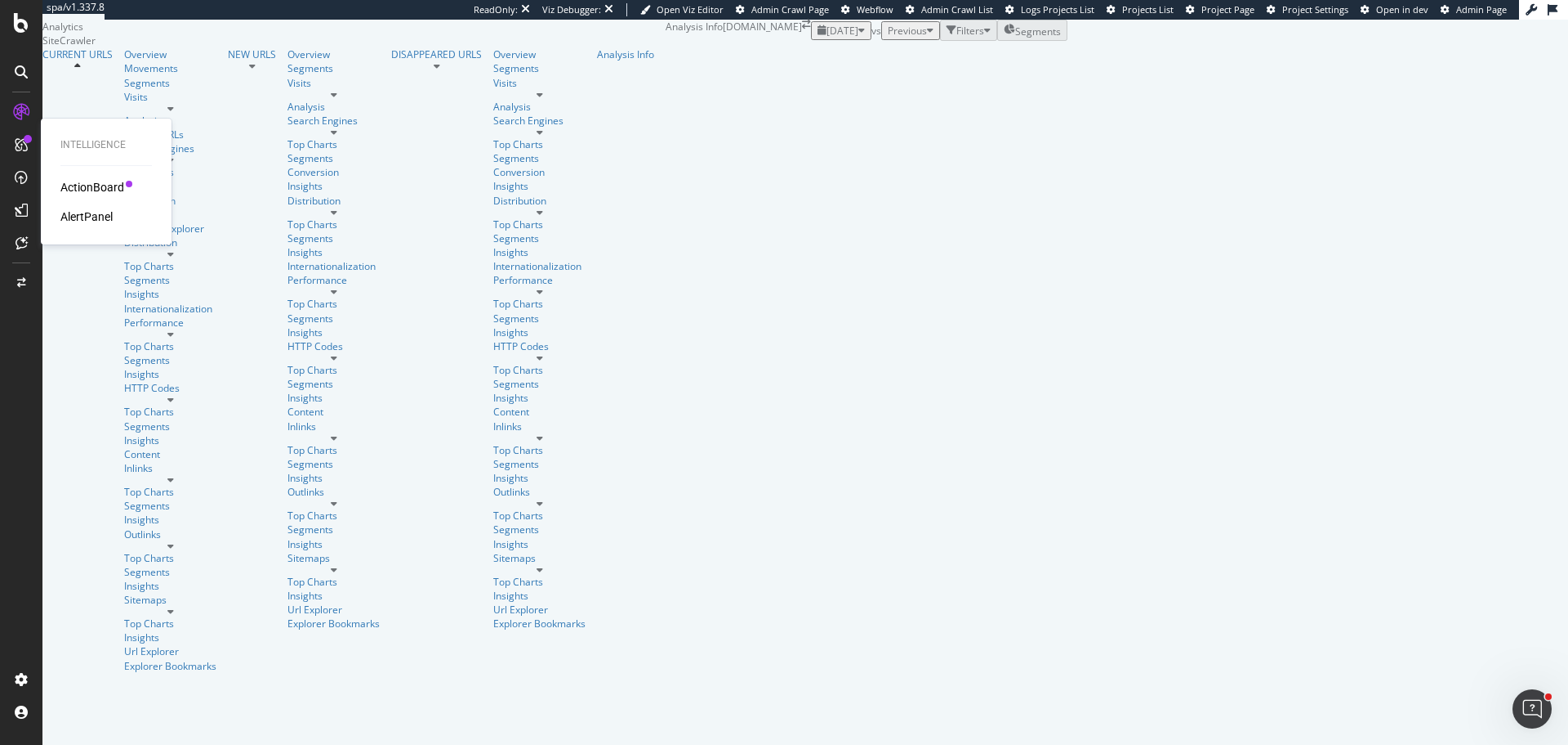
click at [98, 217] on div "AlertPanel" at bounding box center [87, 216] width 53 height 16
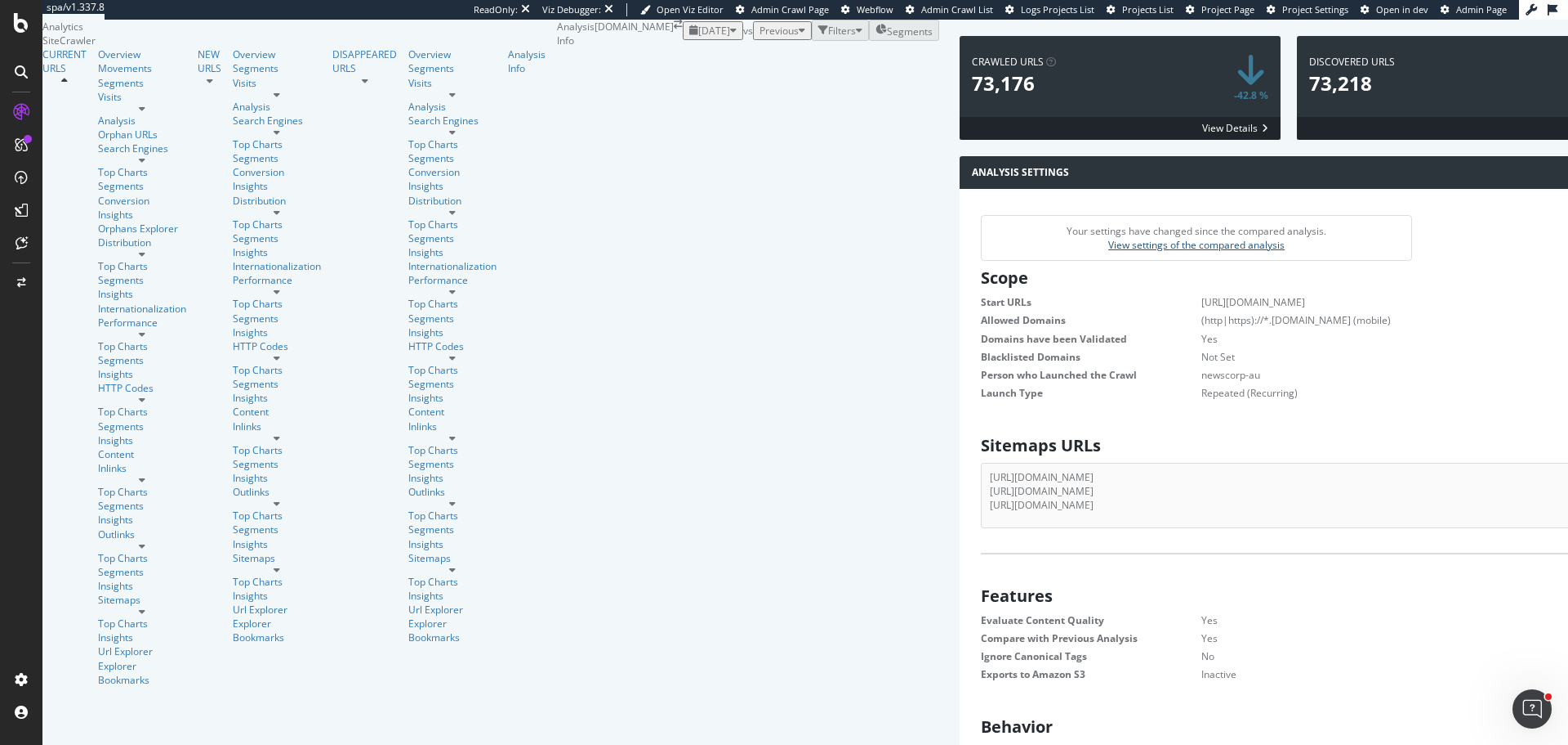
click at [1109, 251] on link "View settings of the compared analysis" at bounding box center [1197, 245] width 177 height 14
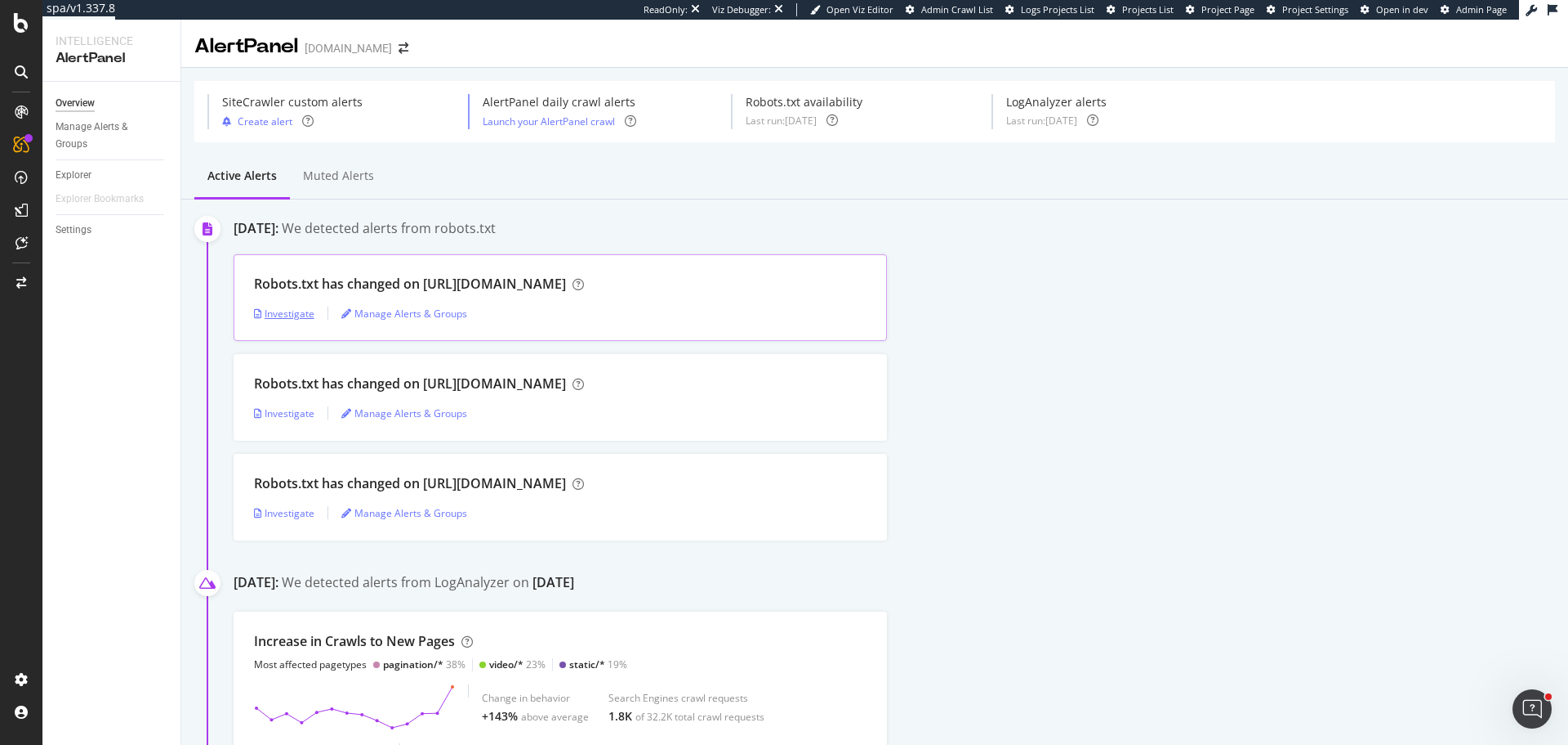
drag, startPoint x: 292, startPoint y: 313, endPoint x: 313, endPoint y: 323, distance: 23.3
click at [292, 313] on div "Investigate" at bounding box center [284, 313] width 60 height 14
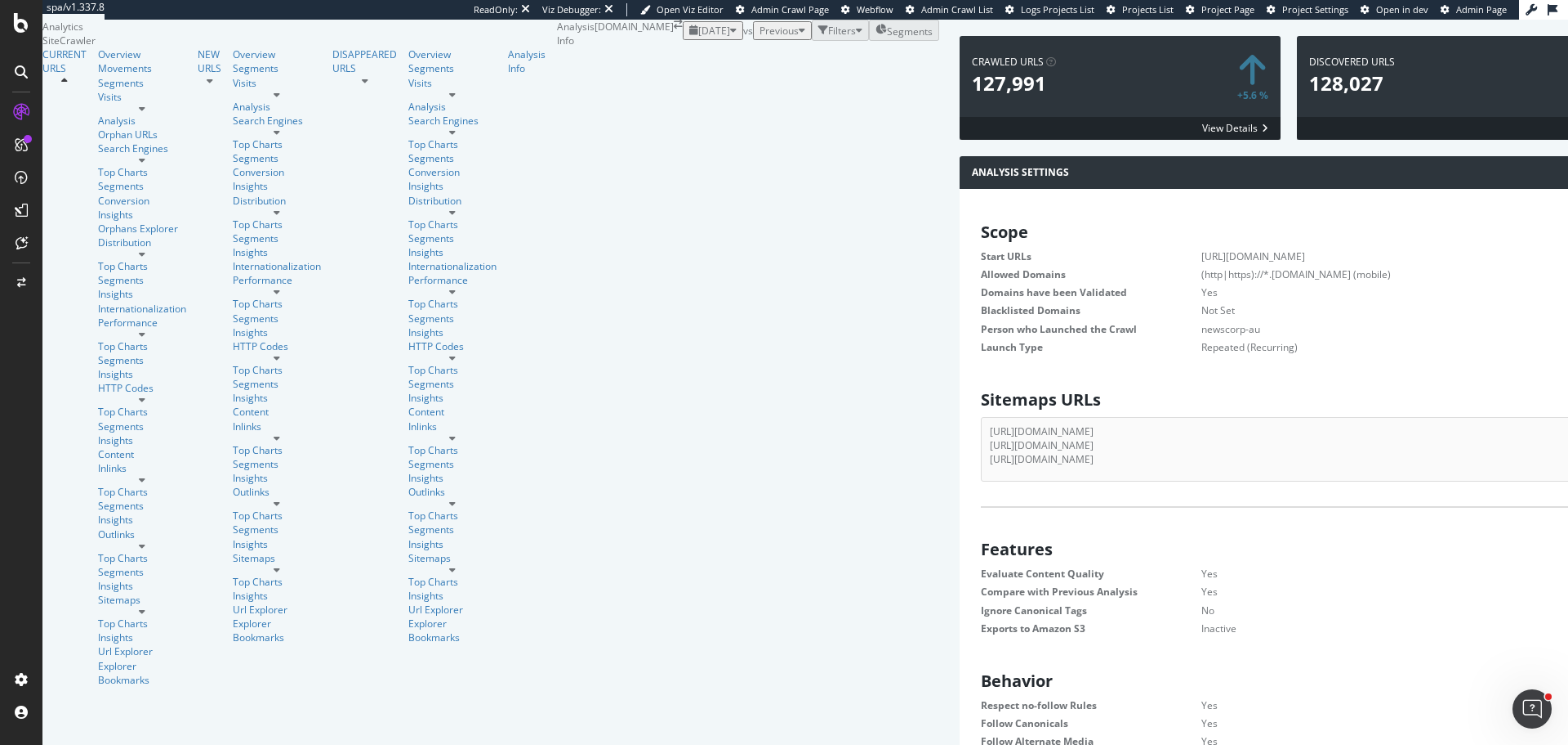
scroll to position [736, 0]
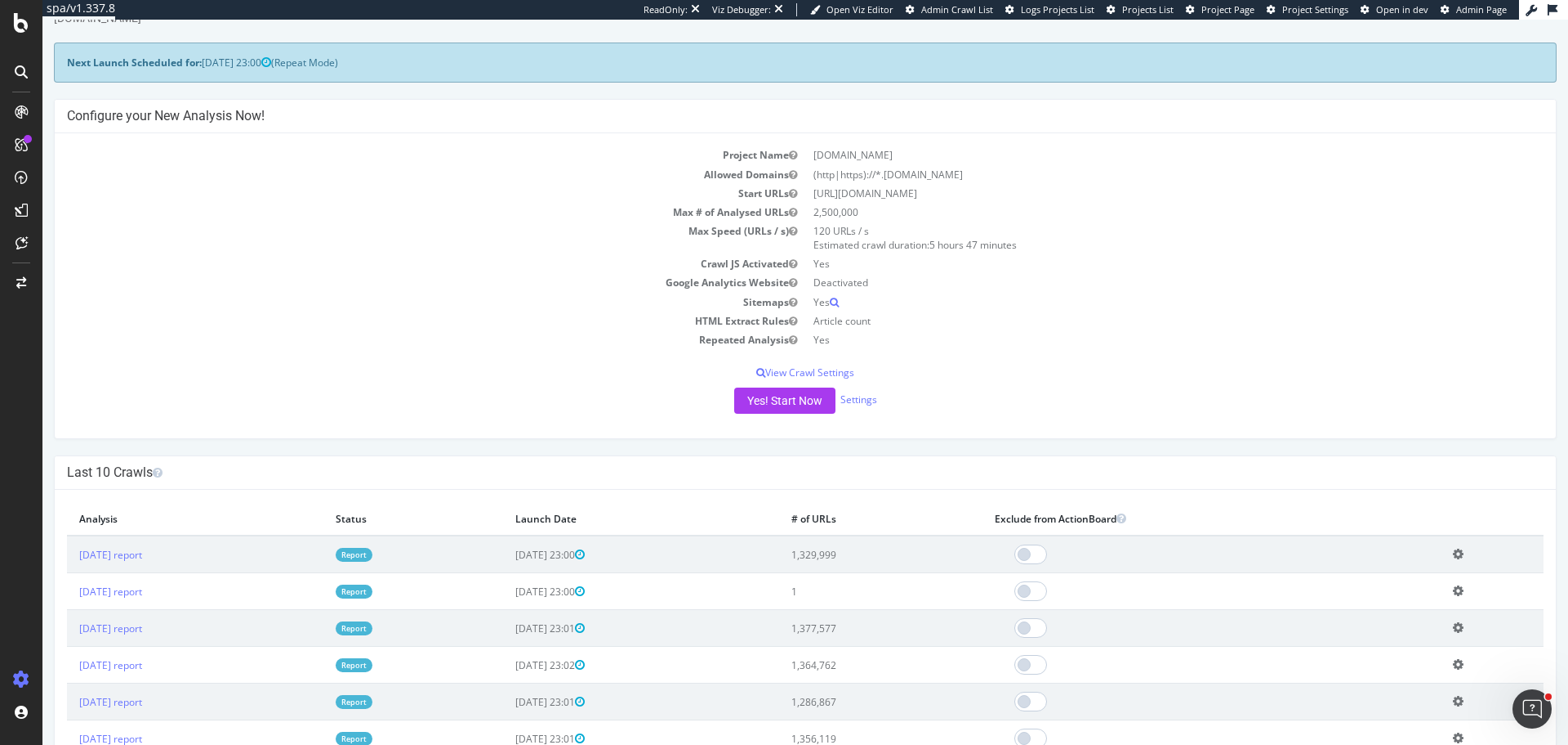
scroll to position [163, 0]
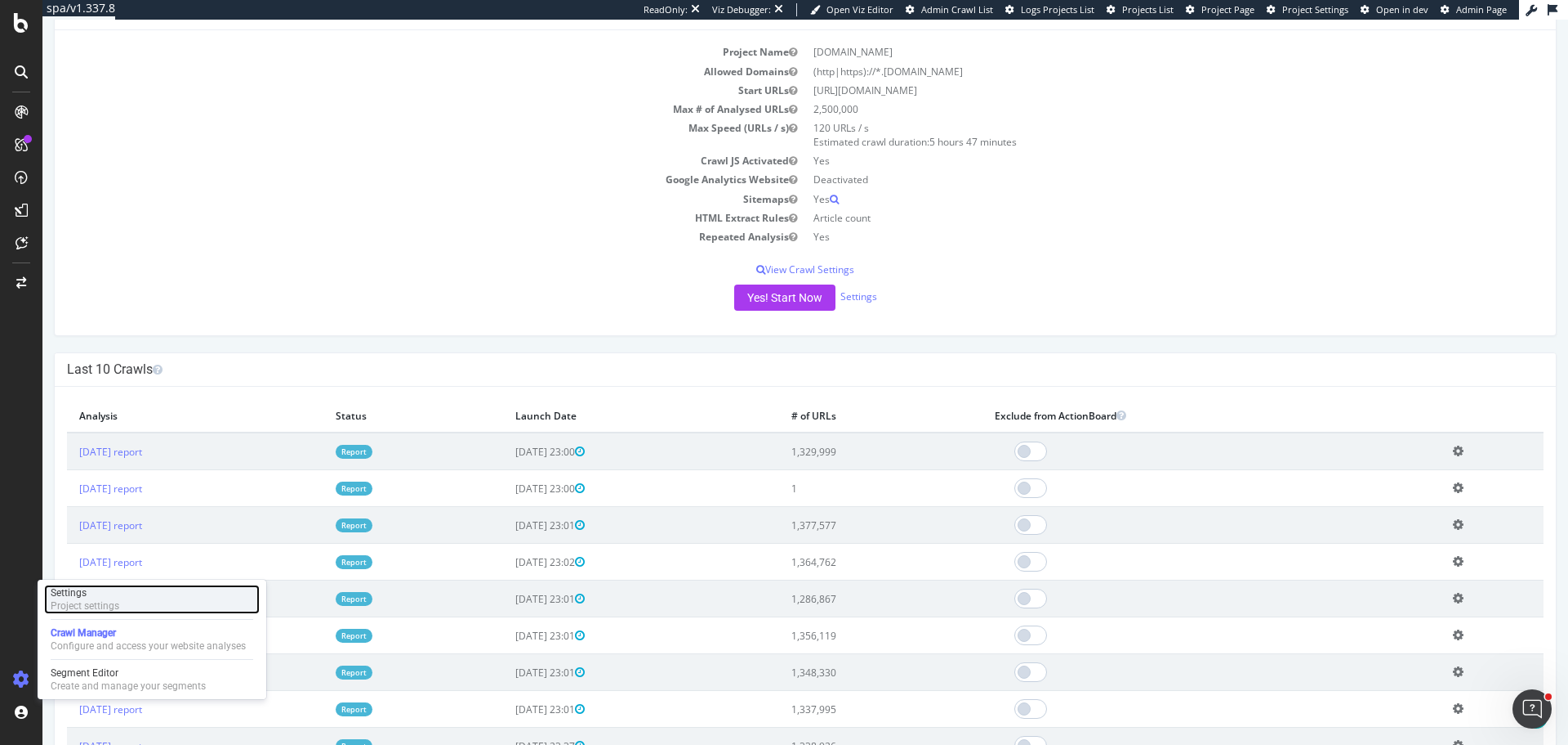
click at [115, 589] on div "Settings" at bounding box center [85, 592] width 69 height 13
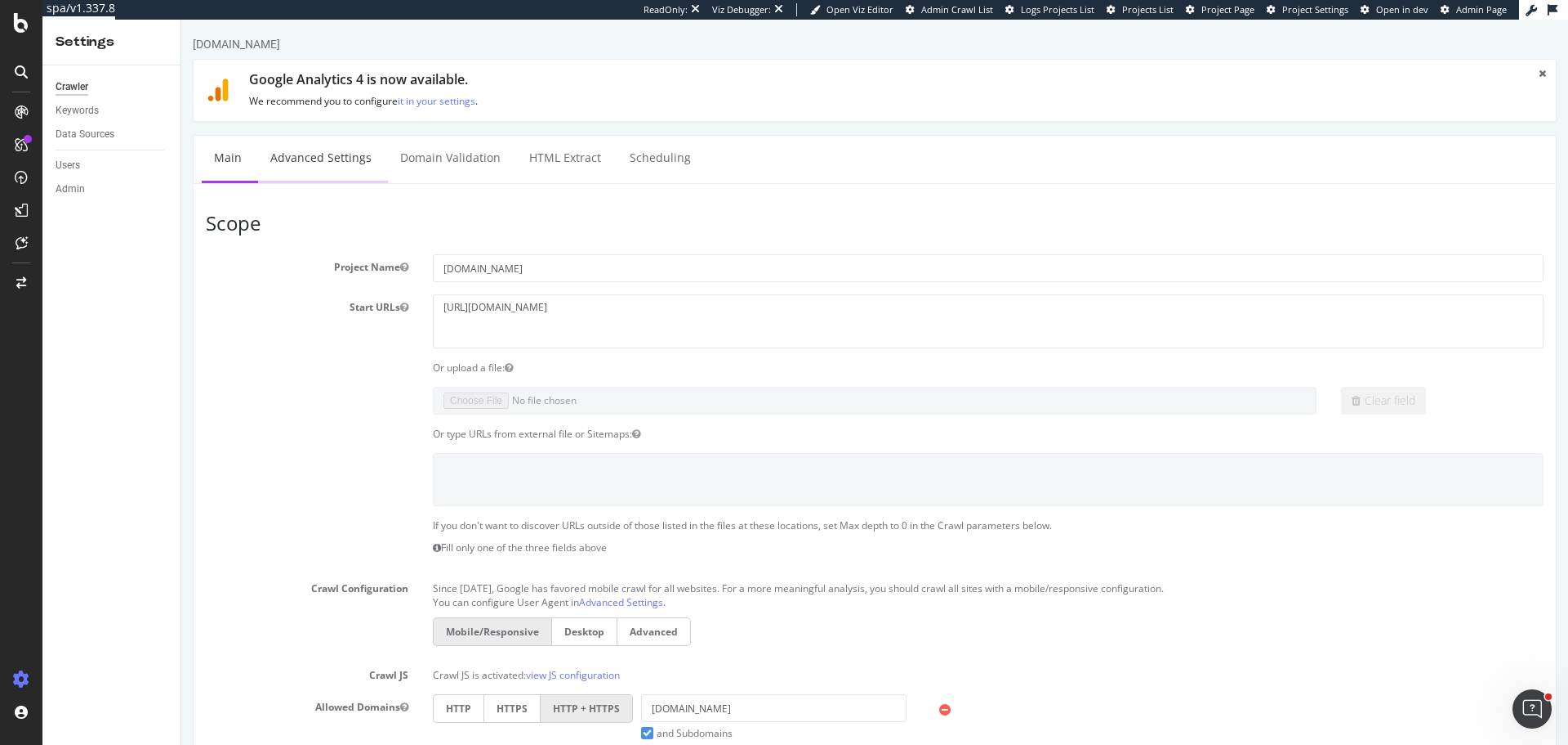
click at [340, 165] on link "Advanced Settings" at bounding box center [321, 158] width 126 height 45
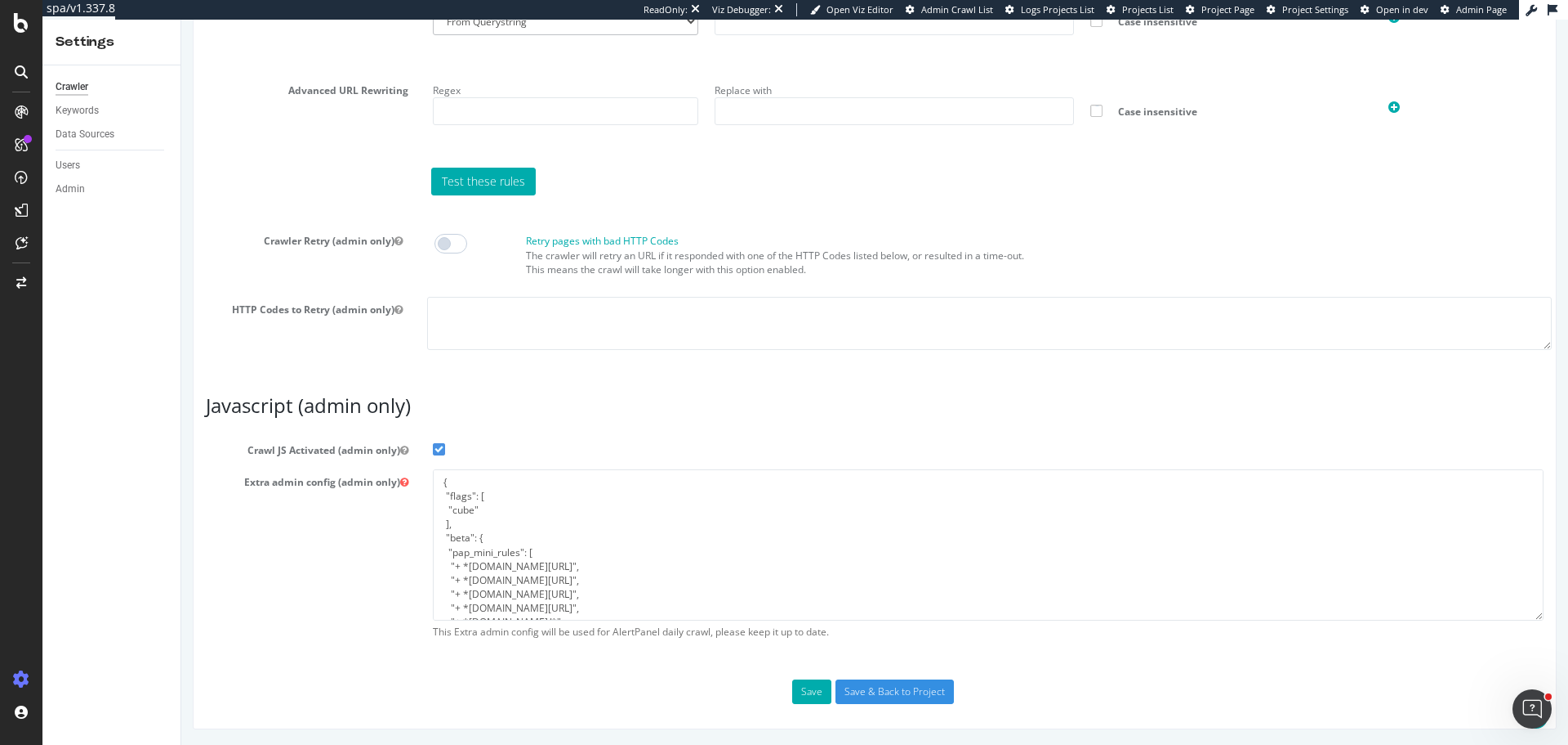
scroll to position [267, 0]
click at [465, 541] on textarea "{ "flags": [ "cube" ], "beta": { "pap_mini_rules": [ "+ *[DOMAIN_NAME][URL]", "…" at bounding box center [988, 545] width 1111 height 151
click at [466, 541] on textarea "{ "flags": [ "cube" ], "beta": { "pap_mini_rules": [ "+ *[DOMAIN_NAME][URL]", "…" at bounding box center [988, 545] width 1111 height 151
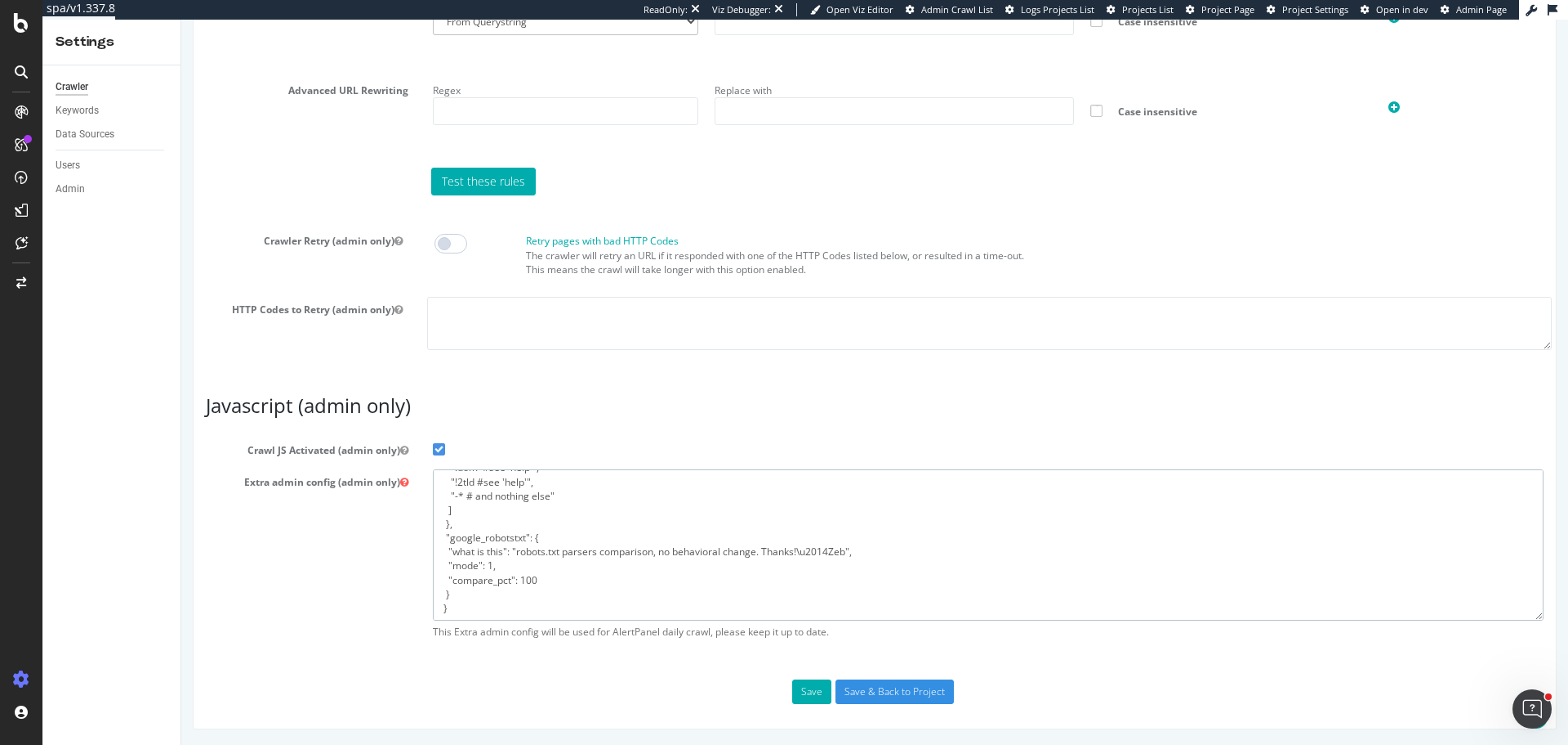
drag, startPoint x: 448, startPoint y: 536, endPoint x: 525, endPoint y: 536, distance: 77.0
click at [525, 536] on textarea "{ "flags": [ "cube" ], "beta": { "pap_mini_rules": [ "+ *optimizely.com/*", "+ …" at bounding box center [988, 545] width 1111 height 151
click at [295, 495] on div "Extra admin config (admin only) { "flags": [ "cube" ], "beta": { "pap_mini_rule…" at bounding box center [874, 558] width 1363 height 178
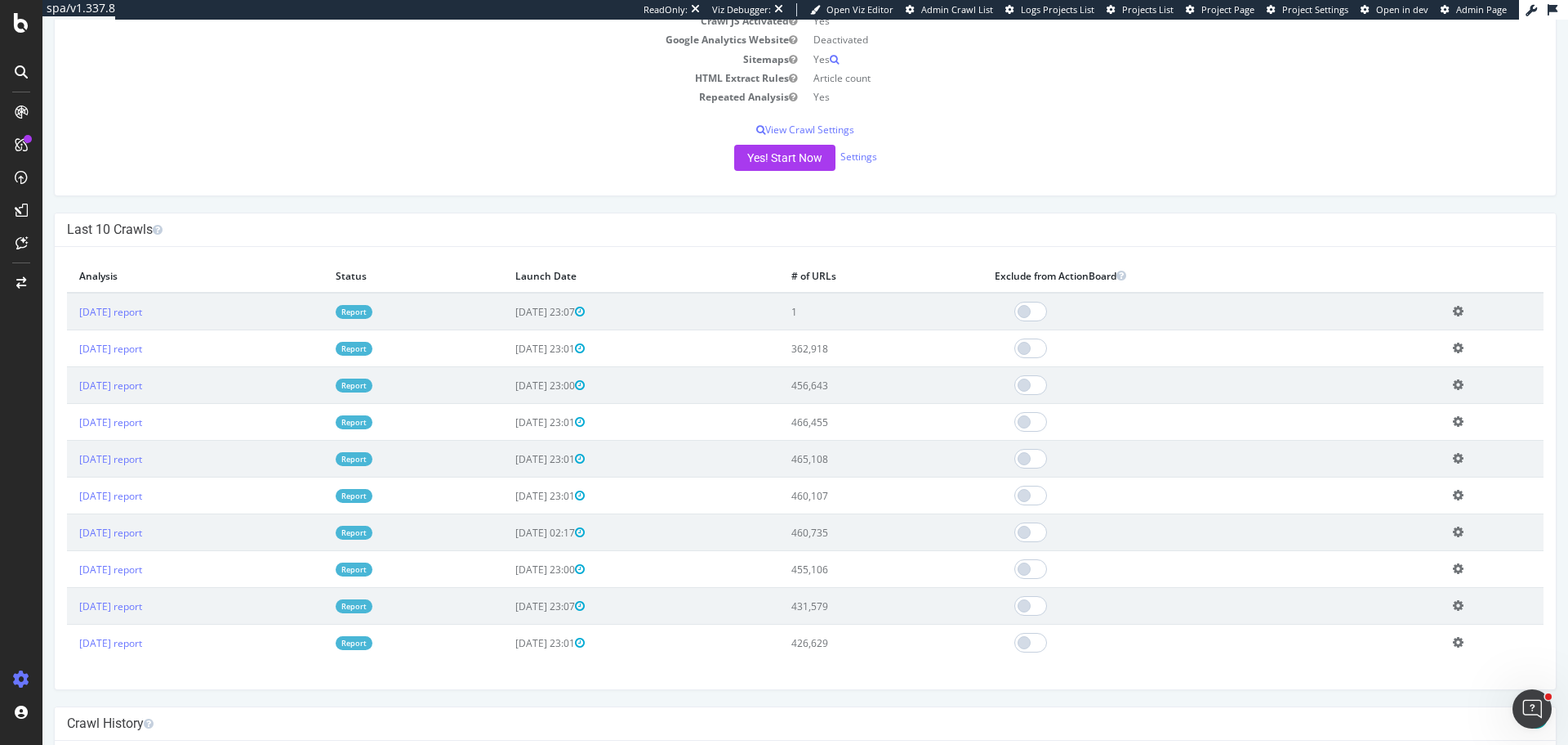
scroll to position [327, 0]
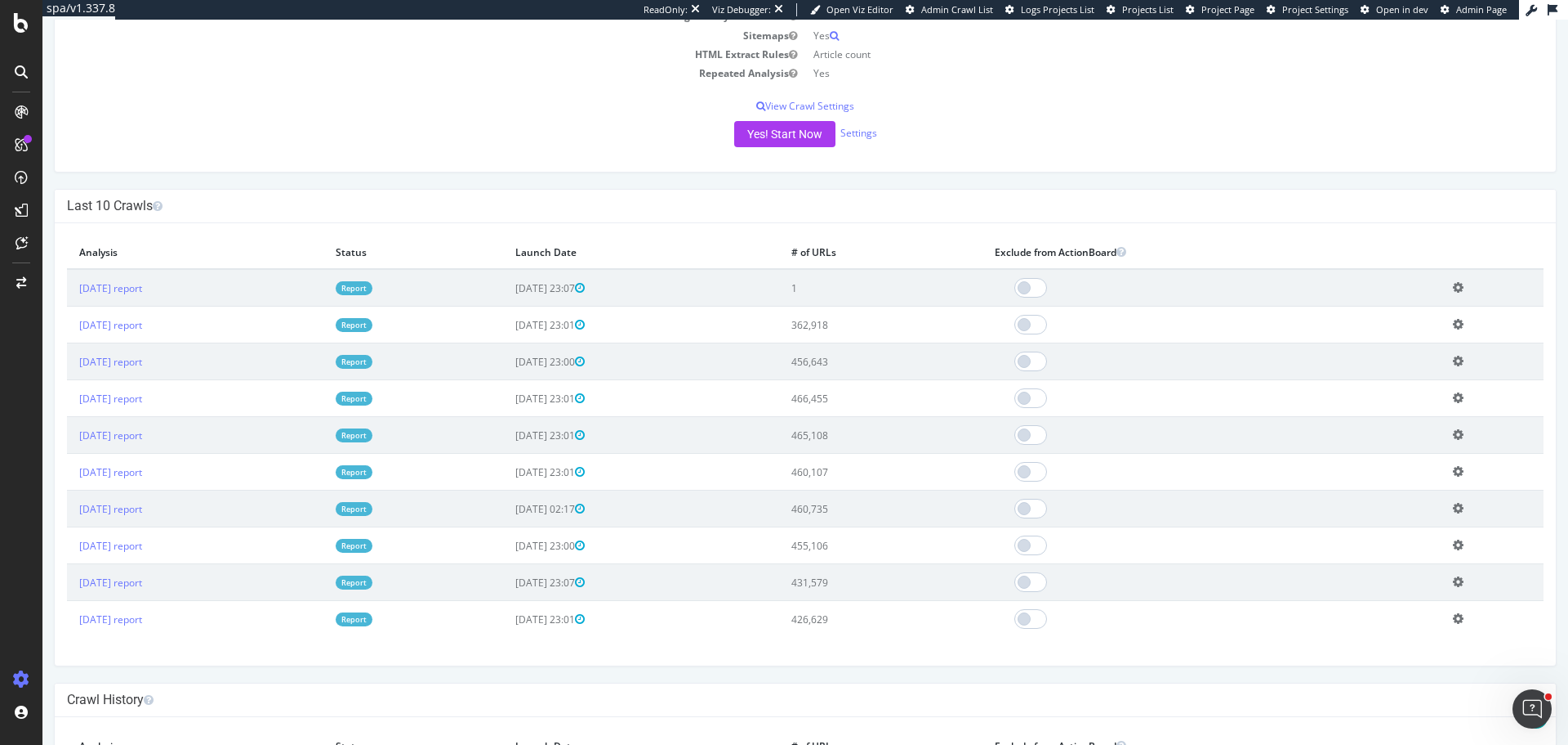
click at [373, 319] on link "Report" at bounding box center [353, 325] width 37 height 14
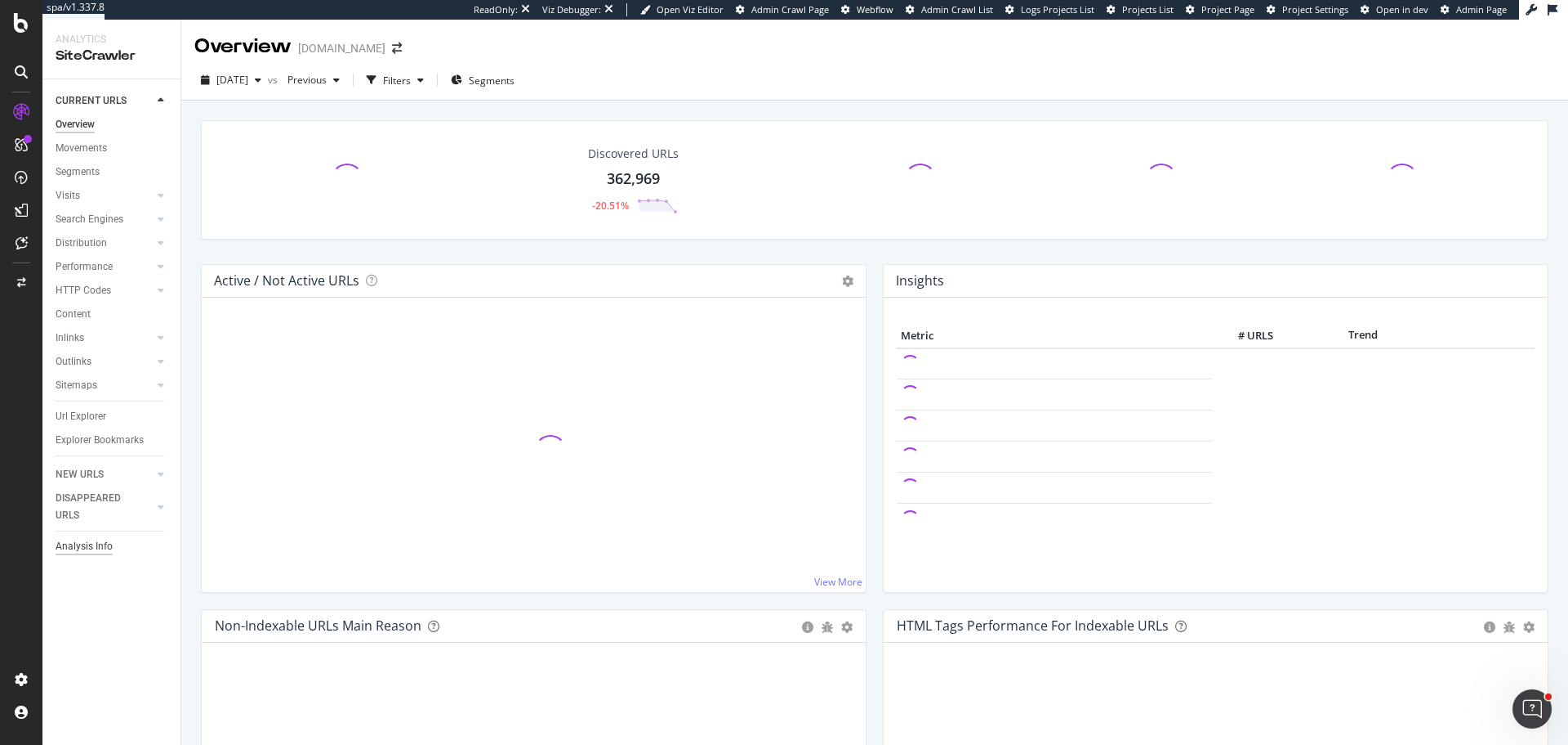
click at [99, 543] on div "Analysis Info" at bounding box center [83, 546] width 57 height 17
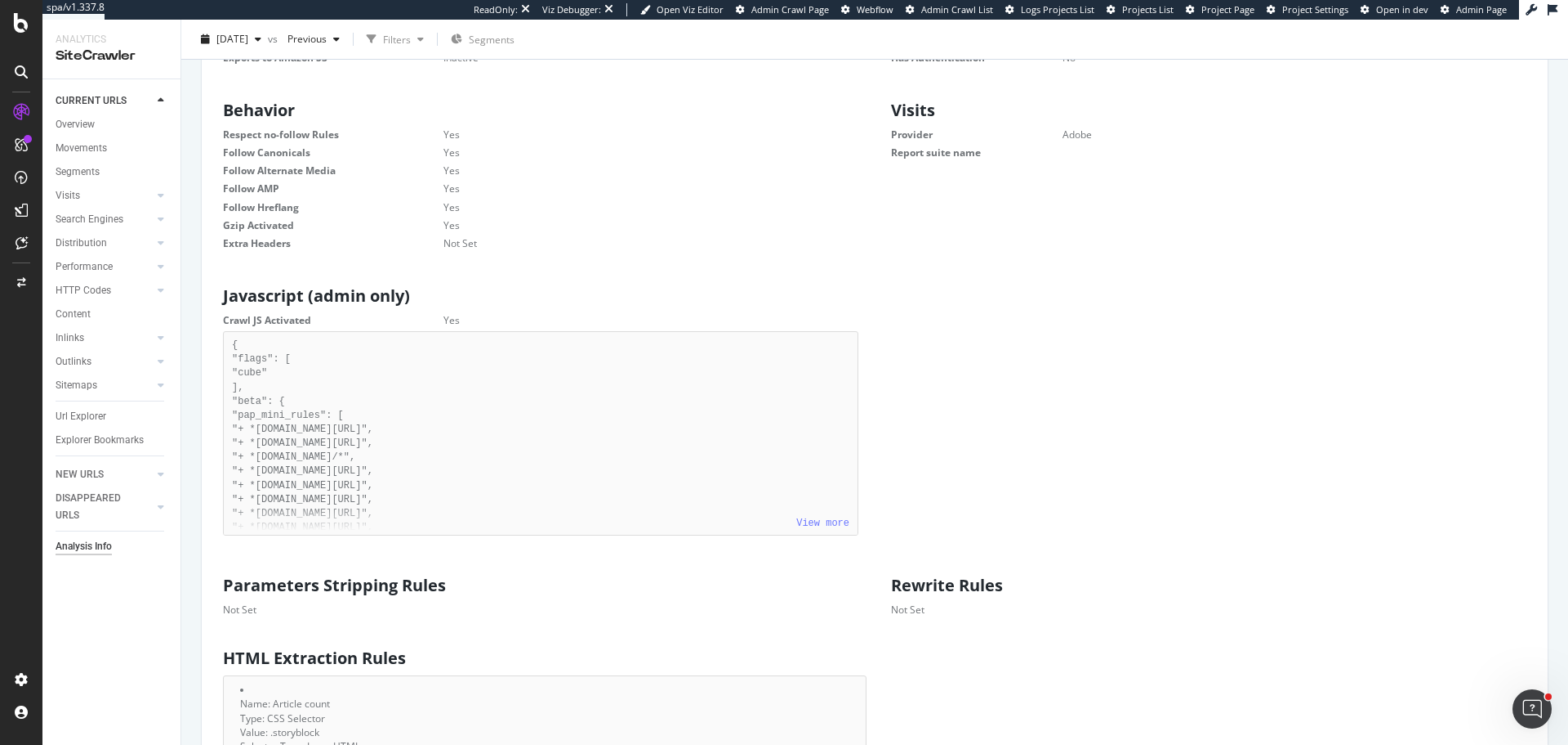
scroll to position [654, 0]
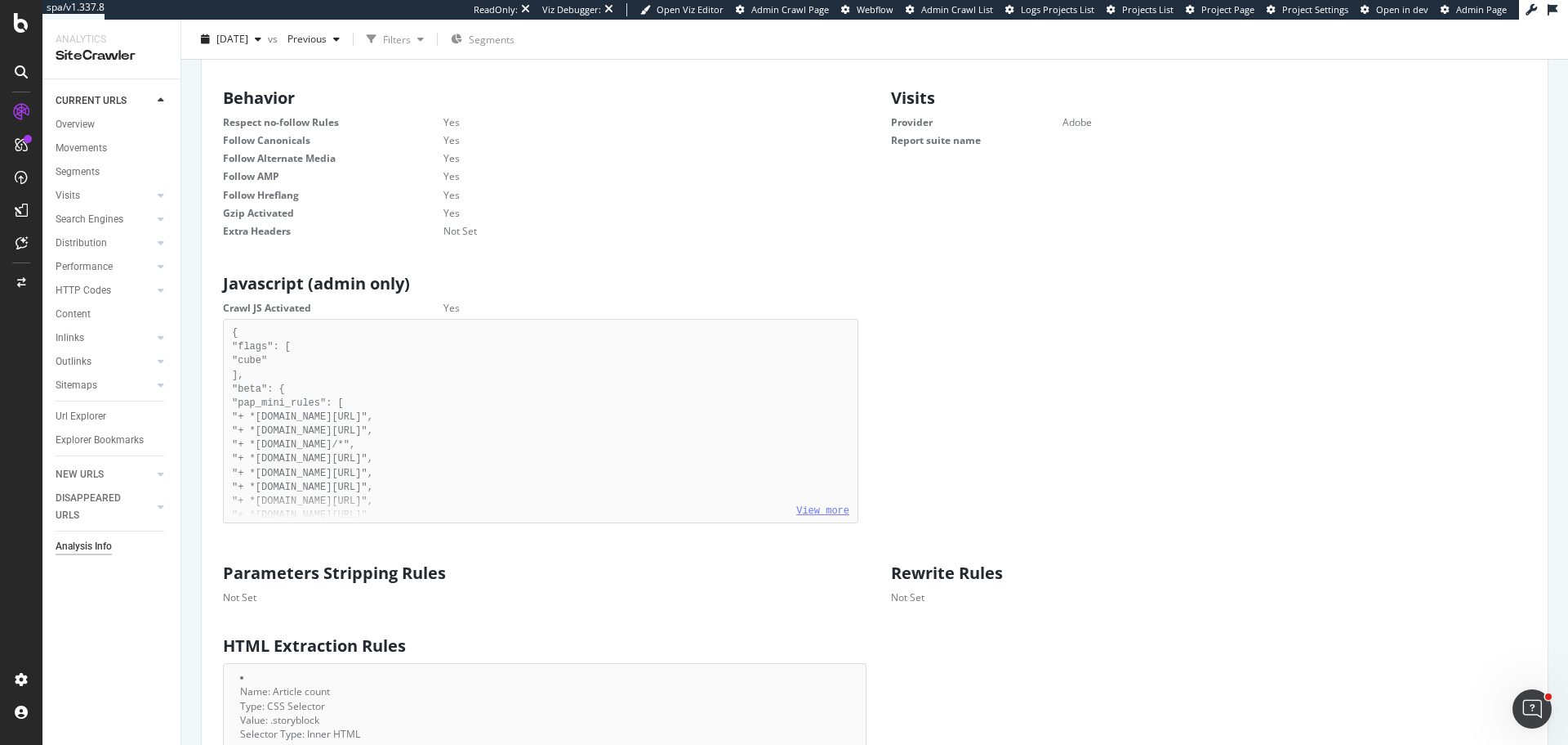
click at [818, 508] on link "View more" at bounding box center [823, 511] width 53 height 11
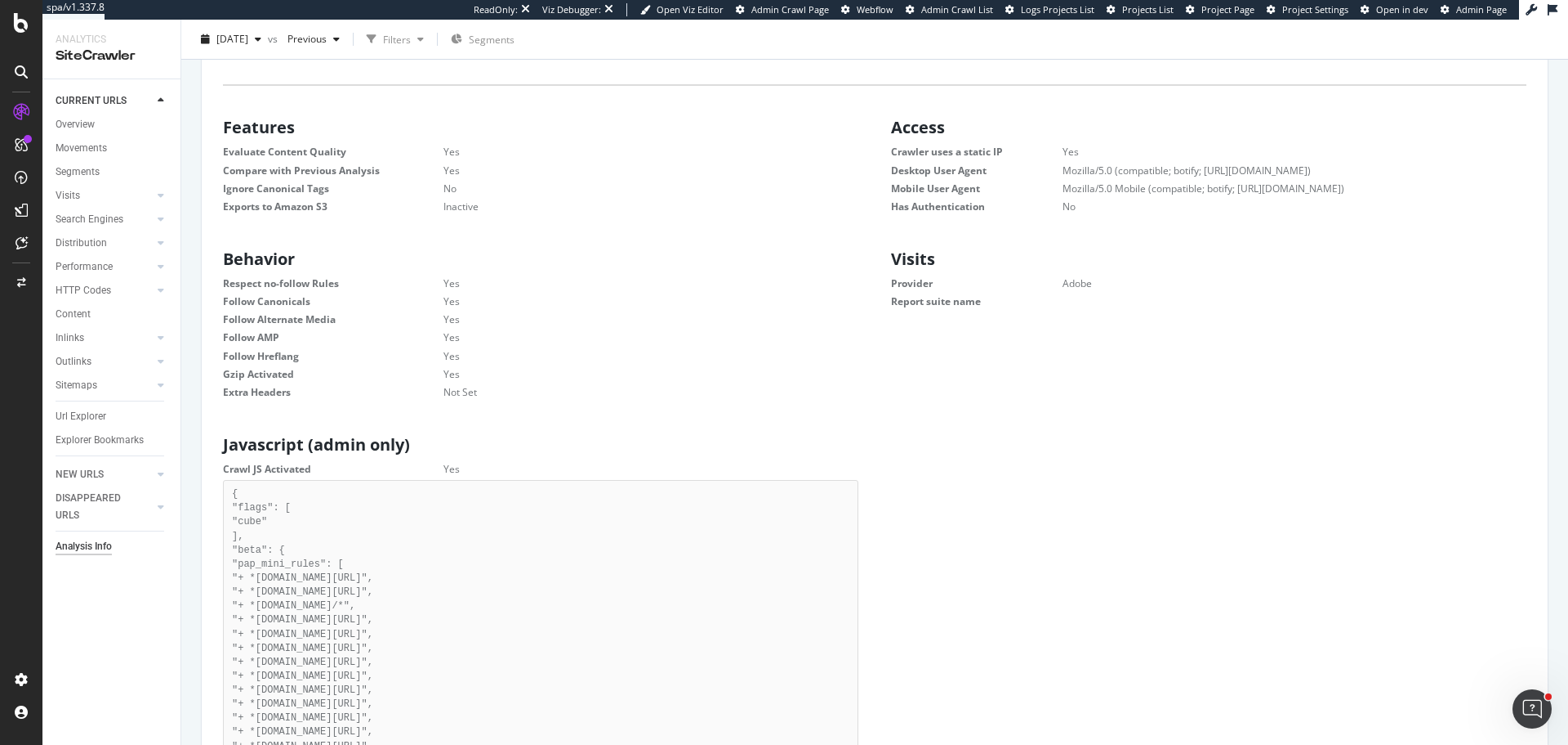
scroll to position [163, 0]
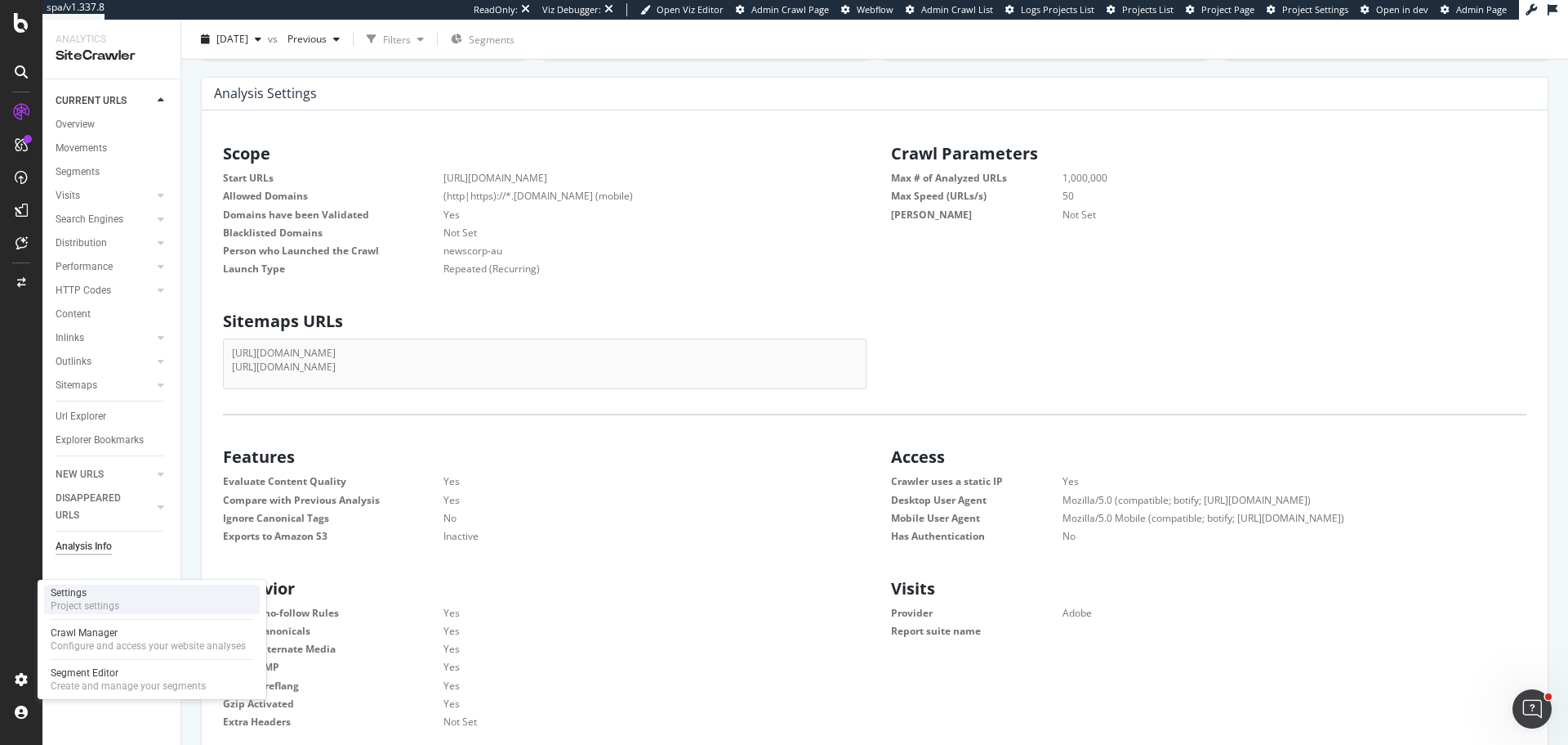
click at [110, 587] on div "Settings" at bounding box center [85, 592] width 69 height 13
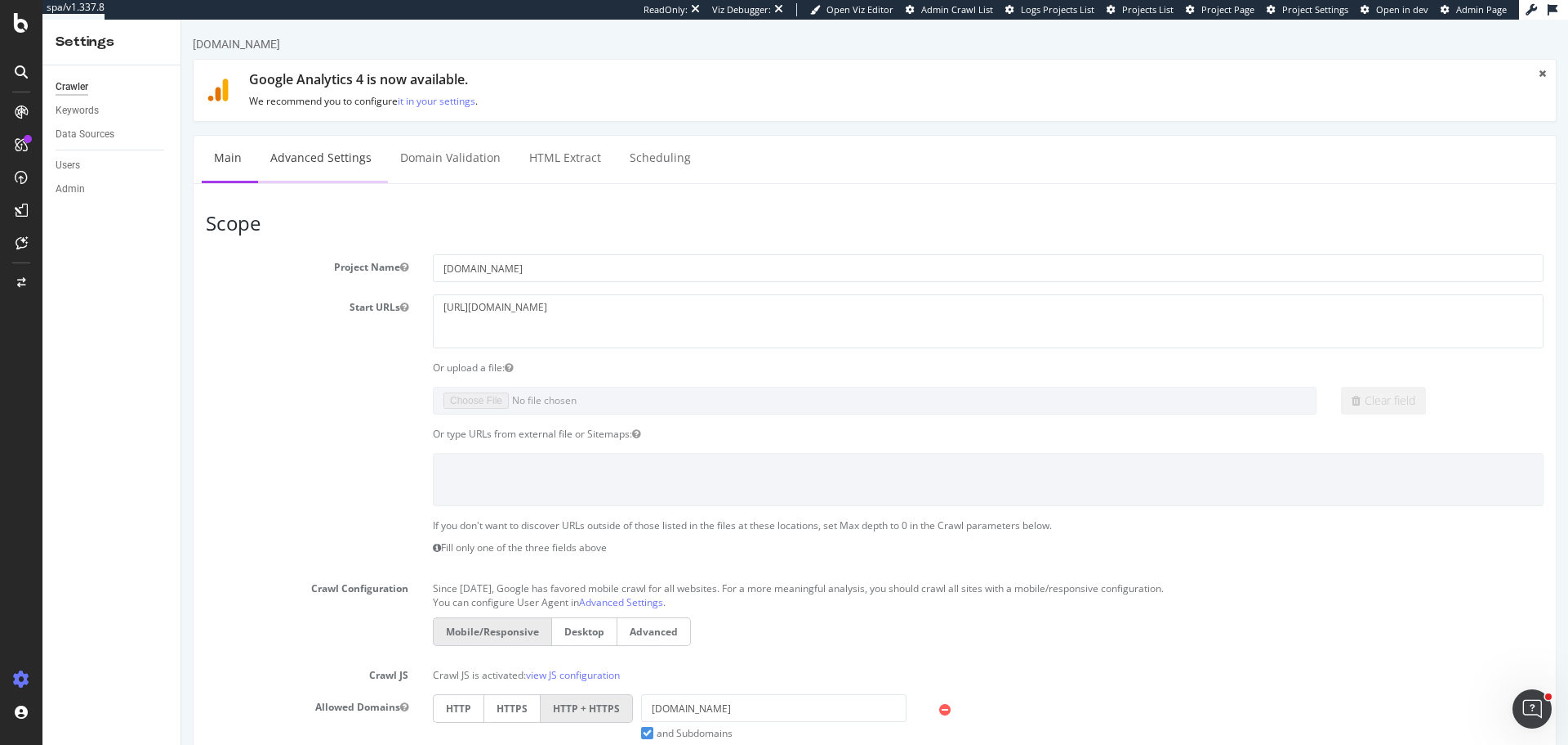
click at [325, 167] on link "Advanced Settings" at bounding box center [321, 158] width 126 height 45
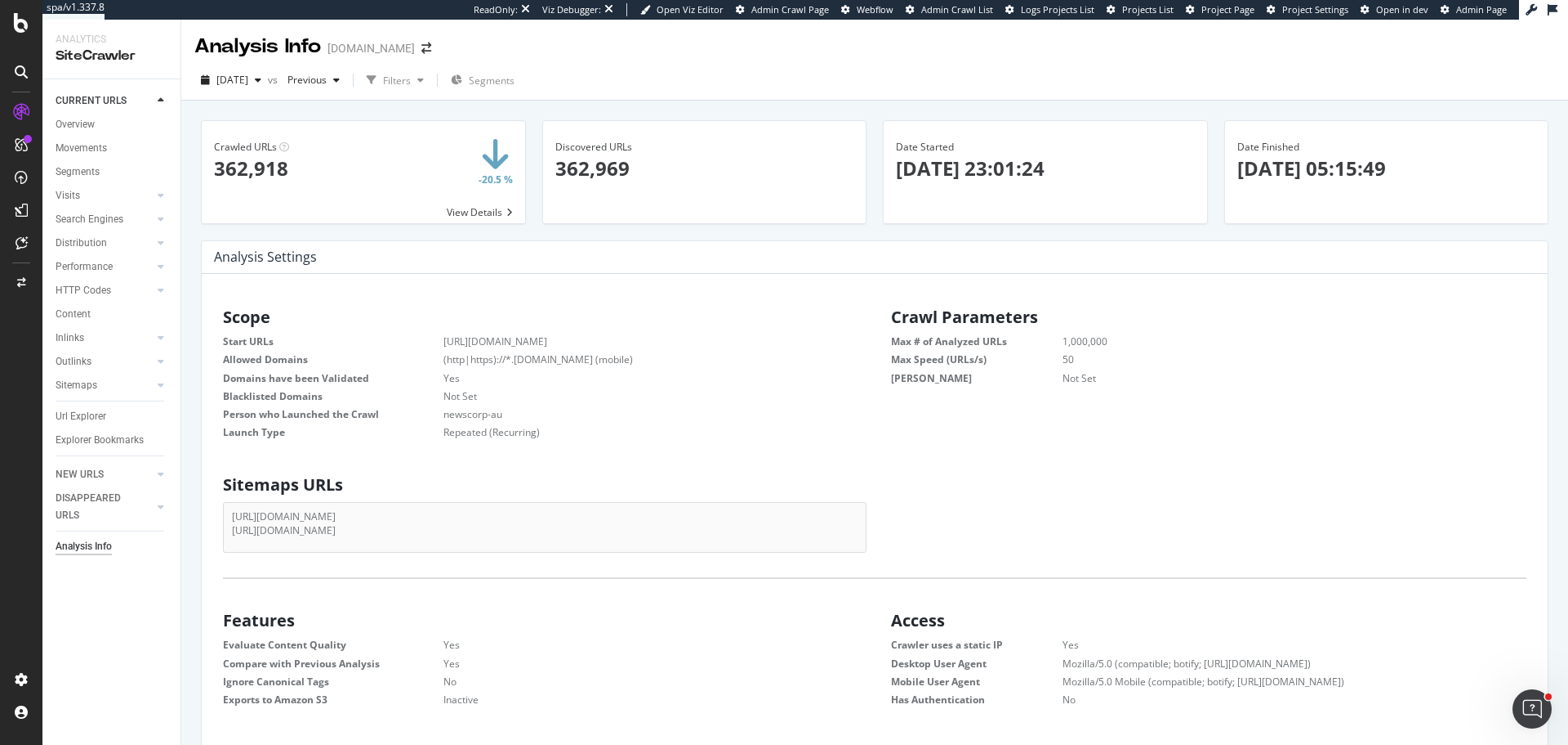
scroll to position [13, 13]
click at [77, 116] on div "Overview" at bounding box center [75, 125] width 39 height 17
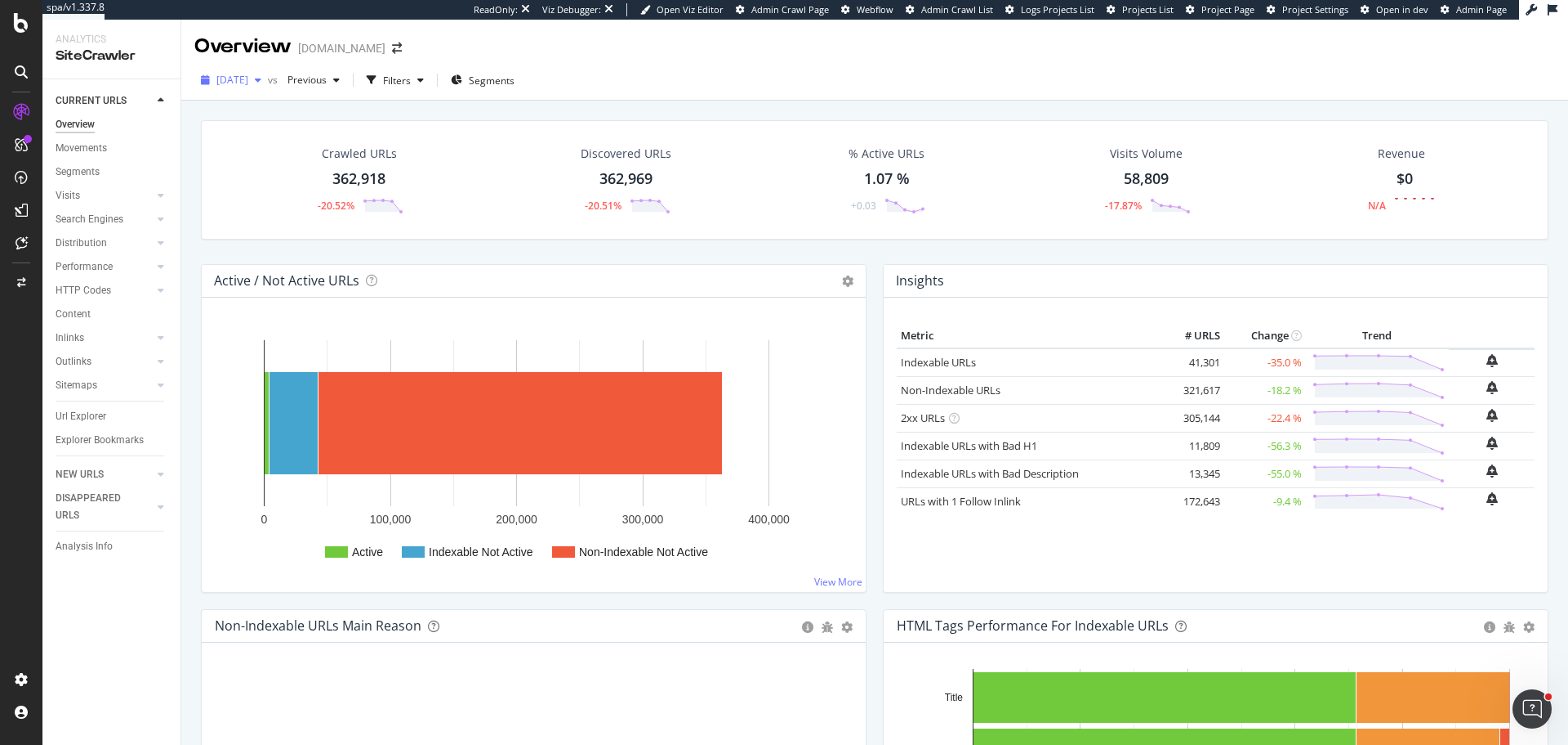
click at [240, 76] on span "2025 Aug. 18th" at bounding box center [233, 80] width 32 height 14
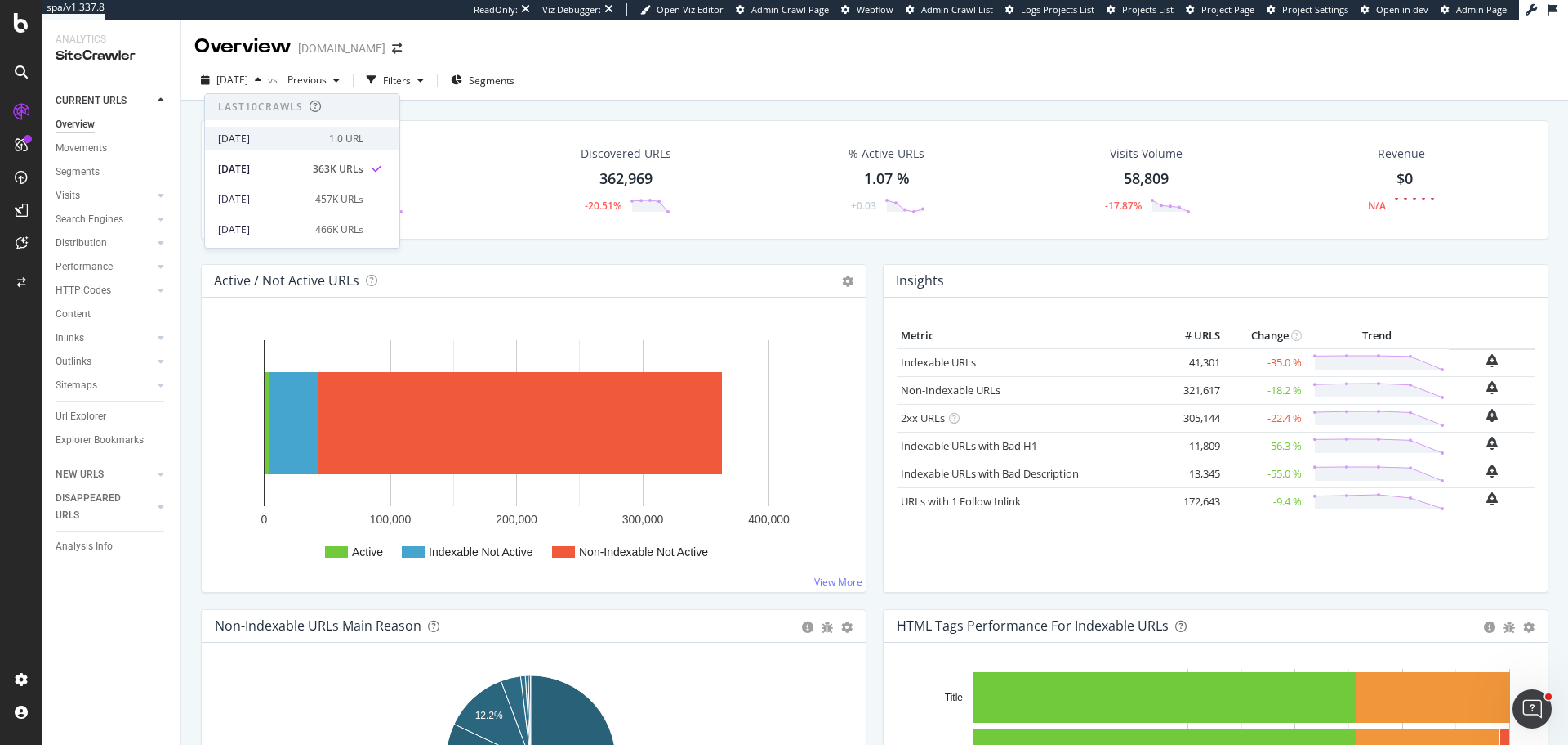
click at [329, 132] on div "1.0 URL" at bounding box center [346, 138] width 34 height 14
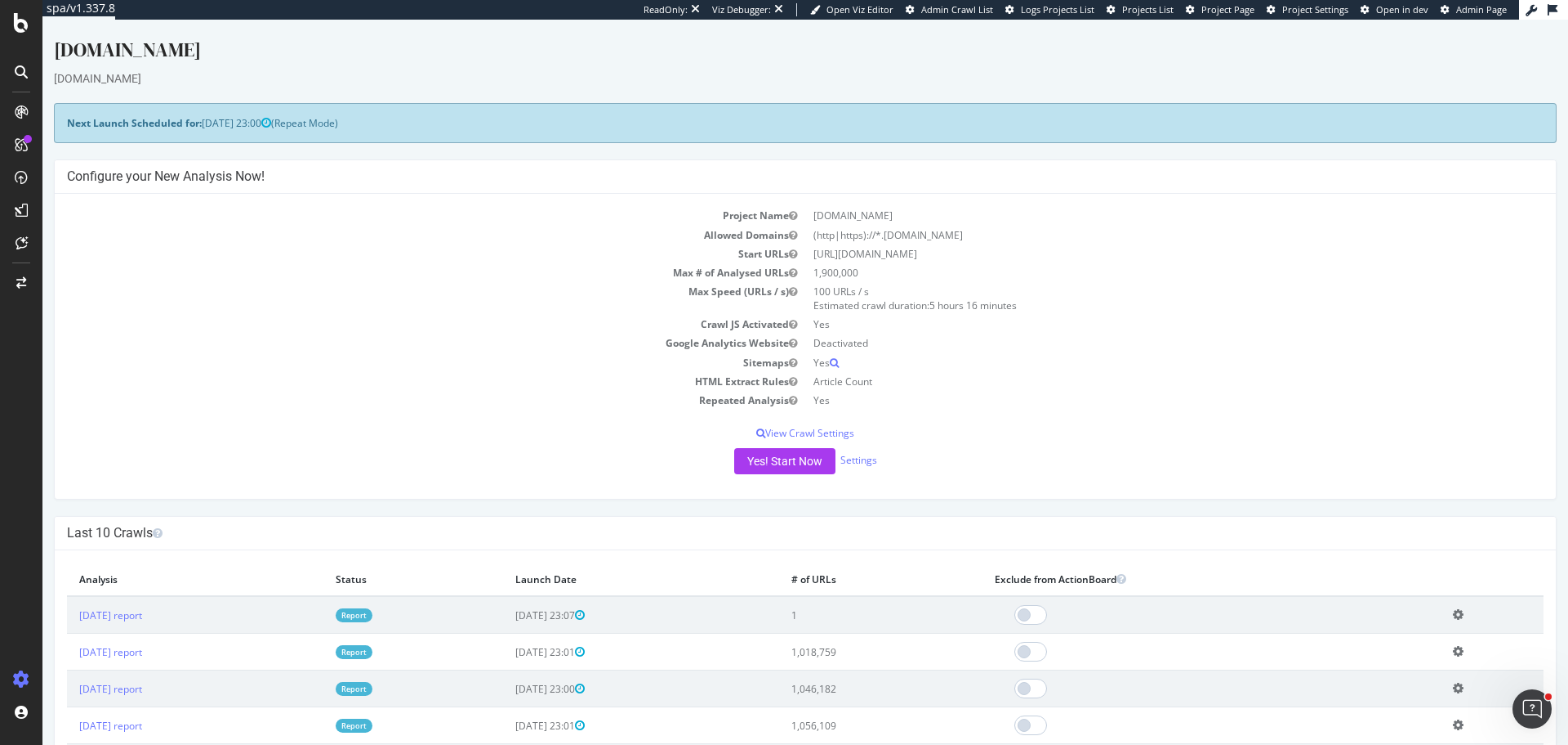
click at [373, 613] on link "Report" at bounding box center [353, 615] width 37 height 14
click at [373, 615] on link "Report" at bounding box center [353, 615] width 37 height 14
click at [373, 616] on link "Report" at bounding box center [353, 615] width 37 height 14
click at [373, 617] on link "Report" at bounding box center [353, 615] width 37 height 14
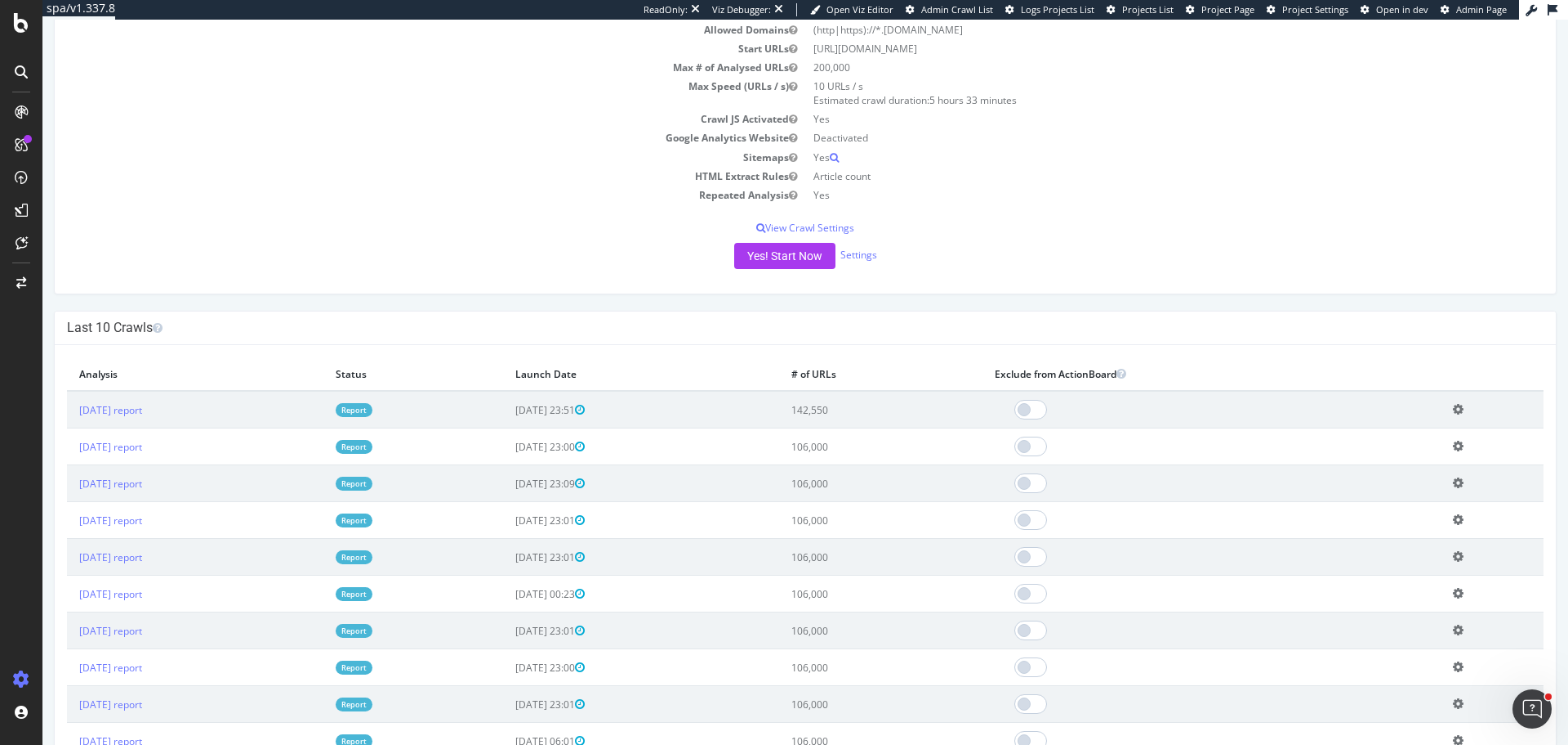
scroll to position [409, 0]
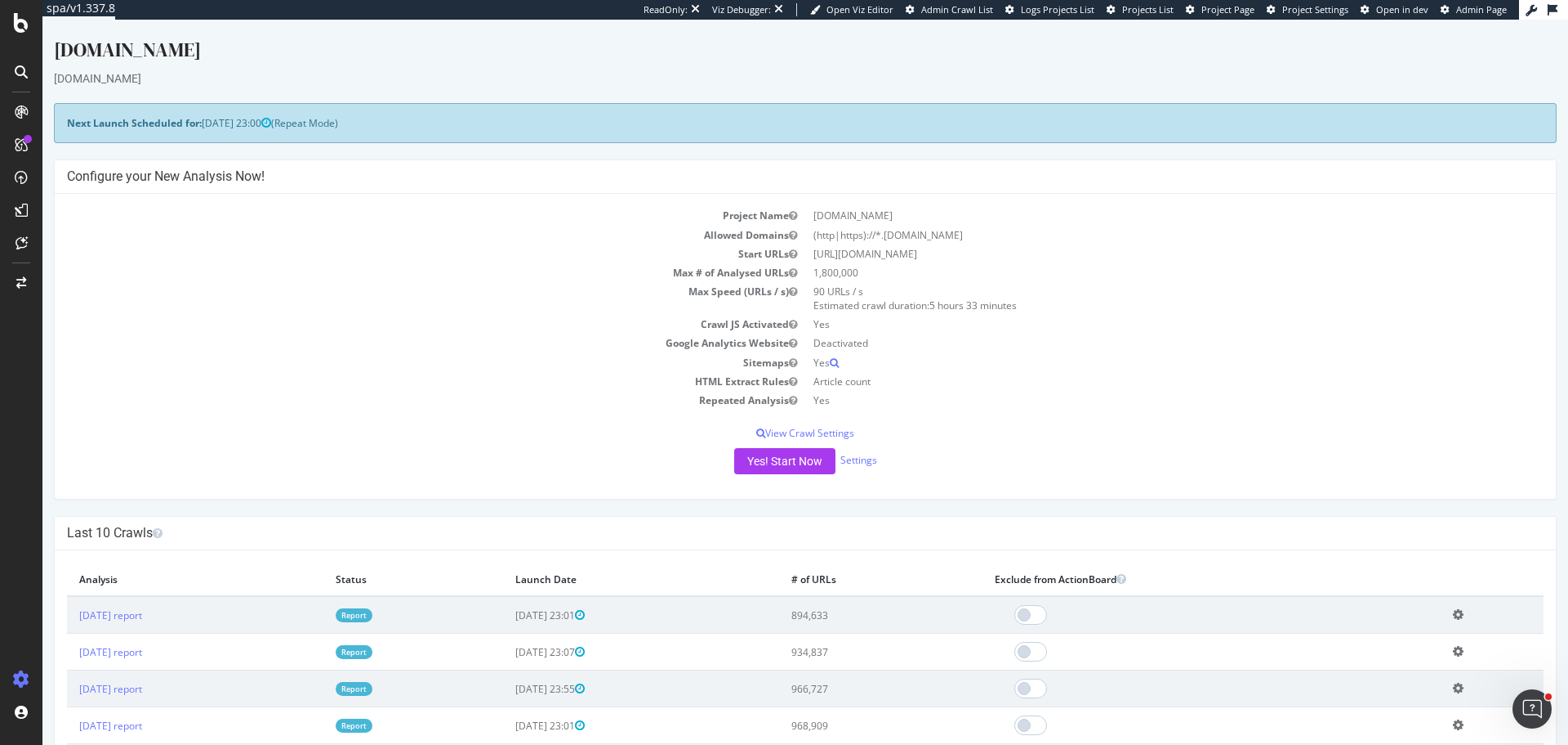
scroll to position [490, 0]
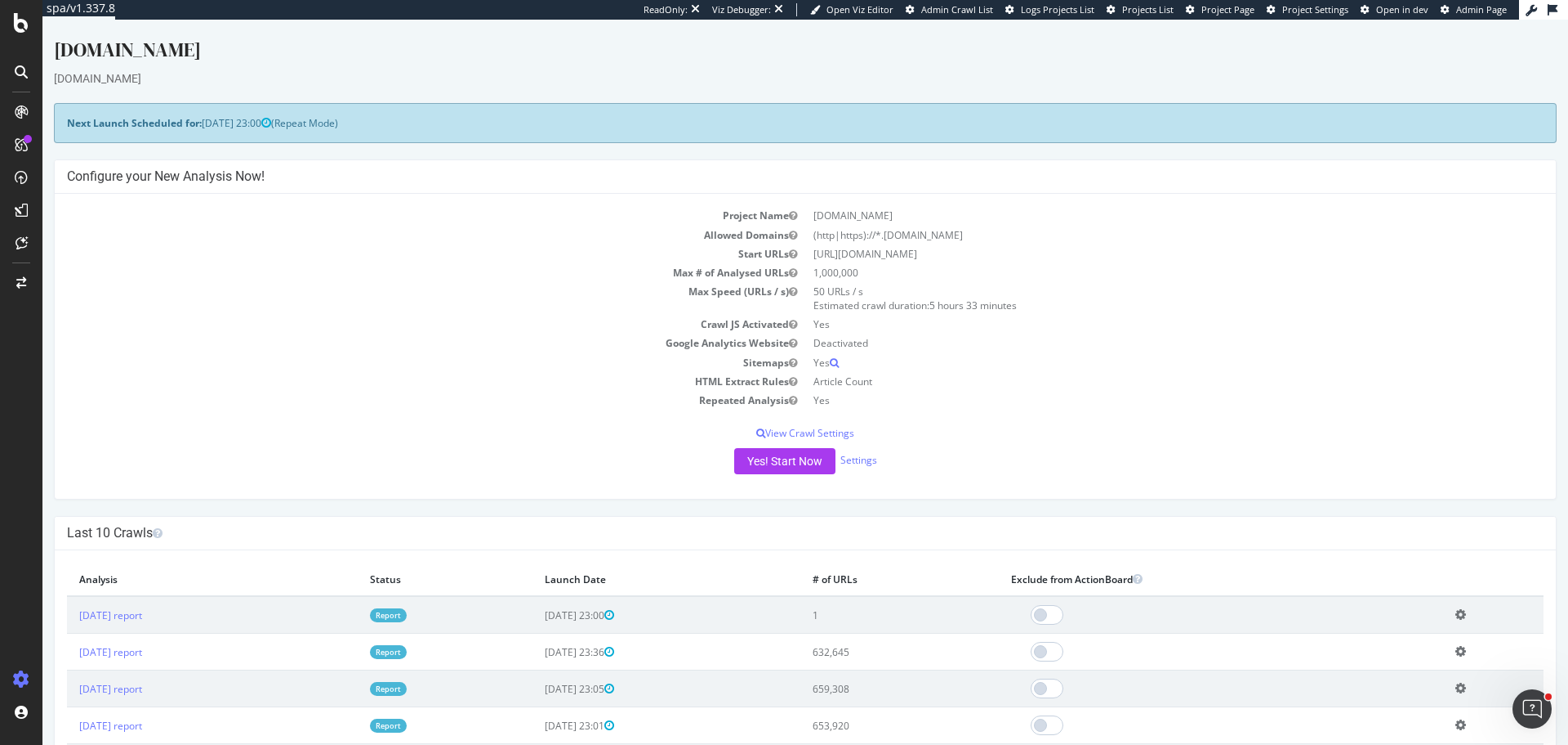
click at [407, 616] on link "Report" at bounding box center [388, 615] width 37 height 14
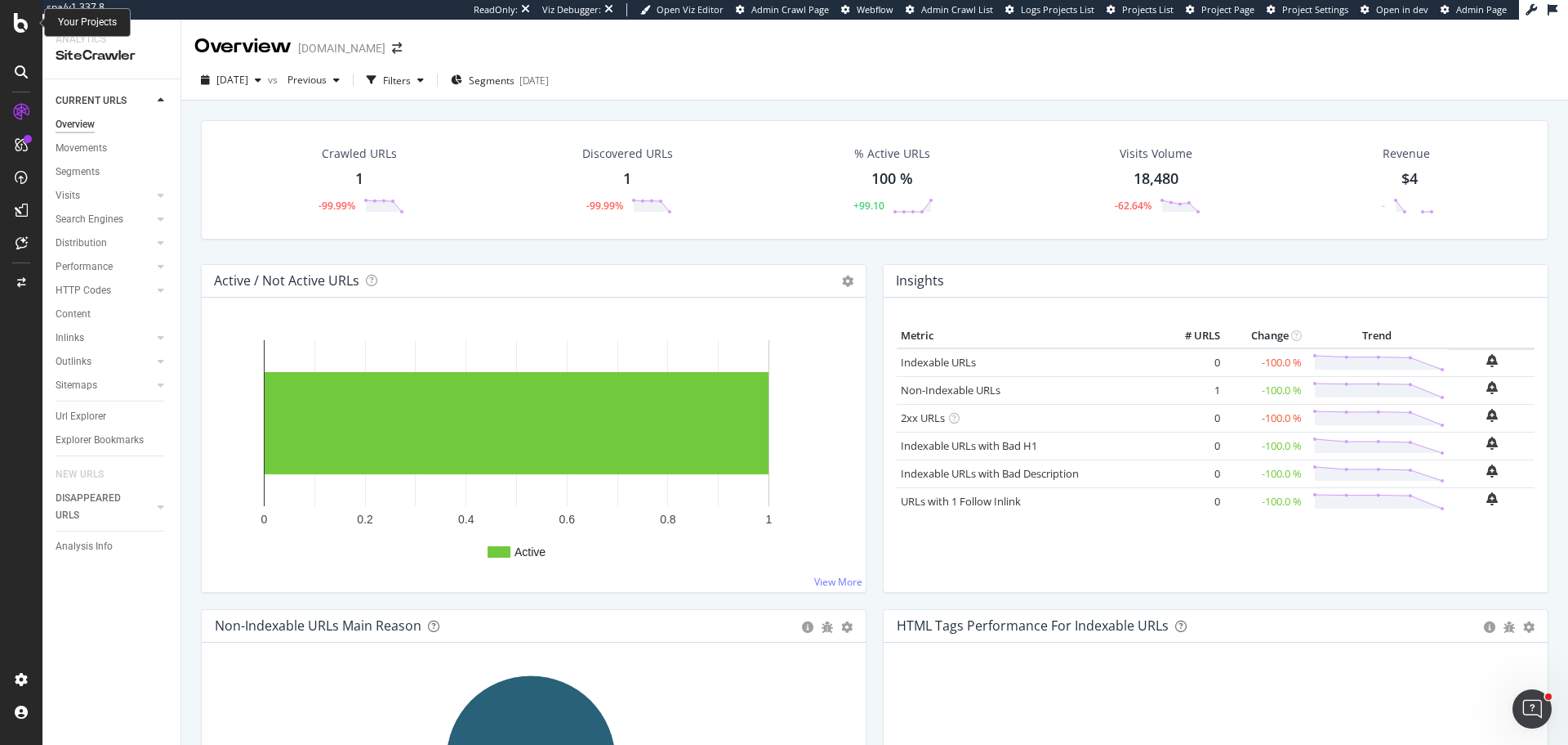
drag, startPoint x: 25, startPoint y: 21, endPoint x: 50, endPoint y: 6, distance: 29.2
click at [25, 21] on icon at bounding box center [20, 22] width 14 height 20
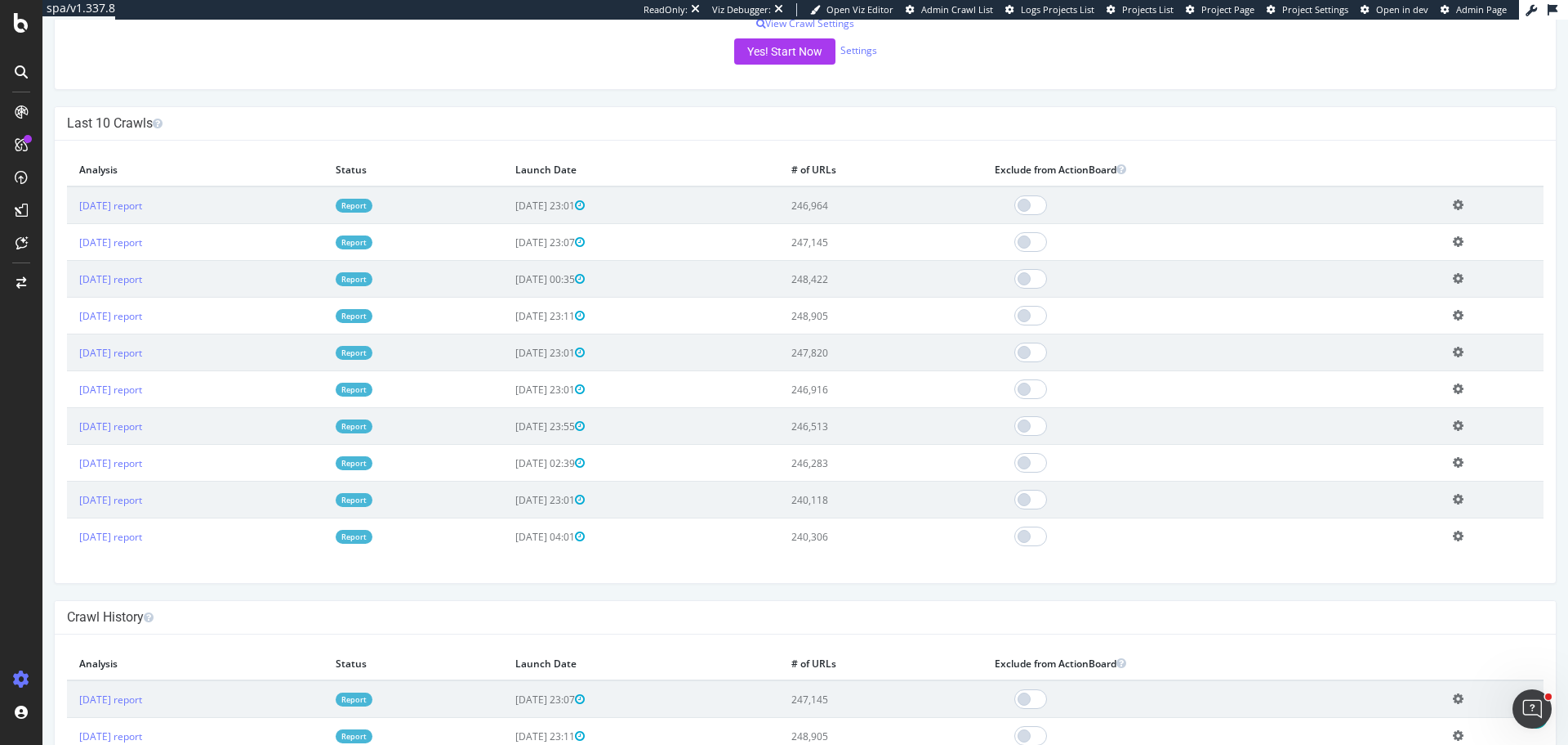
scroll to position [490, 0]
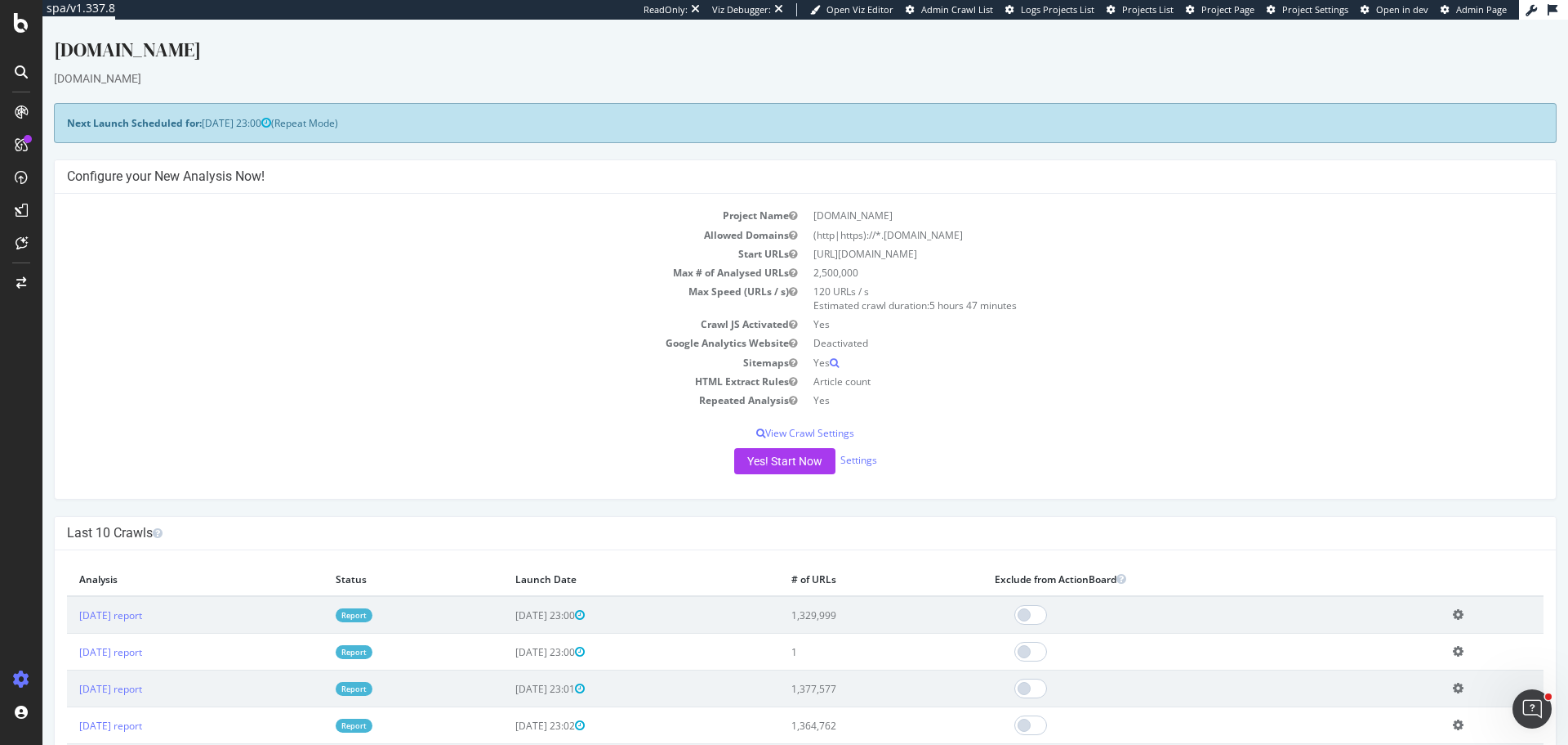
click at [373, 654] on link "Report" at bounding box center [353, 652] width 37 height 14
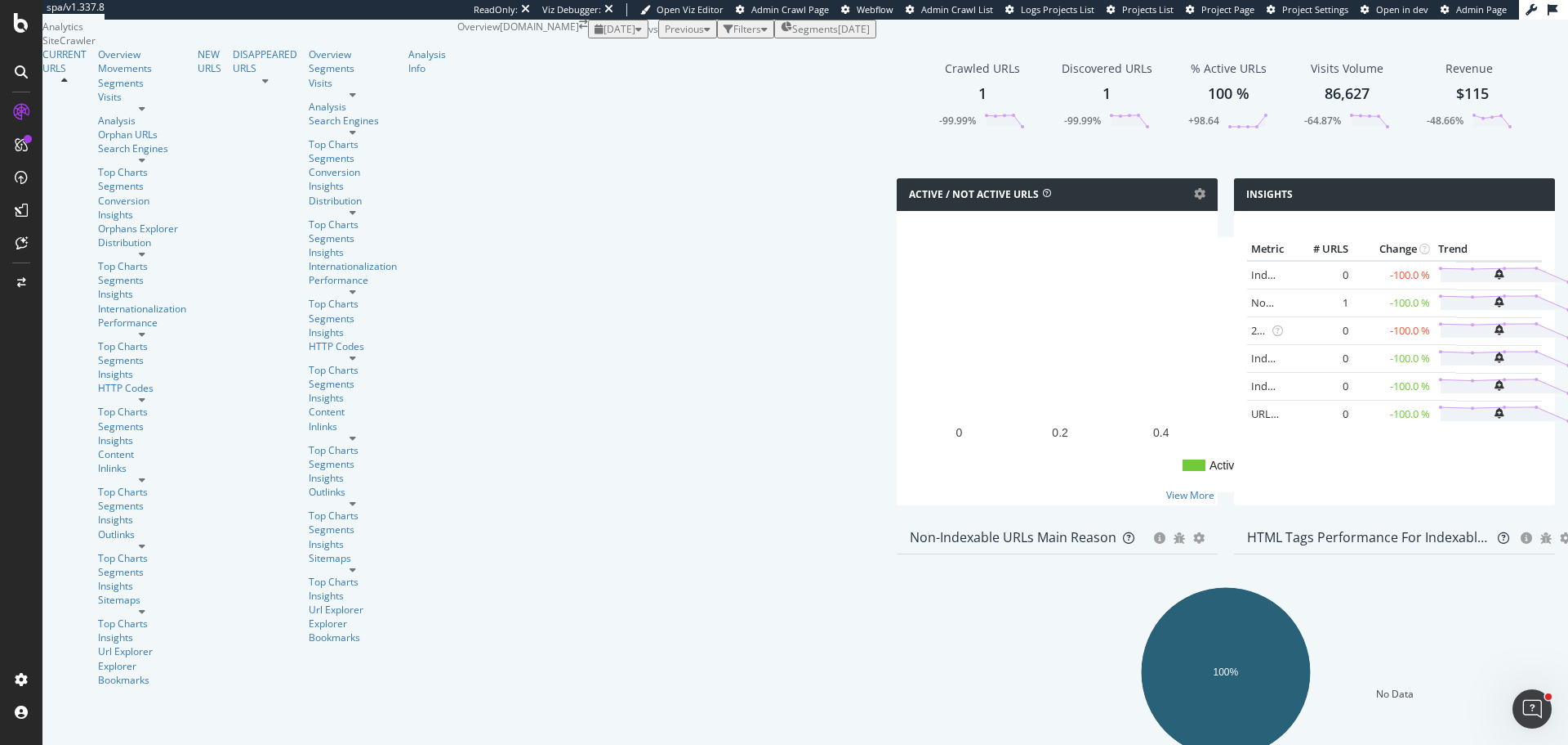
scroll to position [246, 0]
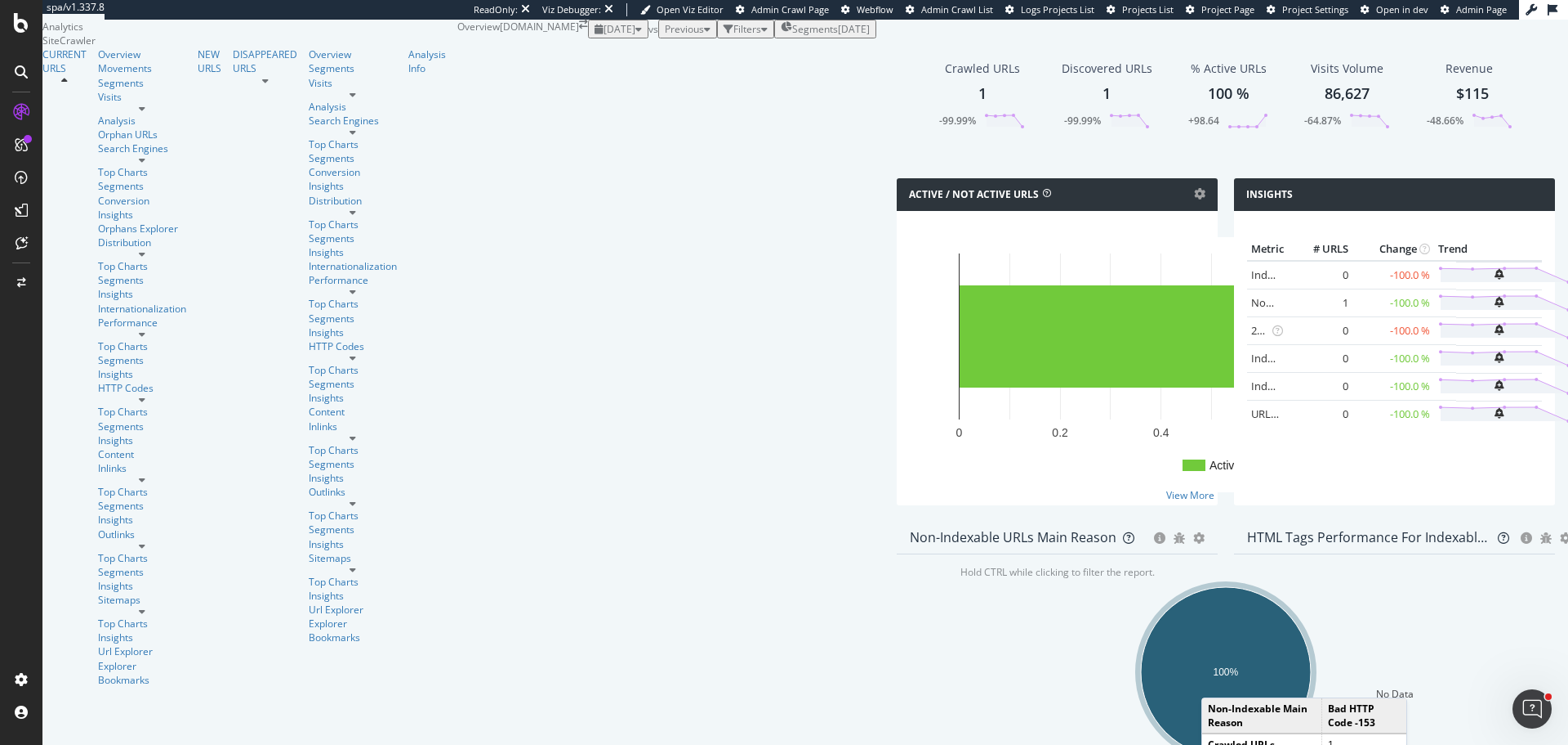
click at [1141, 587] on ellipse "A chart." at bounding box center [1226, 672] width 170 height 170
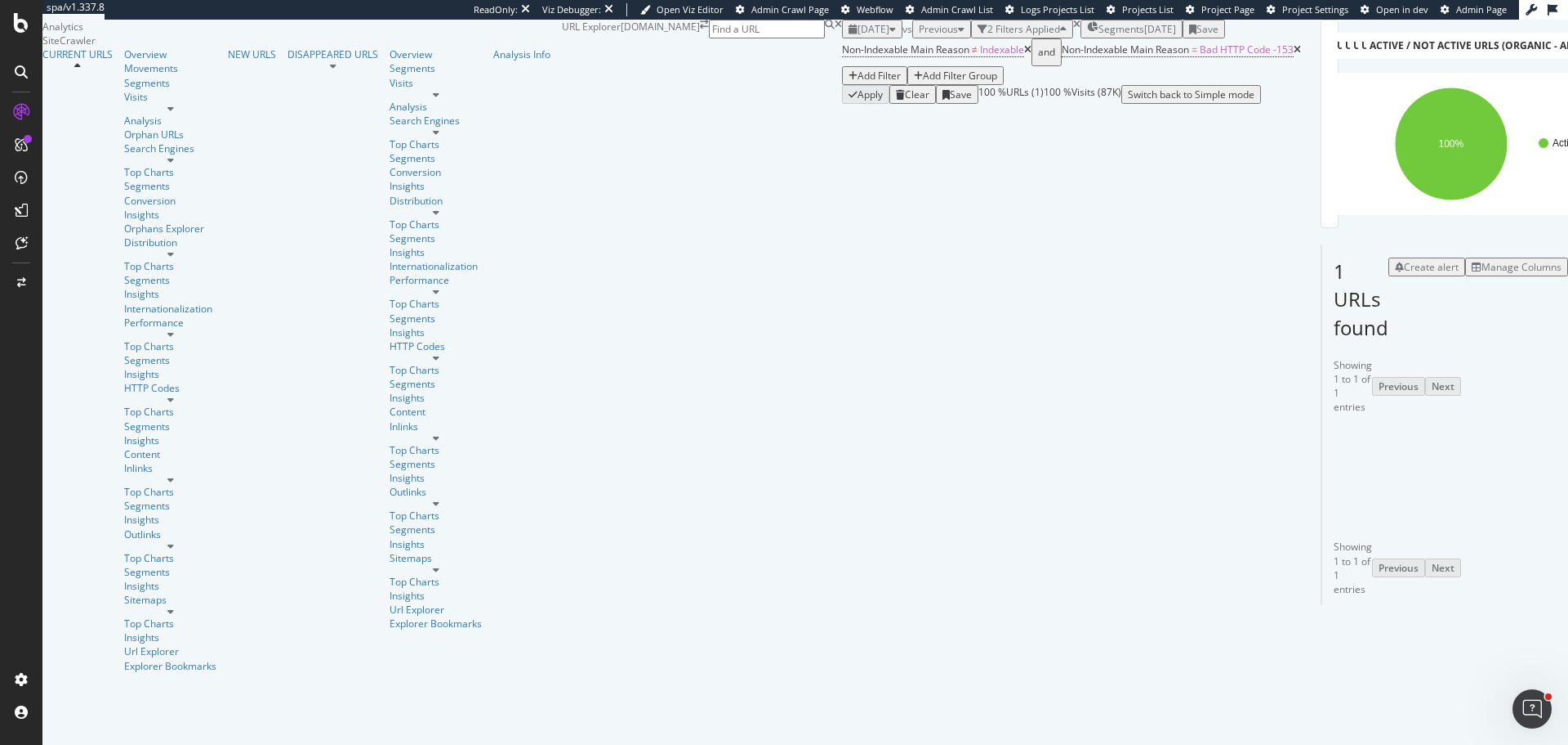
click at [1335, 515] on icon at bounding box center [1340, 511] width 12 height 10
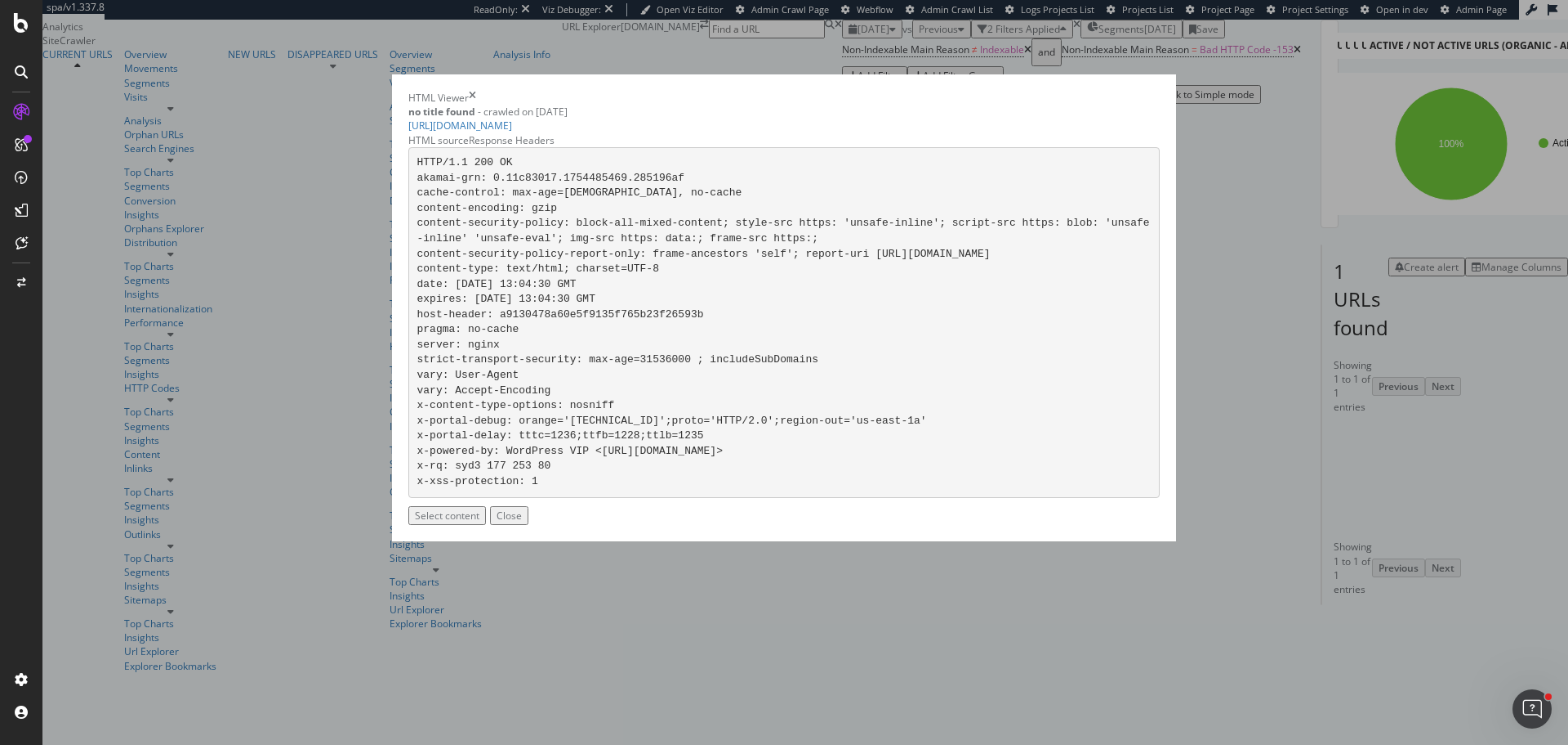
click at [400, 454] on div "HTML Viewer no title found - crawled on 2025-08-06 https://www.couriermail.com.…" at bounding box center [784, 372] width 1568 height 745
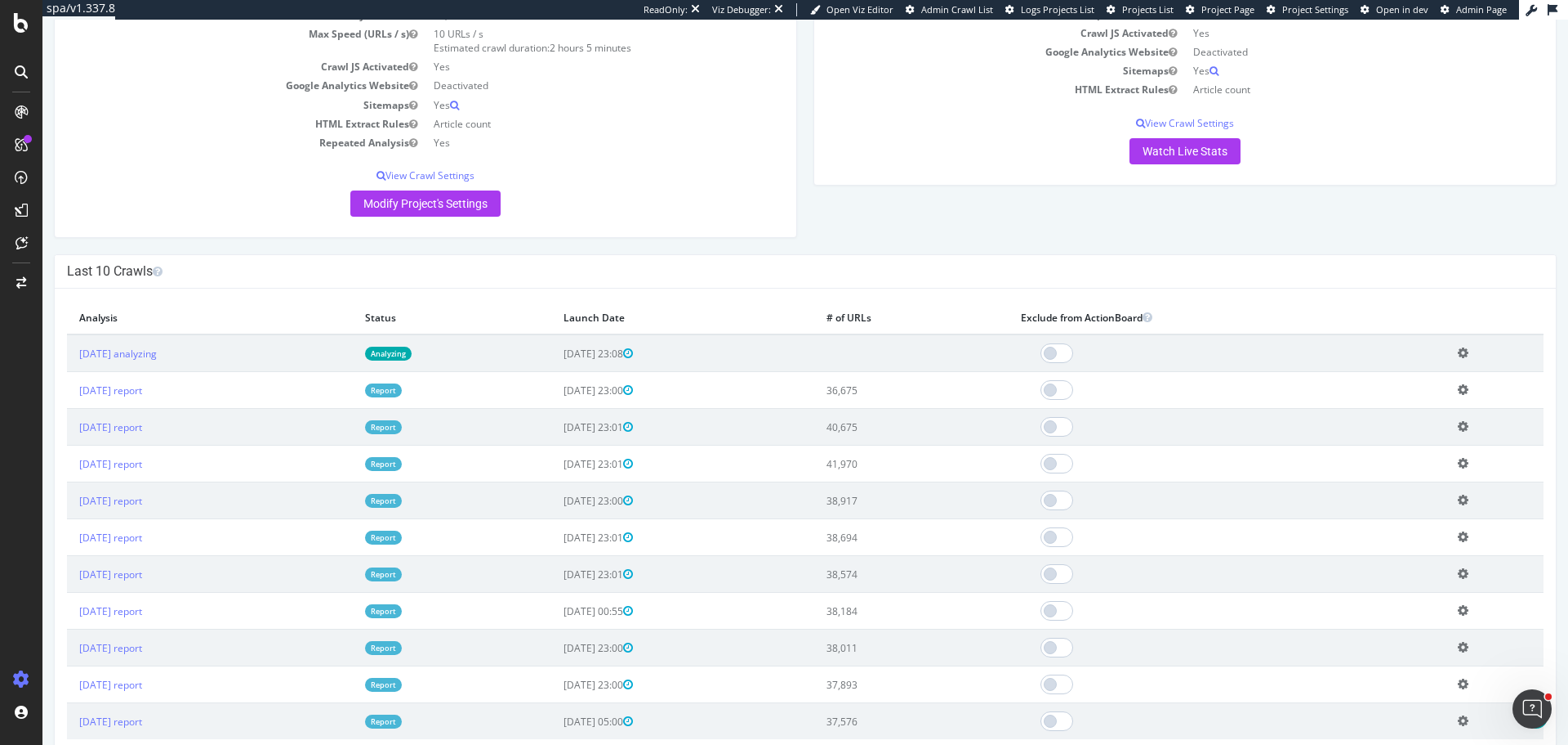
scroll to position [163, 0]
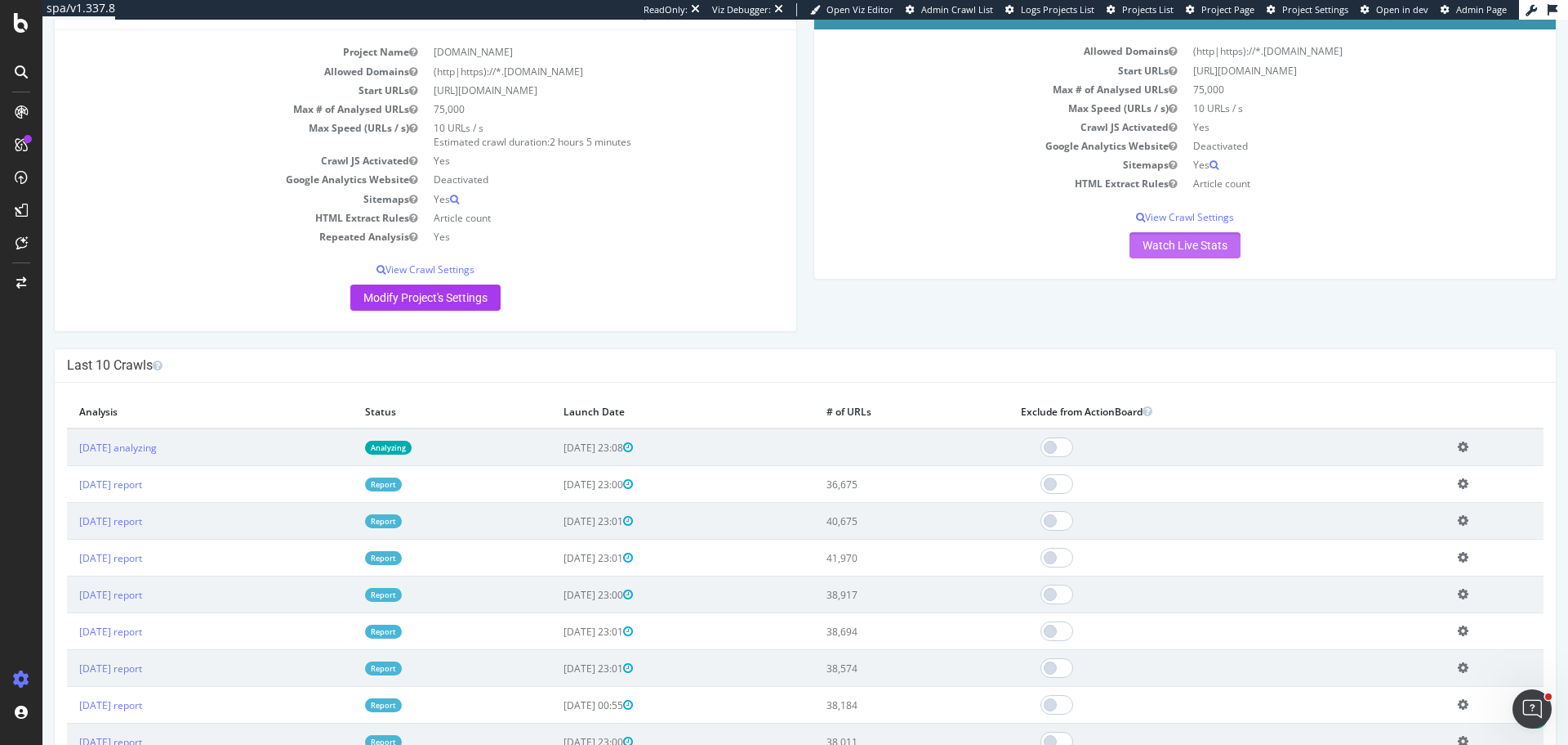
click at [1198, 244] on link "Watch Live Stats" at bounding box center [1185, 245] width 111 height 26
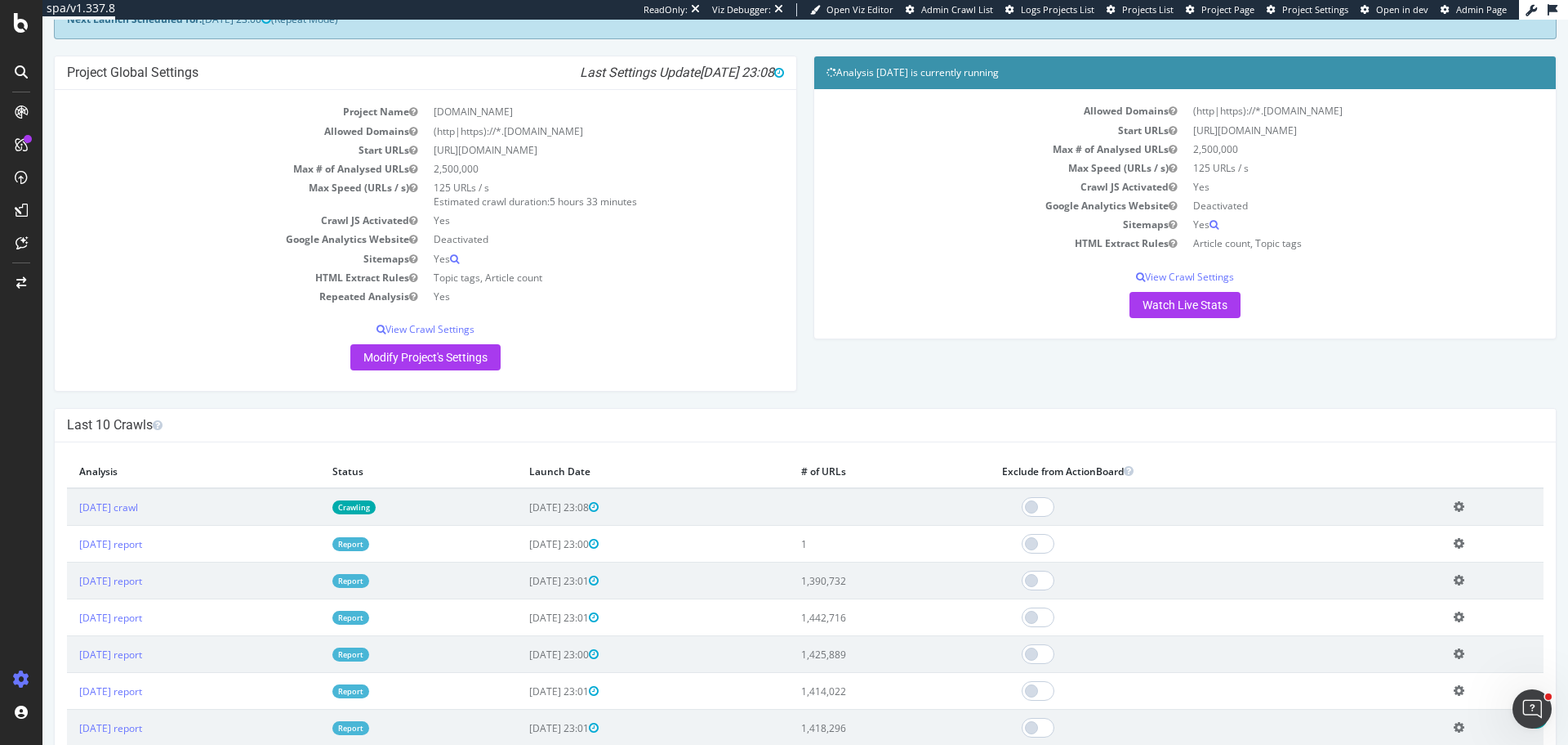
scroll to position [246, 0]
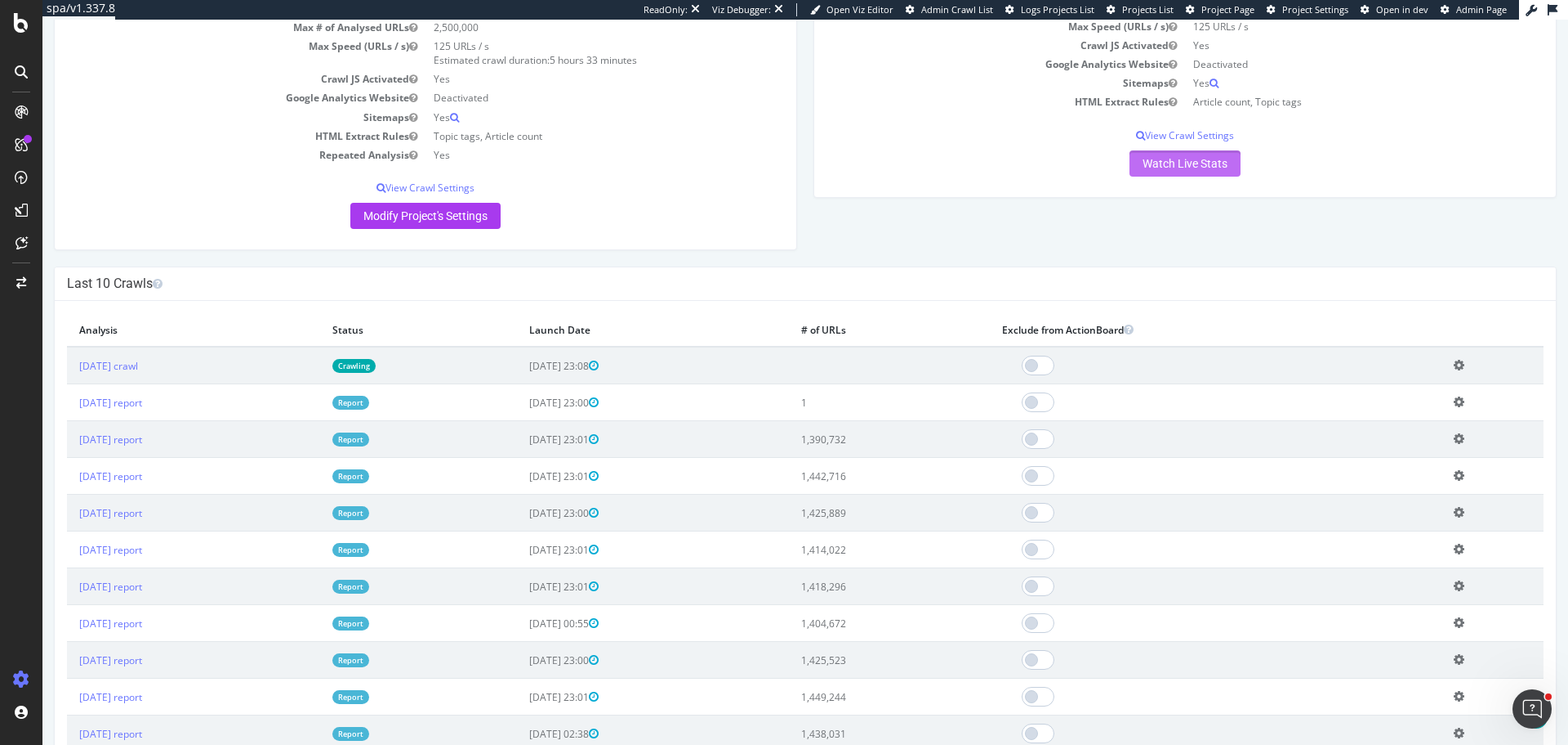
click at [1147, 165] on link "Watch Live Stats" at bounding box center [1185, 163] width 111 height 26
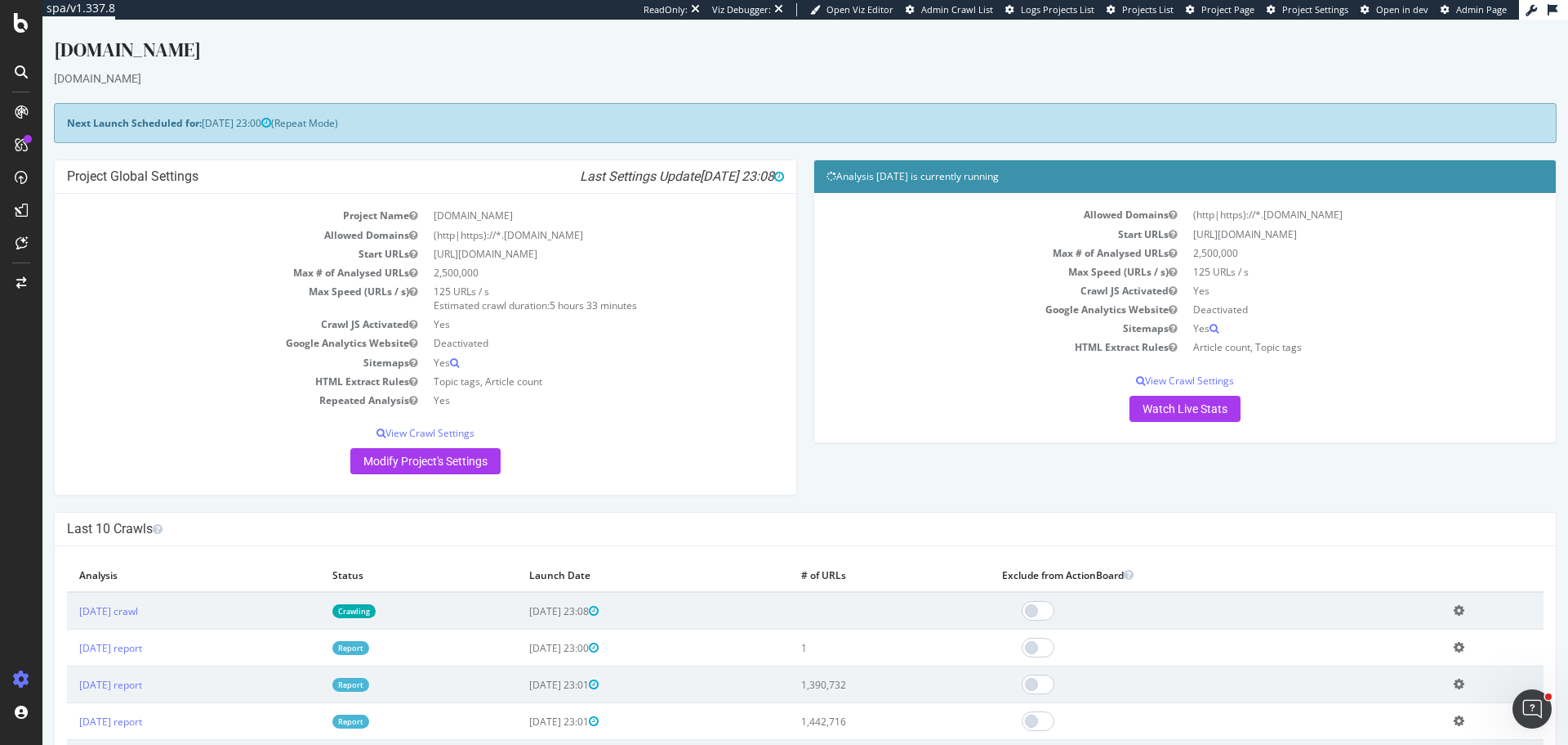
click at [369, 646] on link "Report" at bounding box center [351, 647] width 37 height 14
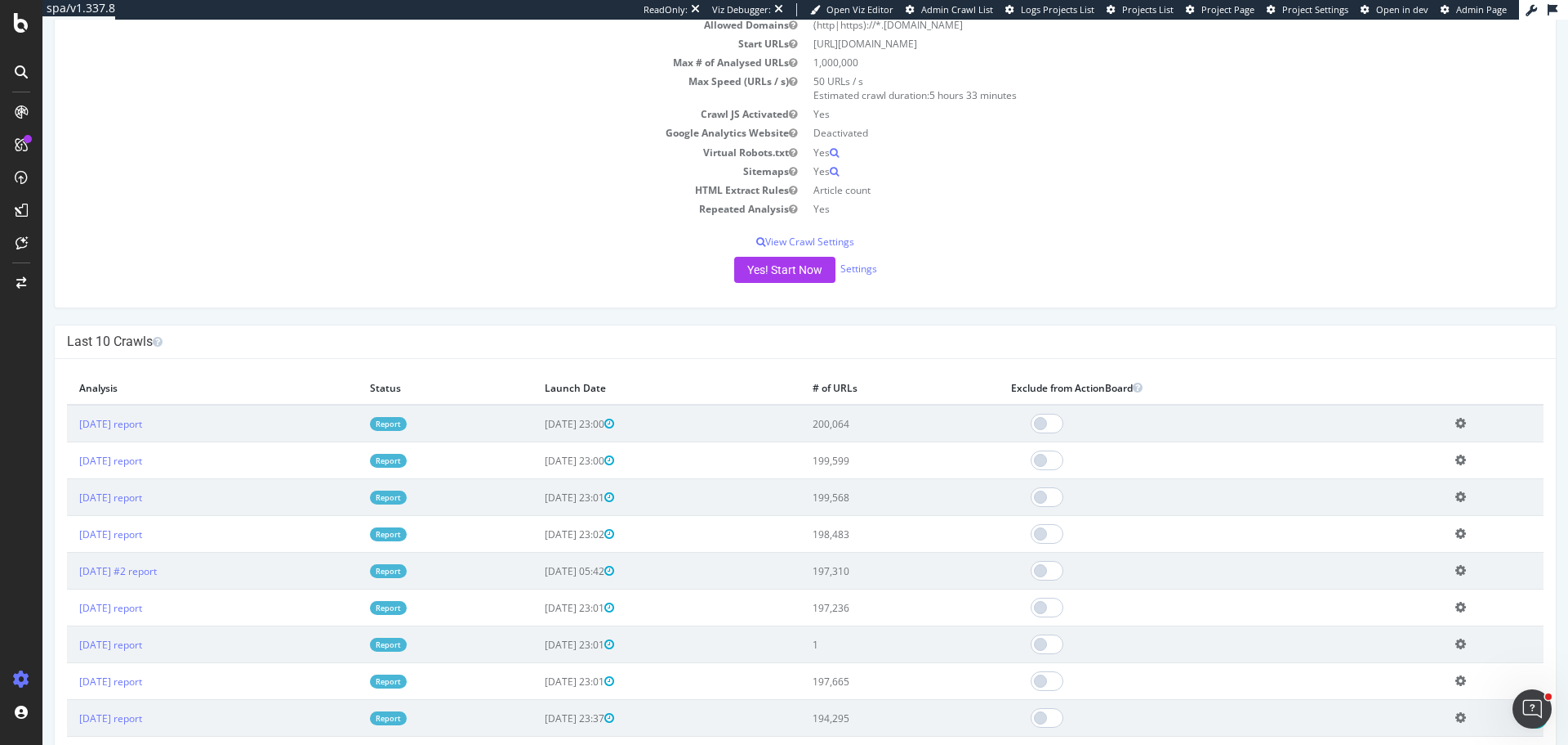
scroll to position [409, 0]
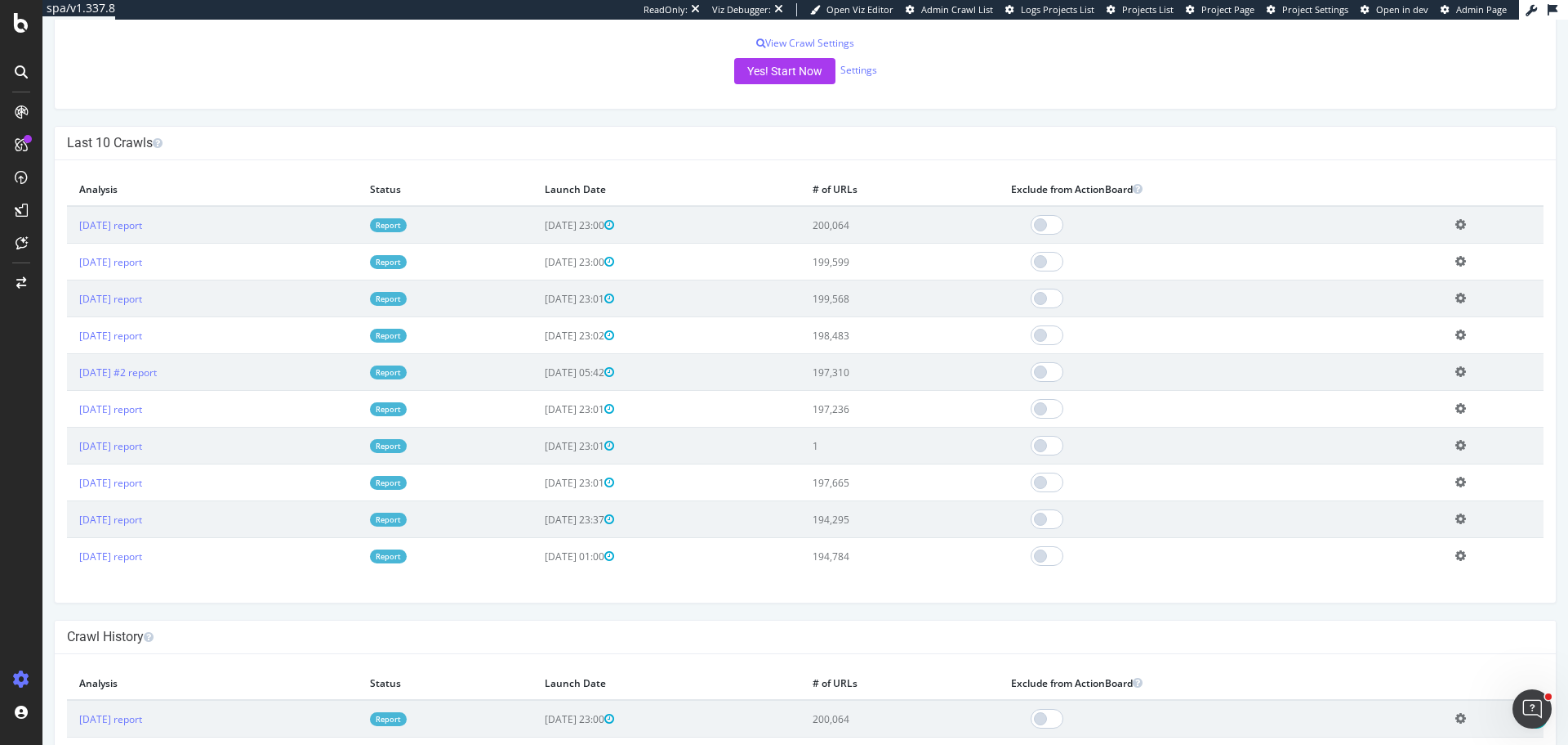
click at [407, 449] on link "Report" at bounding box center [388, 446] width 37 height 14
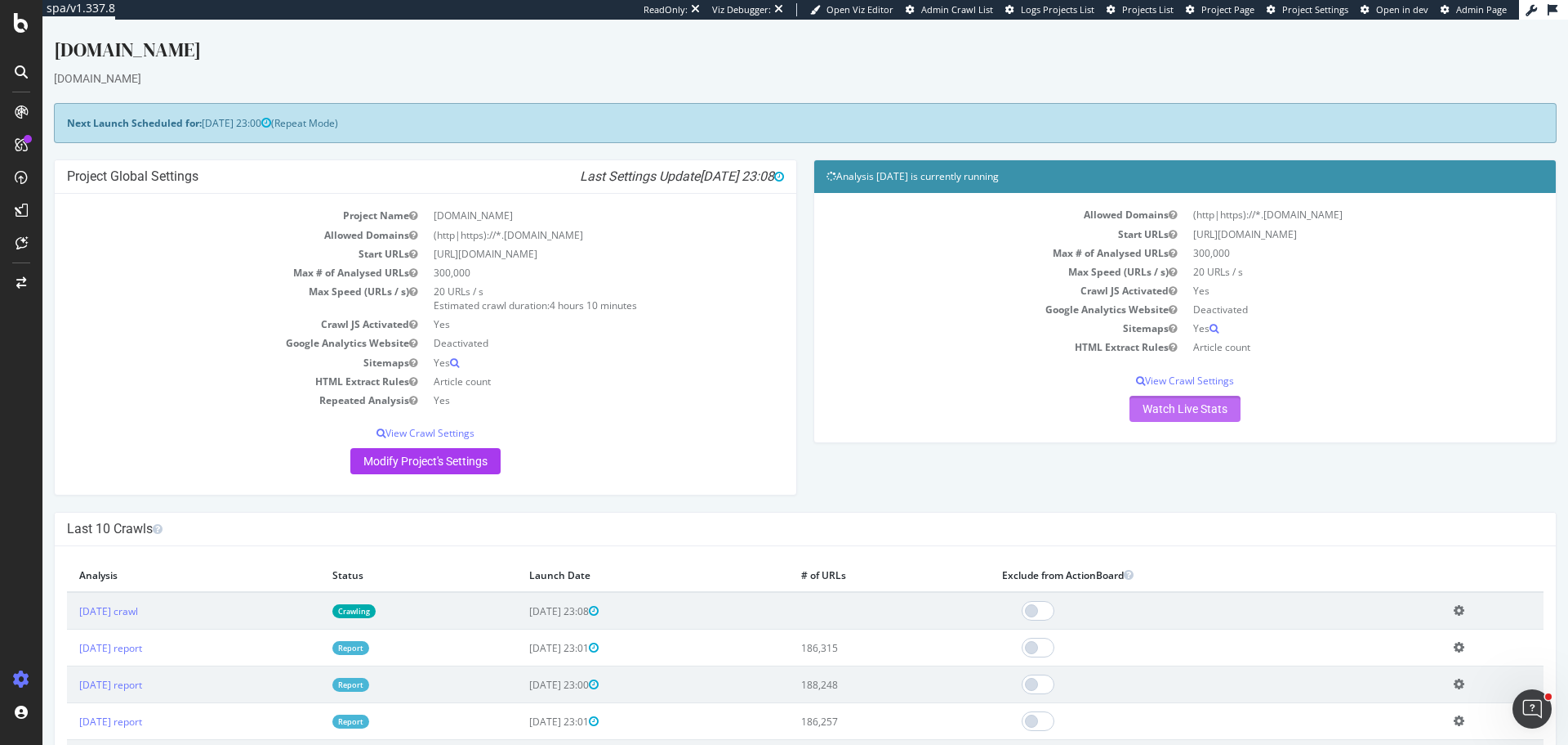
click at [1172, 405] on link "Watch Live Stats" at bounding box center [1185, 409] width 111 height 26
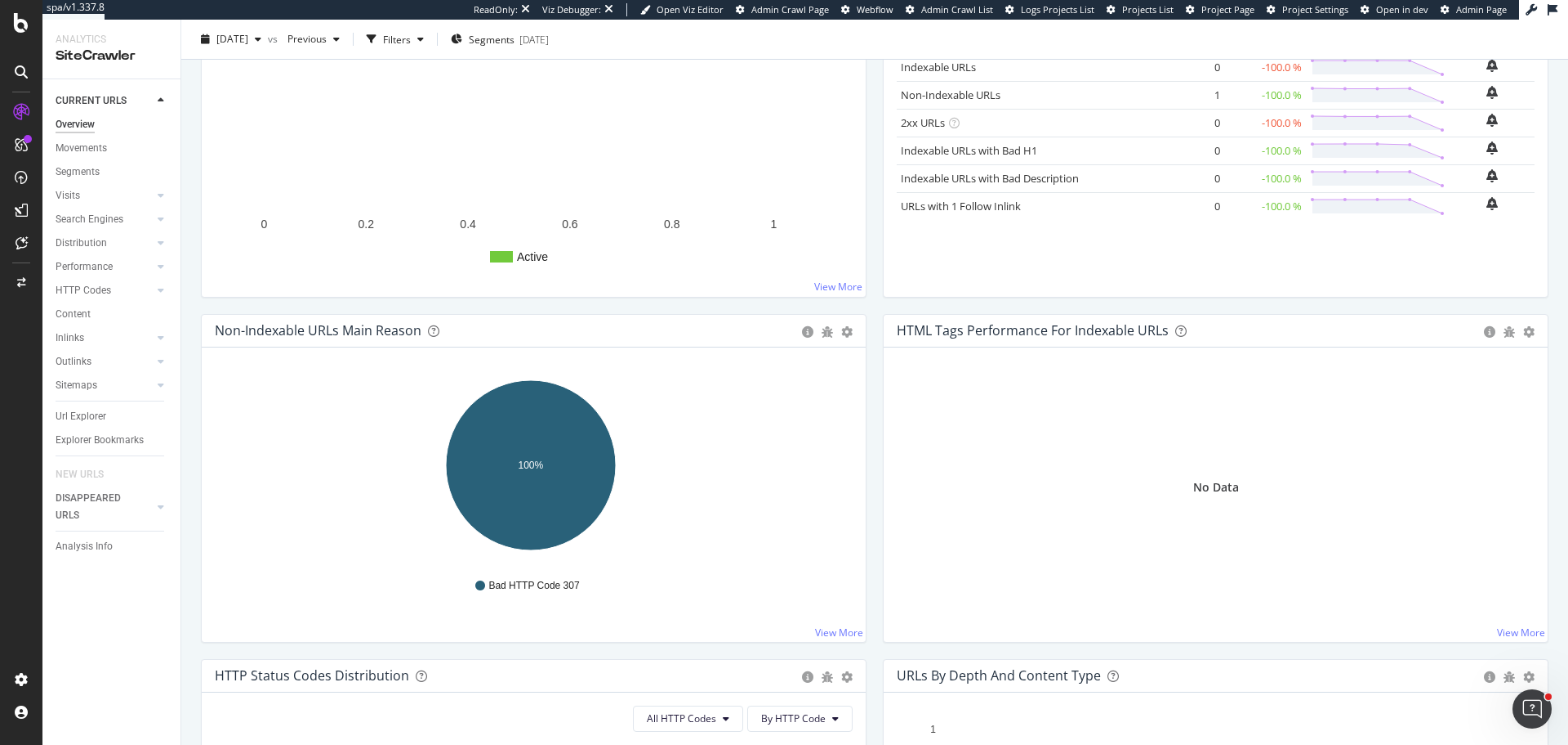
scroll to position [409, 0]
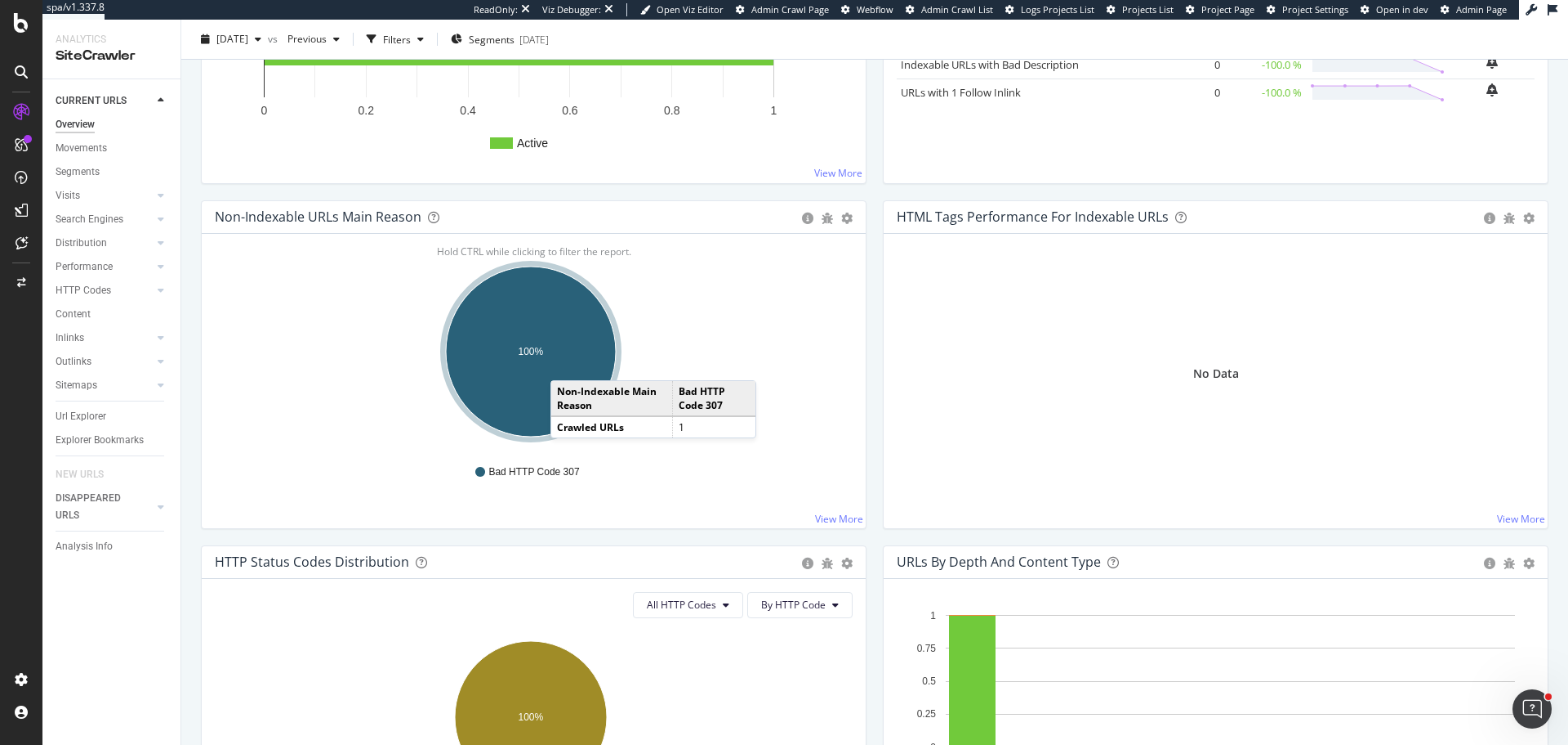
click at [567, 364] on ellipse "A chart." at bounding box center [531, 352] width 170 height 170
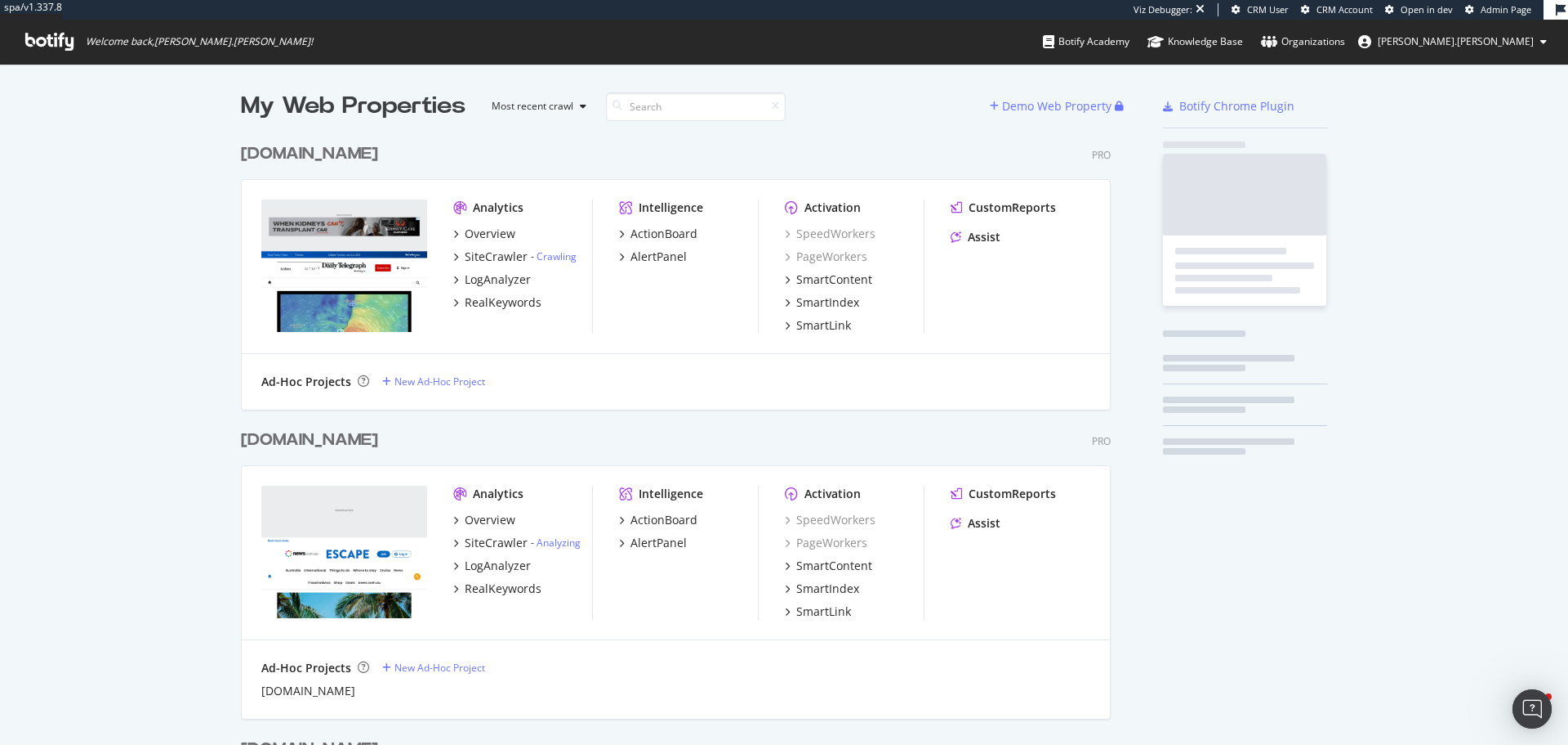
scroll to position [4021, 871]
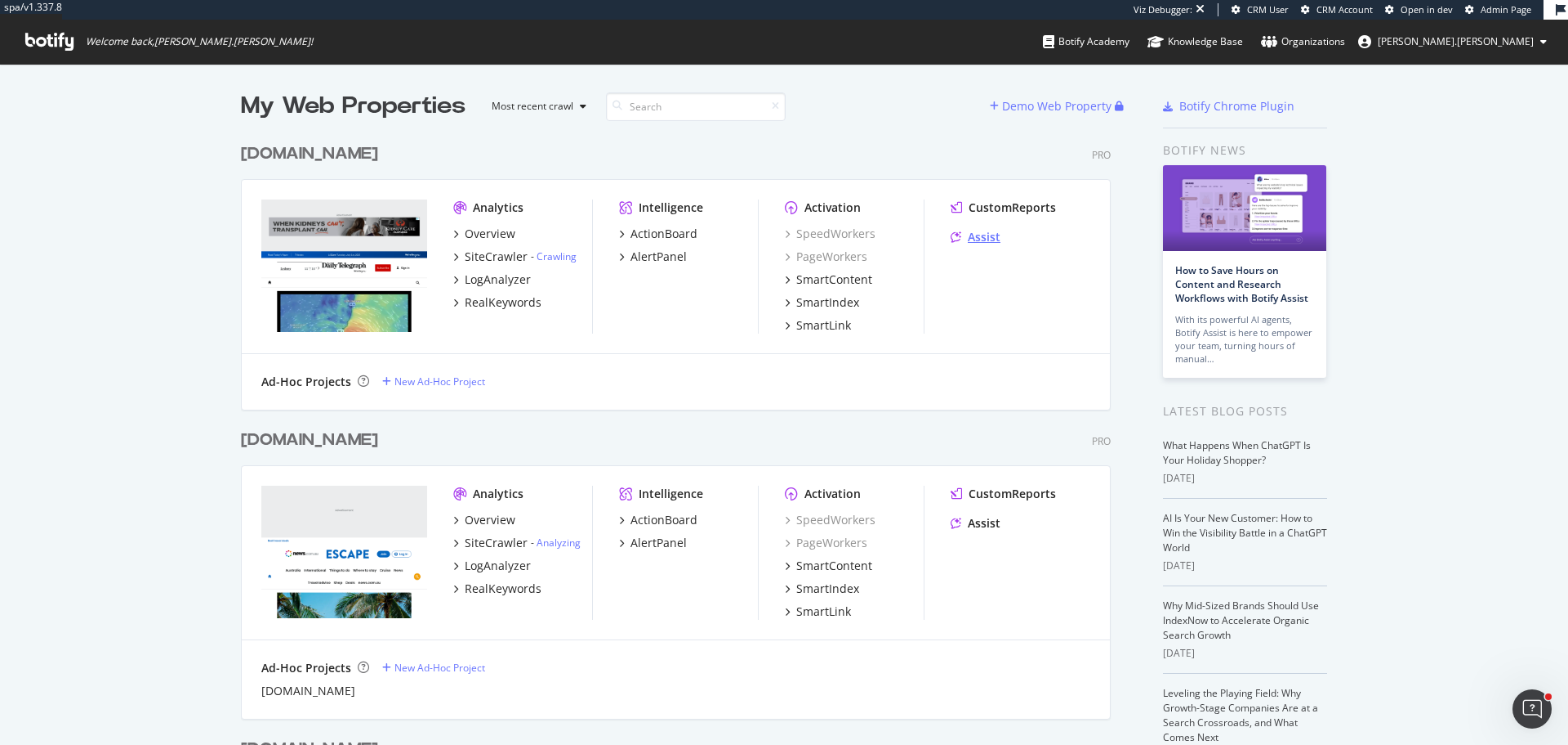
click at [983, 238] on div "Assist" at bounding box center [984, 236] width 32 height 16
drag, startPoint x: 384, startPoint y: 148, endPoint x: 435, endPoint y: 140, distance: 51.6
click at [378, 147] on div "[DOMAIN_NAME]" at bounding box center [310, 154] width 138 height 24
click at [502, 299] on div "RealKeywords" at bounding box center [503, 302] width 76 height 16
click at [969, 229] on div "Assist" at bounding box center [984, 236] width 32 height 16
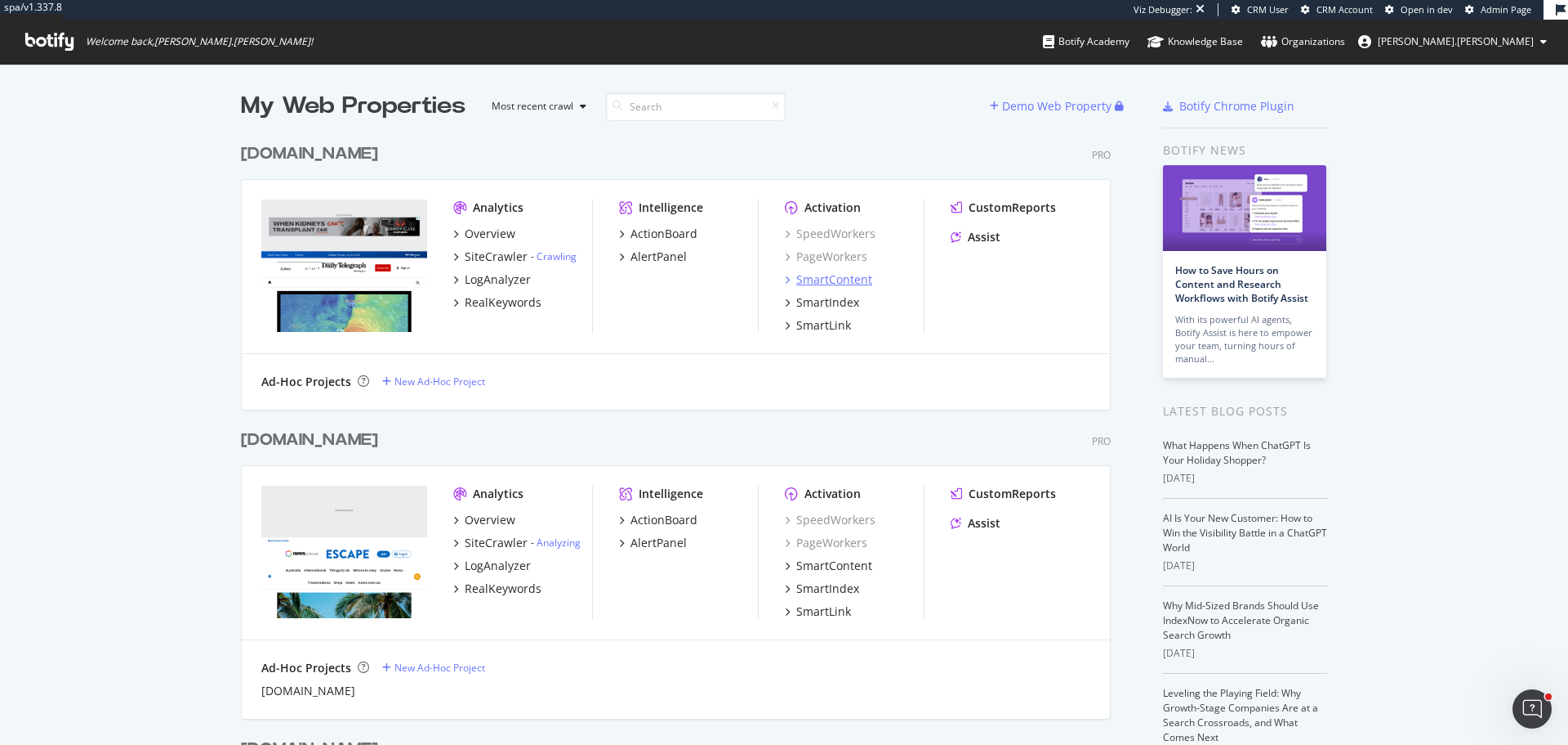
click at [832, 280] on div "SmartContent" at bounding box center [834, 279] width 76 height 16
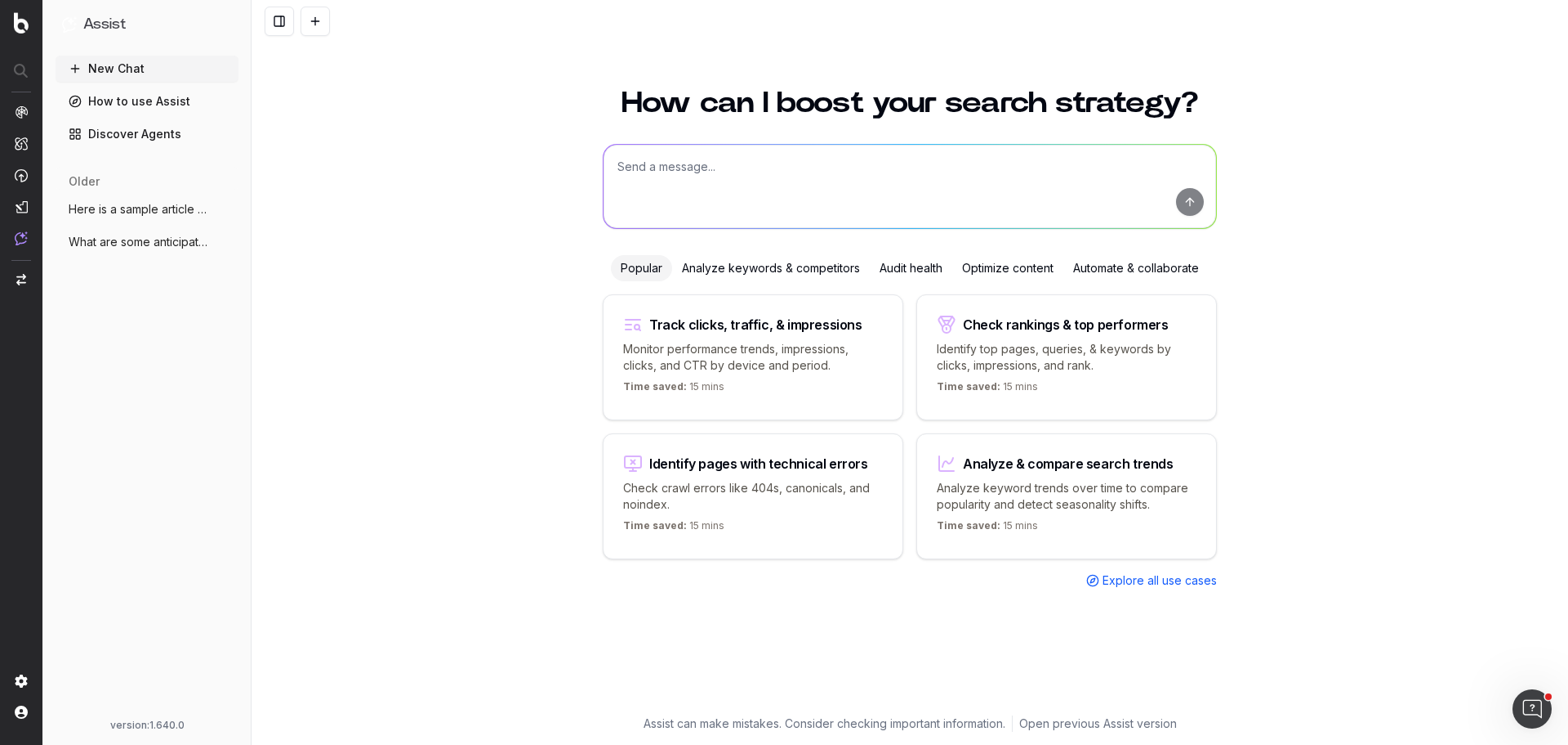
click at [823, 186] on textarea at bounding box center [910, 186] width 613 height 83
type textarea "What is -153 status code?"
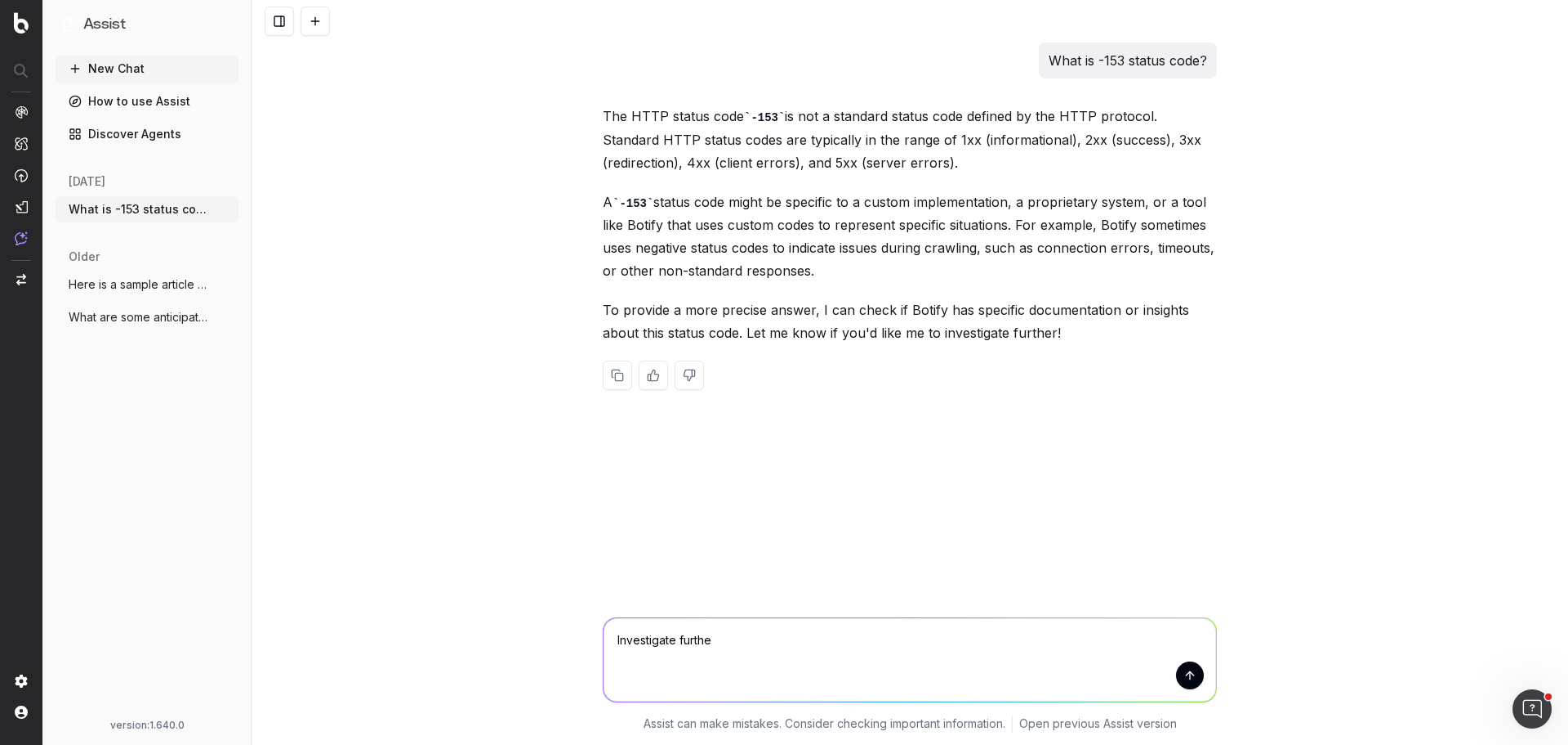
type textarea "Investigate further"
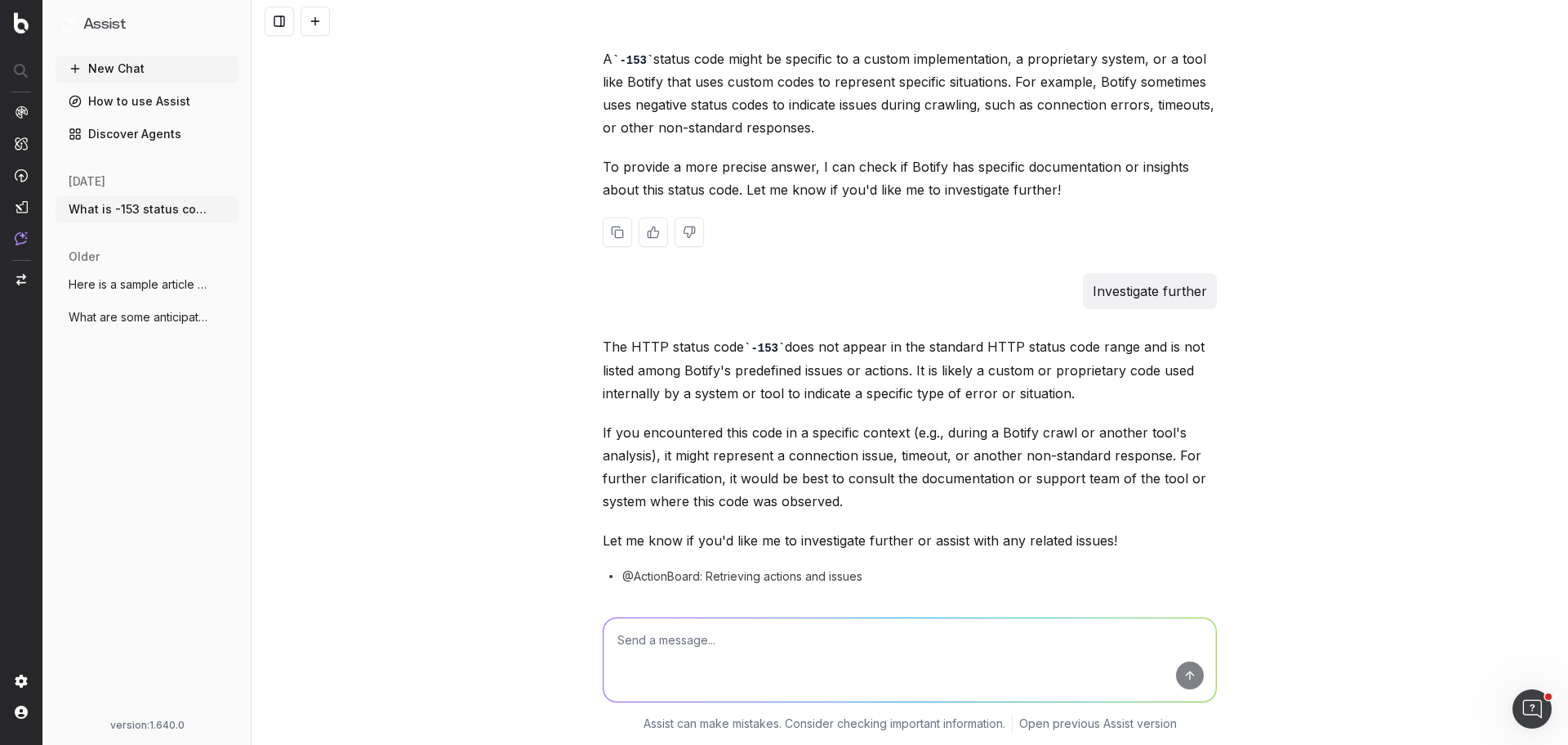
scroll to position [199, 0]
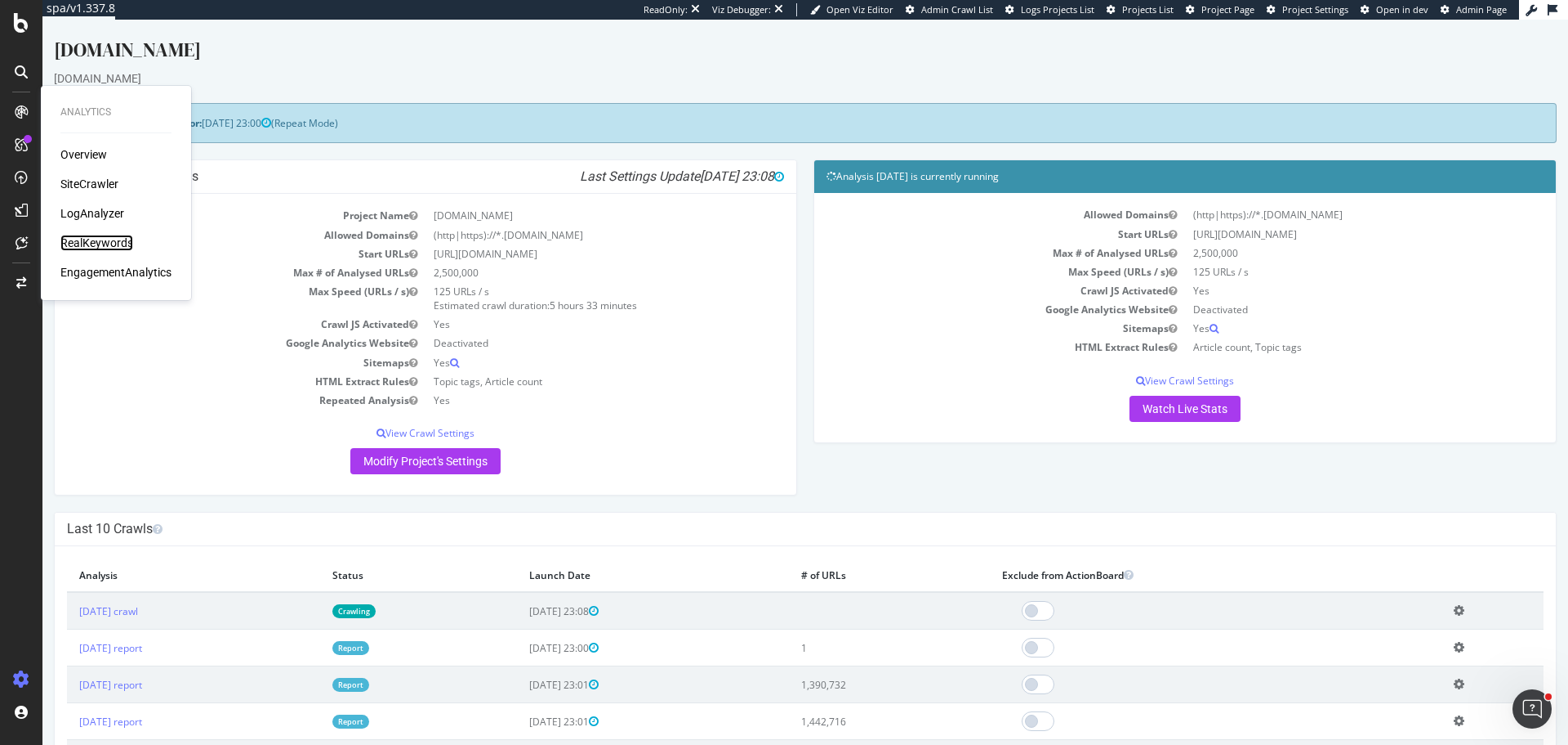
click at [104, 239] on div "RealKeywords" at bounding box center [97, 242] width 73 height 16
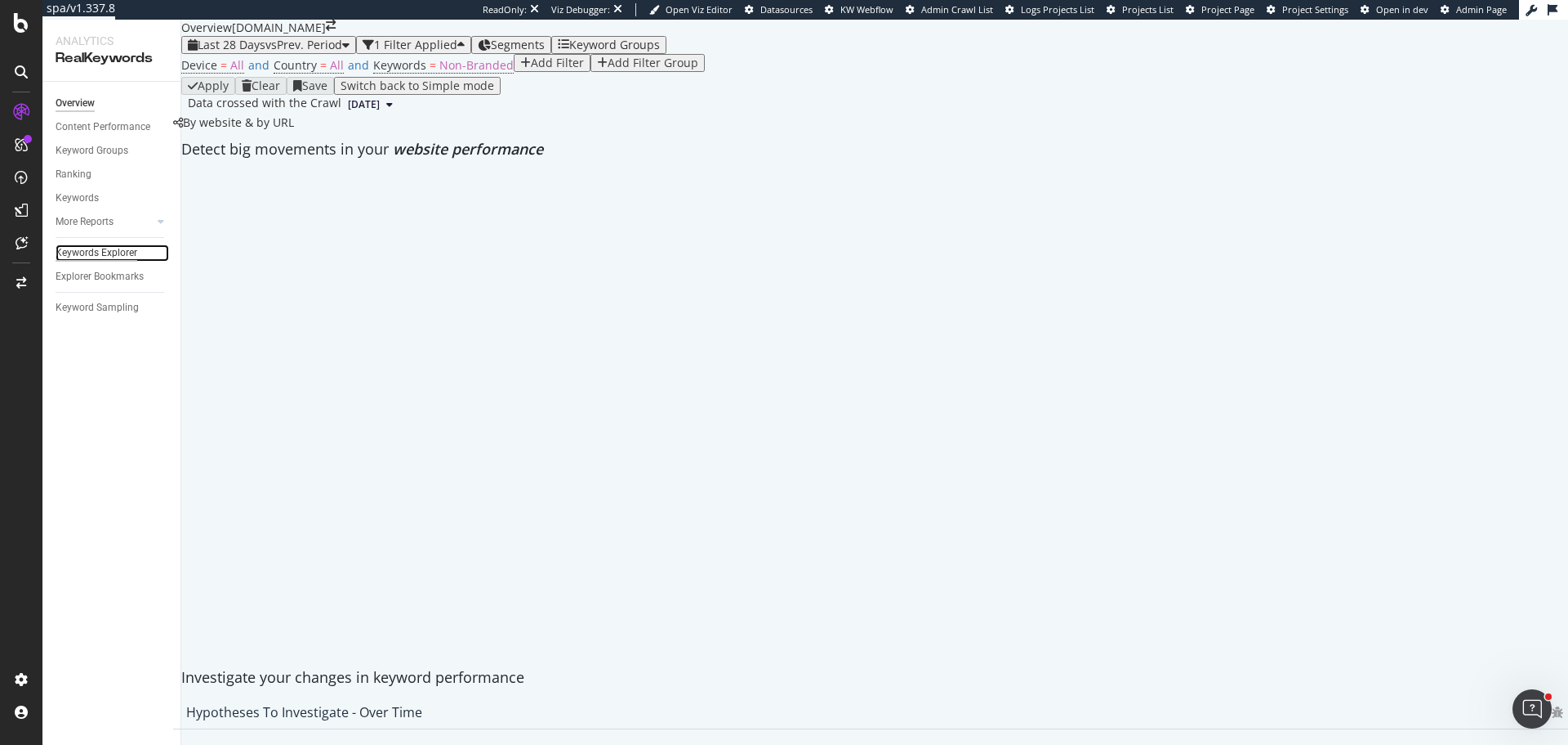
click at [110, 248] on div "Keywords Explorer" at bounding box center [96, 253] width 81 height 17
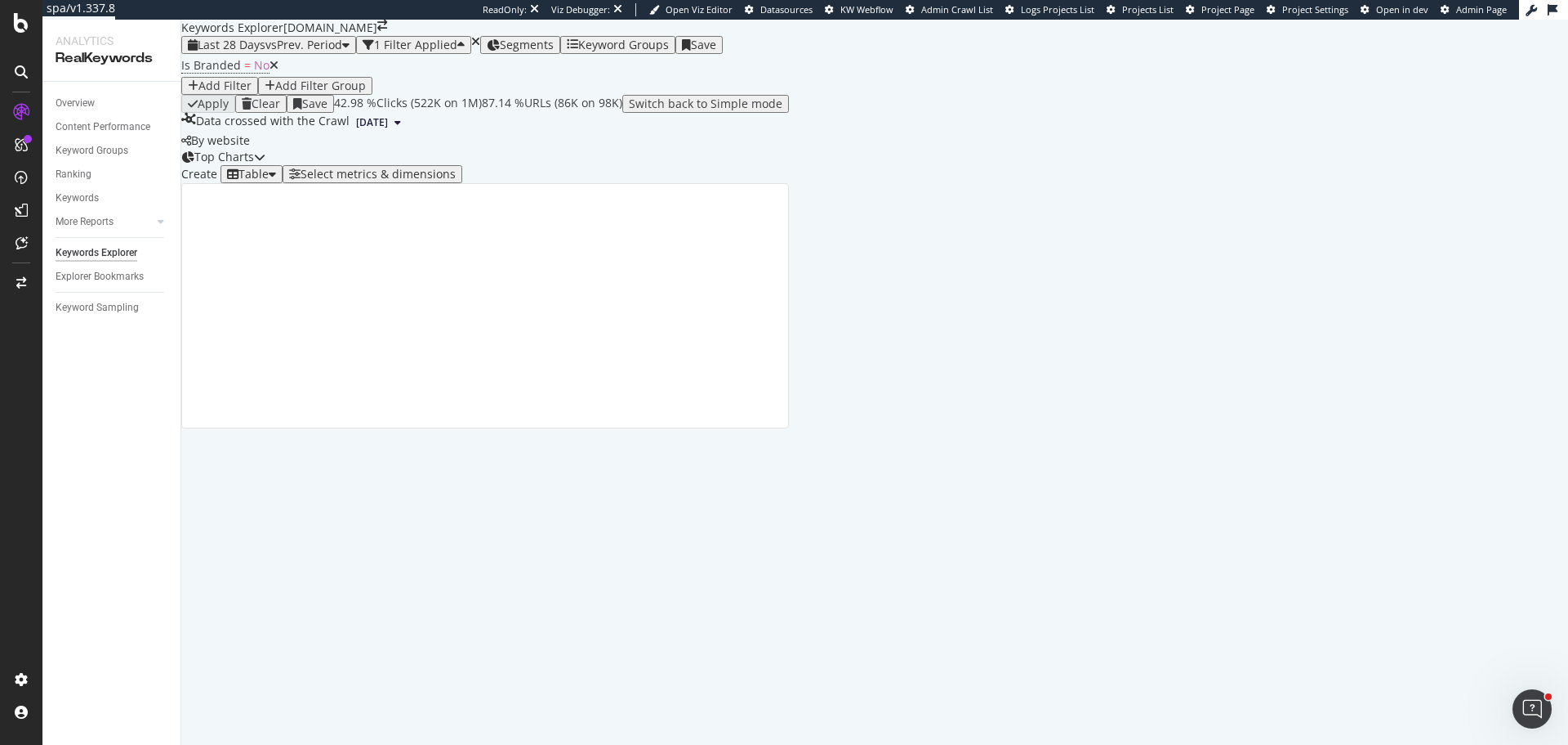
click at [456, 181] on div "Select metrics & dimensions" at bounding box center [373, 173] width 166 height 13
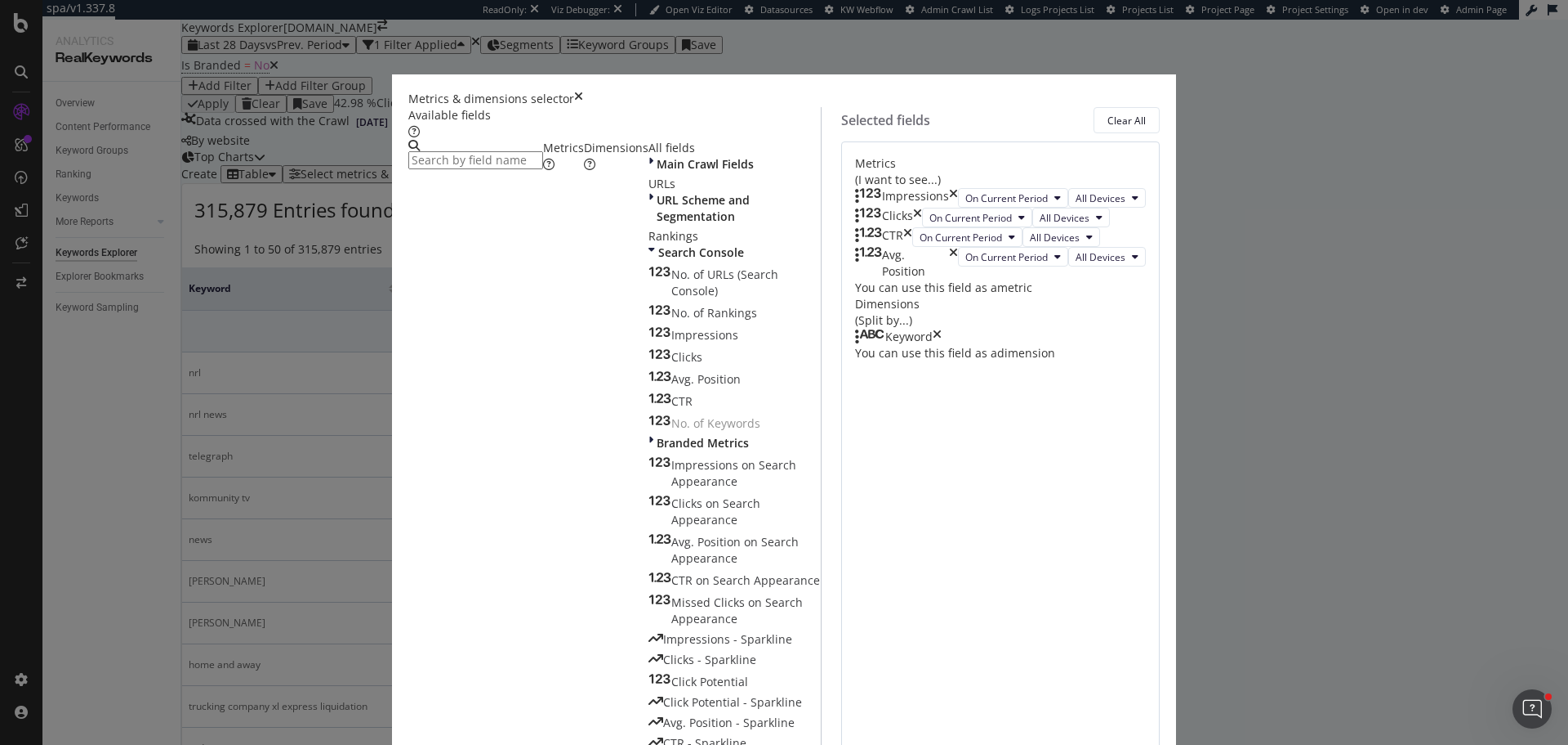
drag, startPoint x: 563, startPoint y: 172, endPoint x: 539, endPoint y: 158, distance: 27.8
click at [543, 169] on input "modal" at bounding box center [475, 160] width 135 height 18
type input "s"
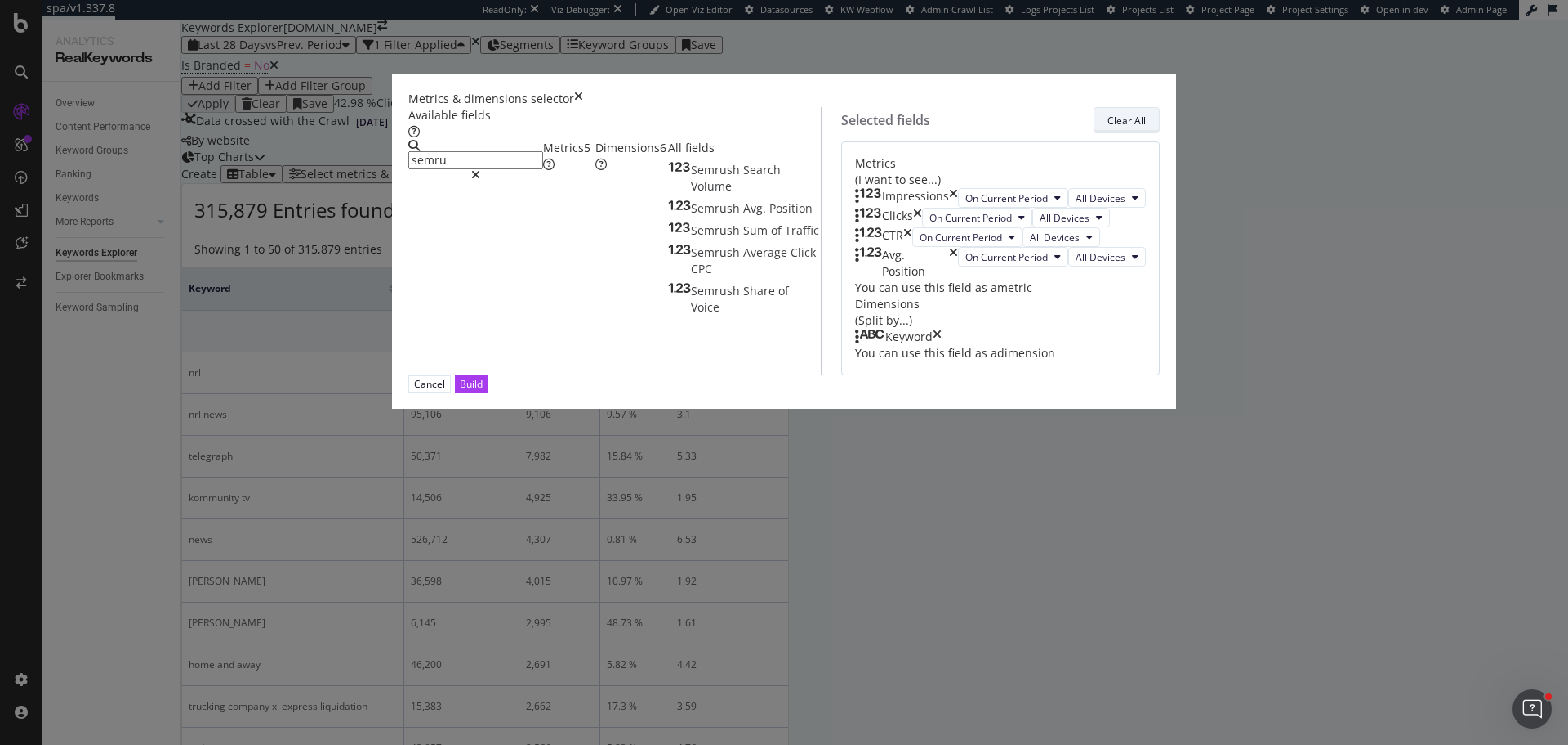
type input "semru"
click at [1108, 127] on div "Clear All" at bounding box center [1127, 121] width 38 height 14
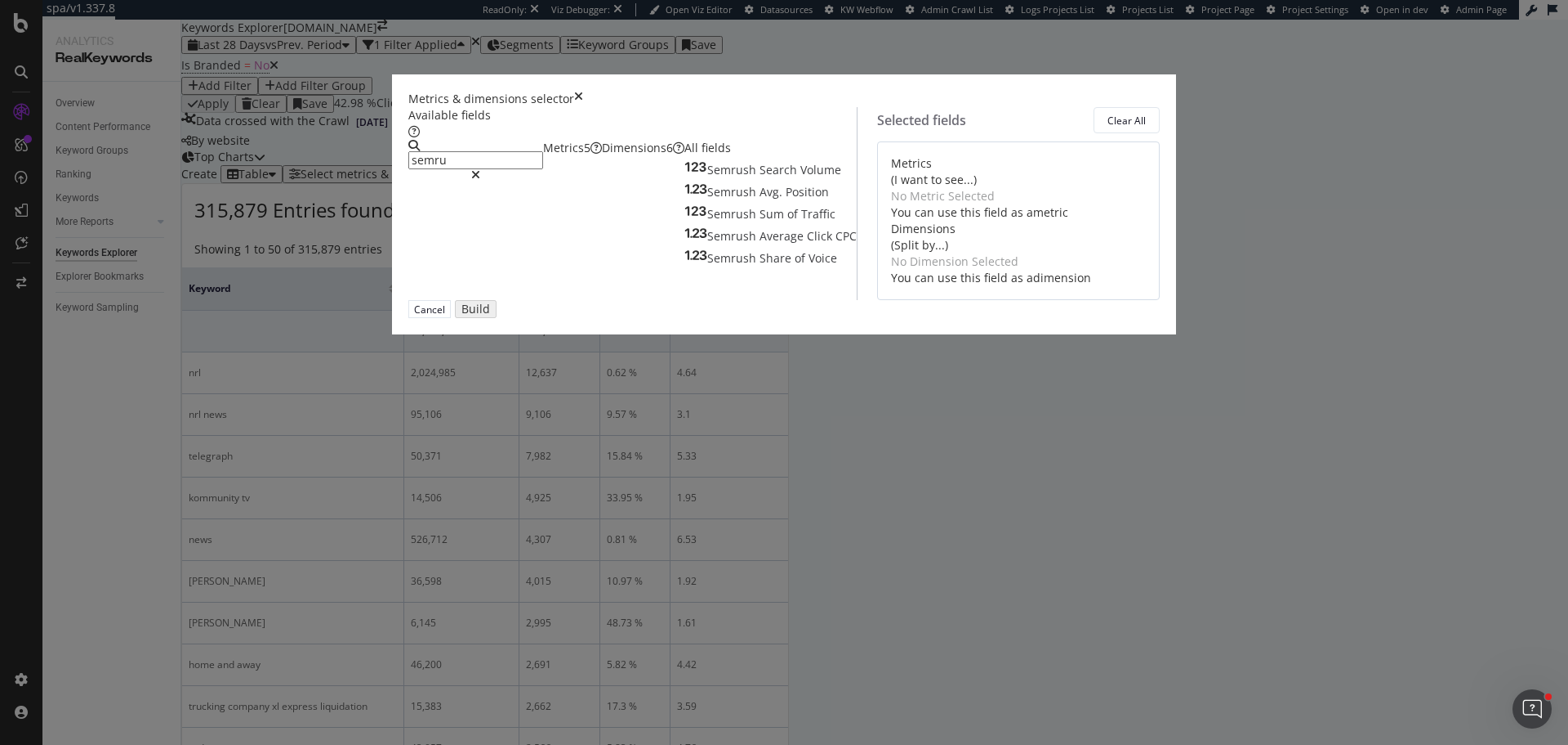
click at [615, 156] on div "Dimensions 6" at bounding box center [643, 148] width 82 height 16
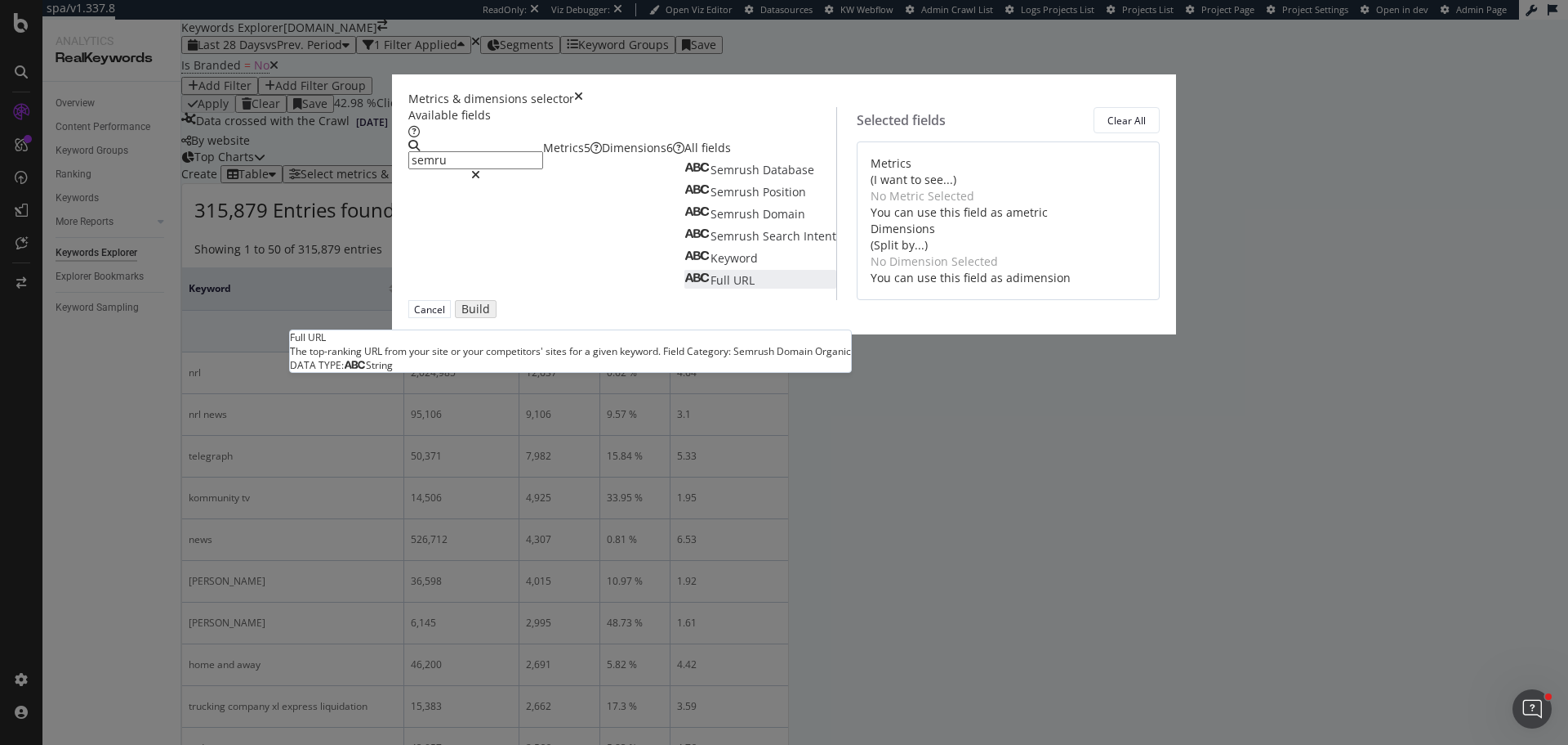
click at [711, 288] on span "Full" at bounding box center [722, 279] width 23 height 15
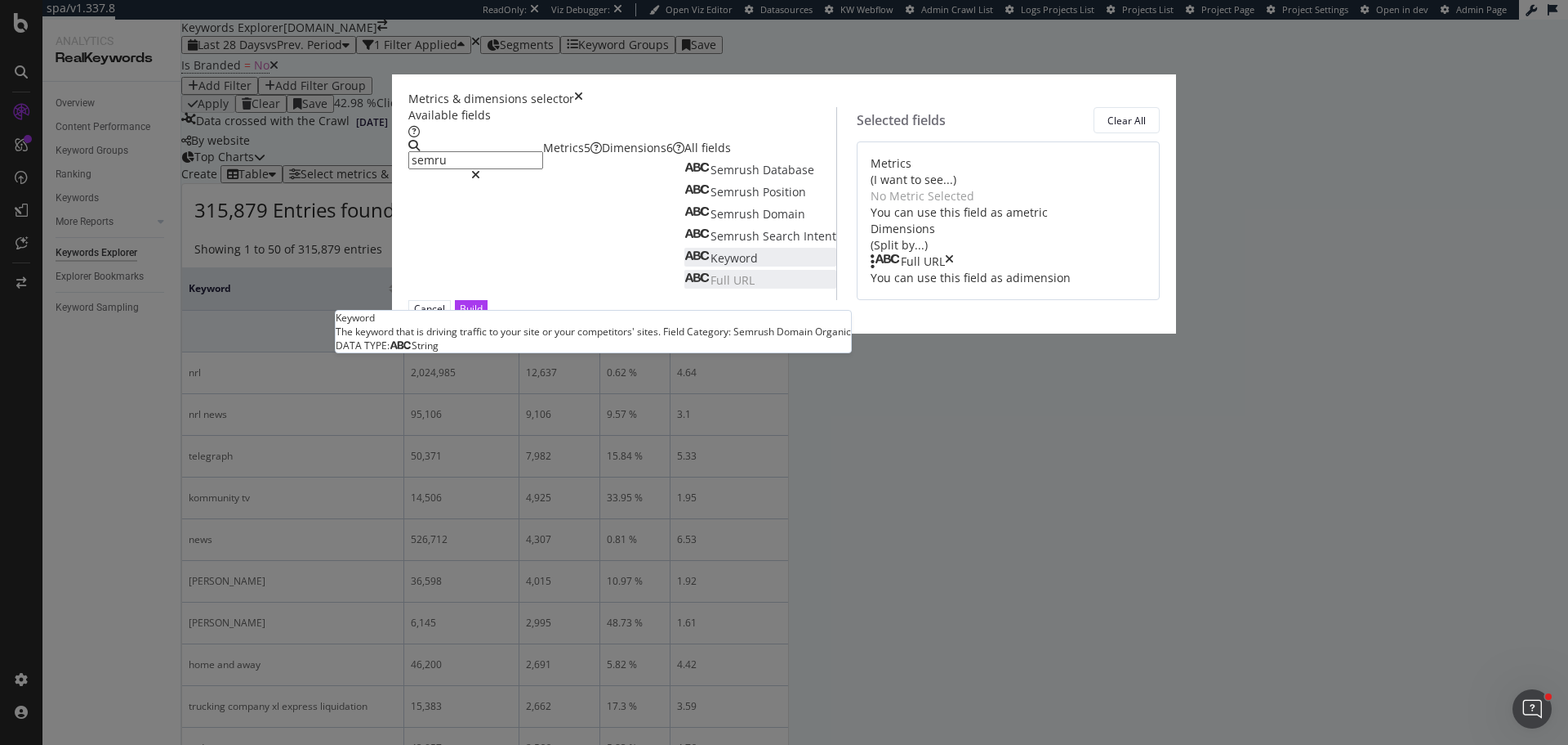
click at [711, 266] on span "Keyword" at bounding box center [734, 257] width 48 height 15
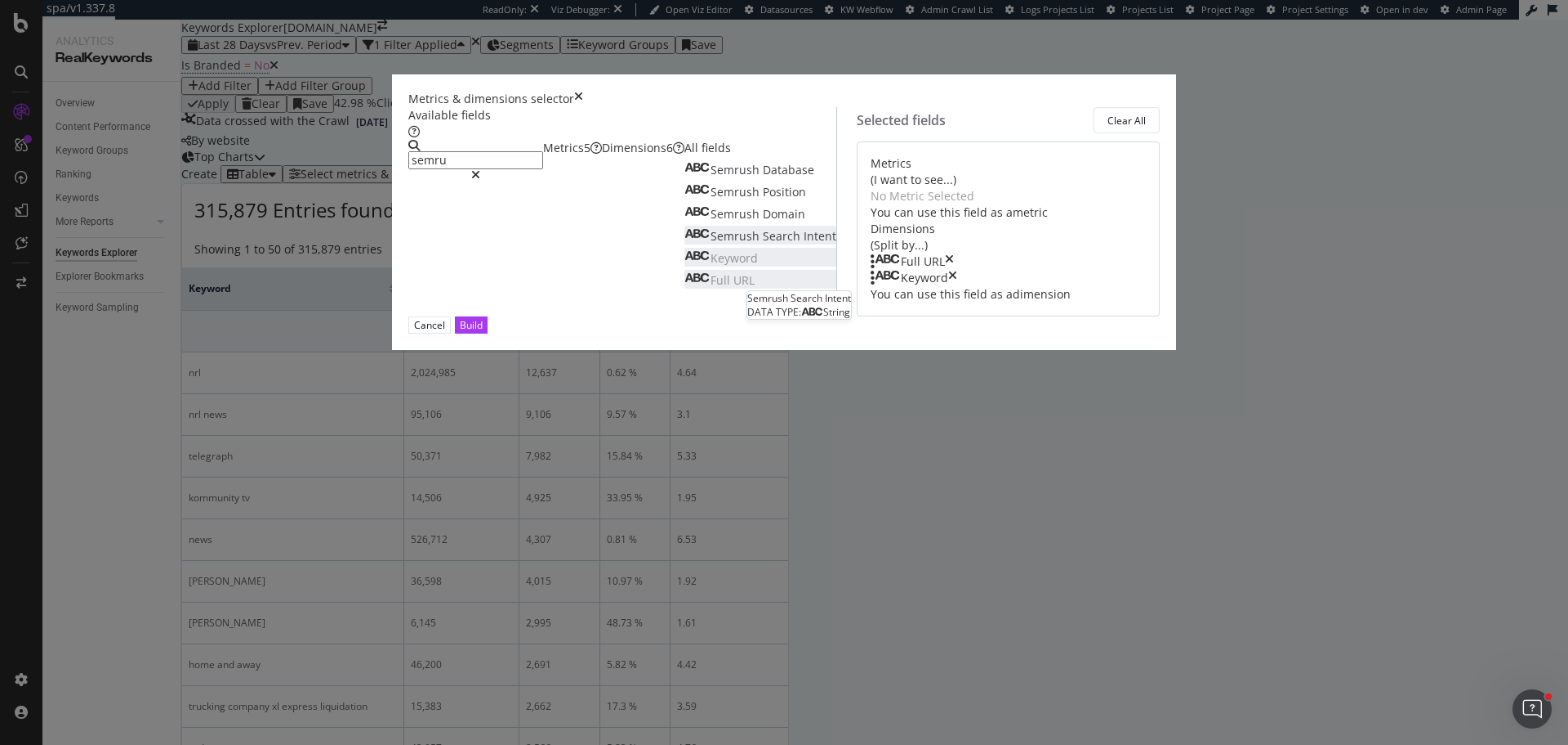
click at [711, 244] on span "Semrush" at bounding box center [737, 235] width 53 height 15
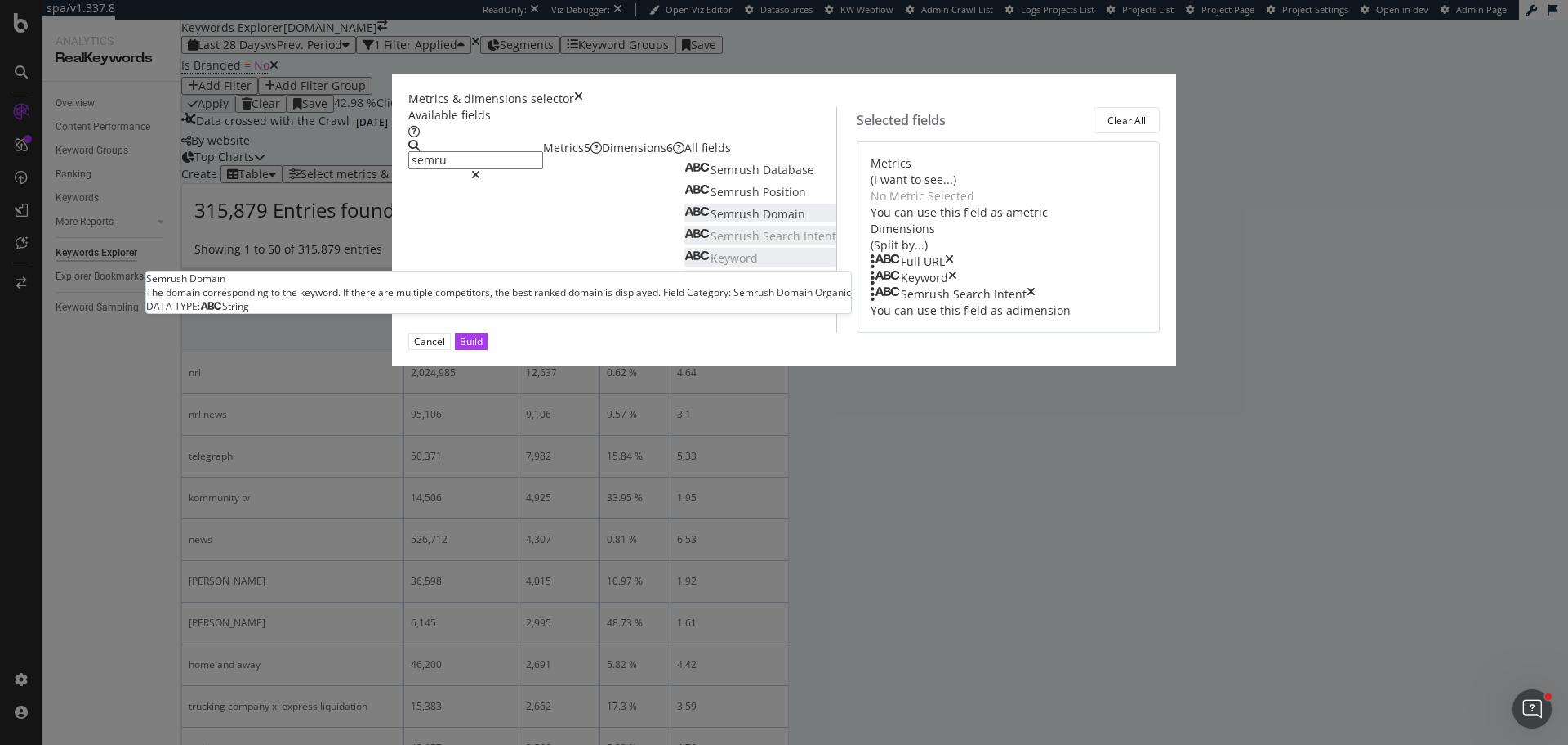
click at [763, 222] on span "Domain" at bounding box center [784, 213] width 42 height 15
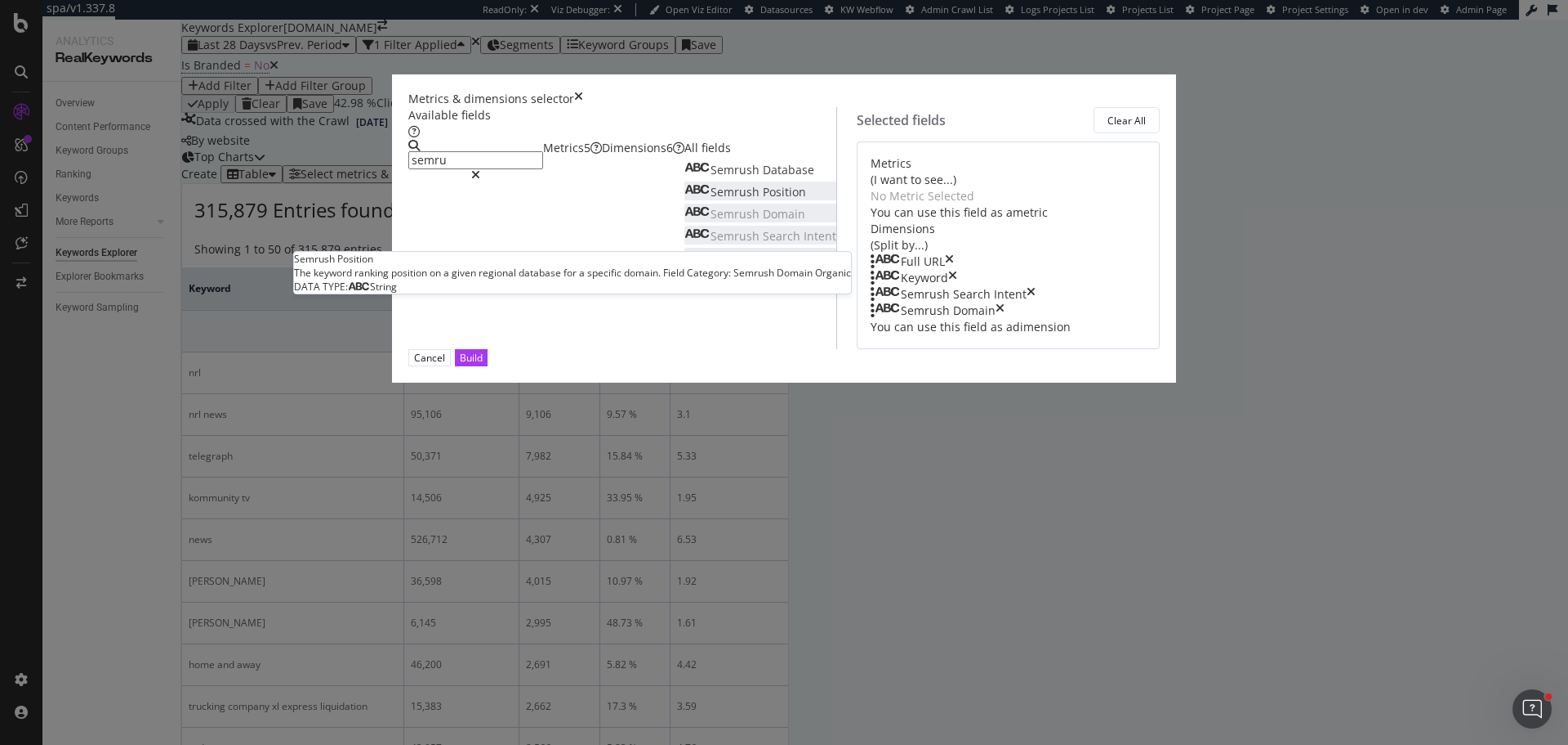
click at [763, 200] on span "Position" at bounding box center [784, 191] width 43 height 15
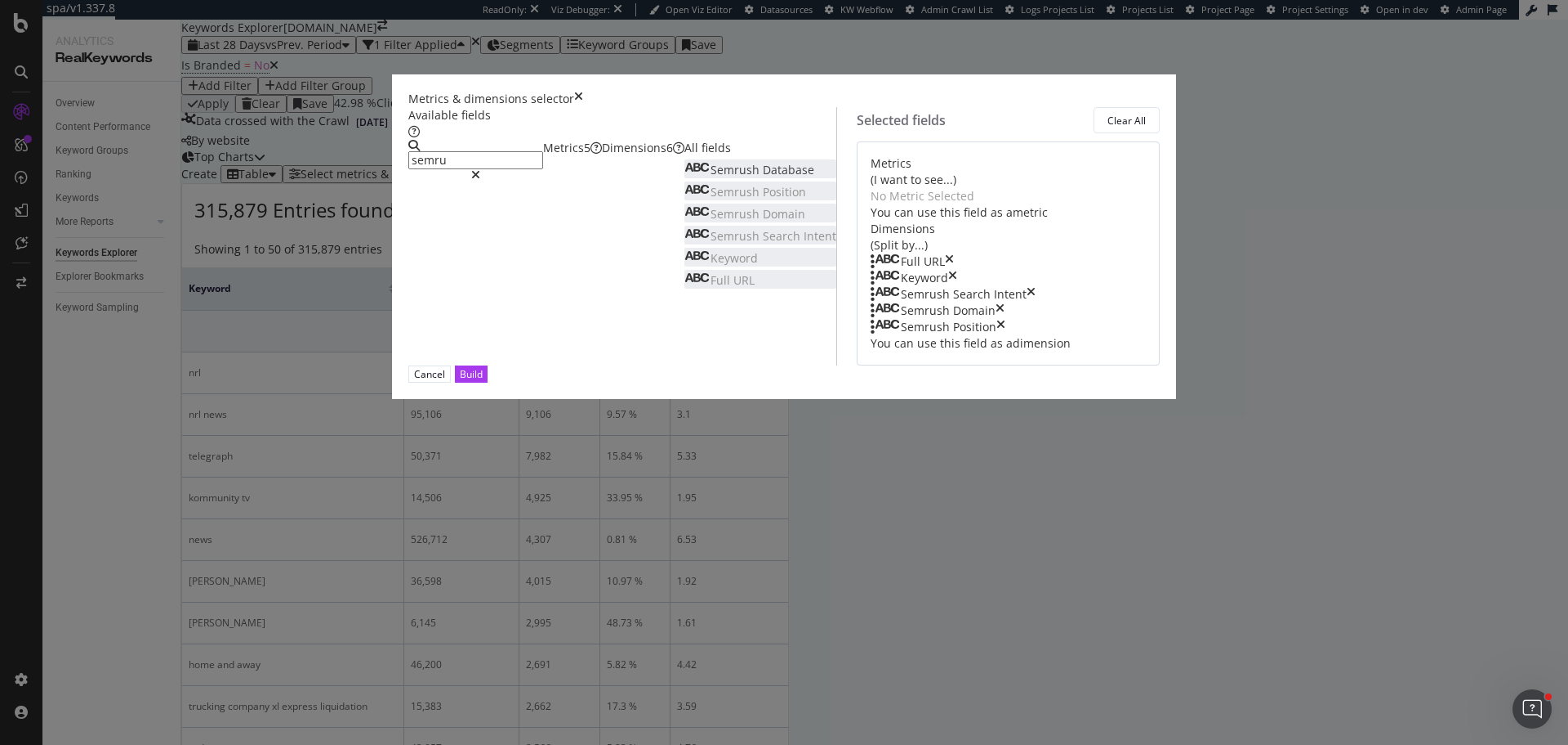
click at [763, 178] on span "Database" at bounding box center [789, 170] width 52 height 15
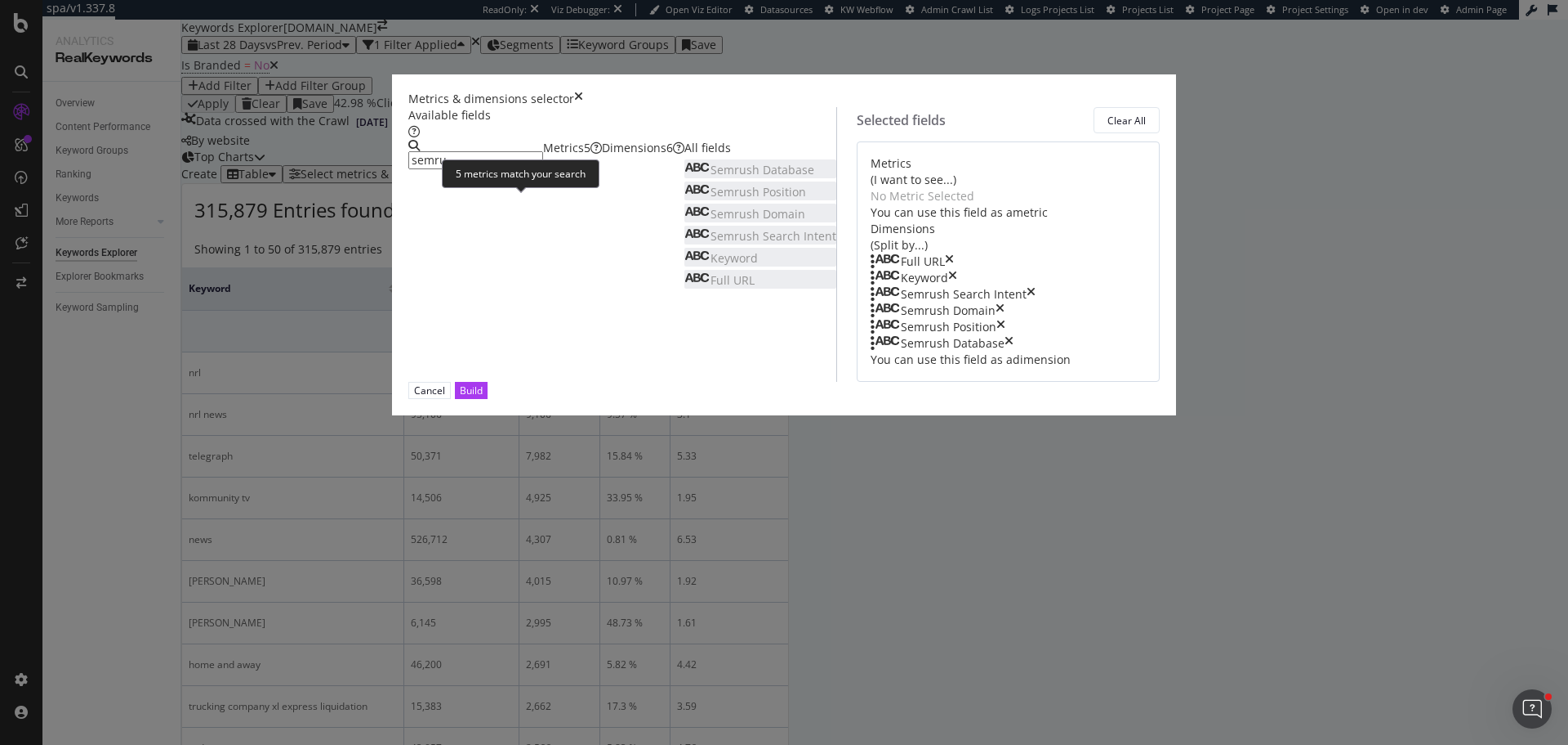
click at [543, 156] on div "Metrics 5" at bounding box center [572, 148] width 59 height 16
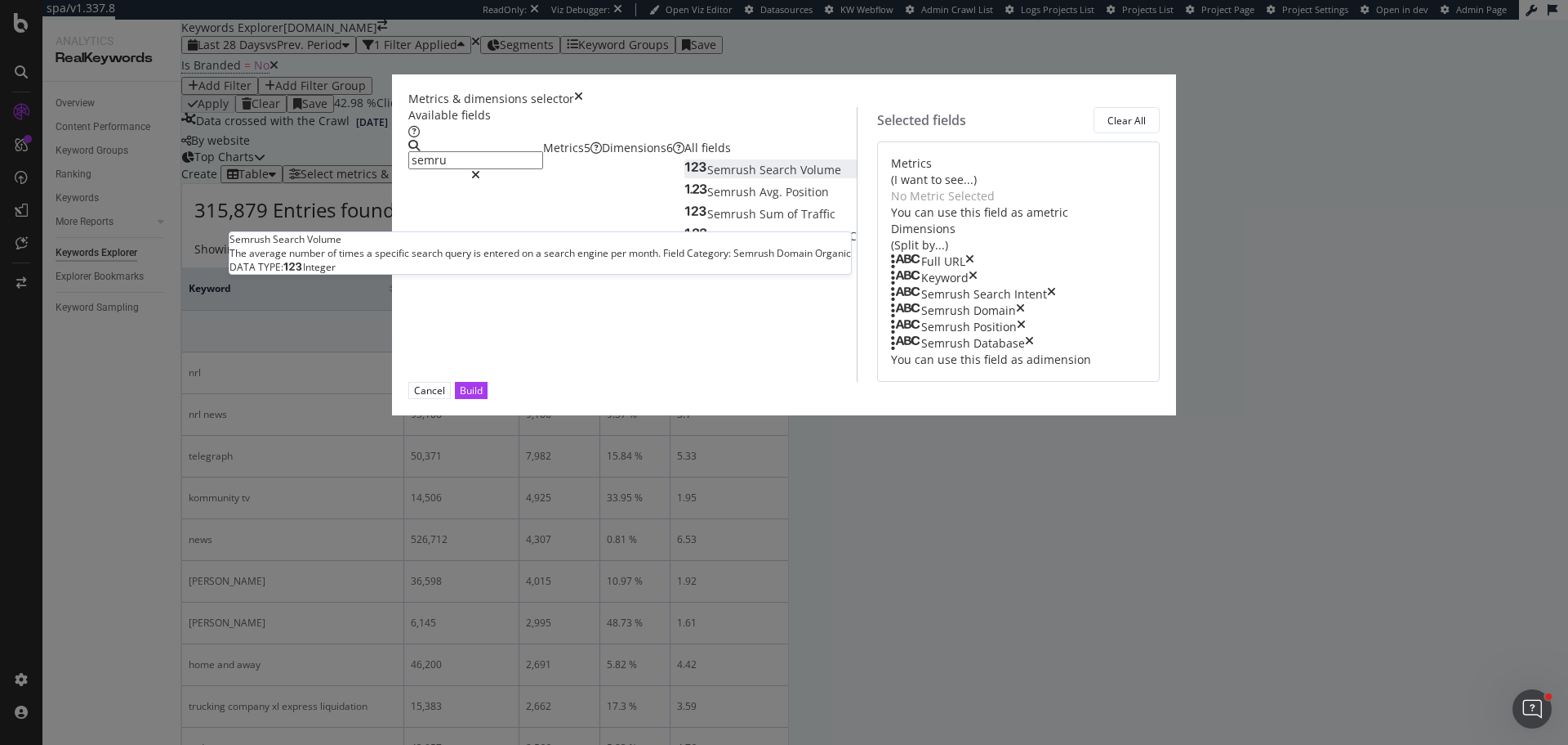
click at [684, 178] on div "Semrush Search Volume" at bounding box center [762, 170] width 157 height 16
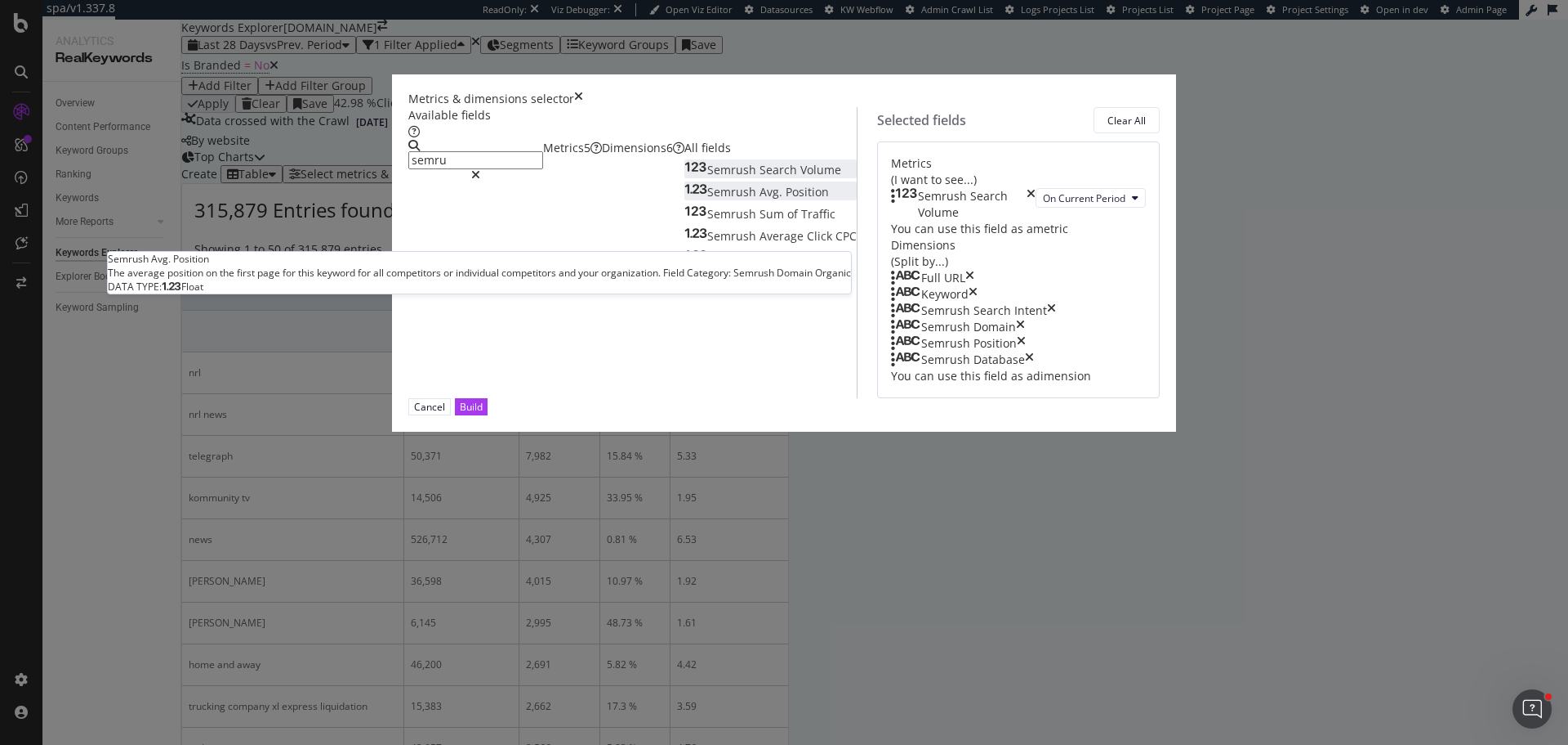
click at [786, 200] on span "Position" at bounding box center [807, 191] width 43 height 15
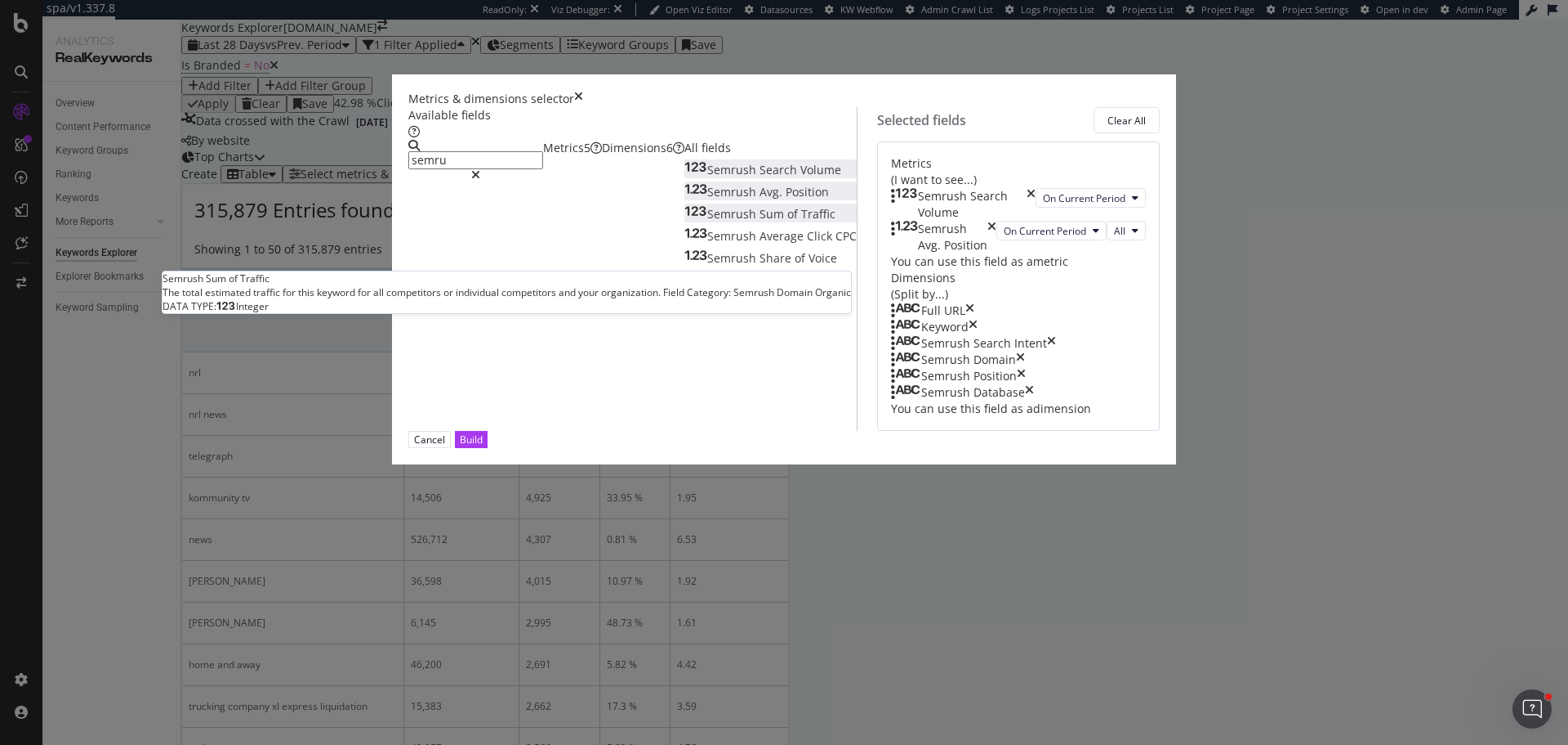
click at [801, 222] on span "Traffic" at bounding box center [818, 213] width 34 height 15
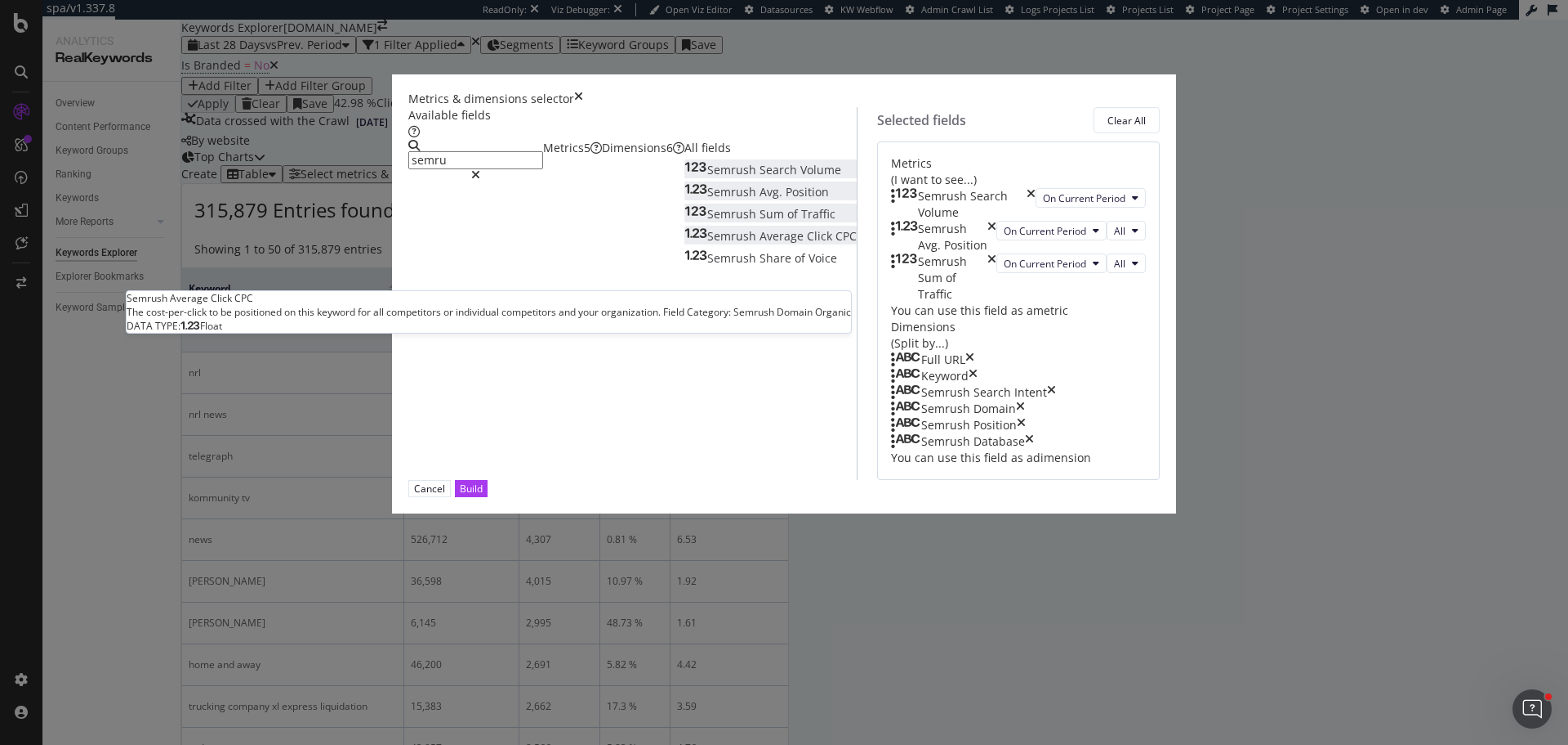
click at [807, 244] on span "Click" at bounding box center [822, 235] width 29 height 15
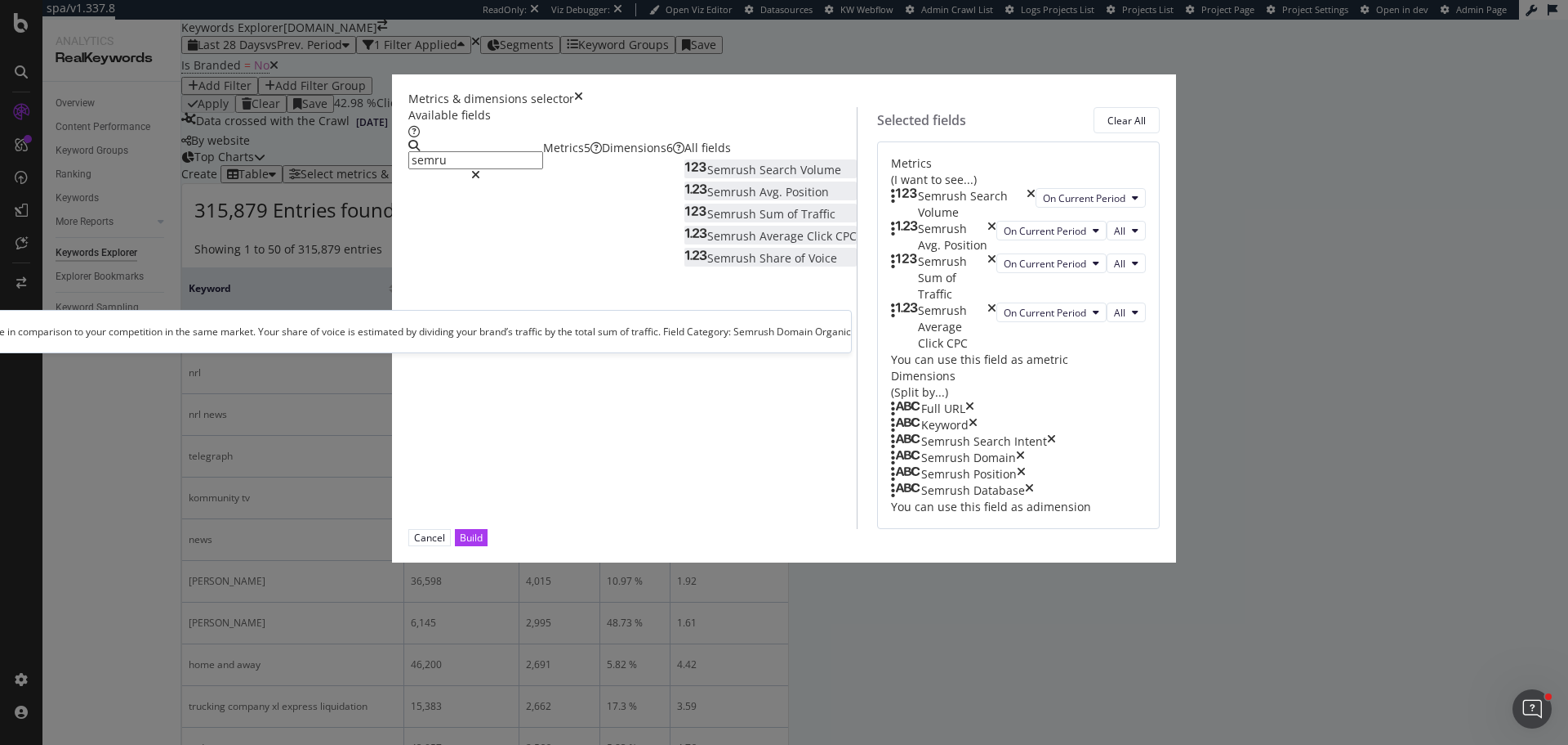
click at [809, 266] on span "Voice" at bounding box center [823, 257] width 29 height 15
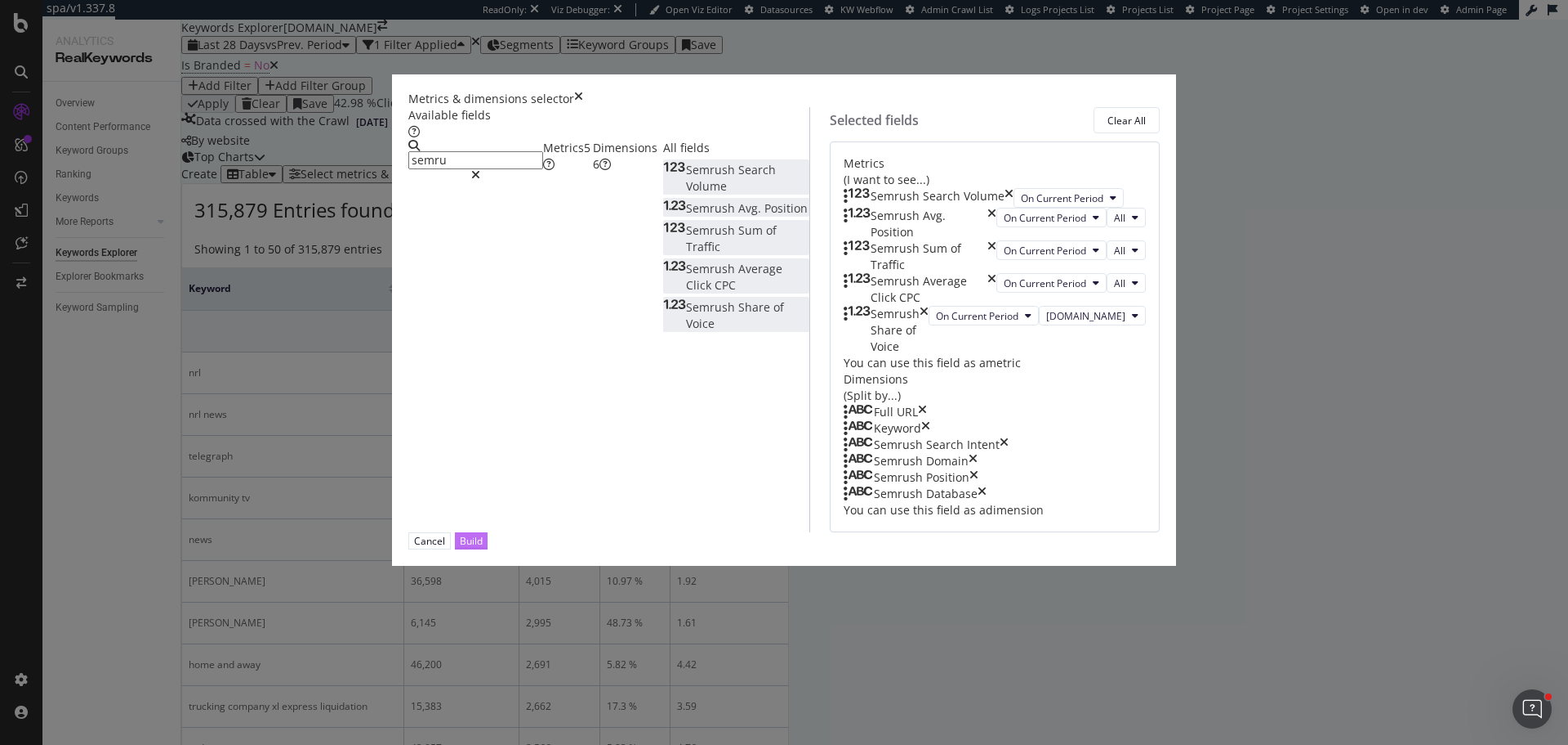
click at [483, 548] on div "Build" at bounding box center [471, 540] width 23 height 14
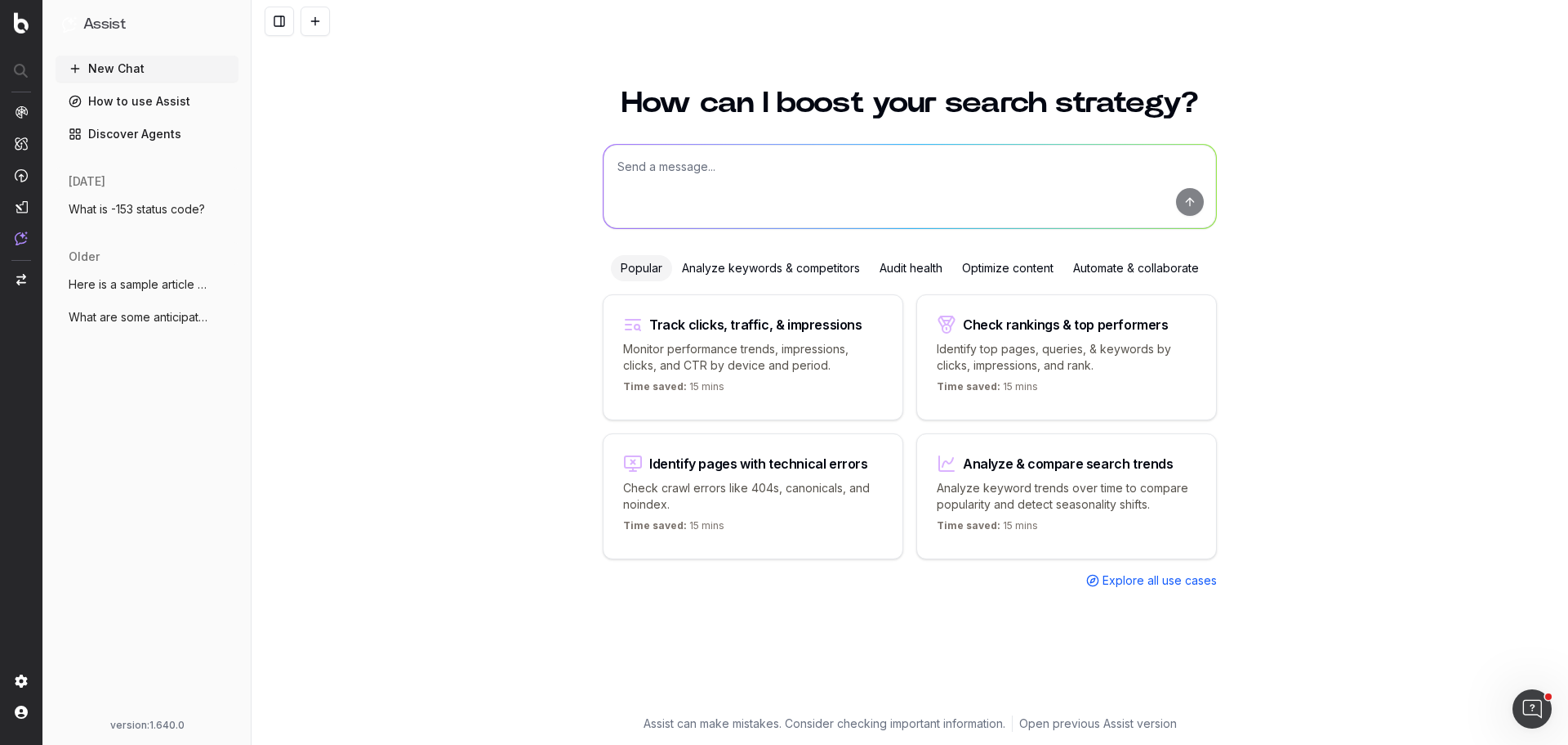
click at [133, 65] on button "New Chat" at bounding box center [147, 68] width 183 height 26
click at [59, 241] on p "Botify Assist" at bounding box center [87, 238] width 60 height 13
click at [17, 236] on img at bounding box center [20, 238] width 13 height 14
click at [676, 174] on textarea at bounding box center [910, 186] width 613 height 83
type textarea "I"
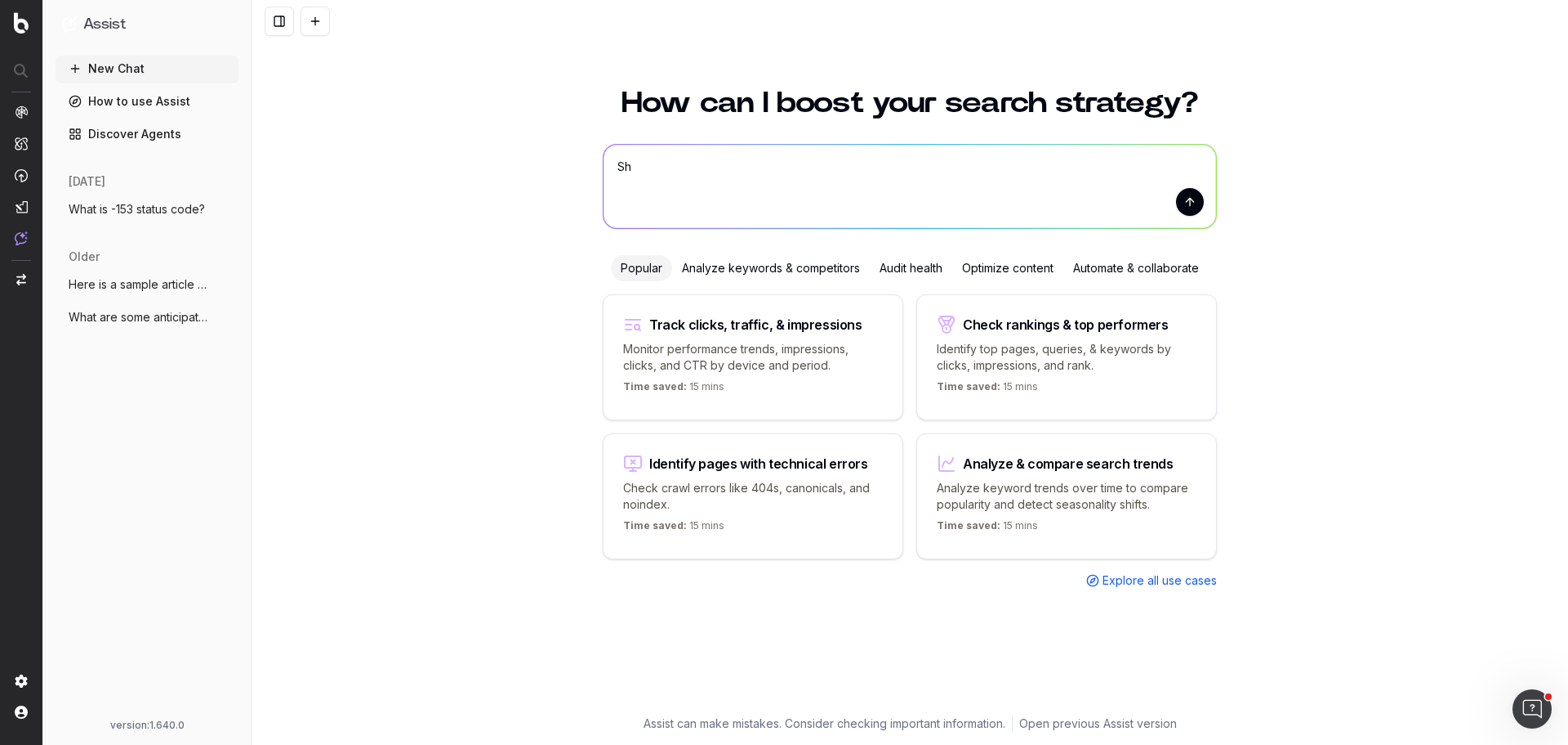
type textarea "S"
type textarea "Can you provide AI share of voice reporting for this website?"
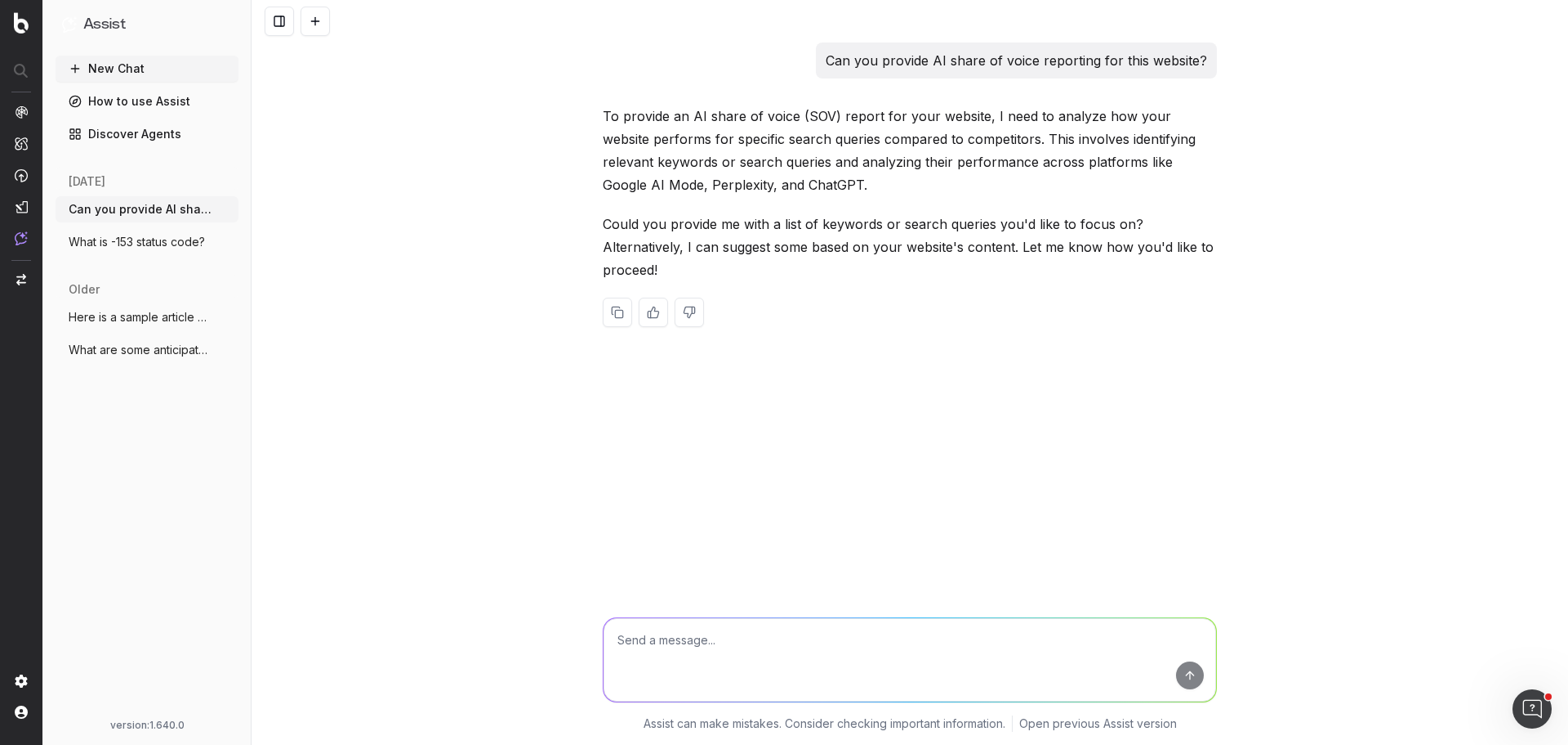
click at [716, 635] on textarea at bounding box center [910, 659] width 613 height 83
type textarea "Suggest keywords."
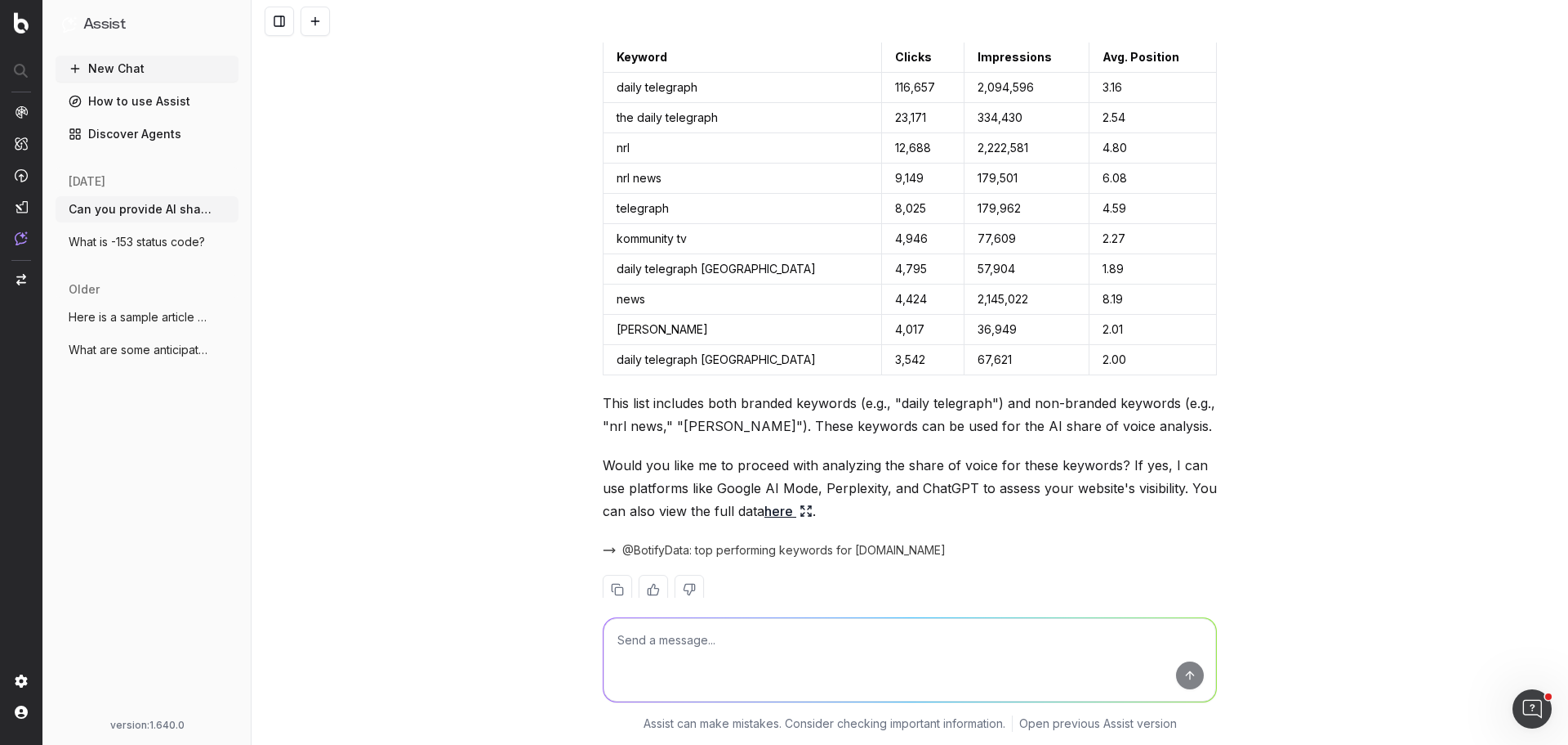
scroll to position [537, 0]
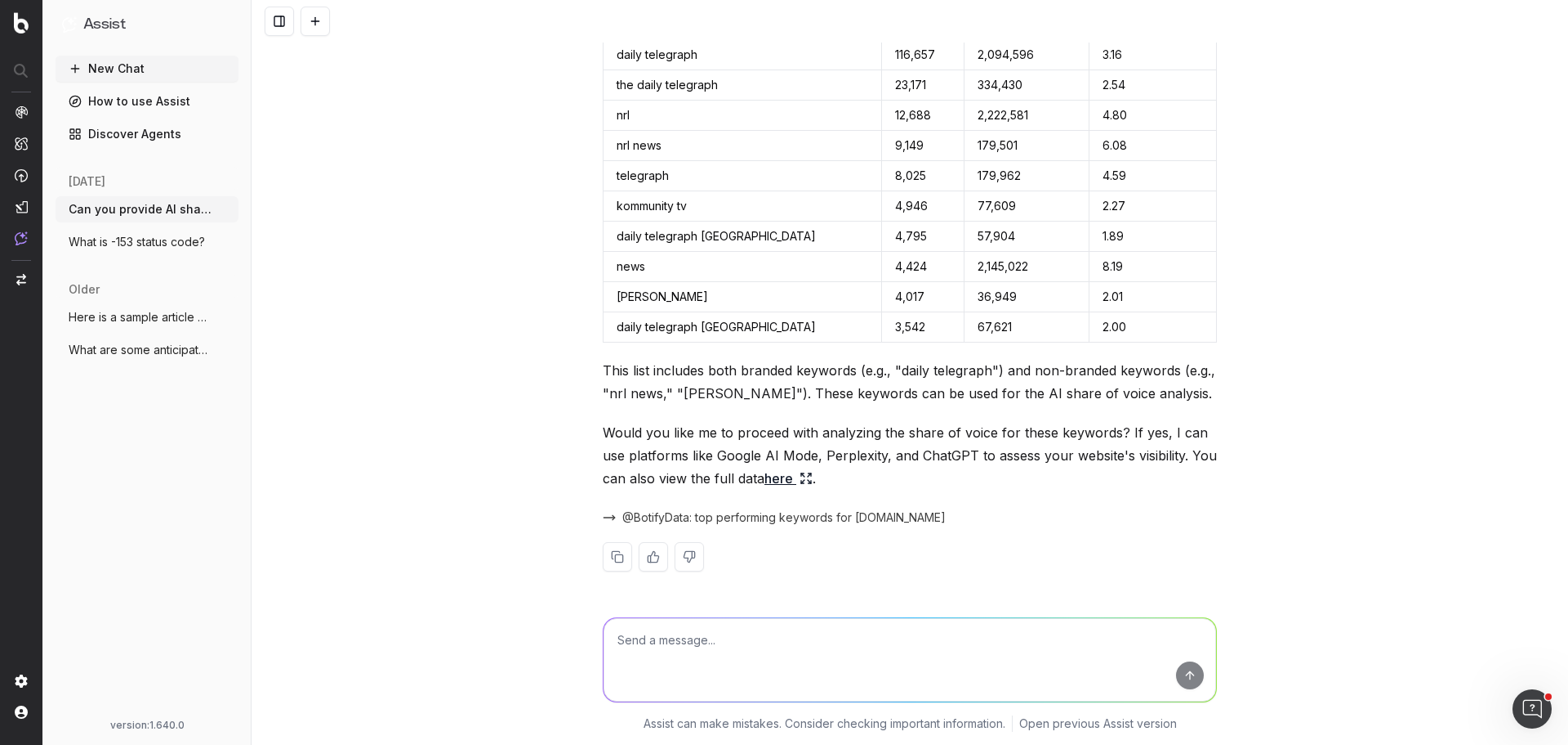
click at [780, 483] on link "here" at bounding box center [789, 477] width 48 height 23
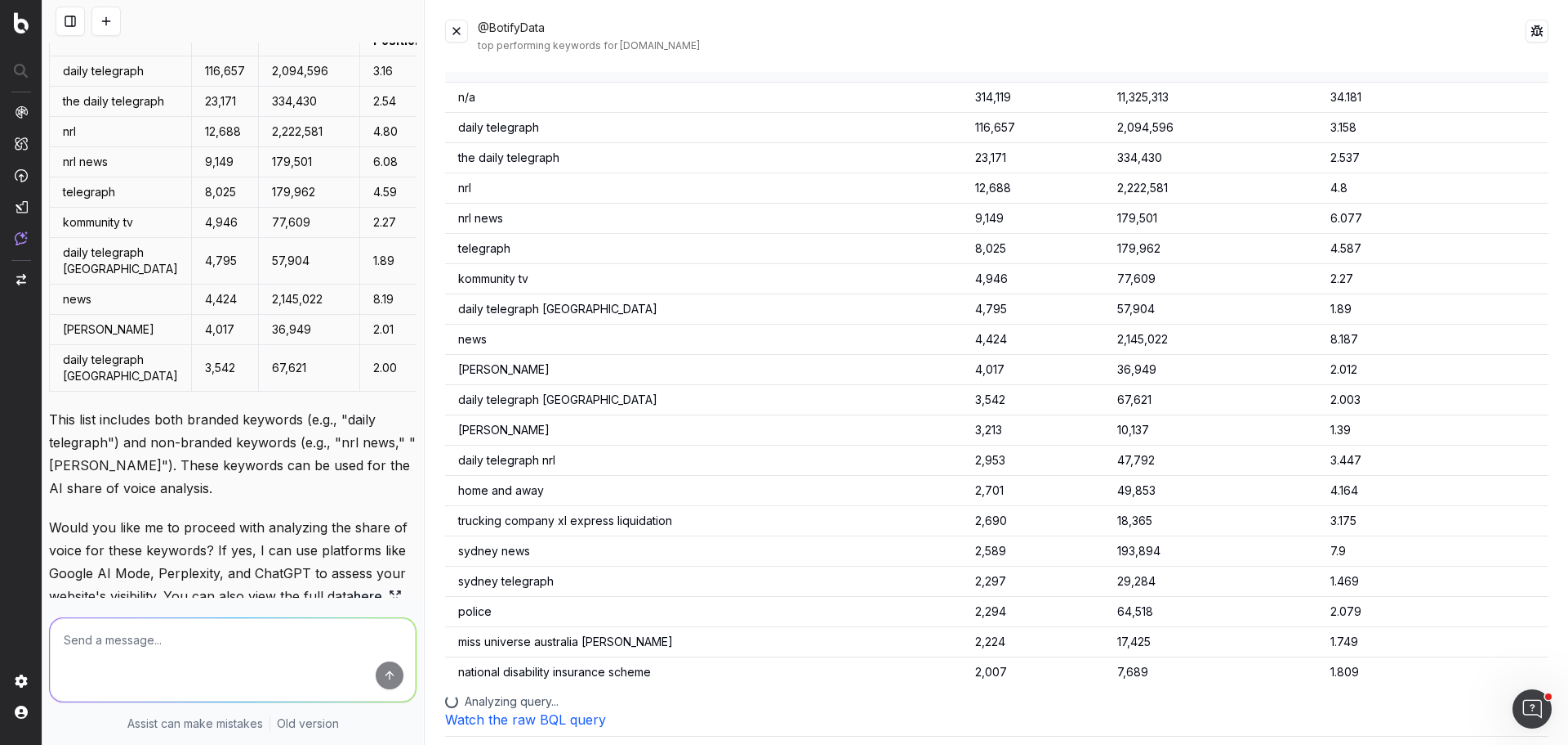
scroll to position [0, 0]
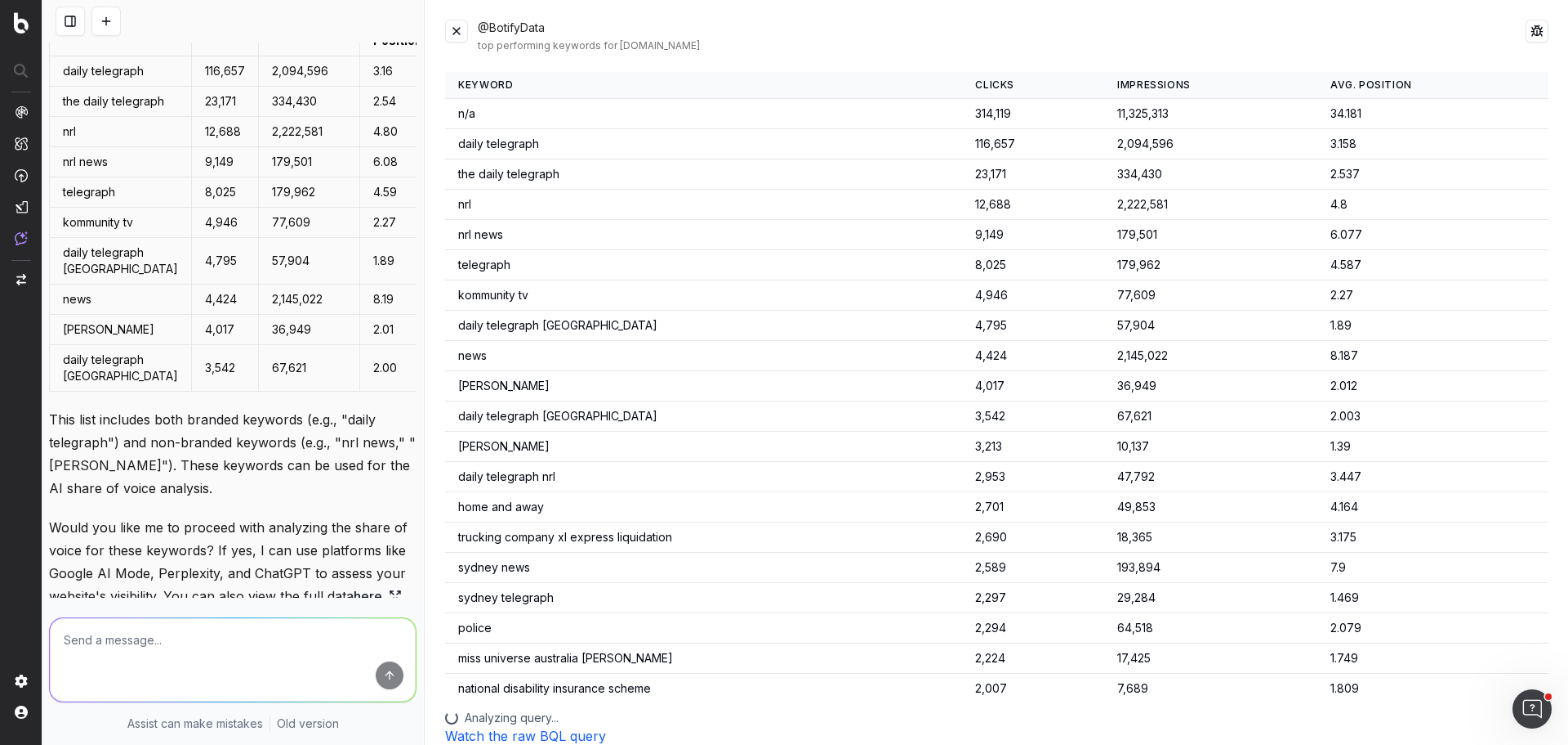
click at [452, 37] on button at bounding box center [456, 31] width 23 height 23
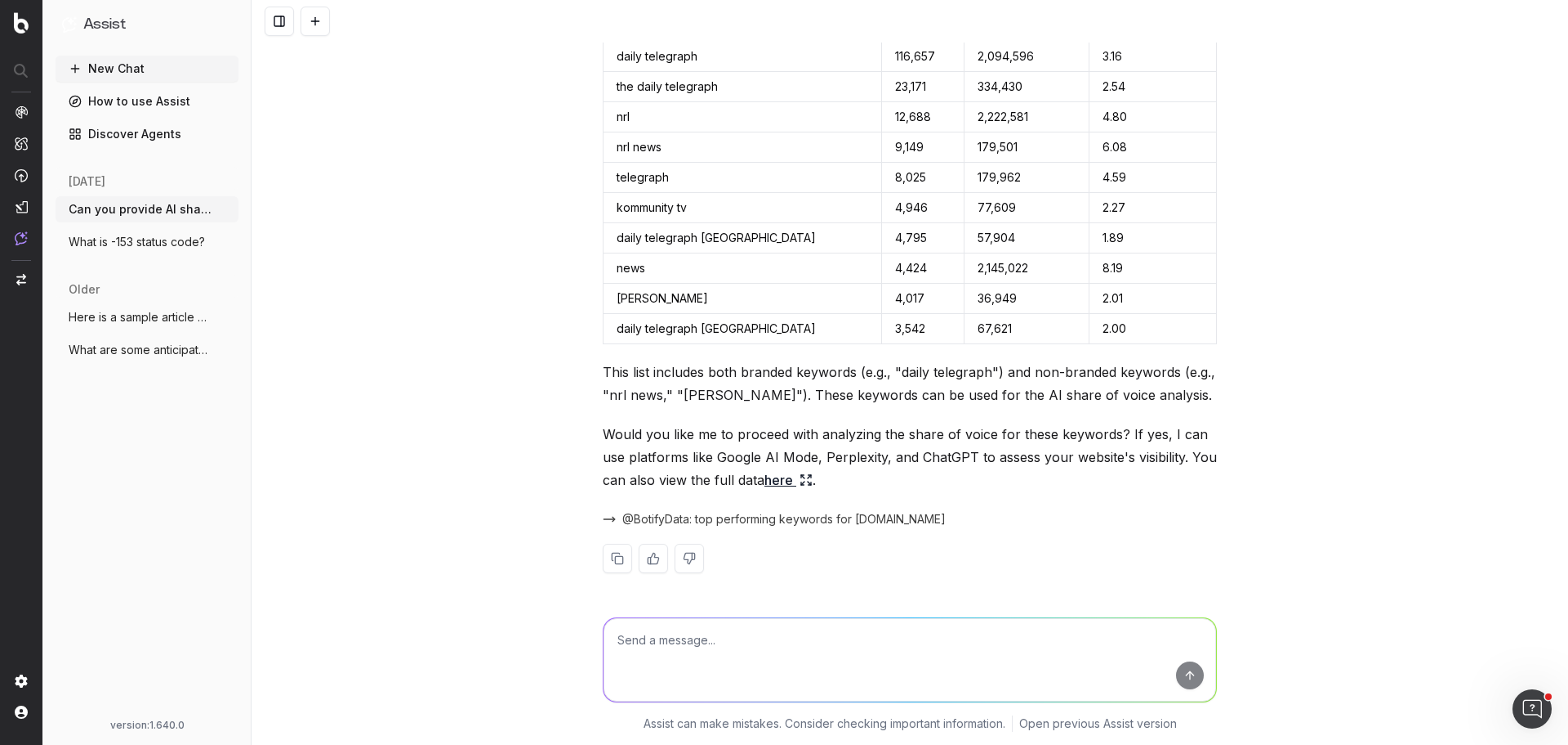
scroll to position [537, 0]
click at [768, 662] on textarea at bounding box center [910, 659] width 613 height 83
type textarea "Let's focus on branded keywords."
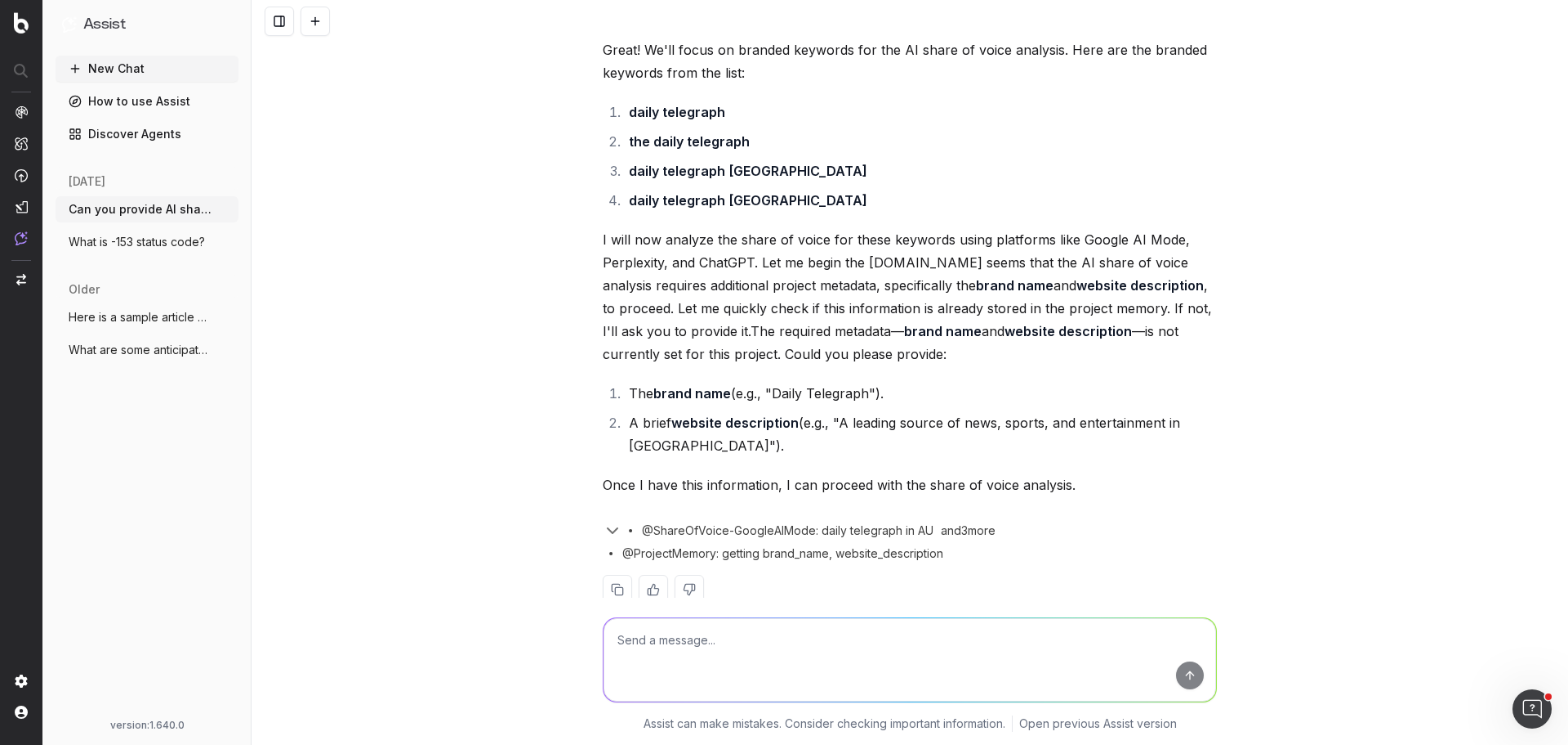
scroll to position [1191, 0]
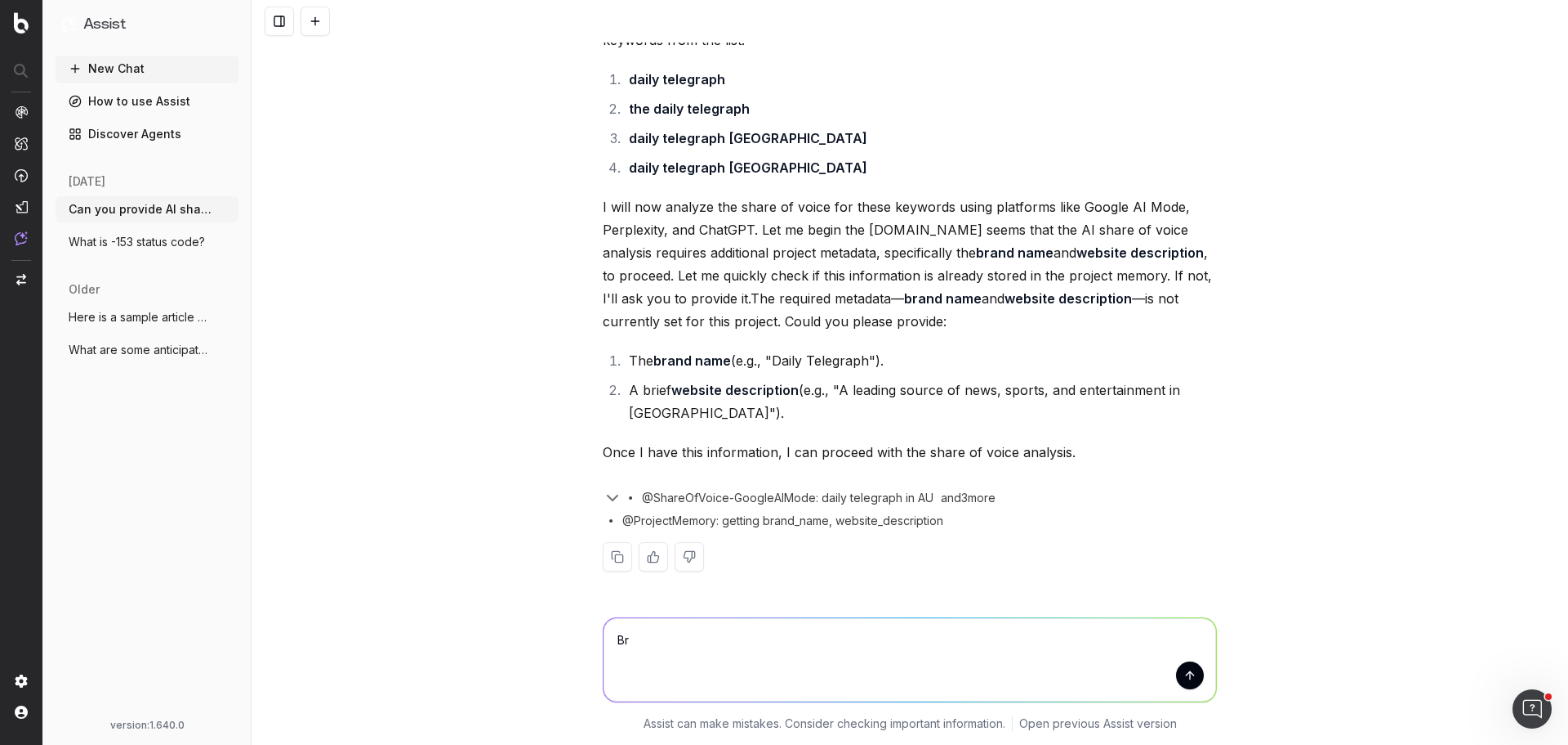
type textarea "B"
click at [822, 641] on textarea "Brand name is Daily Telegraph." at bounding box center [910, 659] width 613 height 83
click at [804, 641] on textarea "Brand name is Daily Telegraph Australia. Website des" at bounding box center [910, 659] width 613 height 83
click at [803, 641] on textarea "Brand name is Daily Telegraph Australia. Website des" at bounding box center [910, 659] width 613 height 83
paste textarea "The Daily Telegraph ([DOMAIN_NAME]) is the leading news and opinion platform fo…"
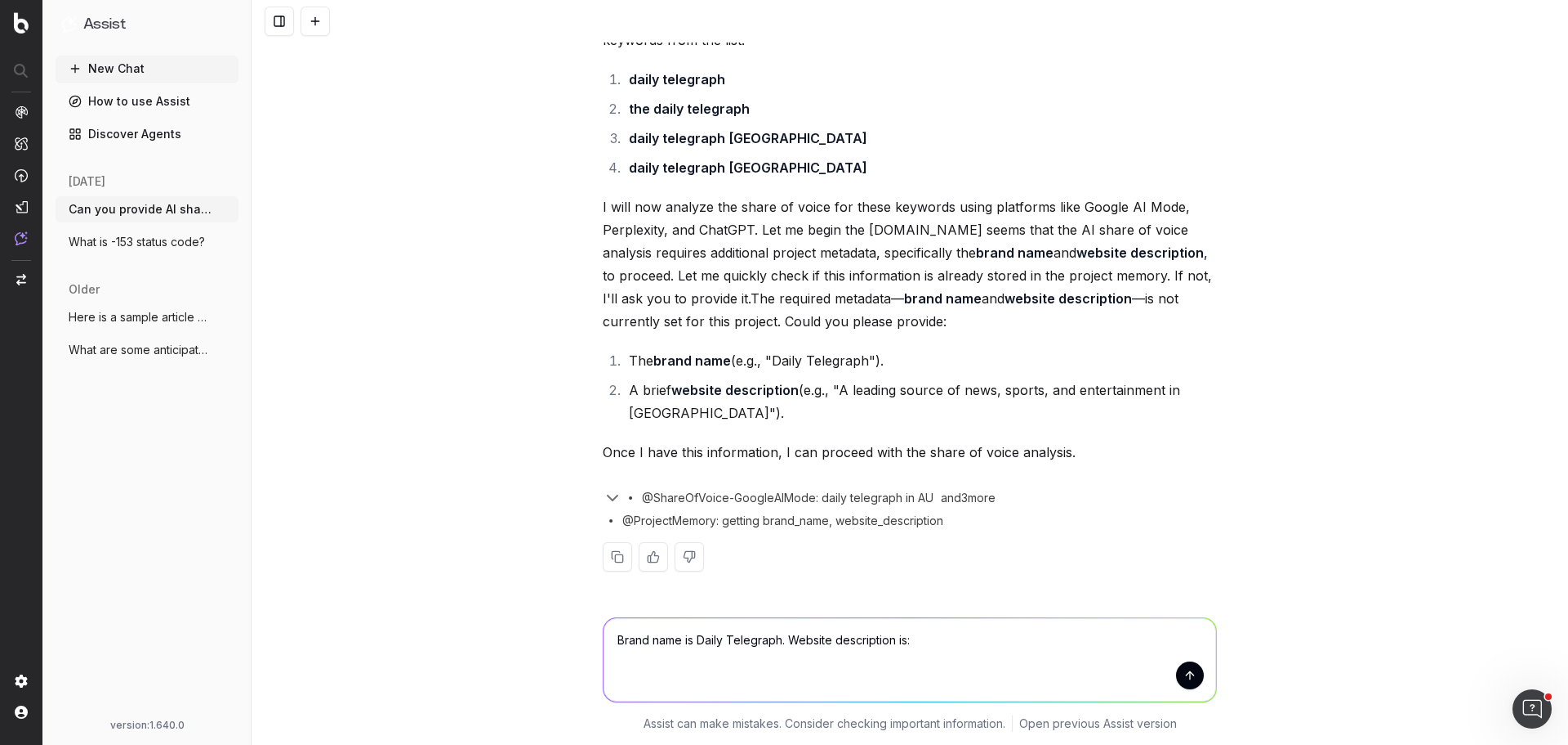
type textarea "Brand name is Daily Telegraph. Website description is: The Daily Telegraph ([DO…"
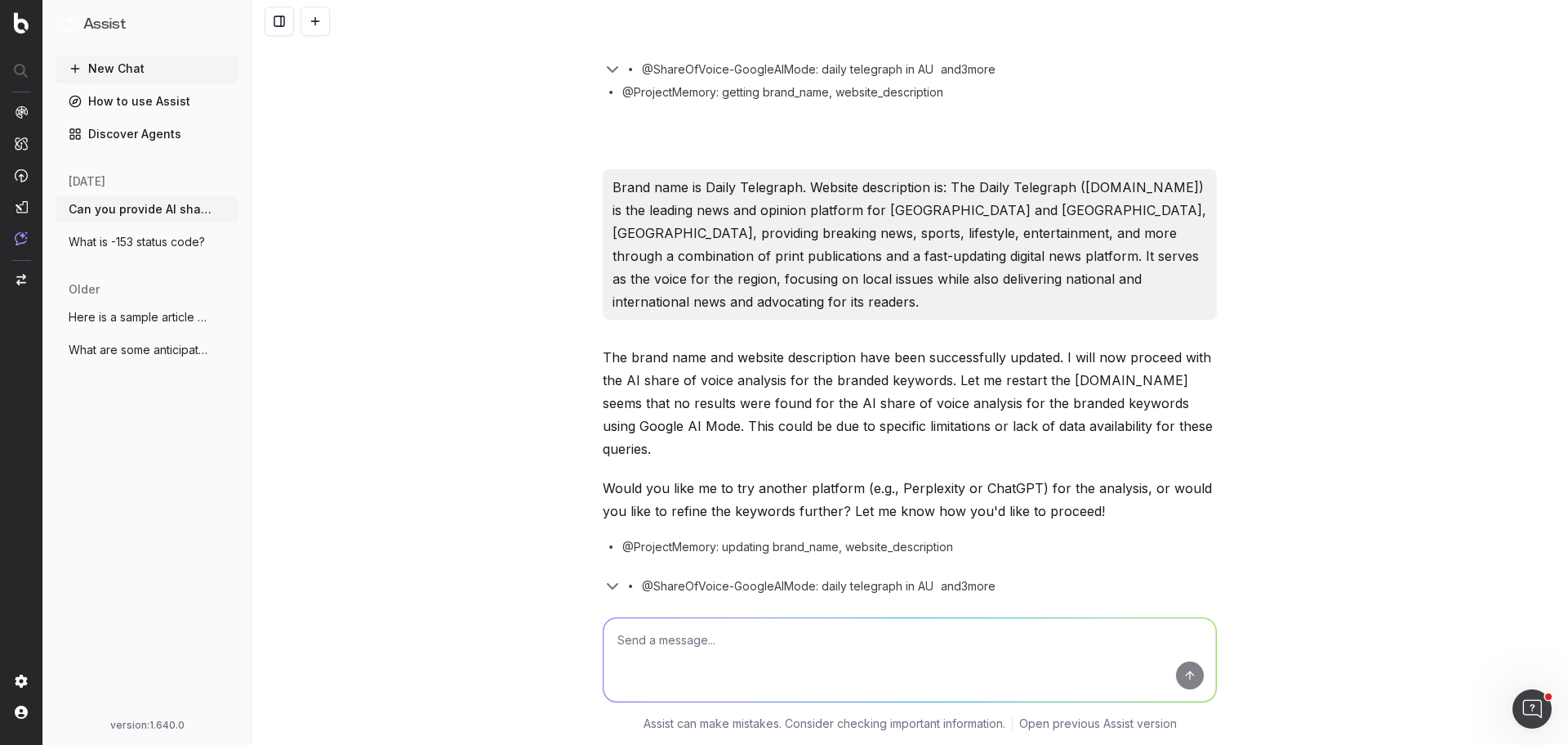
scroll to position [1652, 0]
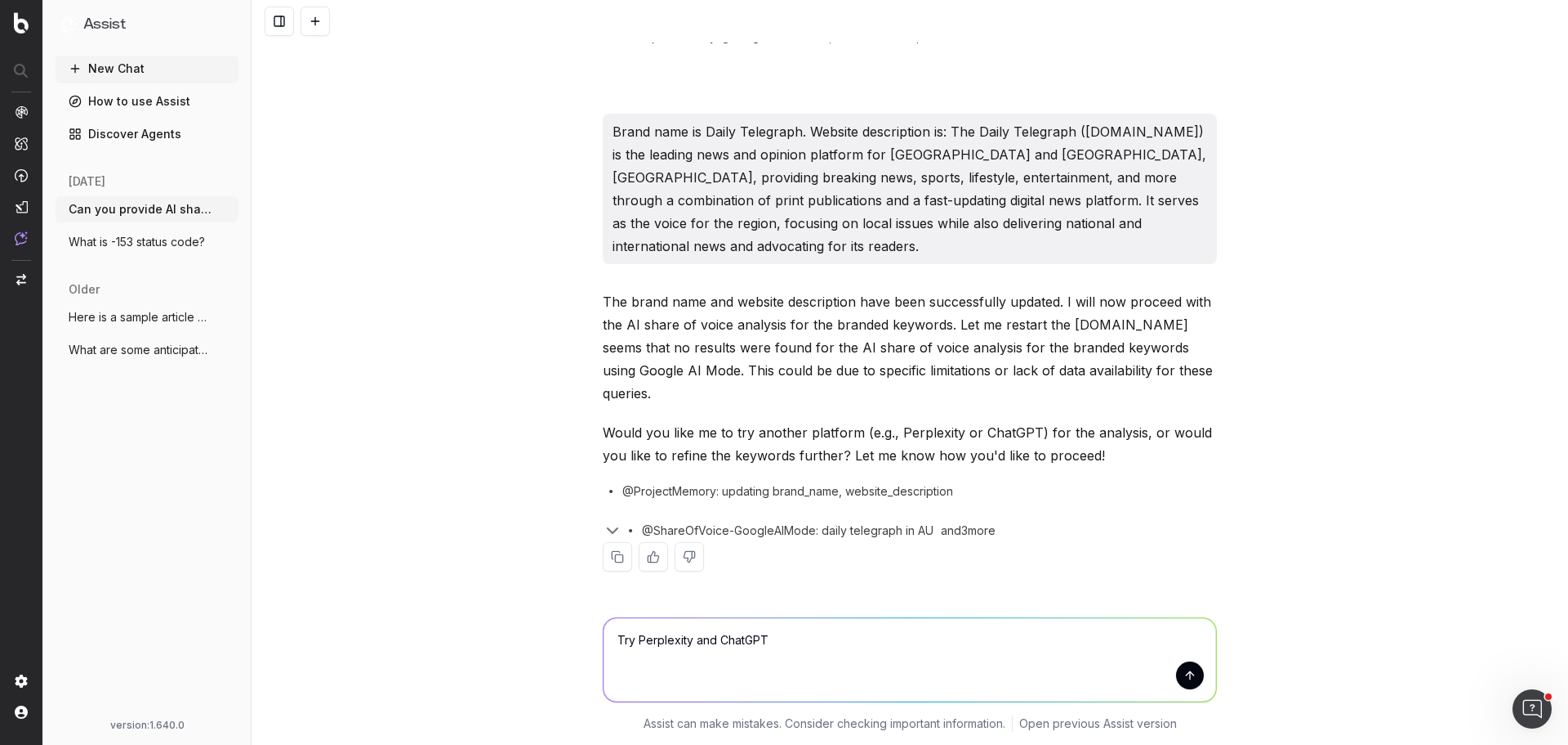
type textarea "Try Perplexity and ChatGPT."
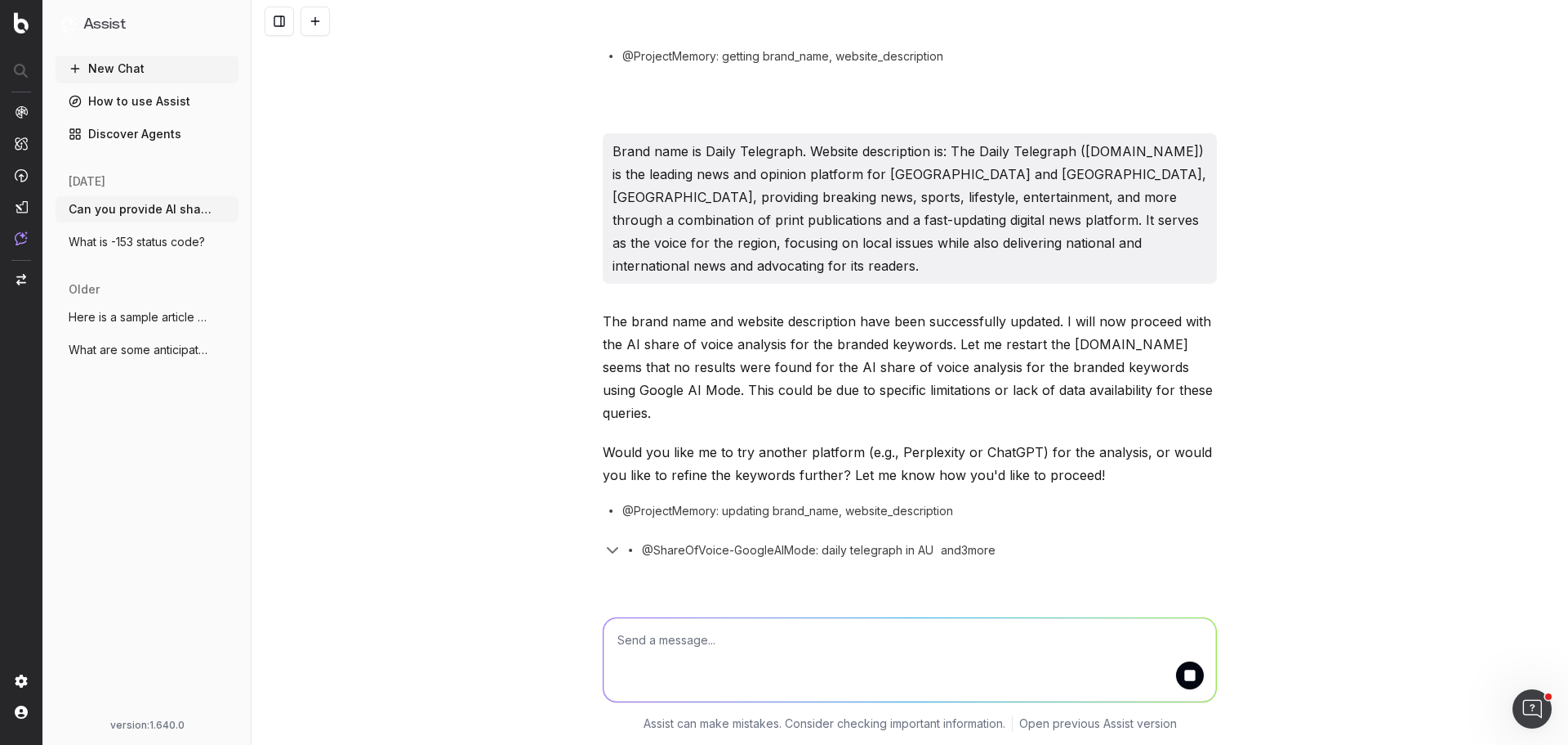
scroll to position [1737, 0]
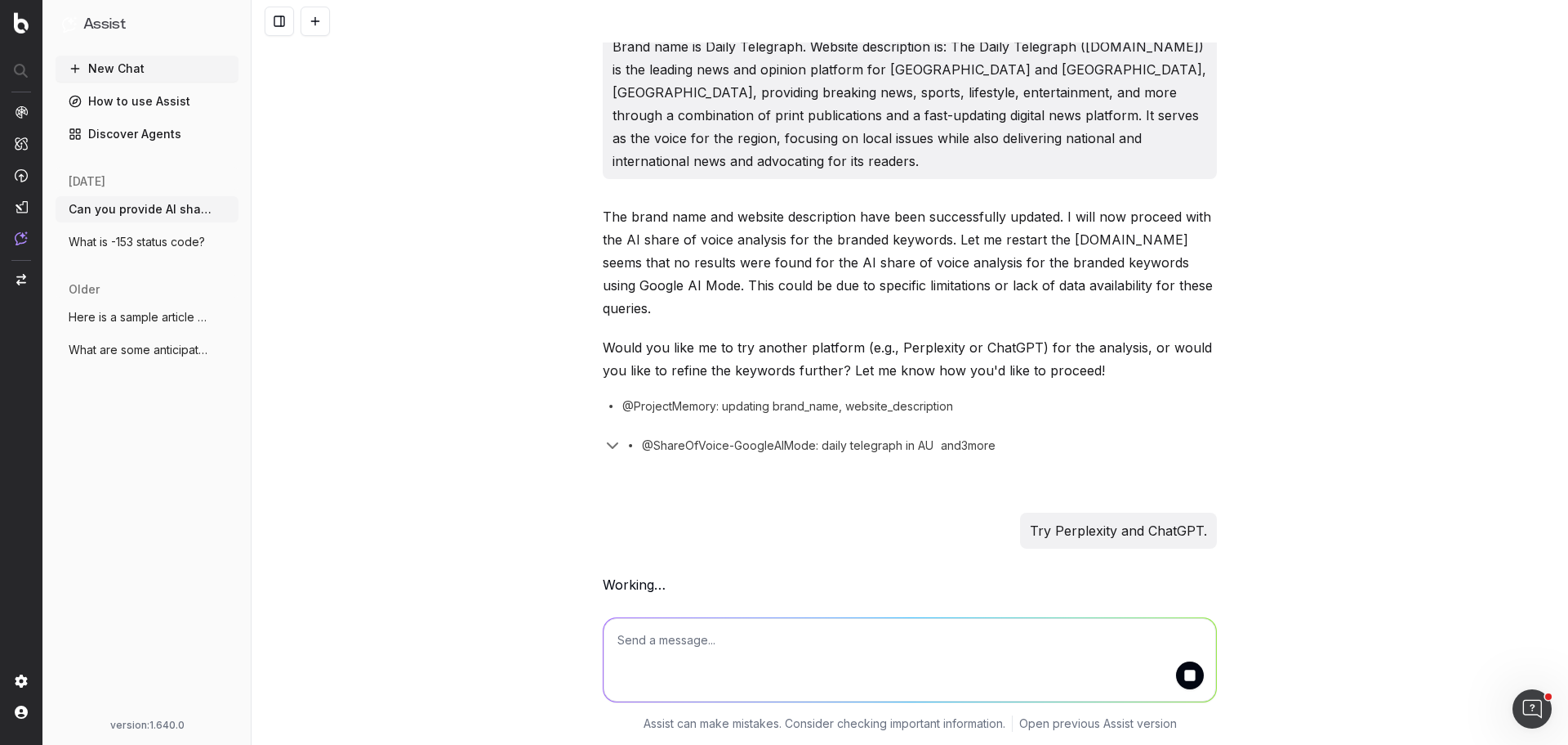
click at [1193, 677] on button "submit" at bounding box center [1190, 674] width 28 height 28
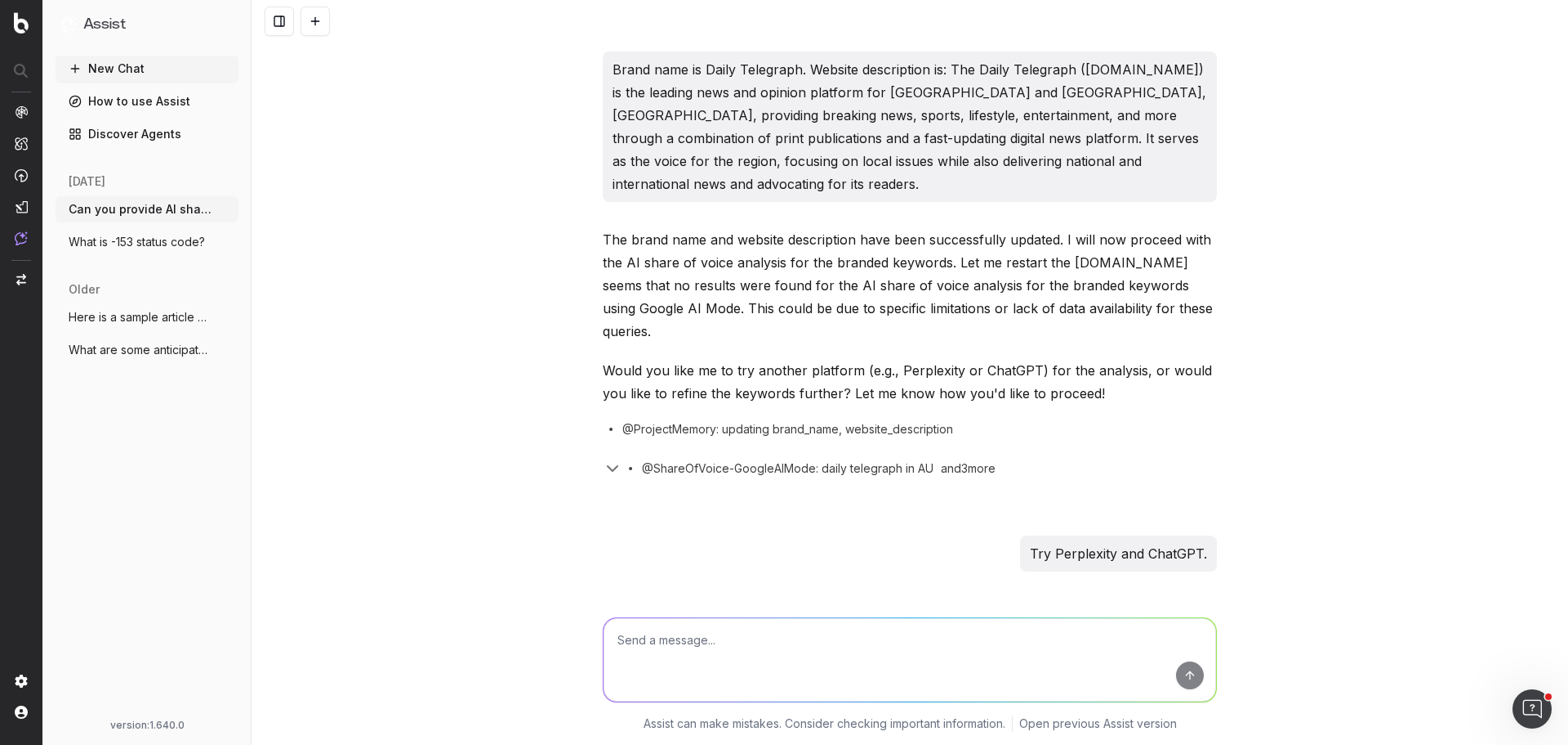
click at [1103, 552] on p "Try Perplexity and ChatGPT." at bounding box center [1118, 553] width 177 height 23
copy p "Try Perplexity and ChatGPT."
click at [864, 652] on textarea at bounding box center [910, 659] width 613 height 83
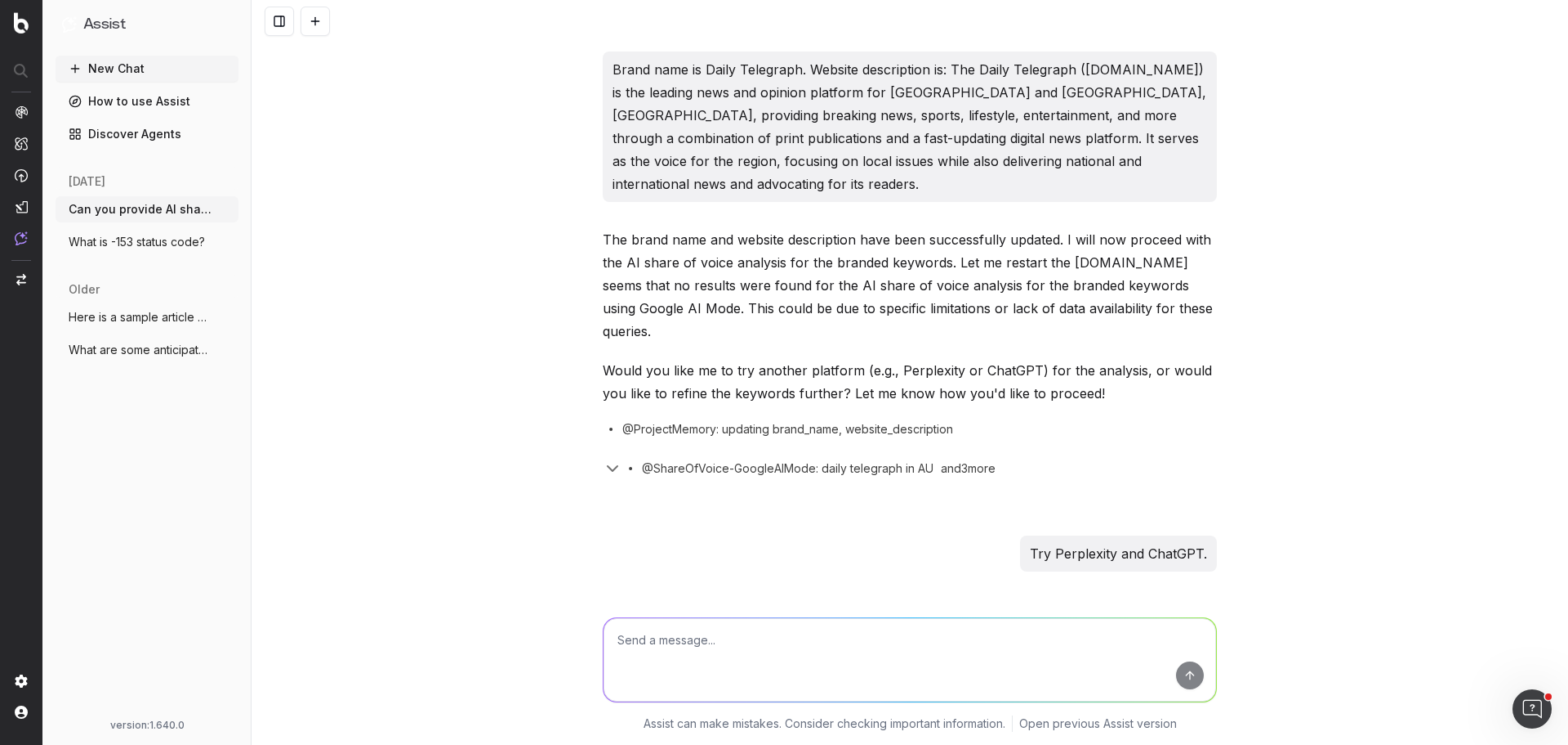
paste textarea "Try Perplexity and ChatGPT."
type textarea "Try Perplexity and ChatGPT."
click at [1188, 675] on button "submit" at bounding box center [1190, 674] width 28 height 28
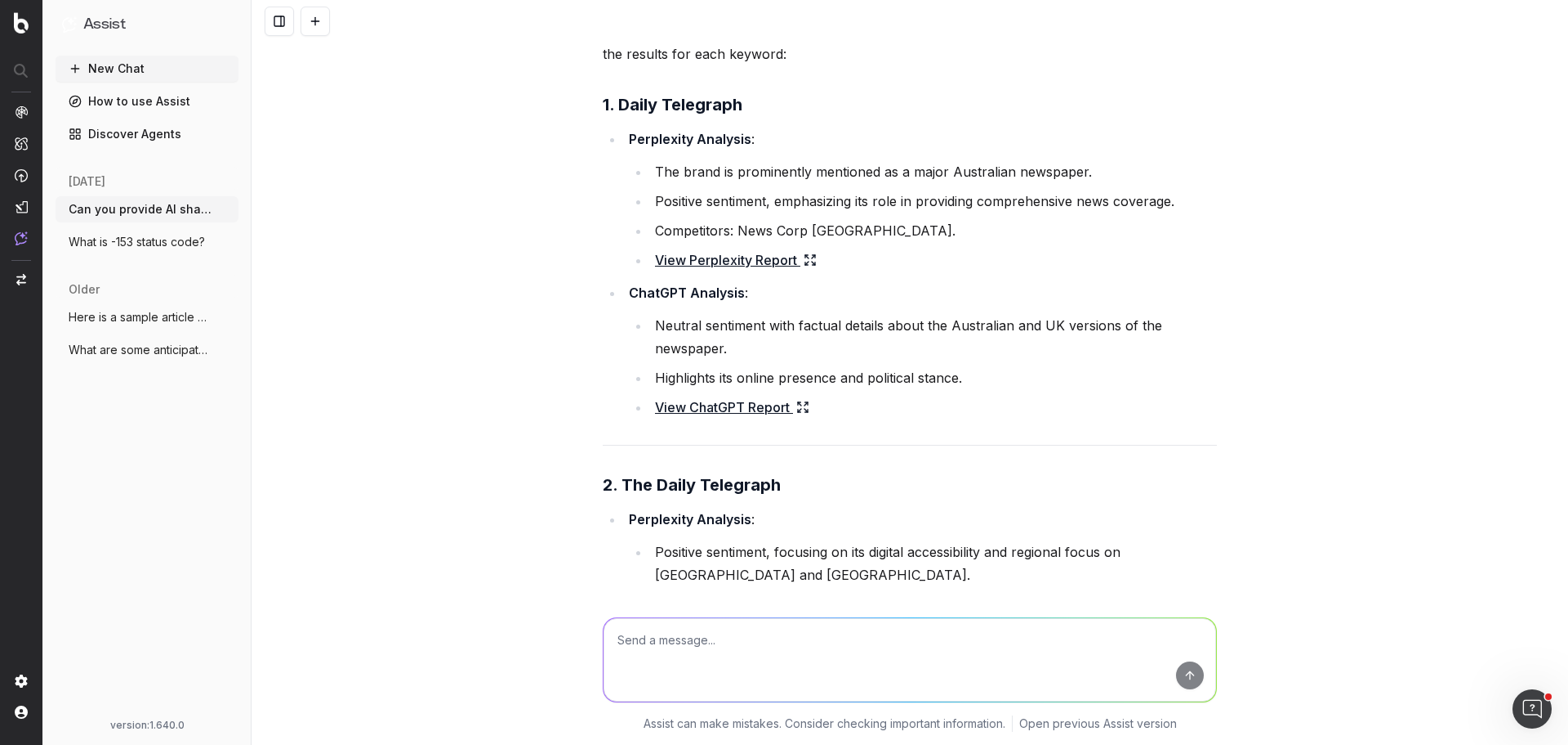
scroll to position [2427, 0]
click at [754, 268] on link "View Perplexity Report" at bounding box center [736, 262] width 162 height 23
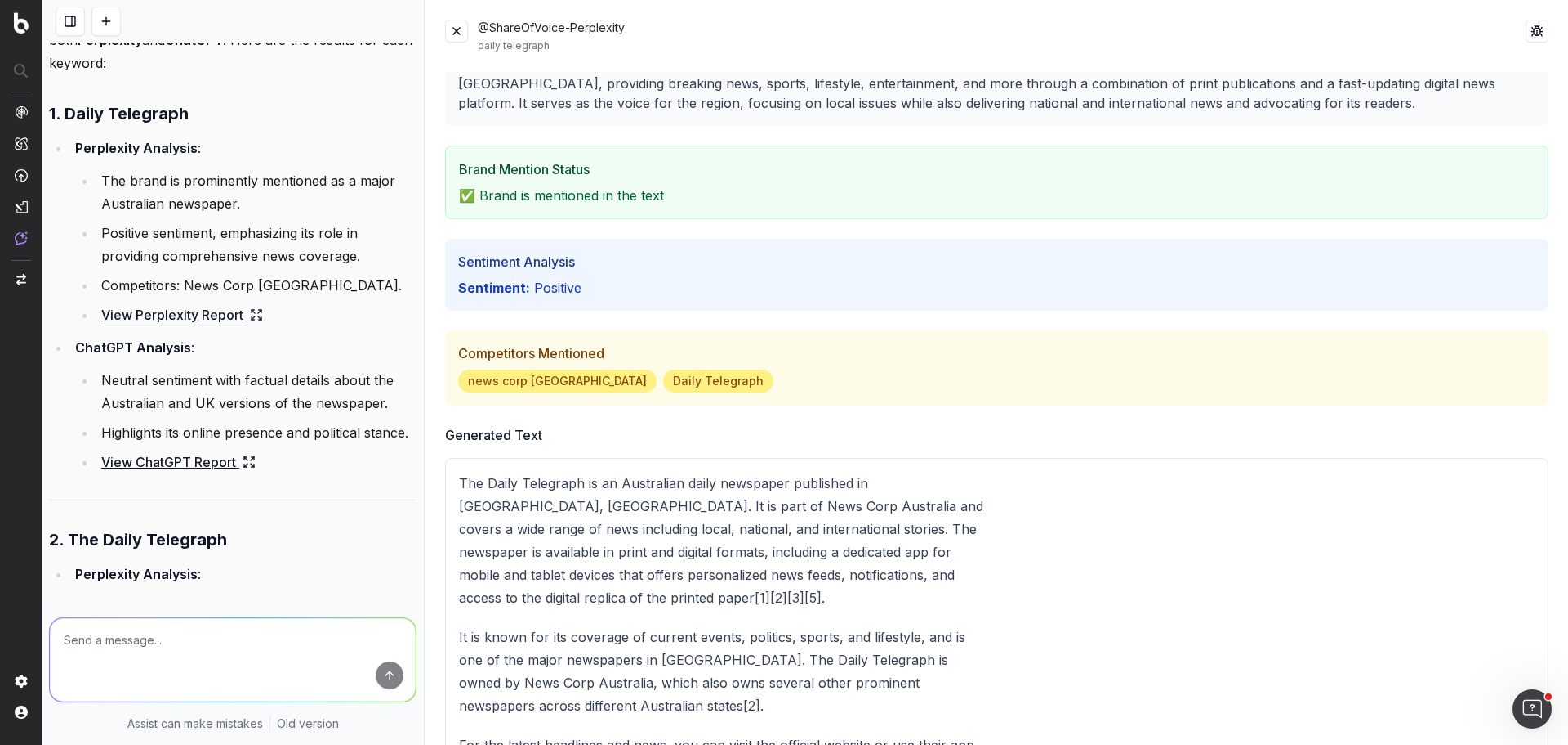
scroll to position [0, 0]
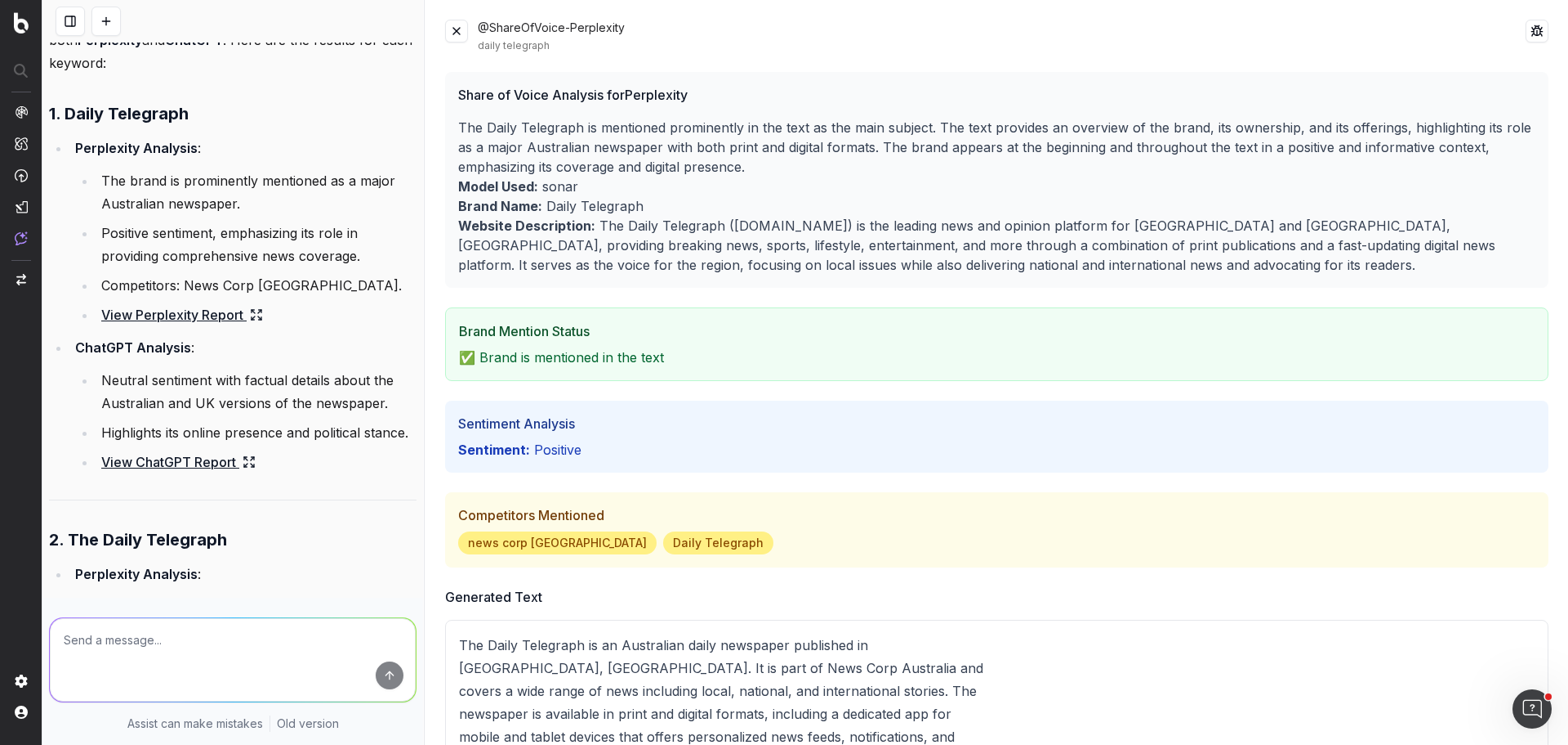
click at [461, 32] on button at bounding box center [456, 31] width 23 height 23
